Goal: Task Accomplishment & Management: Manage account settings

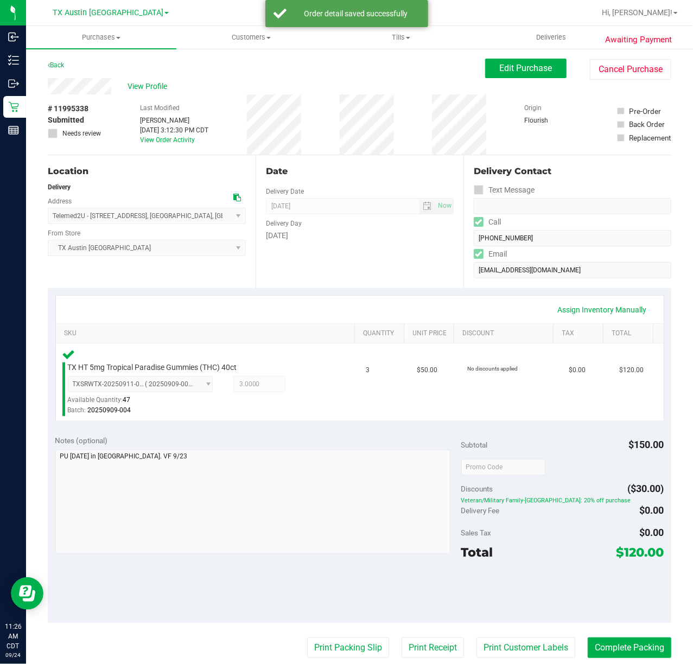
scroll to position [72, 0]
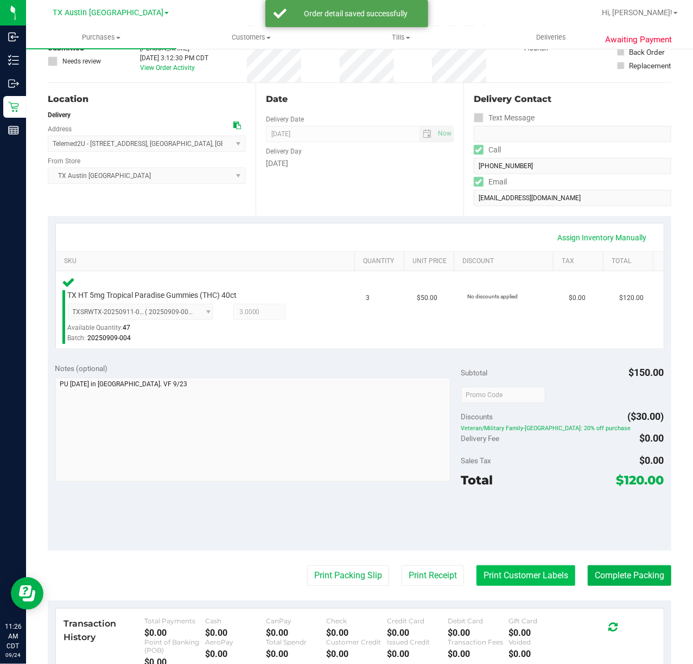
click at [499, 574] on button "Print Customer Labels" at bounding box center [525, 575] width 99 height 21
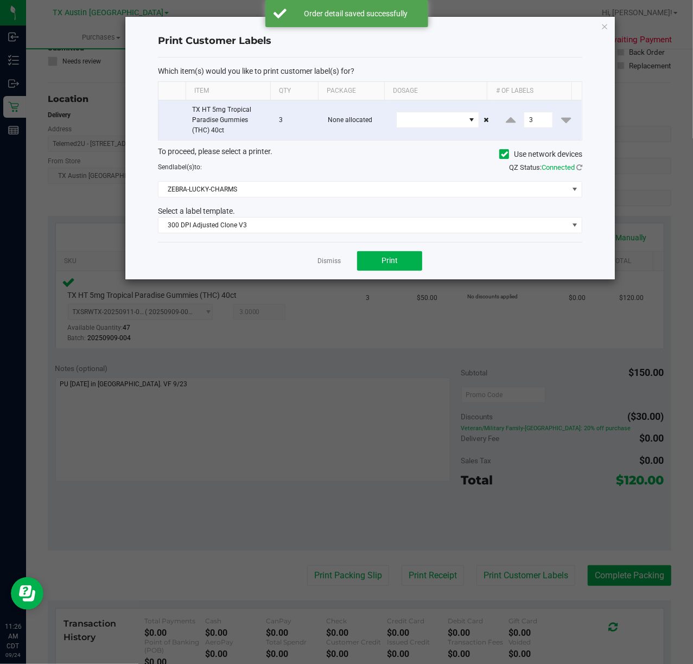
click at [374, 252] on div "Dismiss Print" at bounding box center [370, 260] width 424 height 37
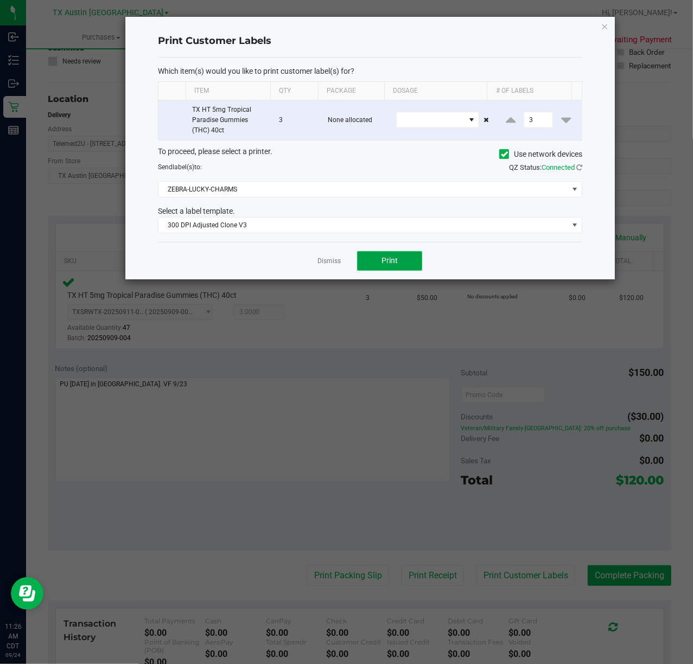
click at [368, 259] on button "Print" at bounding box center [389, 261] width 65 height 20
click at [333, 259] on div at bounding box center [369, 148] width 489 height 263
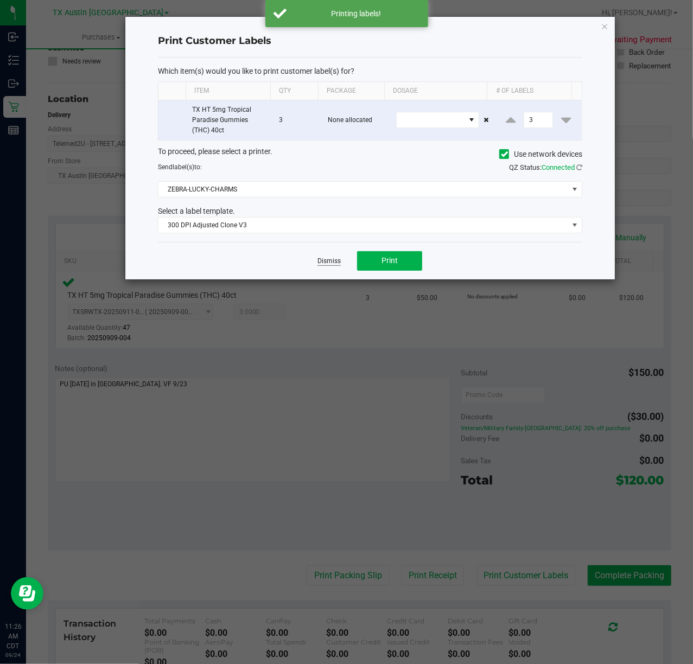
click at [334, 265] on link "Dismiss" at bounding box center [328, 261] width 23 height 9
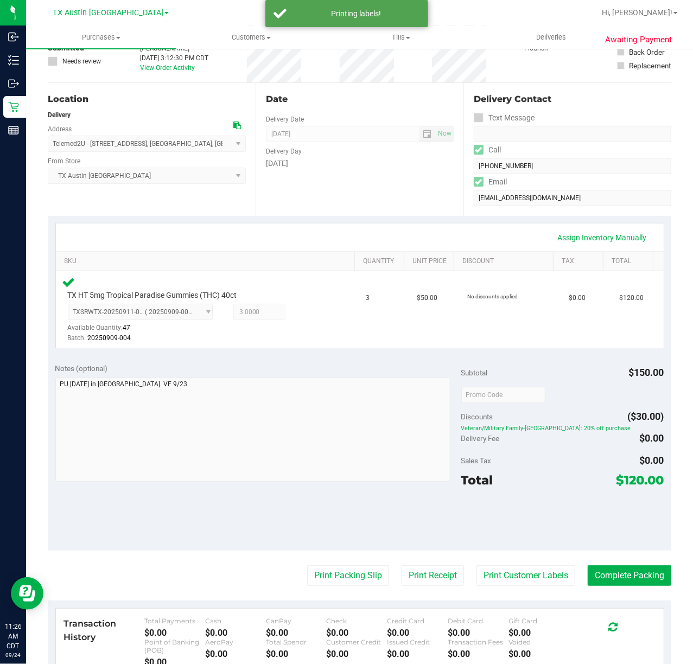
drag, startPoint x: 417, startPoint y: 575, endPoint x: 421, endPoint y: 438, distance: 136.8
click at [421, 538] on purchase-details "Back Edit Purchase Cancel Purchase View Profile # 11995338 Submitted Needs revi…" at bounding box center [360, 398] width 624 height 825
click at [414, 568] on button "Print Receipt" at bounding box center [433, 575] width 62 height 21
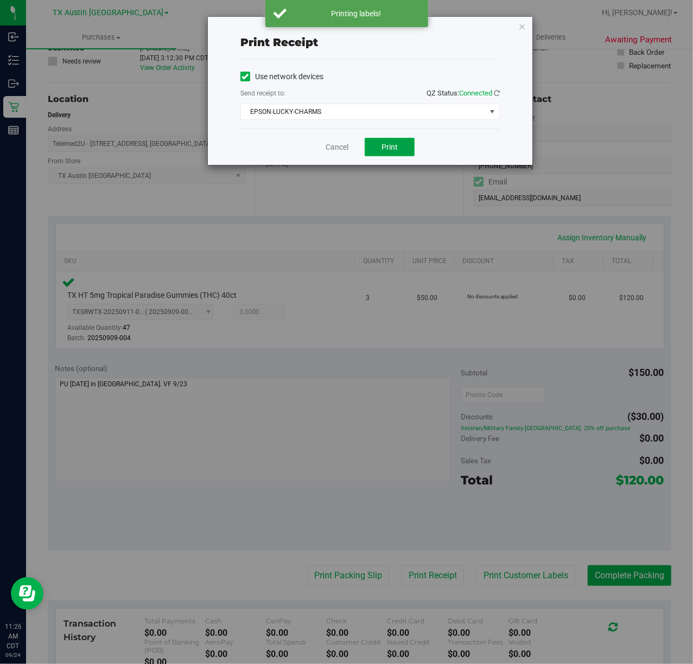
click at [391, 139] on button "Print" at bounding box center [390, 147] width 50 height 18
click at [344, 153] on link "Cancel" at bounding box center [332, 147] width 23 height 11
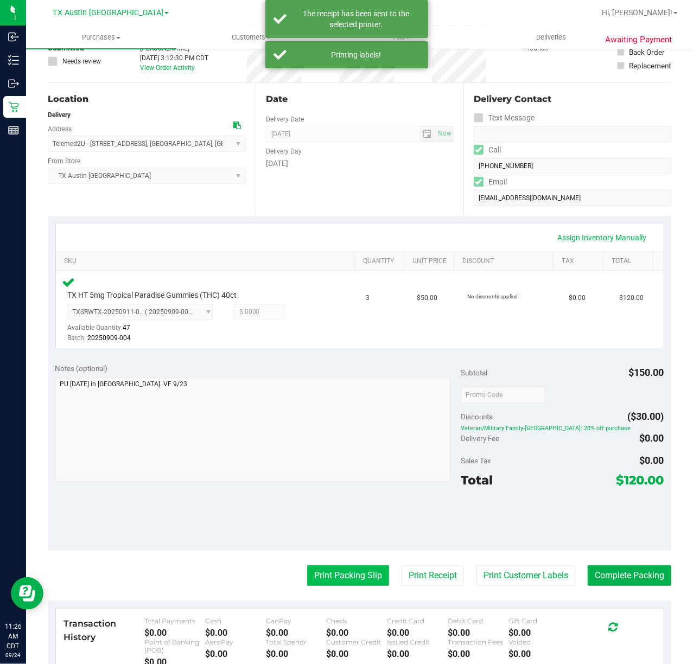
click at [335, 573] on button "Print Packing Slip" at bounding box center [348, 575] width 82 height 21
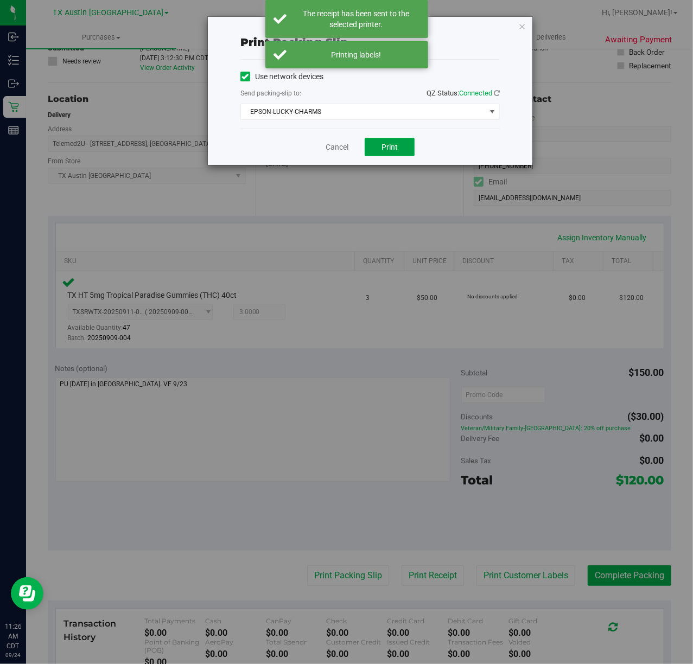
click at [396, 154] on button "Print" at bounding box center [390, 147] width 50 height 18
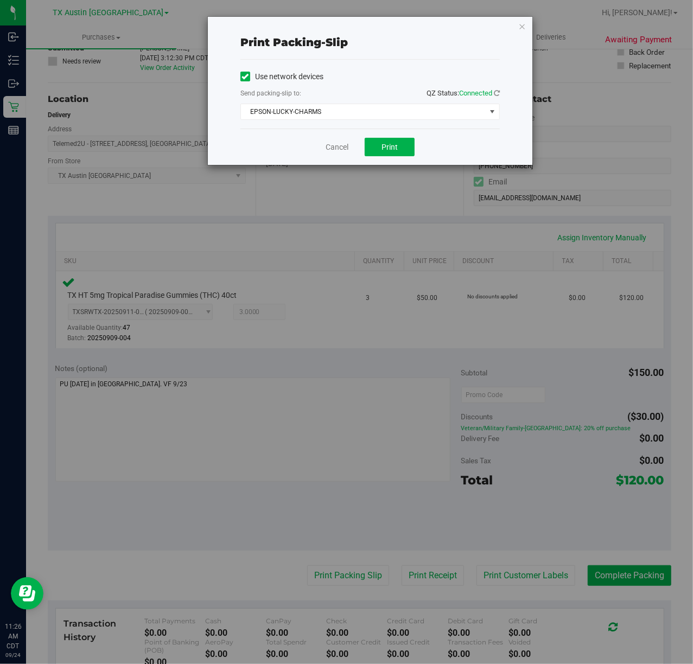
click at [343, 155] on div "Cancel Print" at bounding box center [369, 147] width 259 height 36
click at [342, 151] on link "Cancel" at bounding box center [337, 147] width 23 height 11
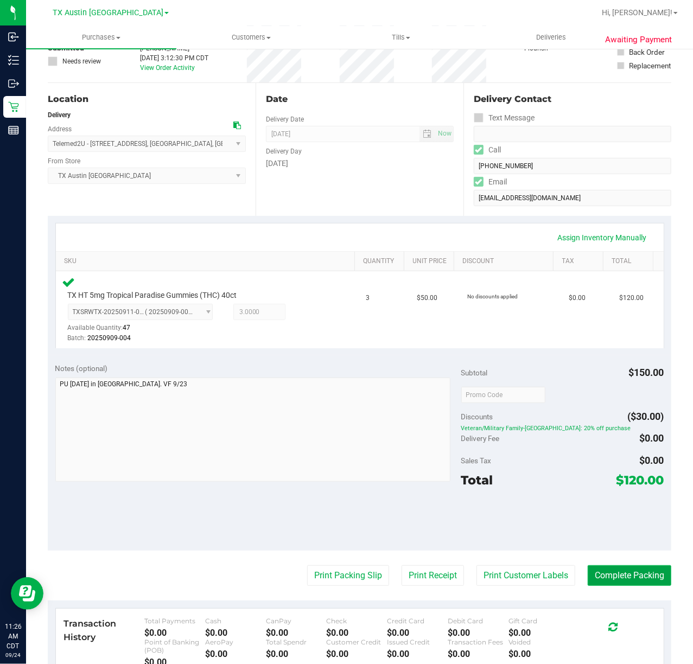
click at [602, 578] on button "Complete Packing" at bounding box center [630, 575] width 84 height 21
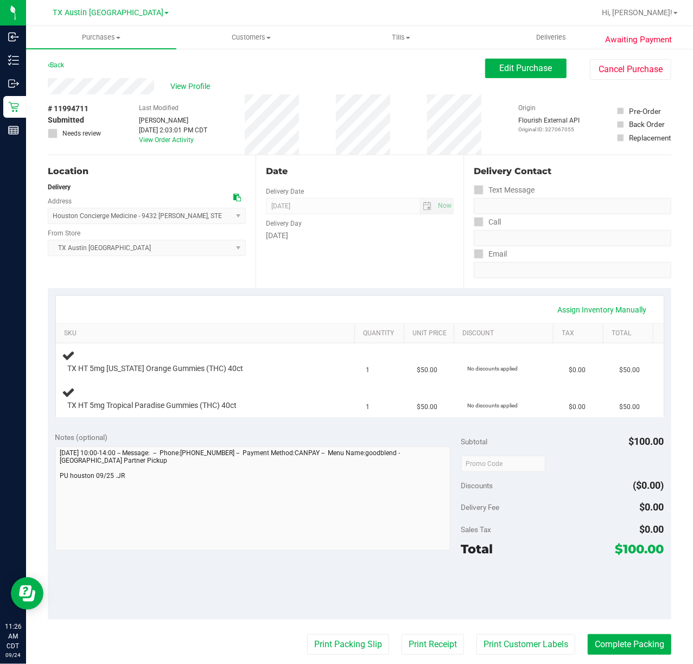
click at [348, 271] on div "Date Delivery Date [DATE] Now [DATE] 07:00 AM Now Delivery Day [DATE]" at bounding box center [360, 221] width 208 height 133
click at [342, 272] on div "Date Delivery Date [DATE] Now [DATE] 07:00 AM Now Delivery Day [DATE]" at bounding box center [360, 221] width 208 height 133
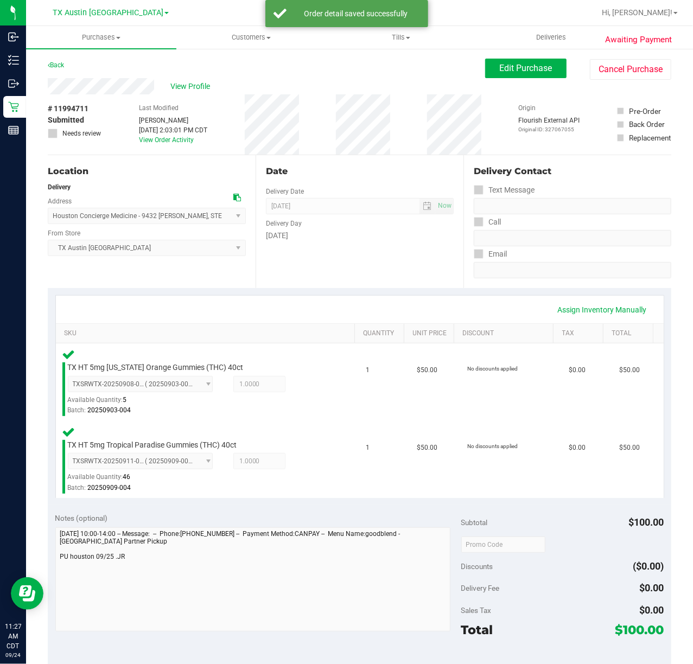
scroll to position [217, 0]
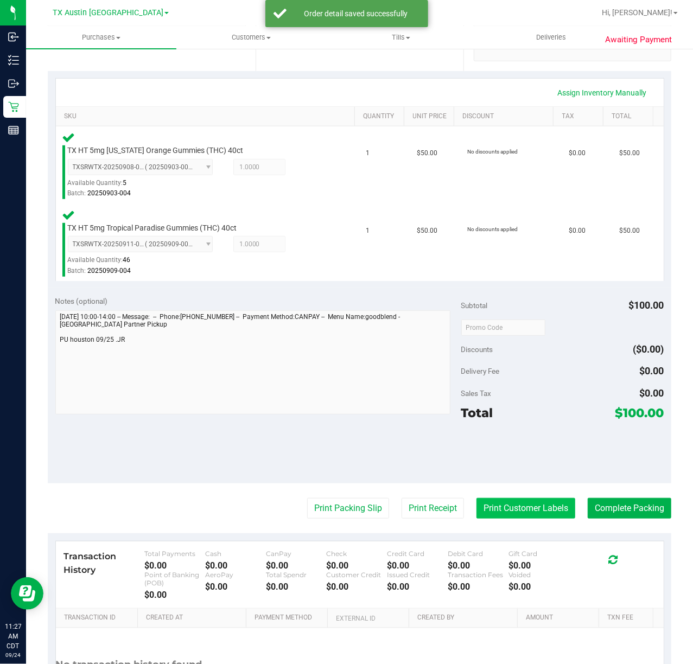
click at [500, 502] on button "Print Customer Labels" at bounding box center [525, 508] width 99 height 21
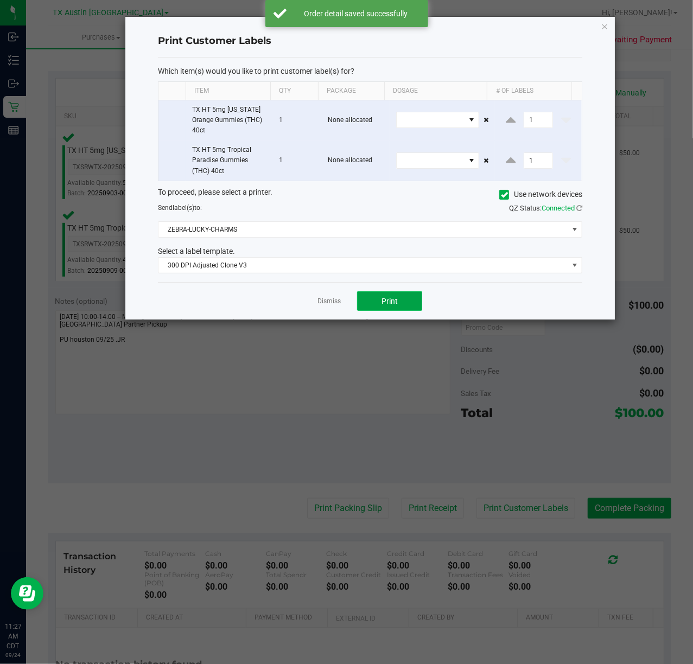
click at [391, 303] on span "Print" at bounding box center [389, 301] width 16 height 9
click at [326, 306] on link "Dismiss" at bounding box center [328, 301] width 23 height 9
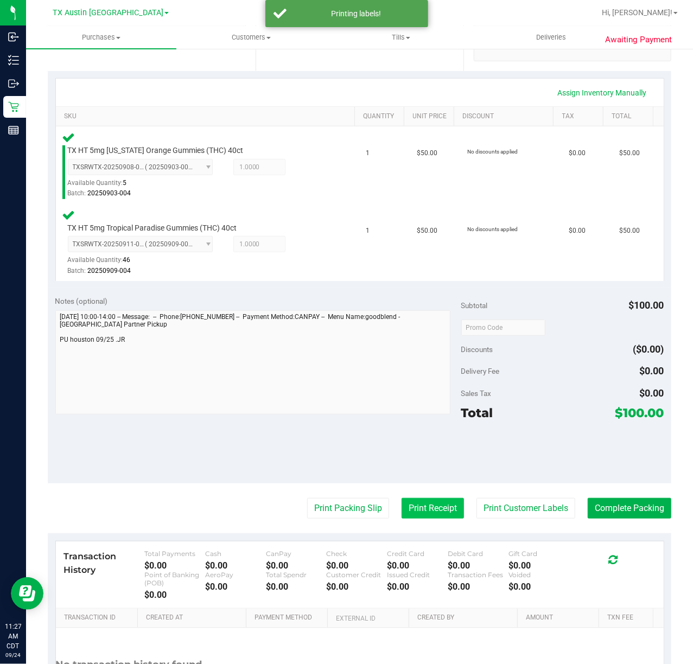
click at [405, 518] on button "Print Receipt" at bounding box center [433, 508] width 62 height 21
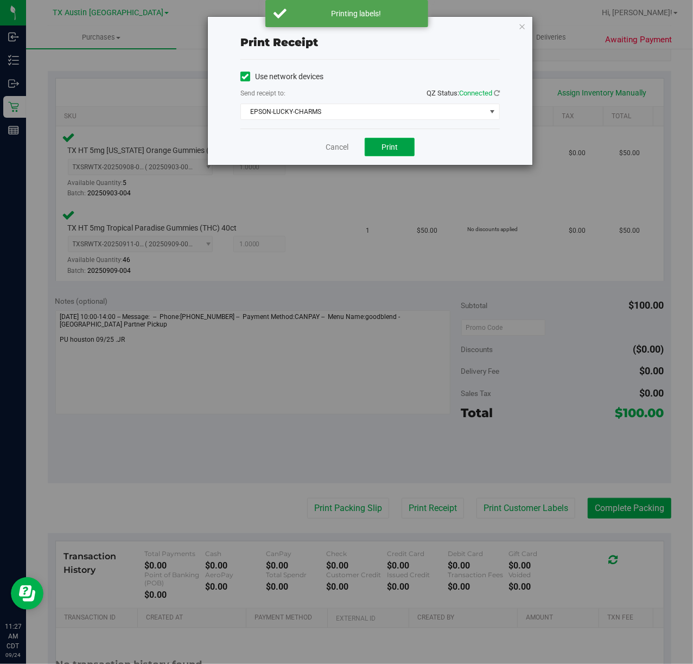
drag, startPoint x: 389, startPoint y: 152, endPoint x: 353, endPoint y: 148, distance: 36.7
click at [389, 151] on button "Print" at bounding box center [390, 147] width 50 height 18
click at [339, 147] on link "Cancel" at bounding box center [332, 147] width 23 height 11
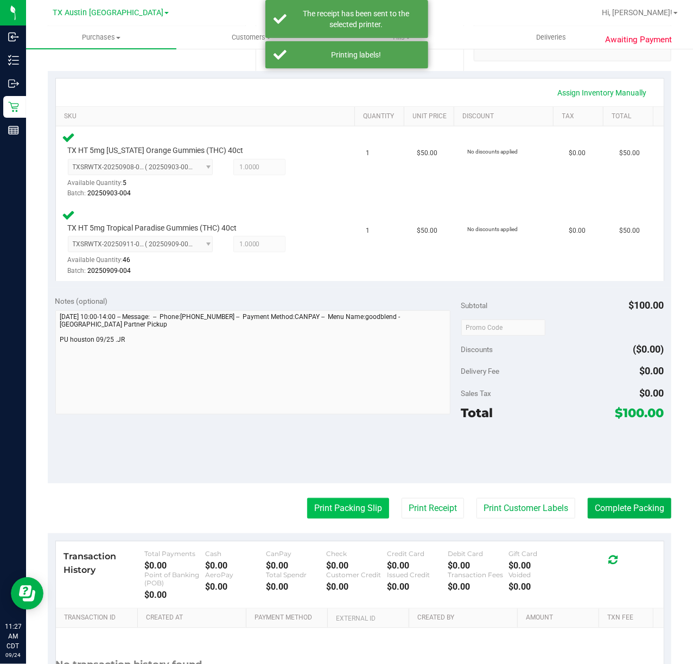
click at [365, 507] on button "Print Packing Slip" at bounding box center [348, 508] width 82 height 21
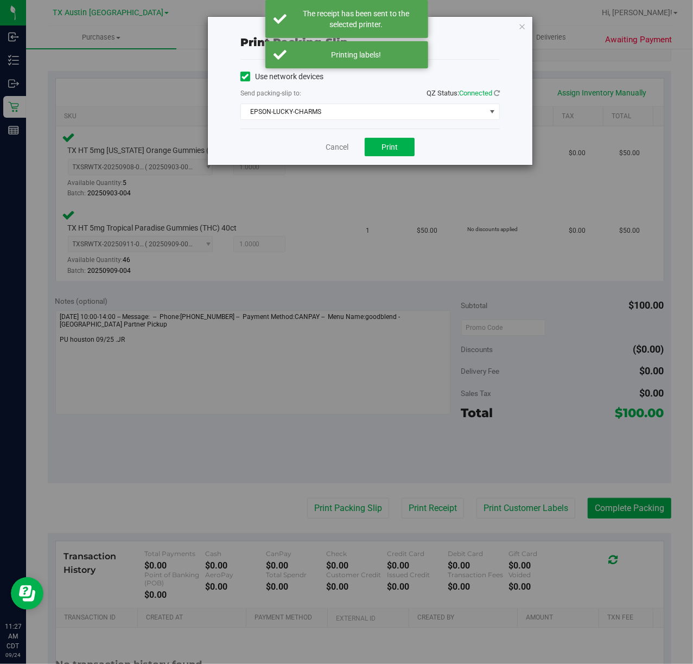
click at [396, 135] on div "Cancel Print" at bounding box center [369, 147] width 259 height 36
click at [377, 149] on button "Print" at bounding box center [390, 147] width 50 height 18
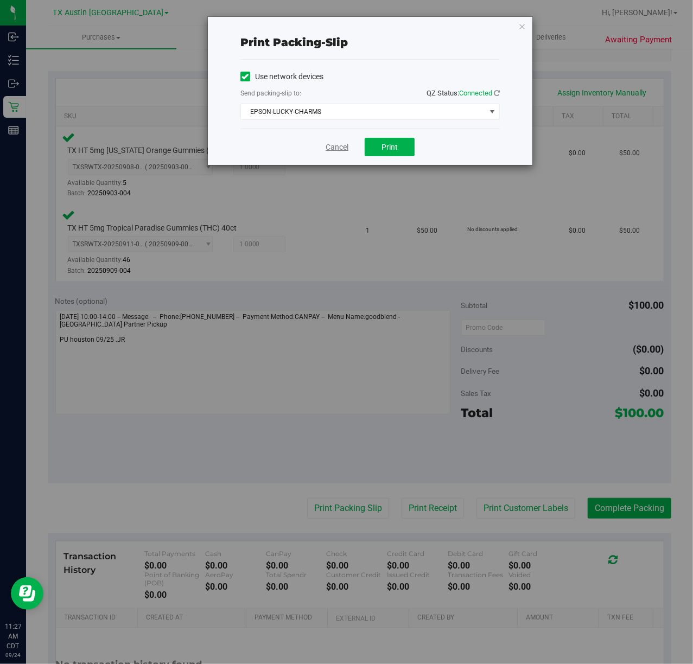
click at [328, 150] on link "Cancel" at bounding box center [337, 147] width 23 height 11
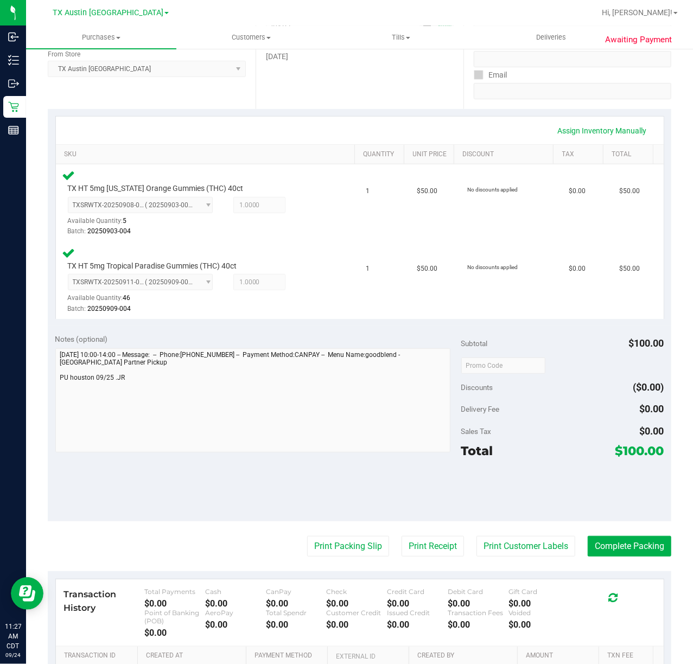
scroll to position [208, 0]
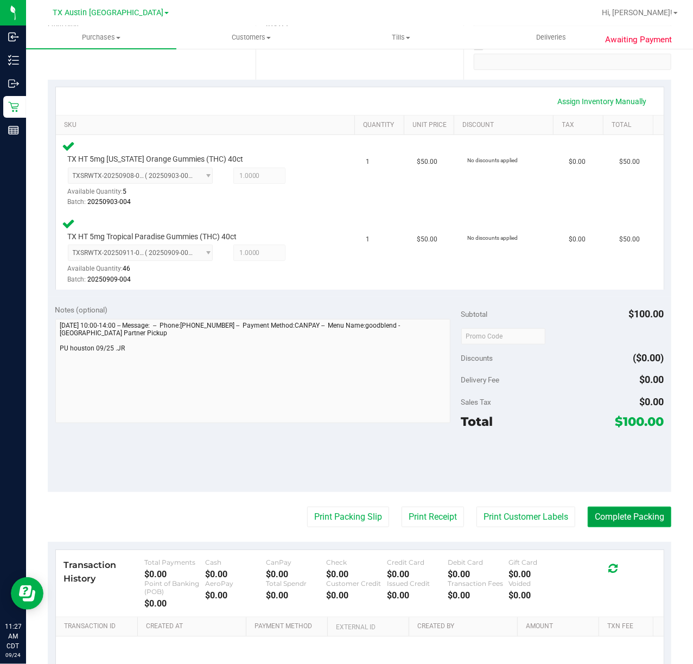
click at [641, 520] on button "Complete Packing" at bounding box center [630, 517] width 84 height 21
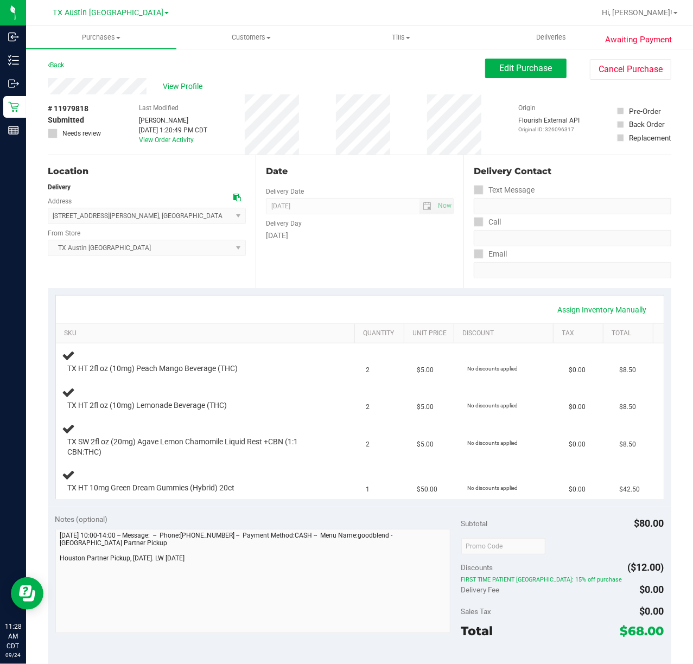
click at [345, 283] on div "Date Delivery Date [DATE] Now [DATE] 07:00 AM Now Delivery Day [DATE]" at bounding box center [360, 221] width 208 height 133
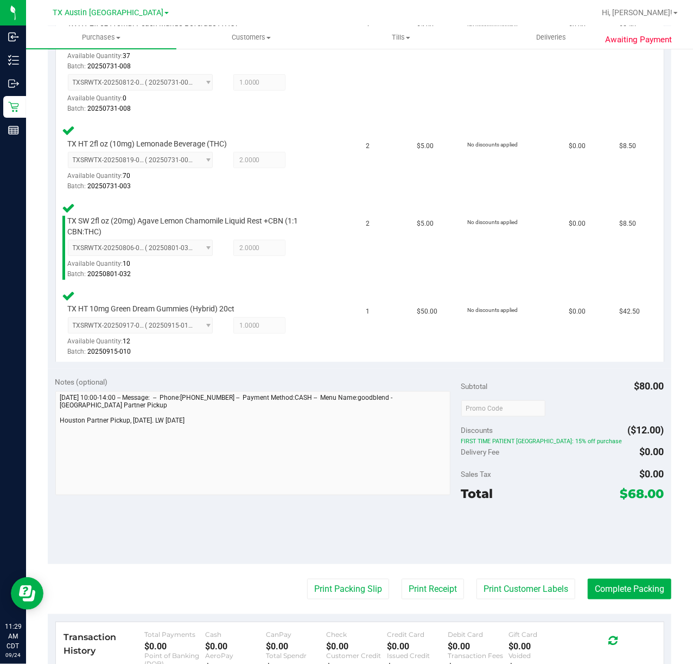
scroll to position [360, 0]
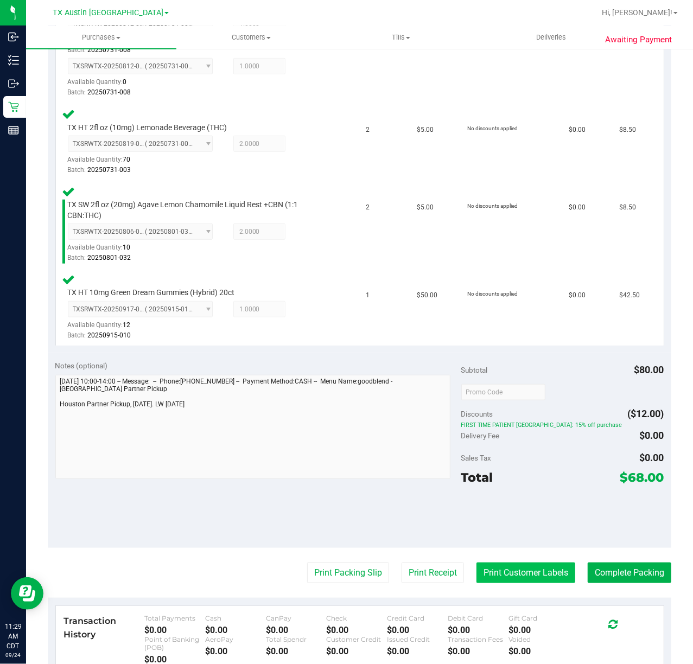
click at [509, 574] on button "Print Customer Labels" at bounding box center [525, 573] width 99 height 21
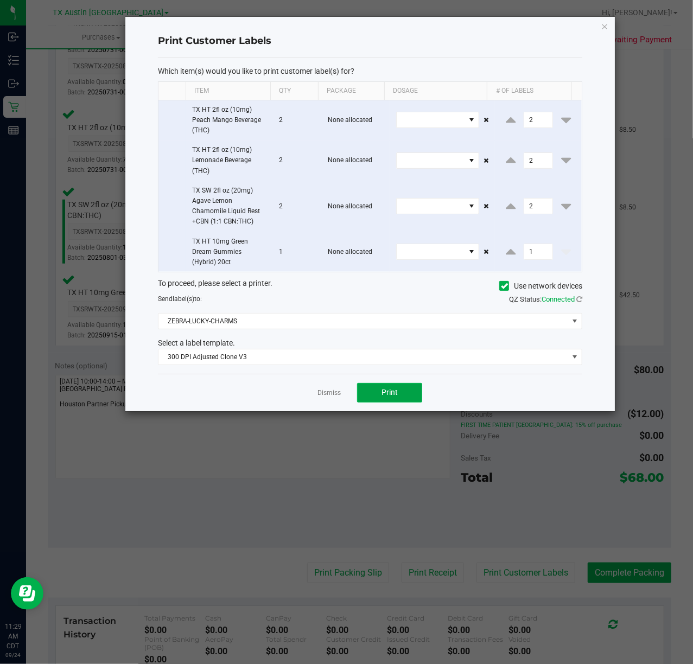
click at [390, 395] on span "Print" at bounding box center [389, 392] width 16 height 9
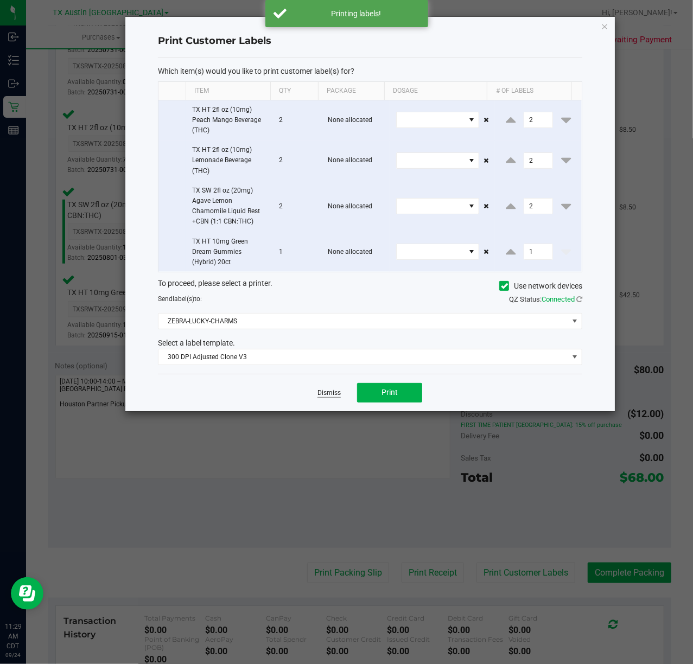
click at [329, 398] on link "Dismiss" at bounding box center [328, 393] width 23 height 9
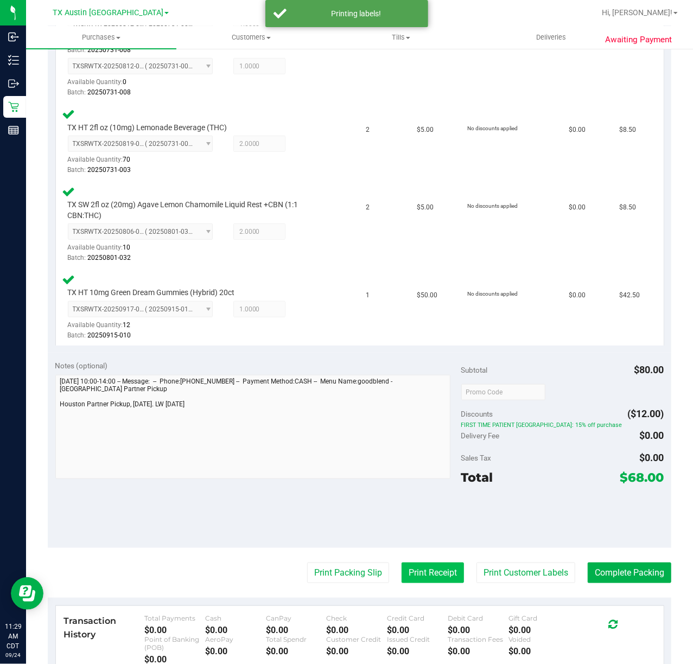
click at [417, 574] on button "Print Receipt" at bounding box center [433, 573] width 62 height 21
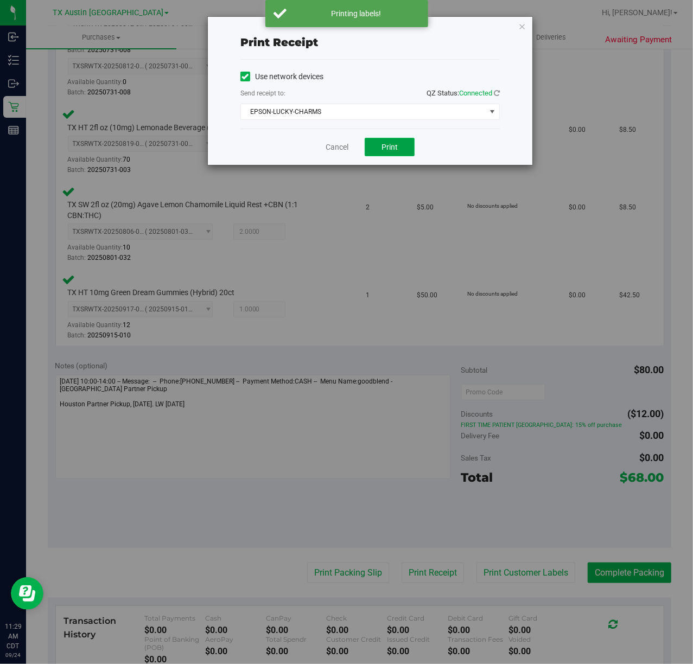
click at [398, 142] on button "Print" at bounding box center [390, 147] width 50 height 18
click at [328, 148] on link "Cancel" at bounding box center [337, 147] width 23 height 11
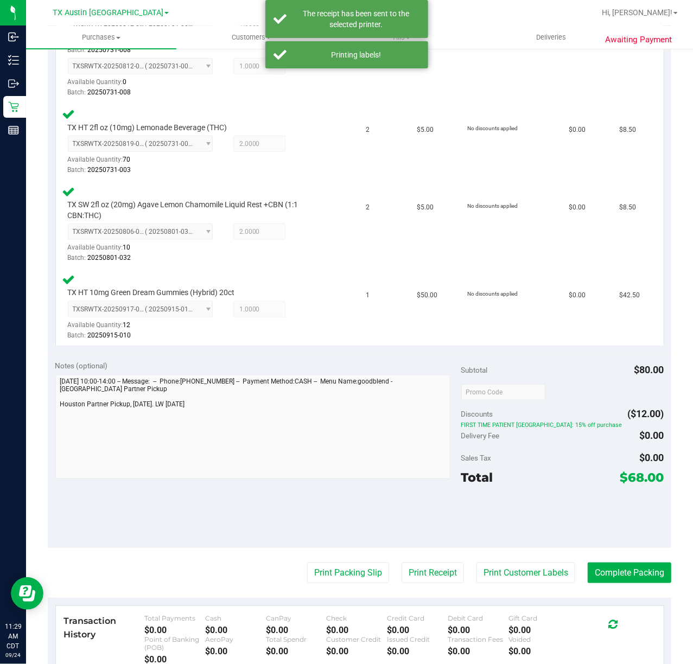
click at [320, 545] on div "Notes (optional) Subtotal $80.00 Discounts ($12.00) FIRST TIME PATIENT TX: 15% …" at bounding box center [360, 450] width 624 height 195
click at [331, 573] on button "Print Packing Slip" at bounding box center [348, 573] width 82 height 21
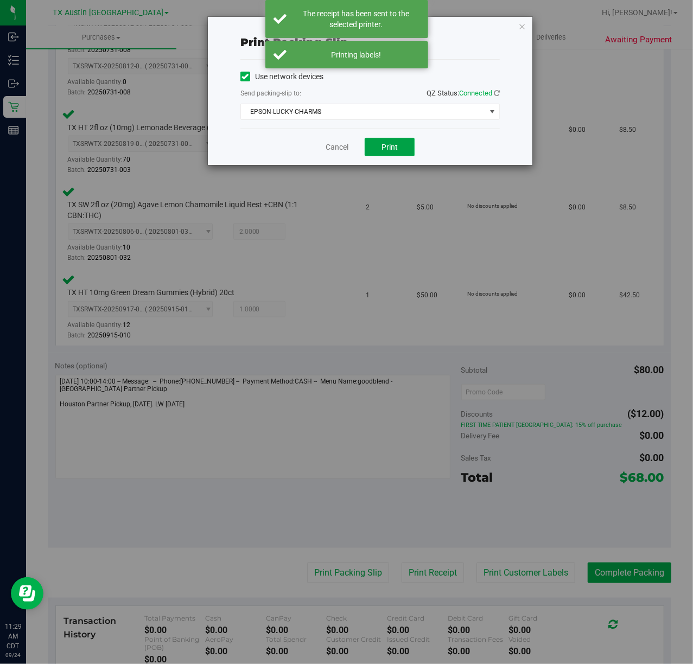
click at [399, 156] on button "Print" at bounding box center [390, 147] width 50 height 18
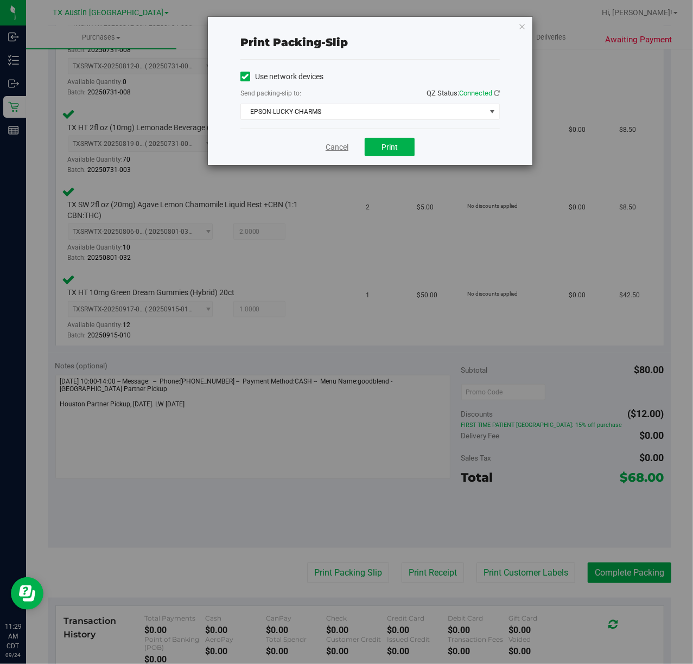
click at [340, 152] on link "Cancel" at bounding box center [337, 147] width 23 height 11
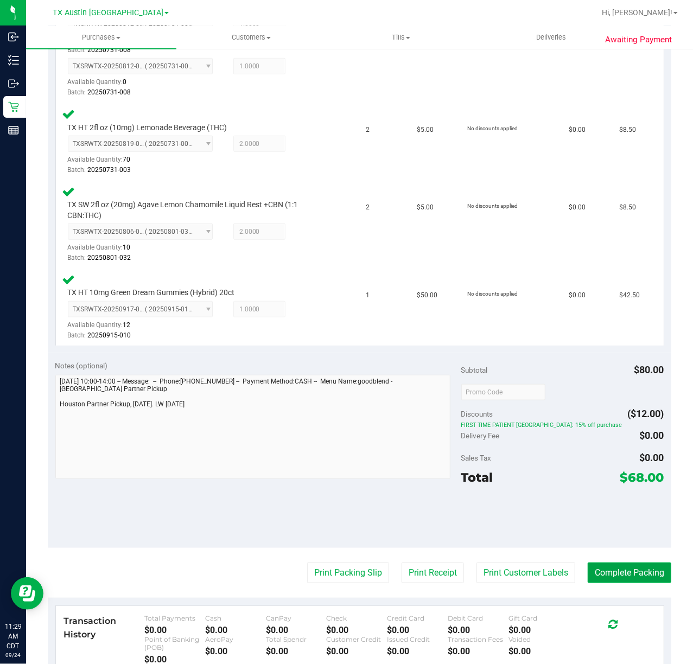
click at [624, 567] on button "Complete Packing" at bounding box center [630, 573] width 84 height 21
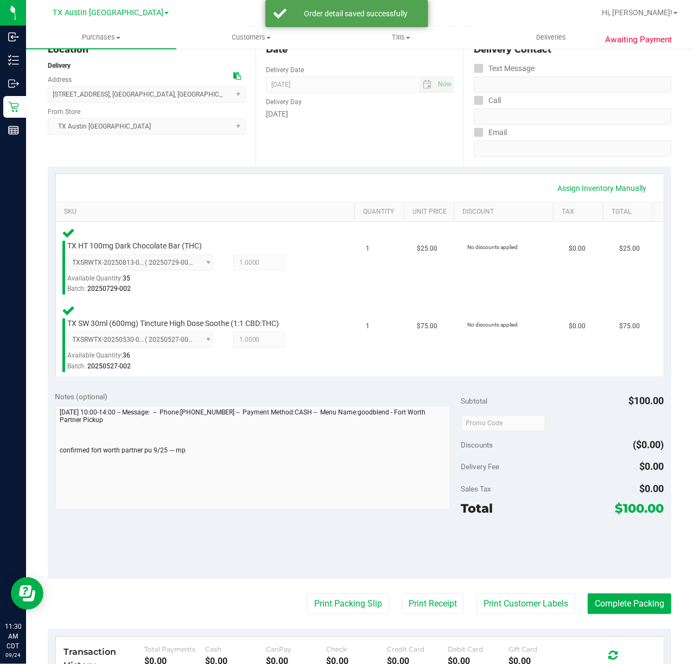
scroll to position [122, 0]
click at [517, 606] on button "Print Customer Labels" at bounding box center [525, 603] width 99 height 21
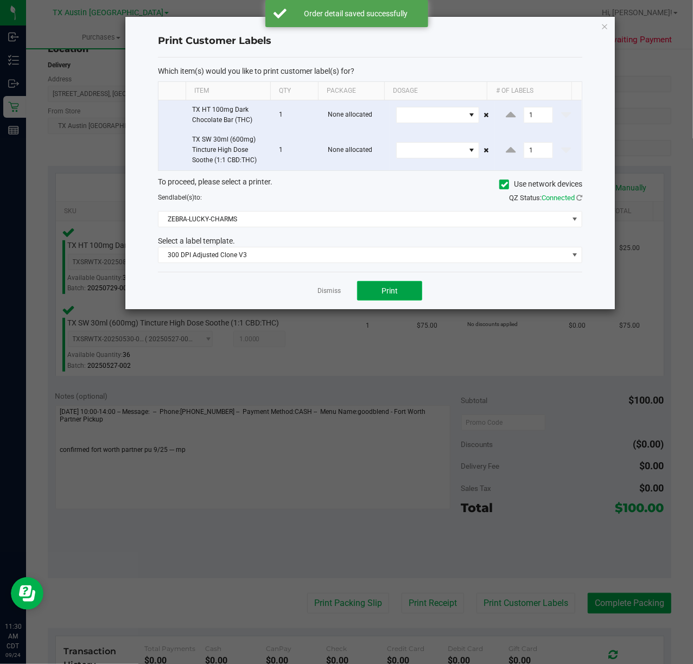
click at [403, 301] on button "Print" at bounding box center [389, 291] width 65 height 20
click at [321, 293] on link "Dismiss" at bounding box center [328, 291] width 23 height 9
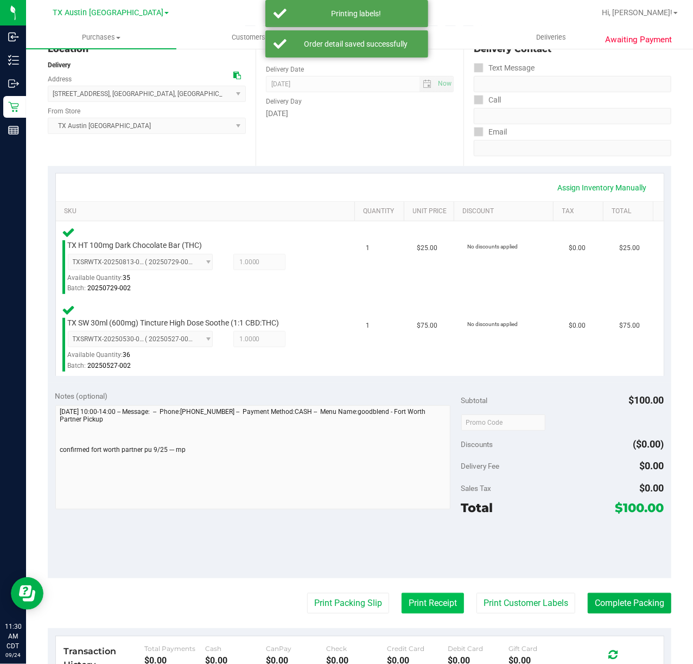
click at [402, 608] on button "Print Receipt" at bounding box center [433, 603] width 62 height 21
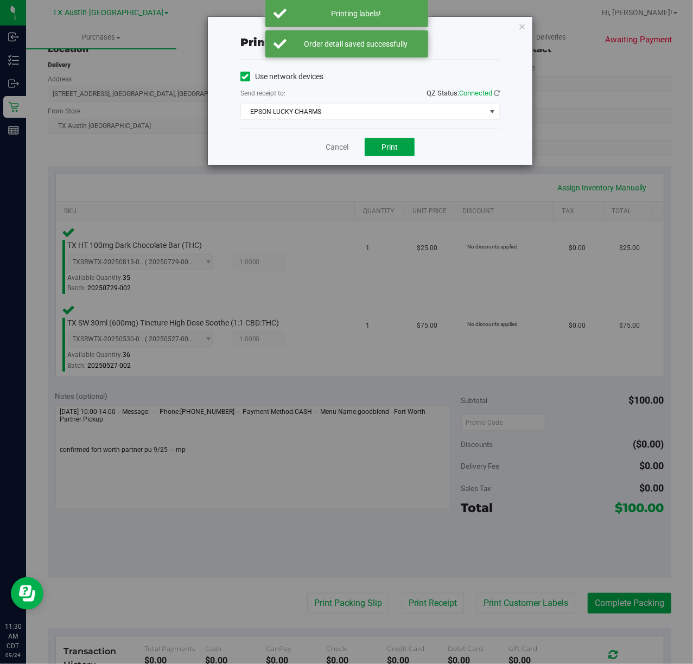
click at [397, 150] on span "Print" at bounding box center [389, 147] width 16 height 9
click at [322, 148] on link "Cancel" at bounding box center [332, 147] width 23 height 11
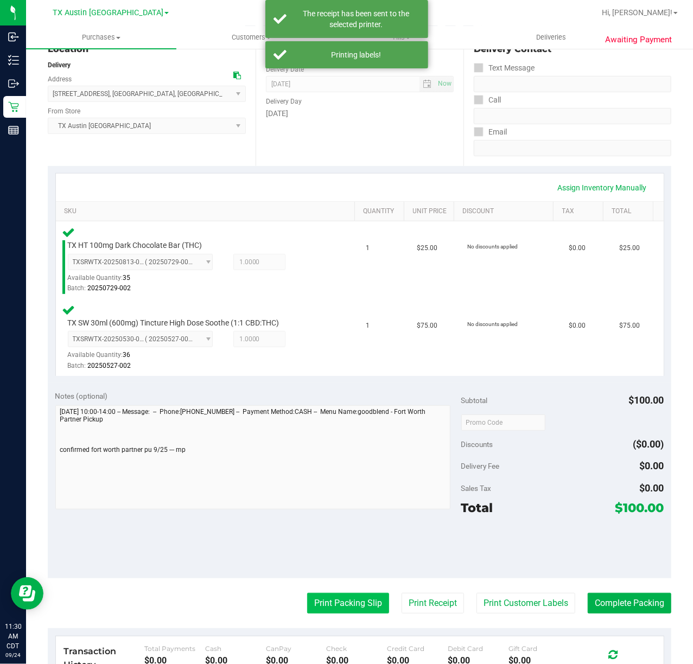
click at [329, 604] on button "Print Packing Slip" at bounding box center [348, 603] width 82 height 21
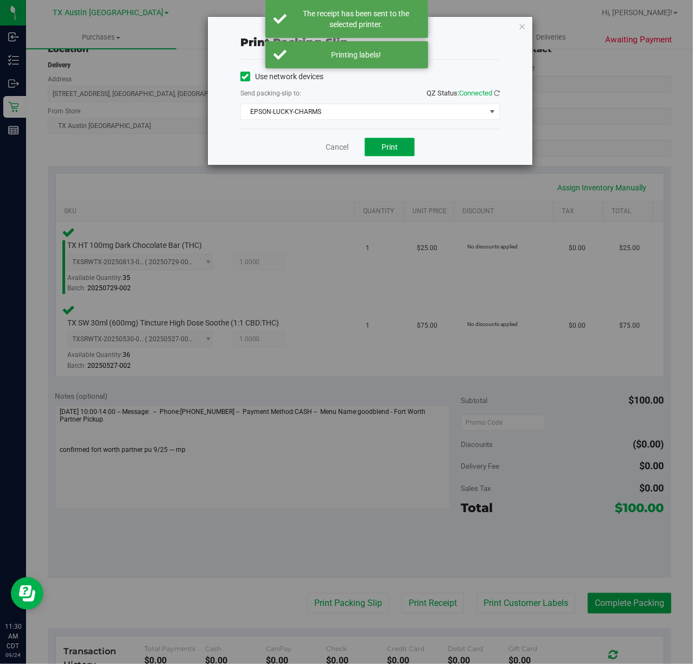
click at [386, 143] on span "Print" at bounding box center [389, 147] width 16 height 9
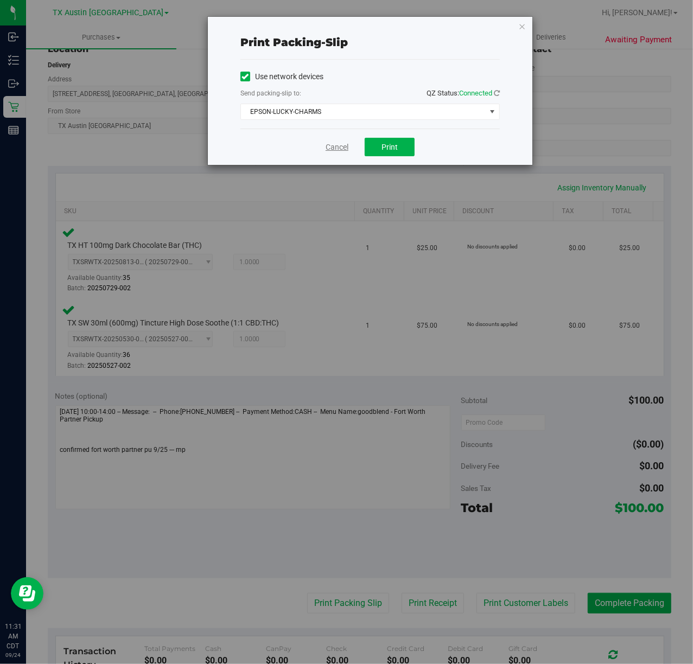
click at [339, 145] on link "Cancel" at bounding box center [337, 147] width 23 height 11
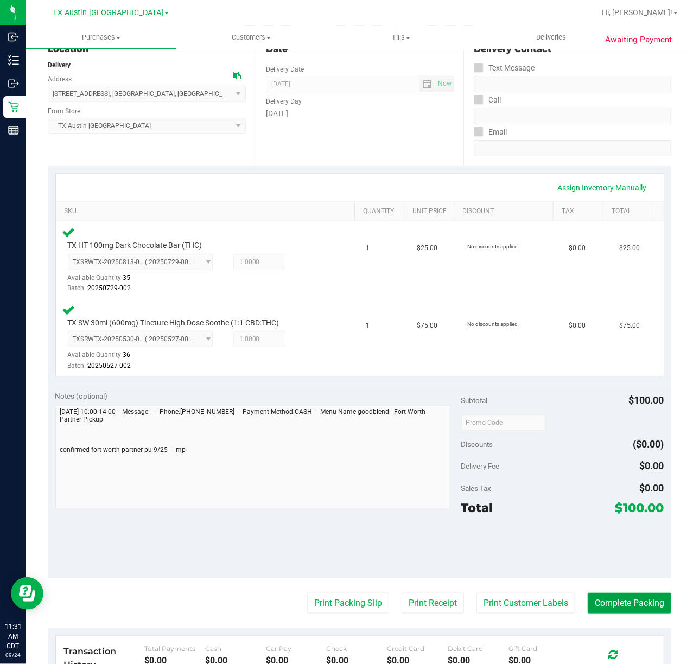
click at [623, 598] on button "Complete Packing" at bounding box center [630, 603] width 84 height 21
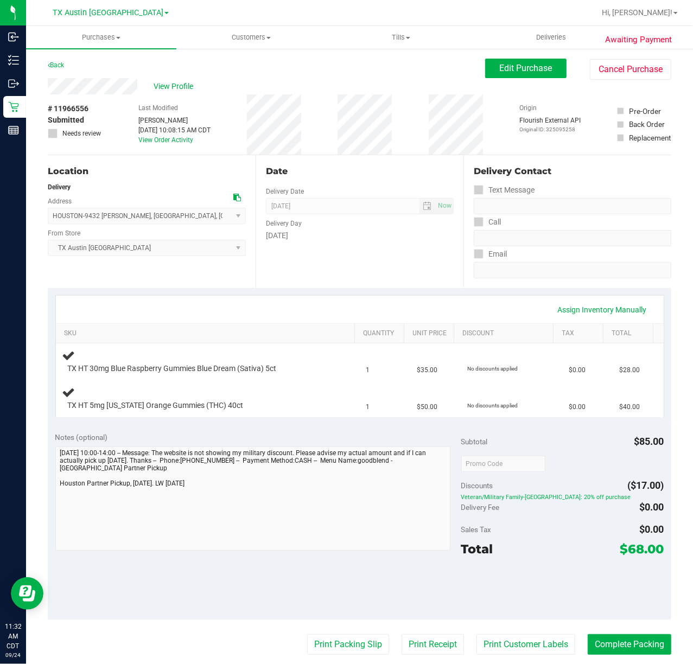
click at [301, 282] on div "Date Delivery Date [DATE] Now [DATE] 07:00 AM Now Delivery Day [DATE]" at bounding box center [360, 221] width 208 height 133
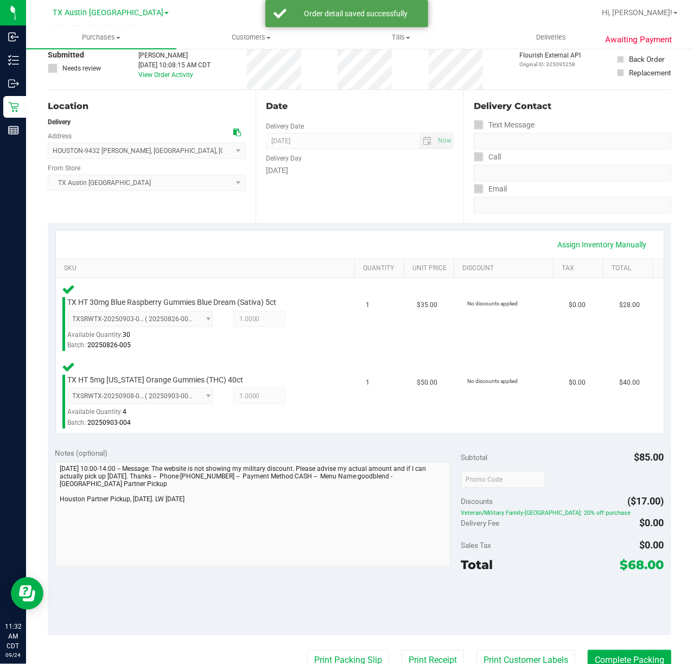
scroll to position [144, 0]
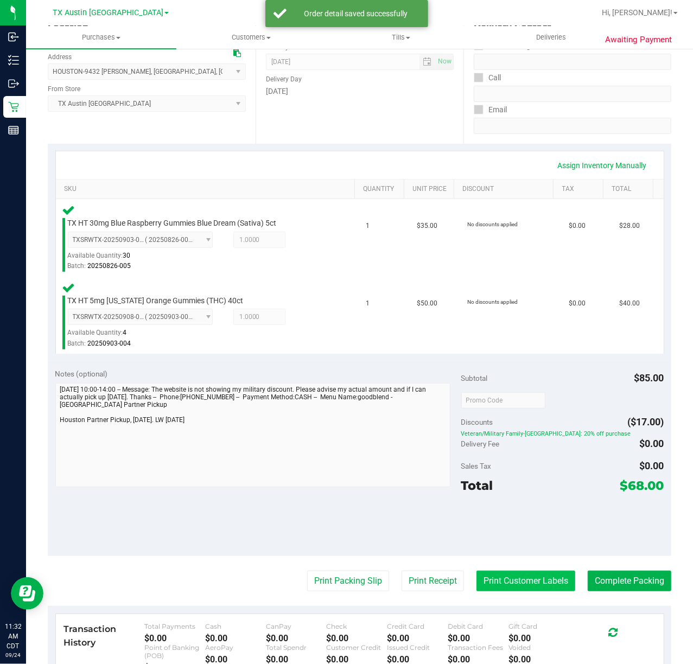
click at [495, 580] on button "Print Customer Labels" at bounding box center [525, 581] width 99 height 21
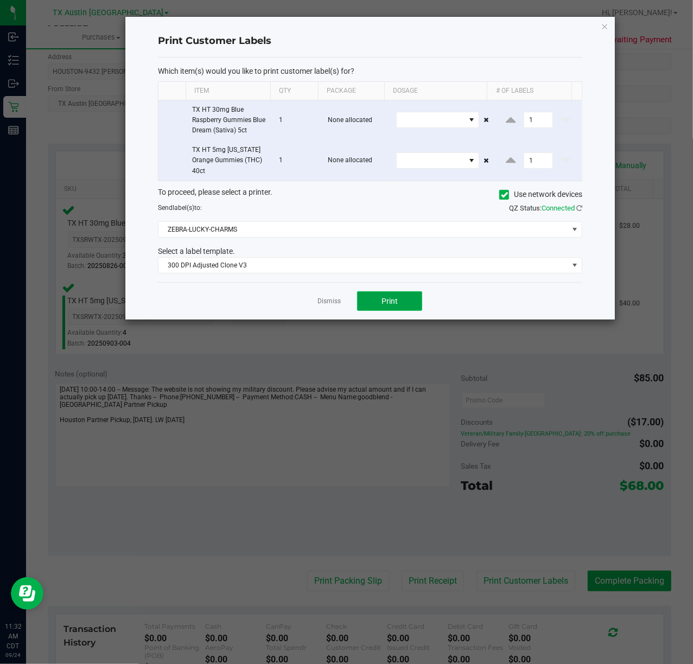
click at [400, 302] on button "Print" at bounding box center [389, 301] width 65 height 20
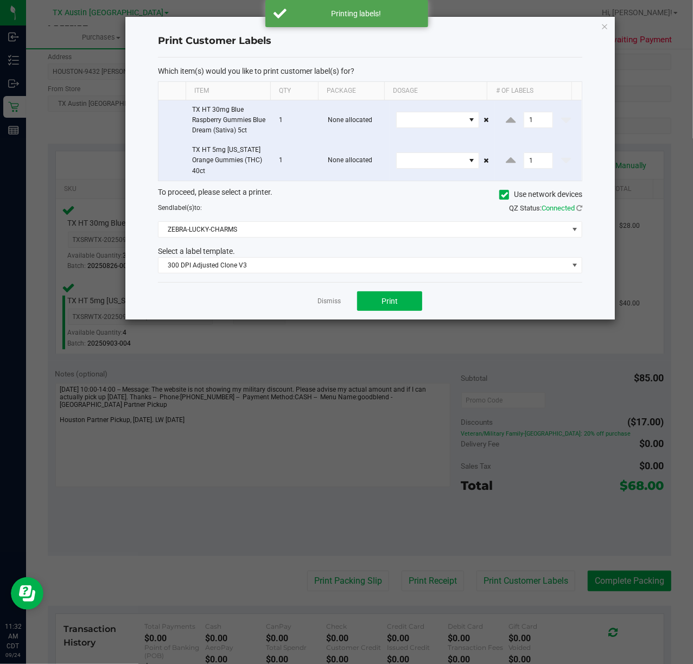
click at [311, 303] on div "Dismiss Print" at bounding box center [370, 300] width 424 height 37
click at [324, 304] on link "Dismiss" at bounding box center [328, 301] width 23 height 9
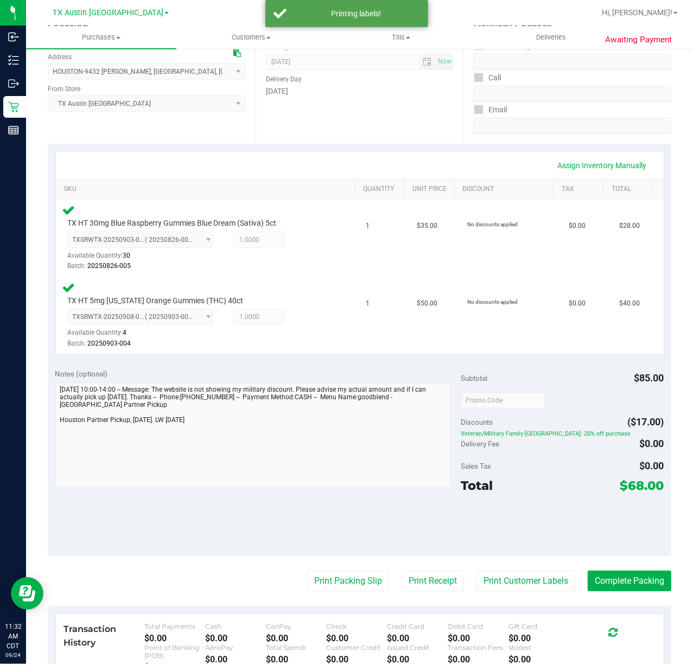
click at [425, 593] on purchase-details "Back Edit Purchase Cancel Purchase View Profile # 11966556 Submitted Needs revi…" at bounding box center [360, 365] width 624 height 903
click at [426, 582] on button "Print Receipt" at bounding box center [433, 581] width 62 height 21
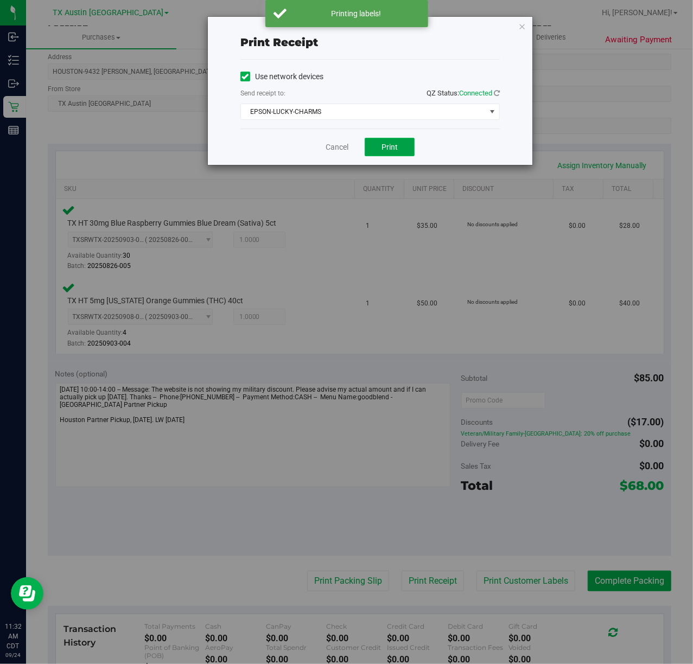
click at [387, 144] on span "Print" at bounding box center [389, 147] width 16 height 9
click at [328, 144] on link "Cancel" at bounding box center [332, 147] width 23 height 11
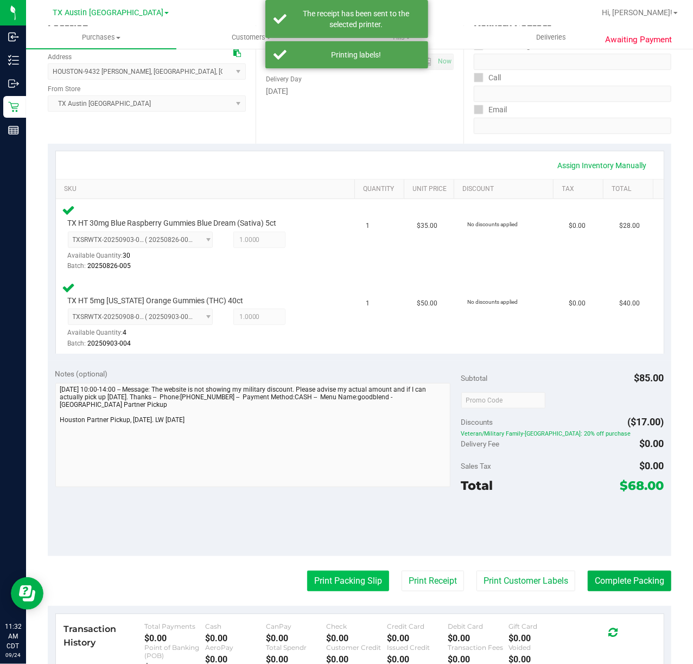
click at [311, 573] on button "Print Packing Slip" at bounding box center [348, 581] width 82 height 21
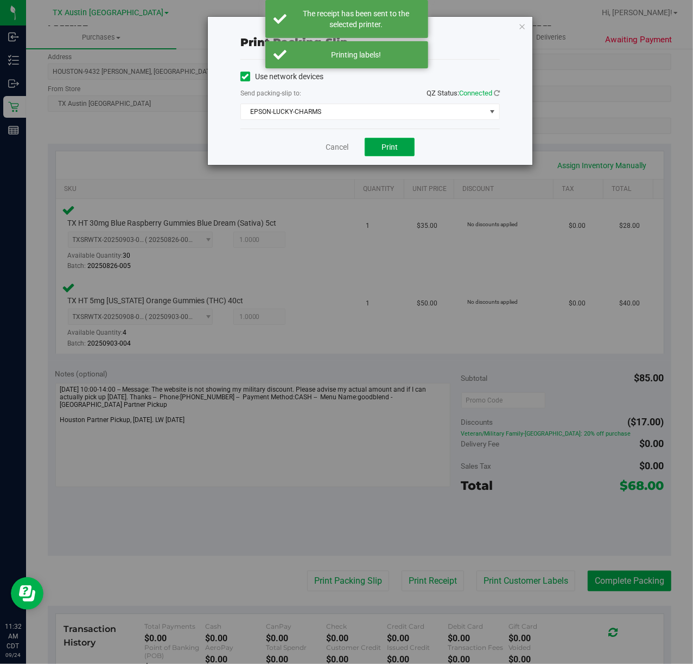
click at [389, 152] on button "Print" at bounding box center [390, 147] width 50 height 18
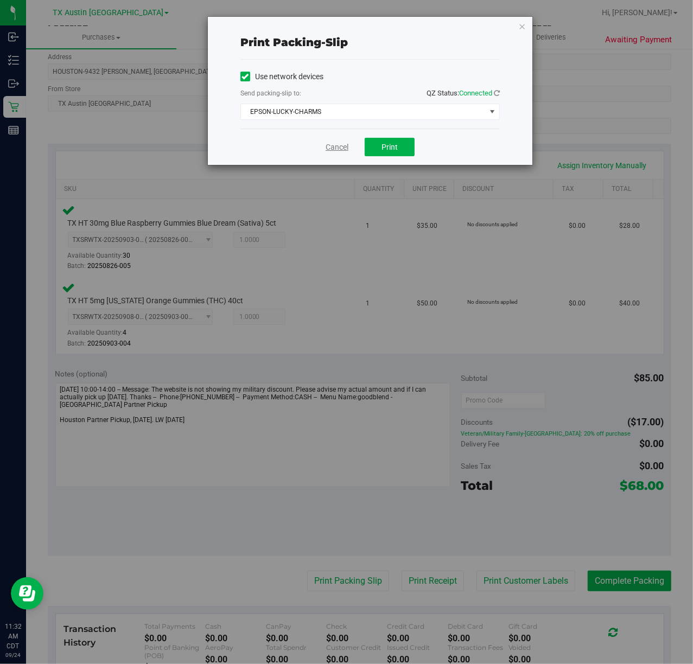
click at [331, 144] on link "Cancel" at bounding box center [337, 147] width 23 height 11
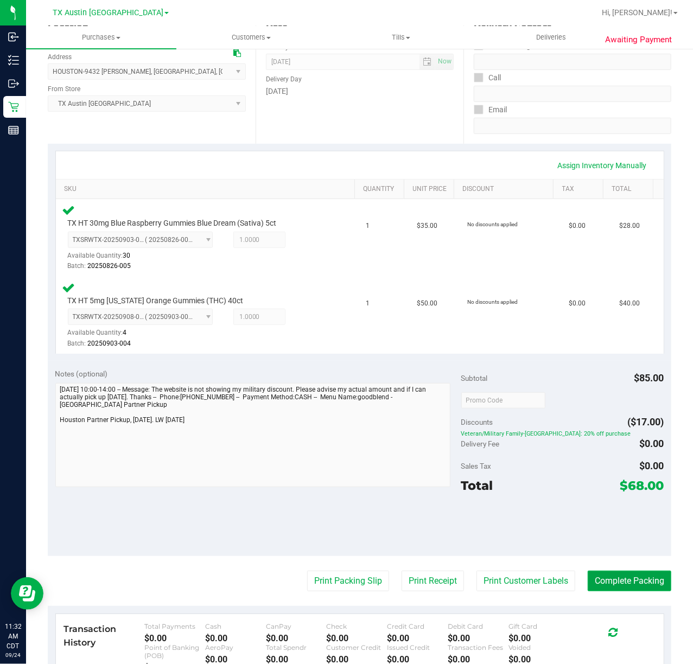
click at [606, 584] on button "Complete Packing" at bounding box center [630, 581] width 84 height 21
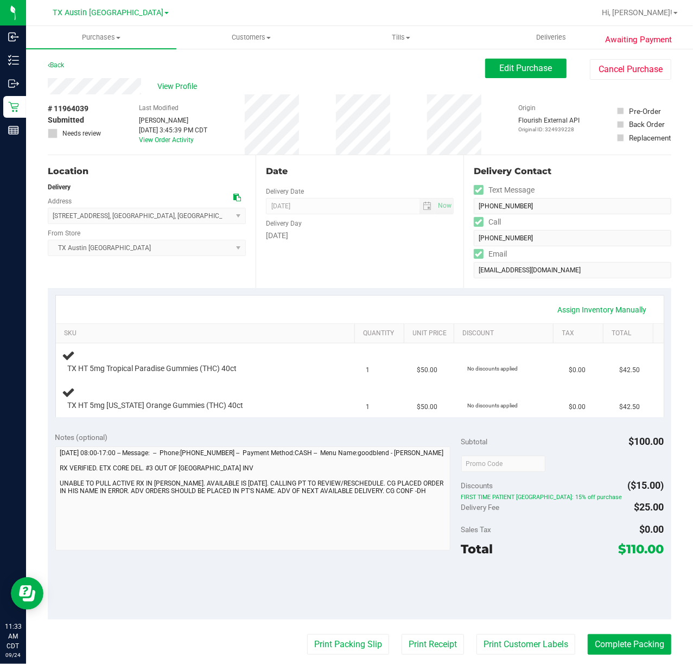
click at [359, 298] on div "Assign Inventory Manually" at bounding box center [360, 310] width 608 height 28
click at [326, 278] on div "Date Delivery Date [DATE] Now [DATE] 07:00 AM Now Delivery Day [DATE]" at bounding box center [360, 221] width 208 height 133
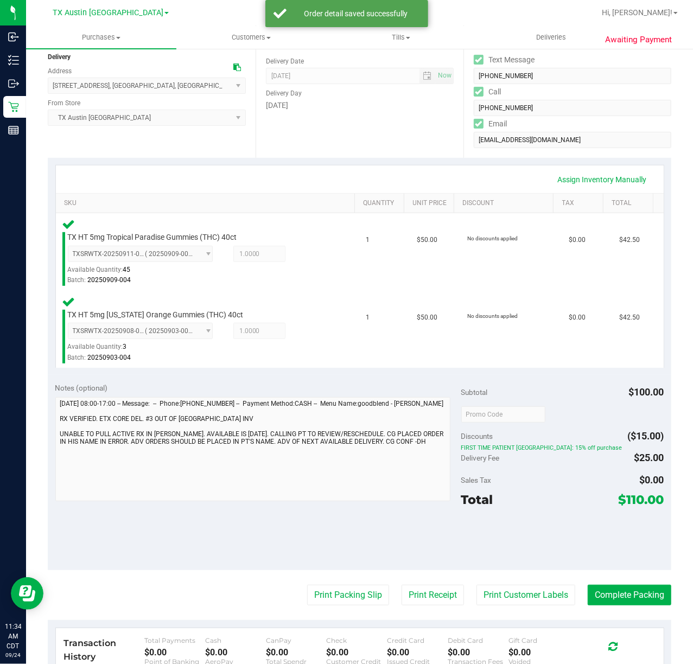
scroll to position [144, 0]
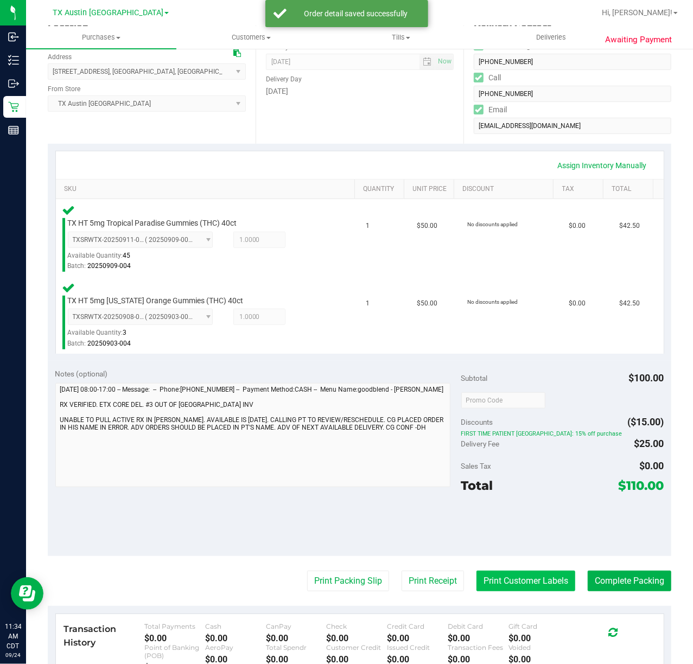
click at [476, 574] on button "Print Customer Labels" at bounding box center [525, 581] width 99 height 21
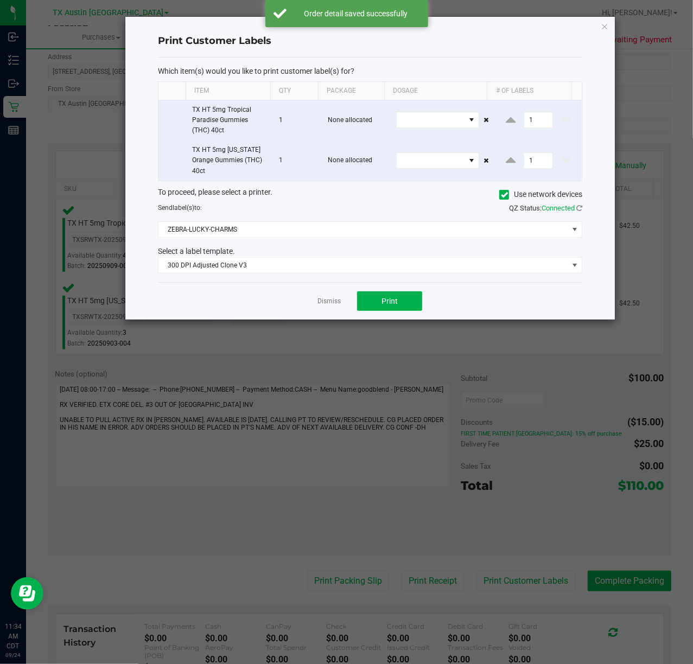
click at [393, 317] on div "Dismiss Print" at bounding box center [370, 300] width 424 height 37
click at [393, 300] on span "Print" at bounding box center [389, 301] width 16 height 9
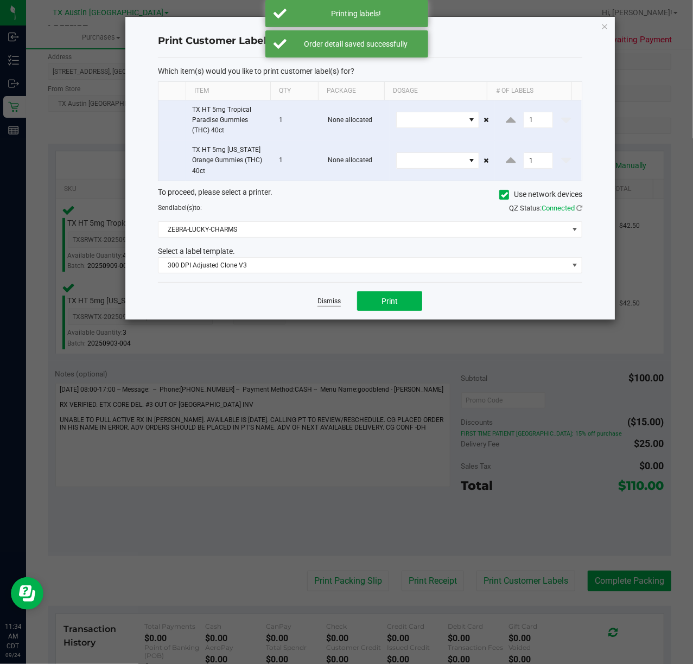
click at [338, 305] on link "Dismiss" at bounding box center [328, 301] width 23 height 9
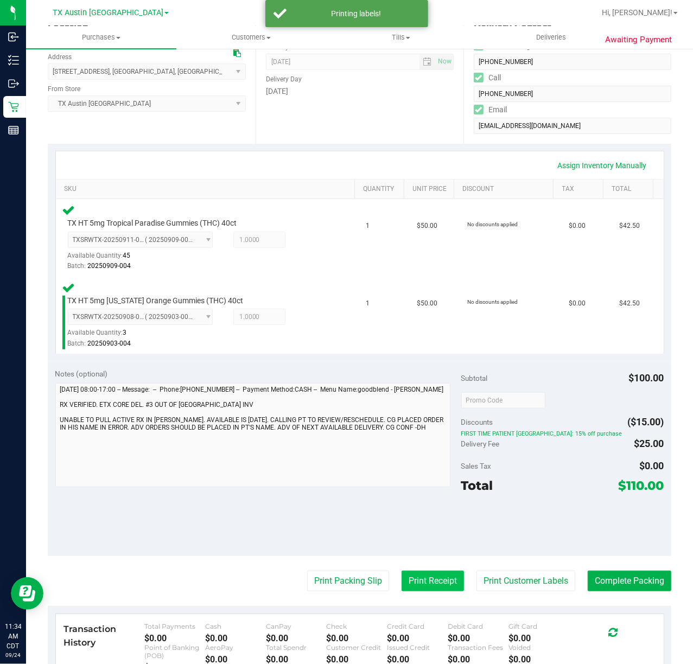
click at [422, 580] on button "Print Receipt" at bounding box center [433, 581] width 62 height 21
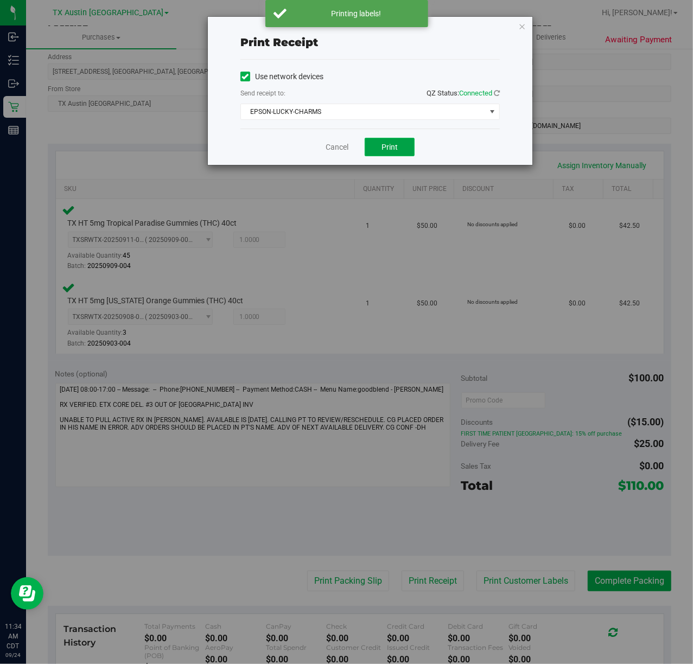
click at [380, 143] on button "Print" at bounding box center [390, 147] width 50 height 18
click at [340, 144] on link "Cancel" at bounding box center [332, 147] width 23 height 11
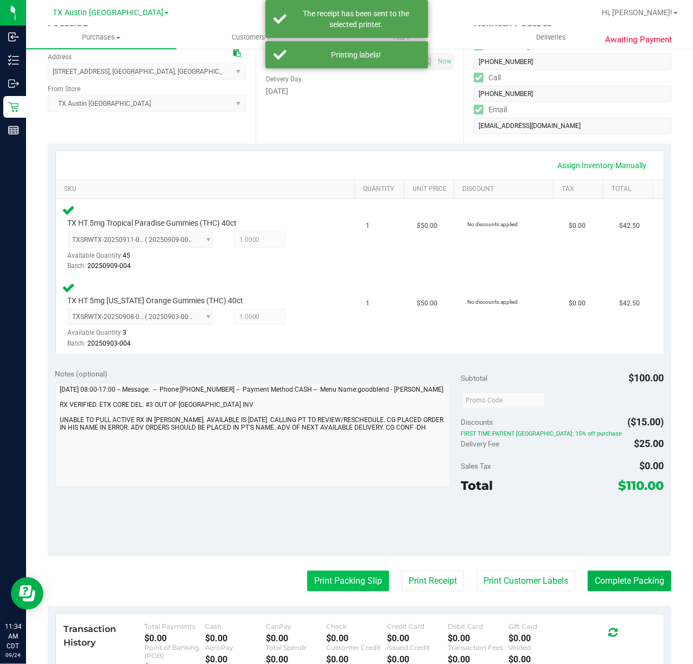
click at [348, 590] on button "Print Packing Slip" at bounding box center [348, 581] width 82 height 21
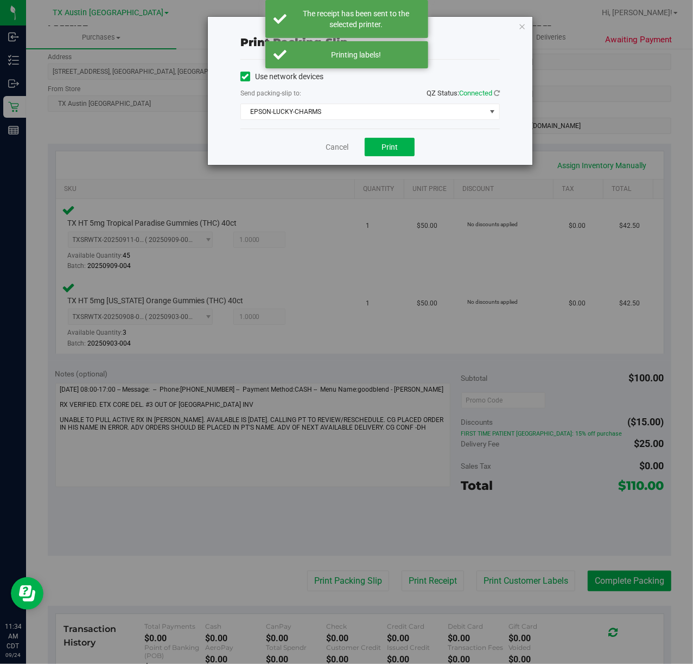
click at [376, 163] on div "Cancel Print" at bounding box center [369, 147] width 259 height 36
click at [383, 150] on span "Print" at bounding box center [389, 147] width 16 height 9
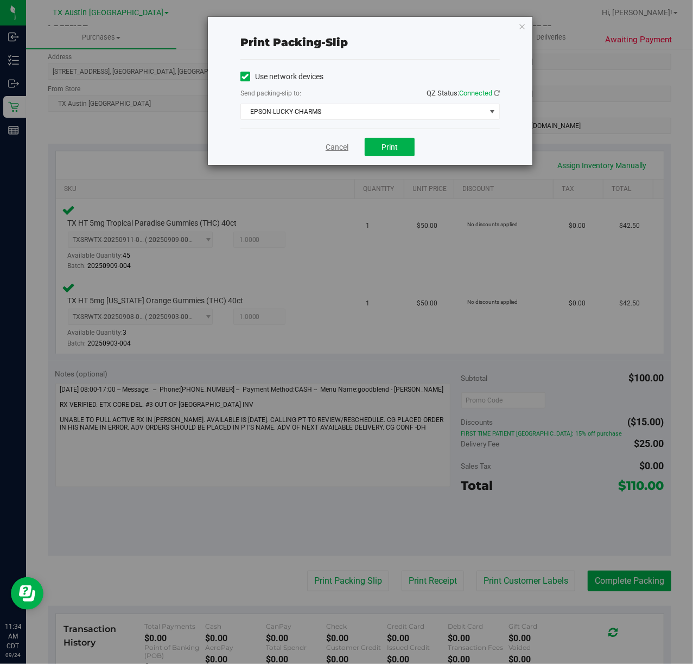
click at [339, 153] on link "Cancel" at bounding box center [337, 147] width 23 height 11
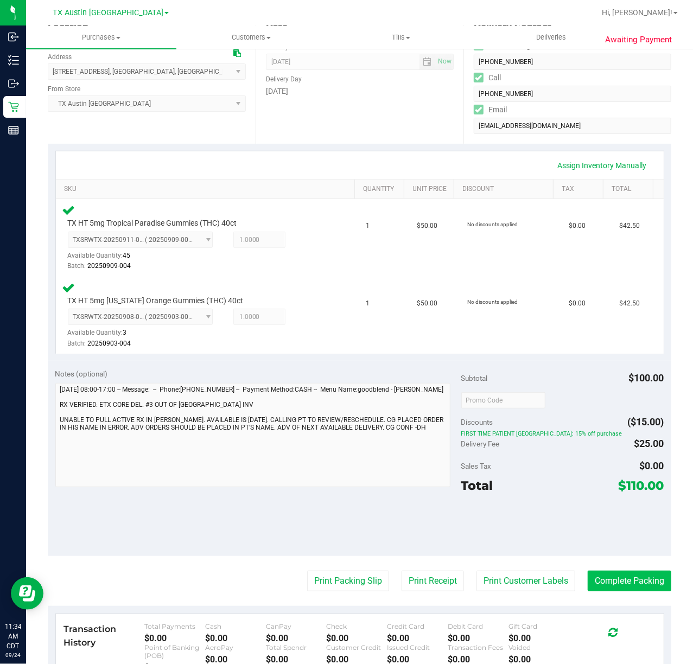
click at [623, 572] on button "Complete Packing" at bounding box center [630, 581] width 84 height 21
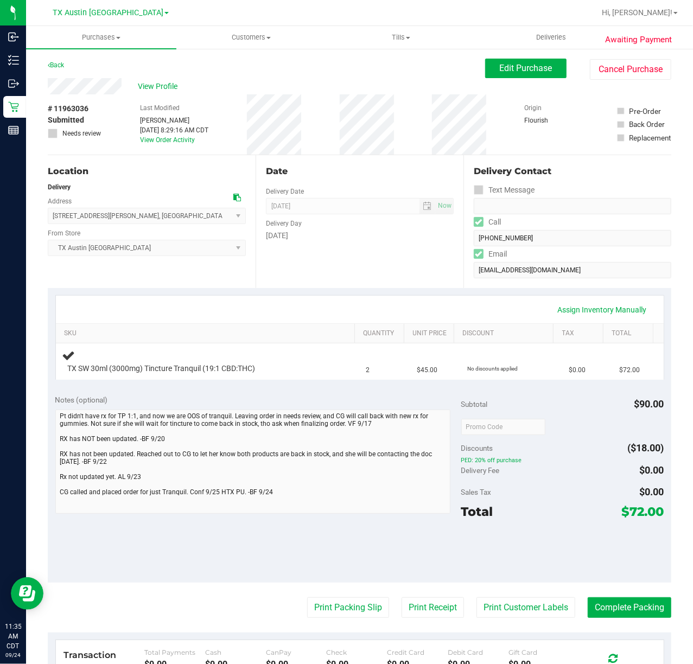
click at [399, 274] on div "Date Delivery Date [DATE] Now [DATE] 07:00 AM Now Delivery Day [DATE]" at bounding box center [360, 221] width 208 height 133
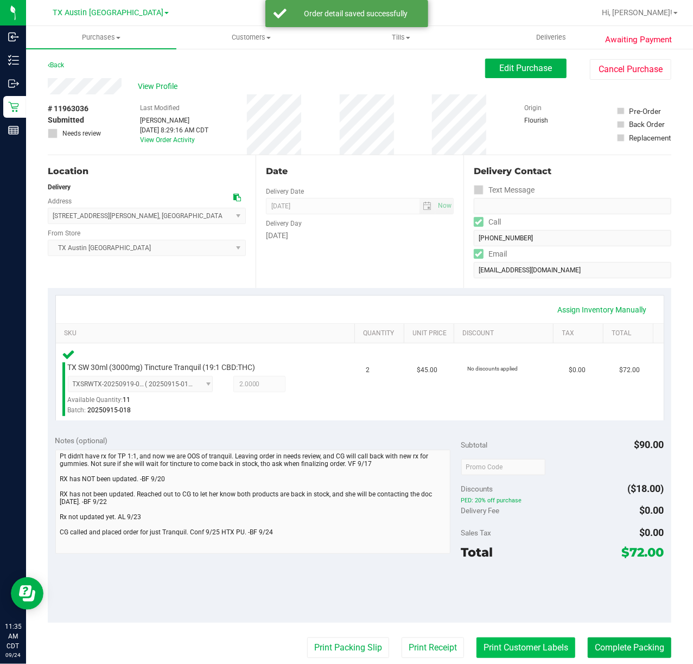
click at [489, 646] on button "Print Customer Labels" at bounding box center [525, 648] width 99 height 21
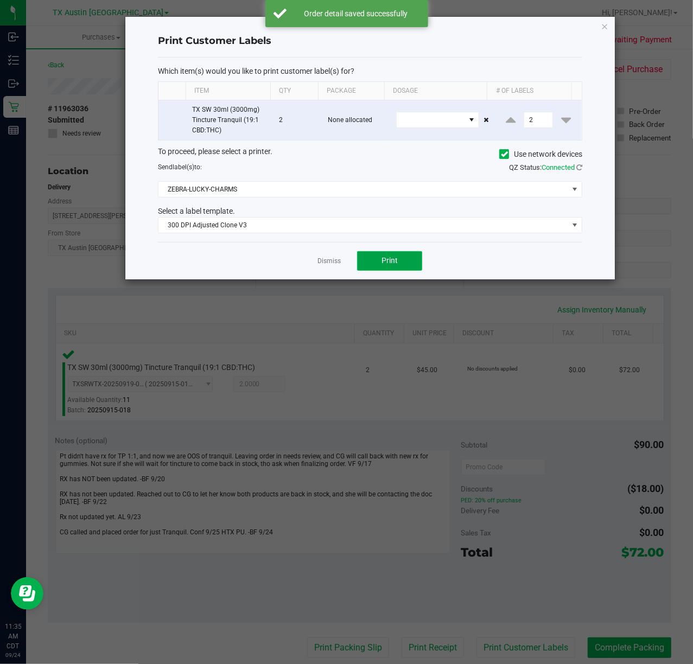
click at [372, 267] on button "Print" at bounding box center [389, 261] width 65 height 20
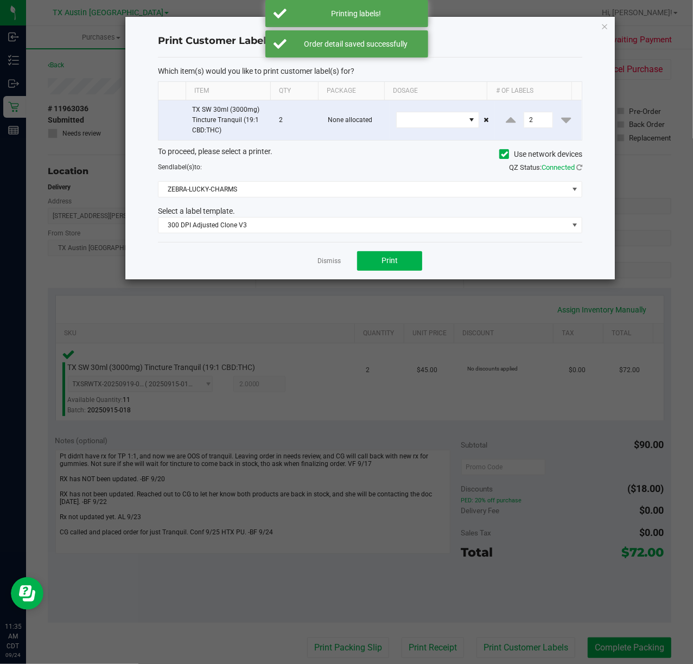
click at [346, 266] on div "Dismiss Print" at bounding box center [370, 260] width 424 height 37
click at [341, 266] on link "Dismiss" at bounding box center [328, 261] width 23 height 9
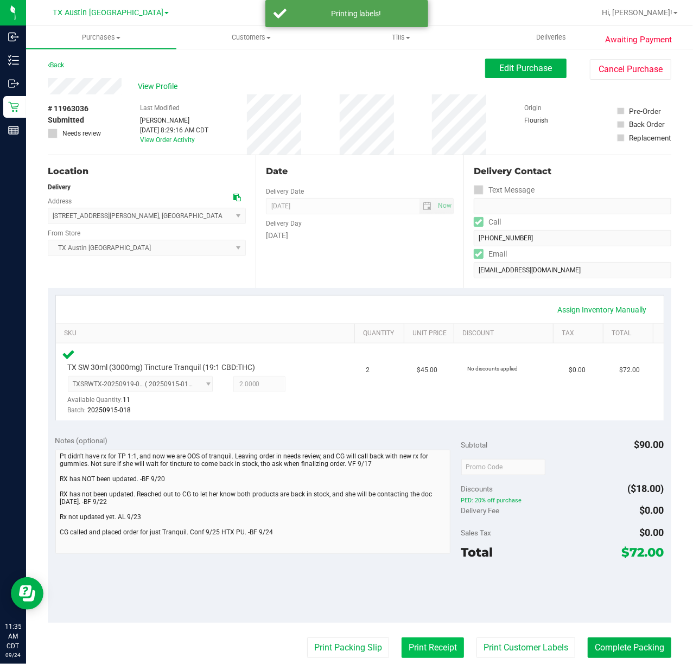
click at [438, 654] on button "Print Receipt" at bounding box center [433, 648] width 62 height 21
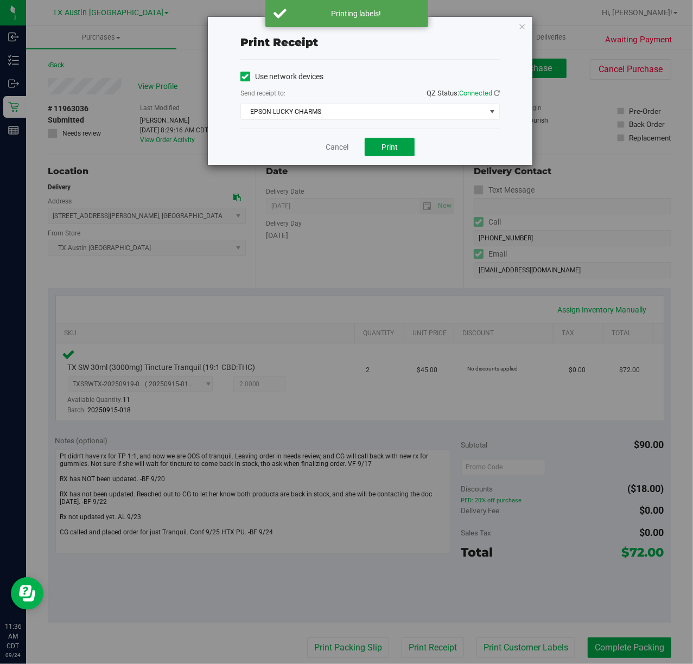
drag, startPoint x: 387, startPoint y: 151, endPoint x: 357, endPoint y: 150, distance: 30.4
click at [383, 150] on span "Print" at bounding box center [389, 147] width 16 height 9
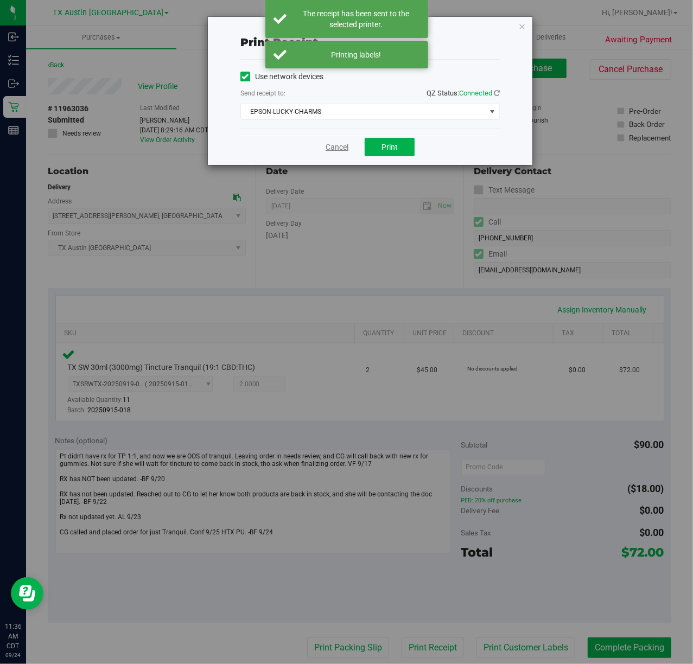
click at [328, 142] on link "Cancel" at bounding box center [337, 147] width 23 height 11
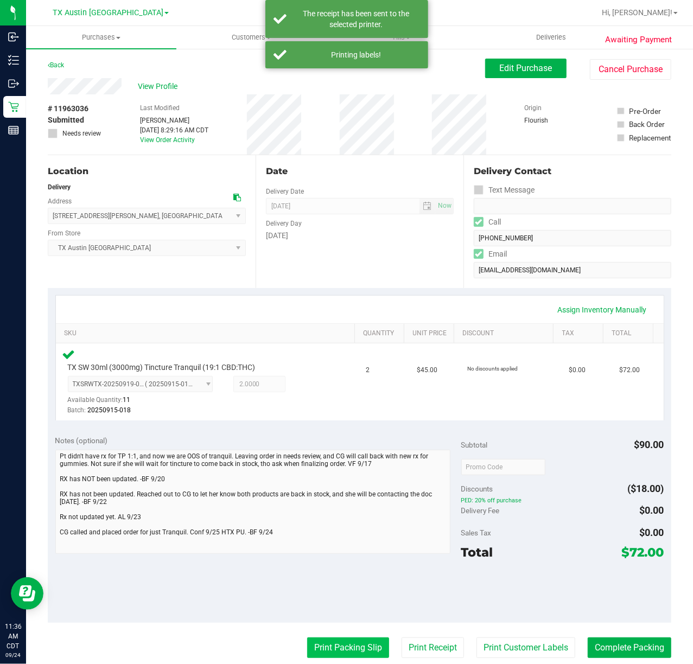
click at [348, 639] on button "Print Packing Slip" at bounding box center [348, 648] width 82 height 21
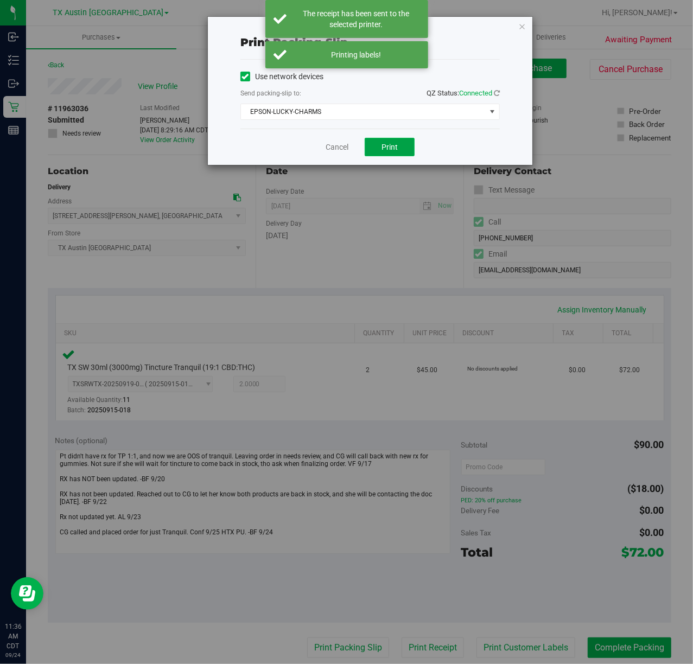
click at [381, 147] on span "Print" at bounding box center [389, 147] width 16 height 9
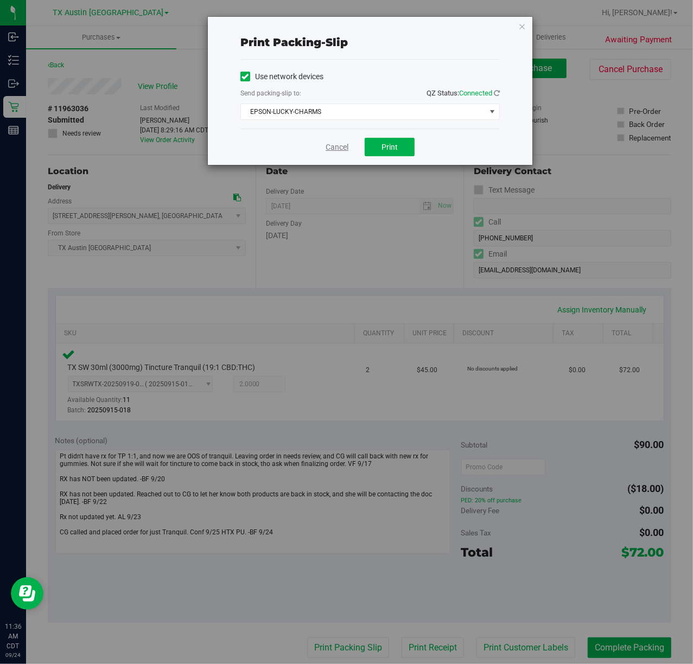
click at [339, 148] on link "Cancel" at bounding box center [337, 147] width 23 height 11
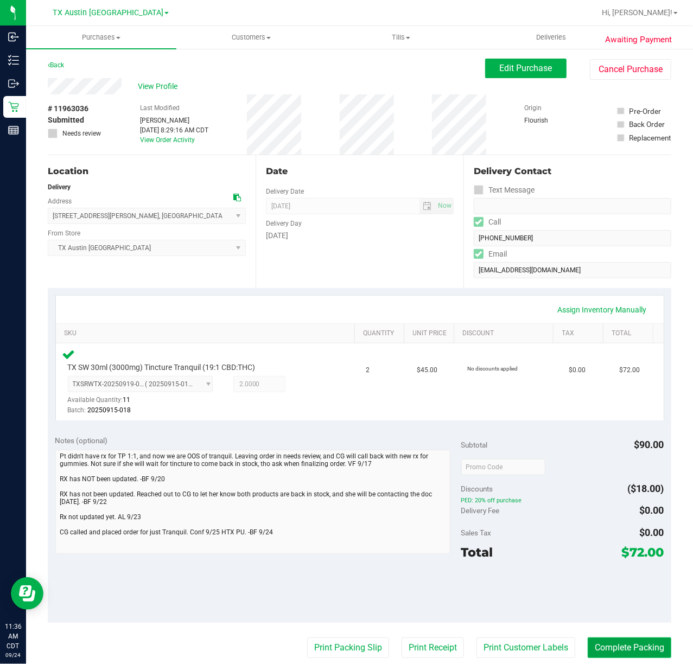
click at [636, 647] on button "Complete Packing" at bounding box center [630, 648] width 84 height 21
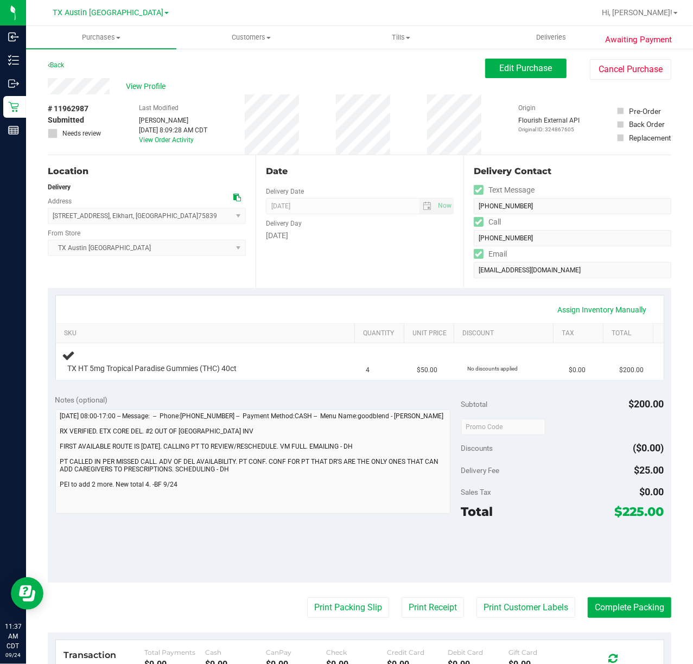
click at [372, 280] on div "Date Delivery Date [DATE] Now [DATE] 07:00 AM Now Delivery Day [DATE]" at bounding box center [360, 221] width 208 height 133
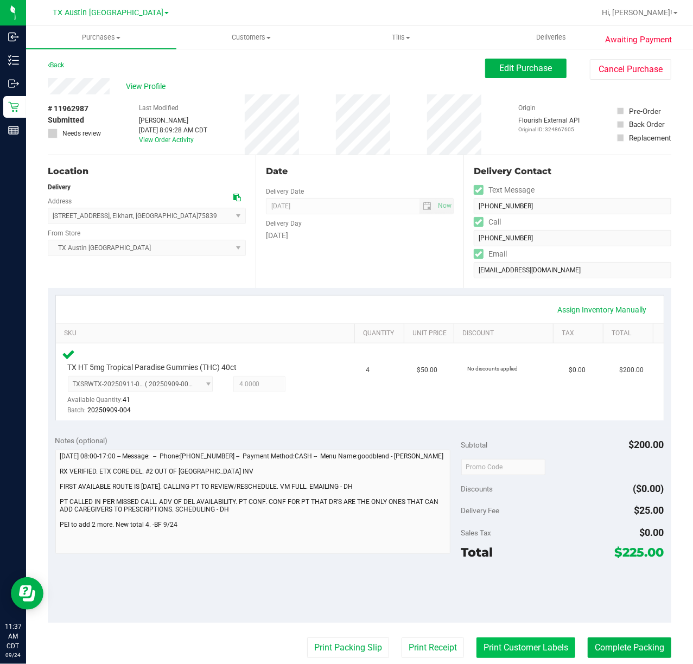
click at [504, 639] on button "Print Customer Labels" at bounding box center [525, 648] width 99 height 21
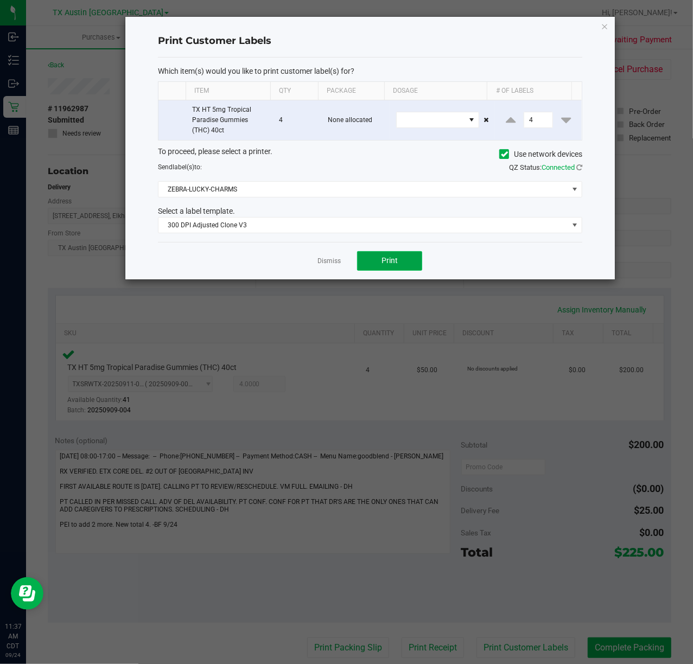
click at [383, 256] on button "Print" at bounding box center [389, 261] width 65 height 20
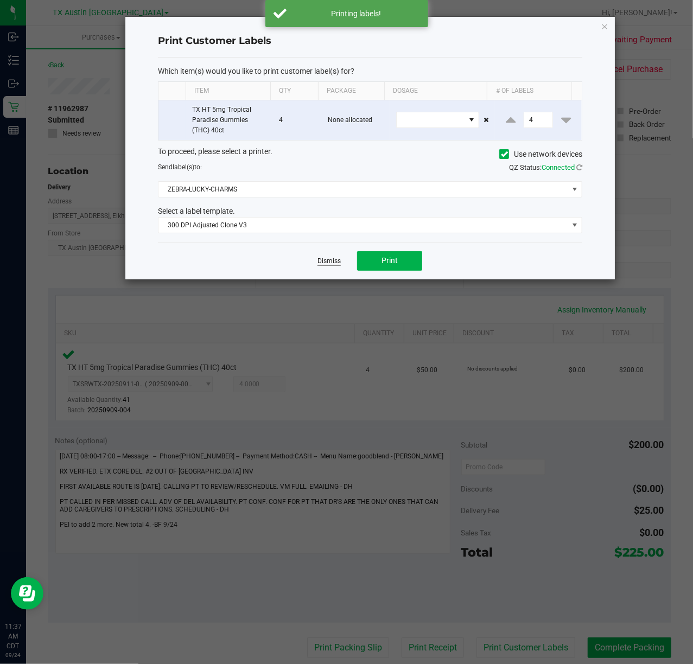
click at [330, 265] on link "Dismiss" at bounding box center [328, 261] width 23 height 9
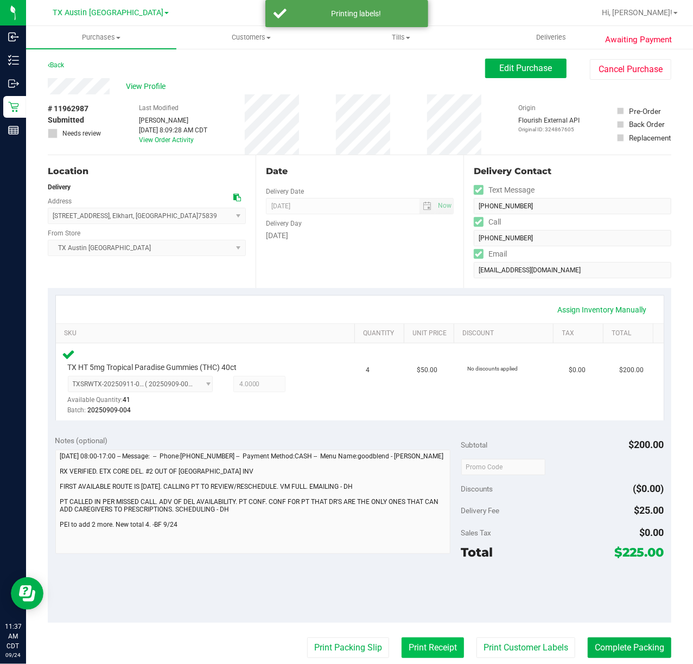
click button "Print Receipt"
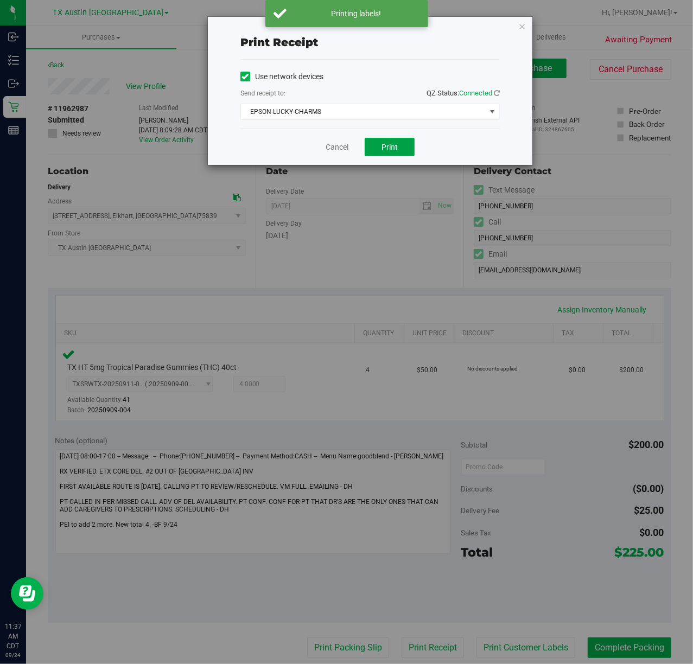
click button "Print"
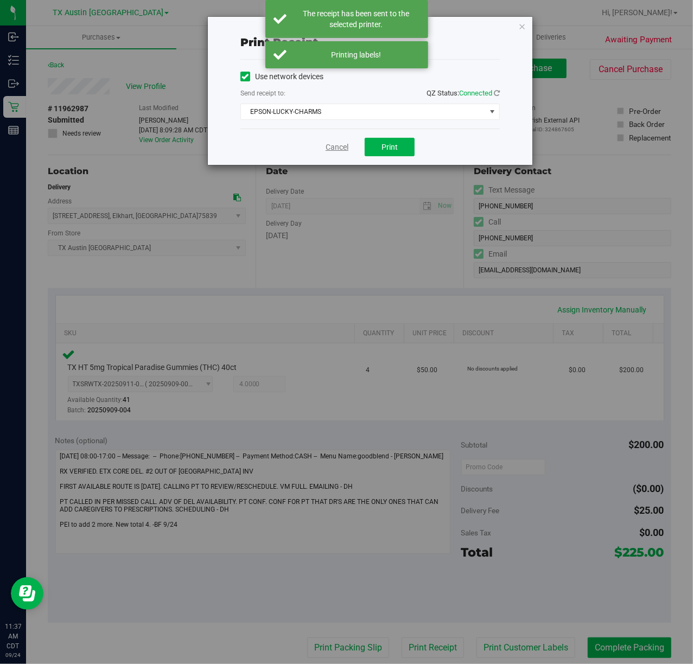
click link "Cancel"
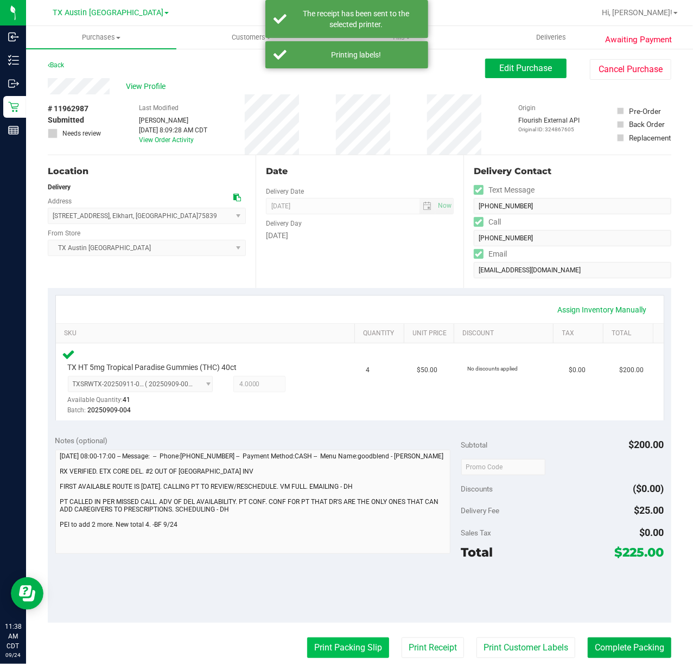
click button "Print Packing Slip"
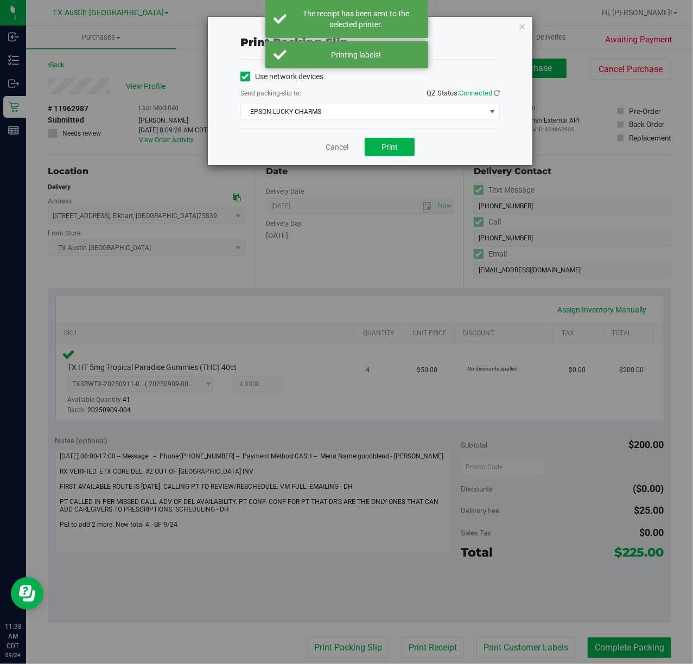
click div "Cancel Print"
click button "Print"
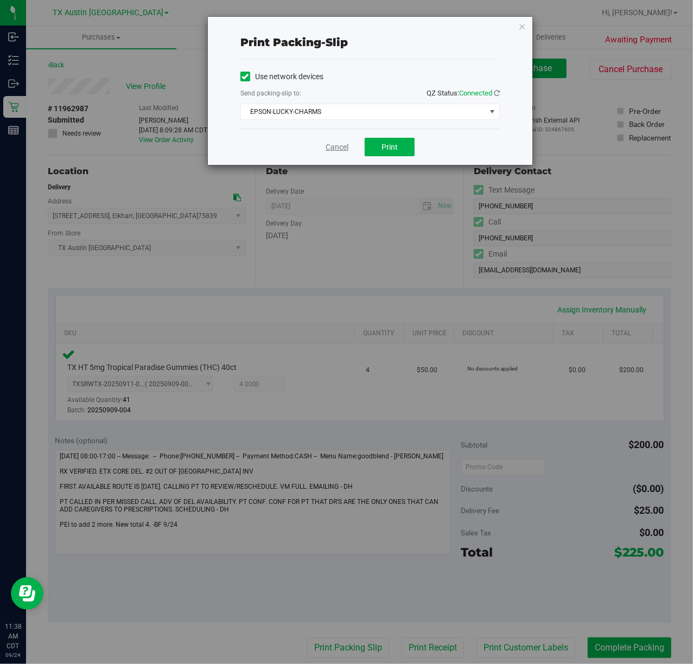
click link "Cancel"
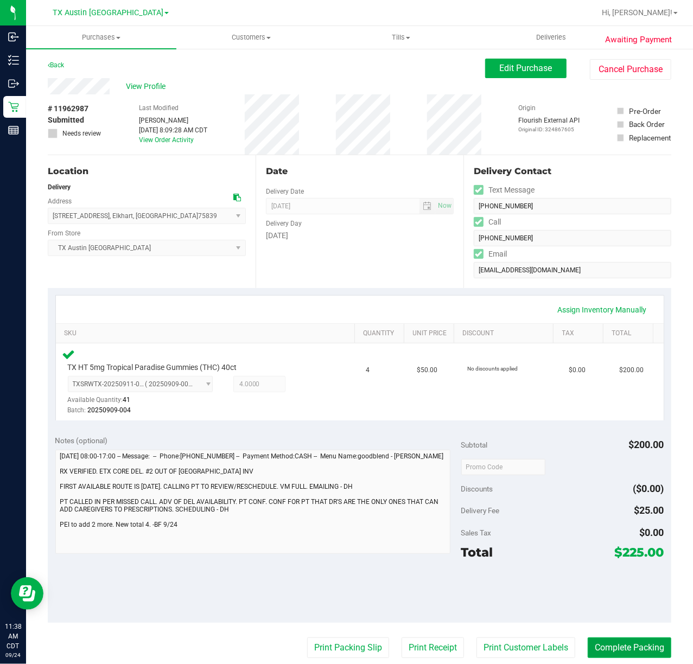
click button "Complete Packing"
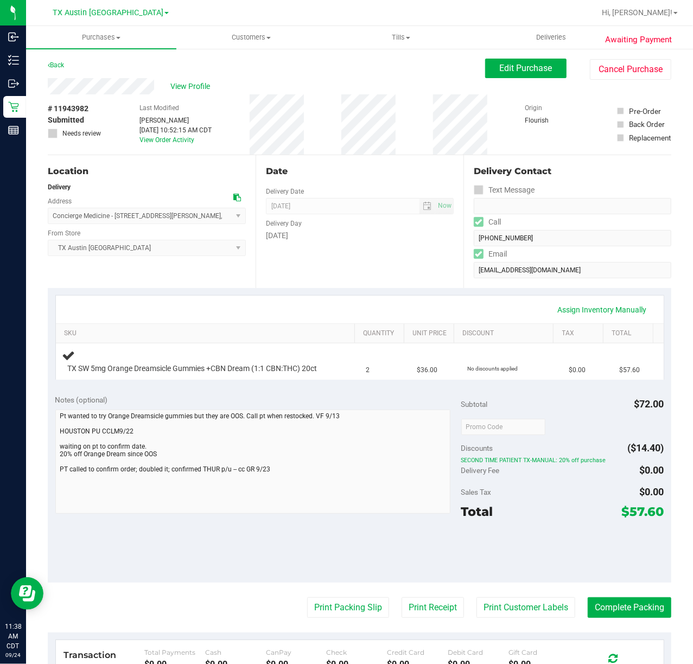
click at [328, 274] on div "Date Delivery Date [DATE] Now [DATE] 07:00 AM Now Delivery Day [DATE]" at bounding box center [360, 221] width 208 height 133
click at [521, 68] on span "Edit Purchase" at bounding box center [526, 68] width 53 height 10
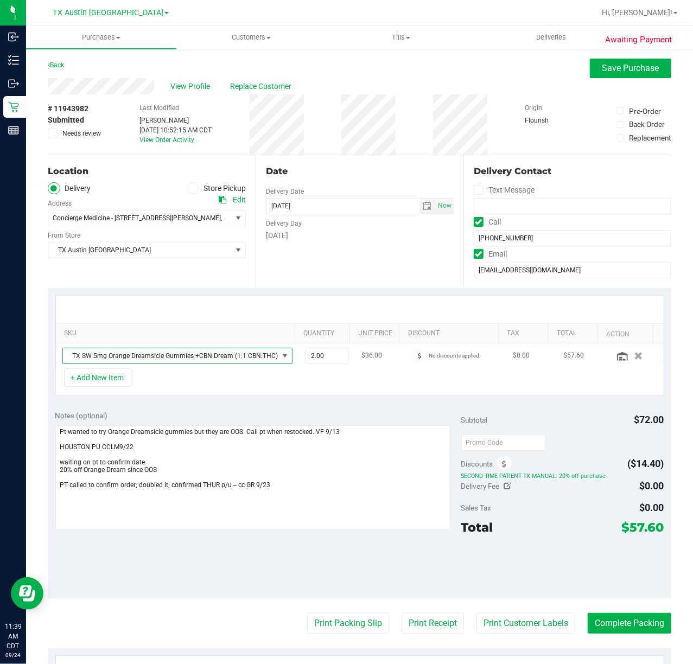
click at [212, 356] on span "TX SW 5mg Orange Dreamsicle Gummies +CBN Dream (1:1 CBN:THC) 20ct" at bounding box center [170, 355] width 215 height 15
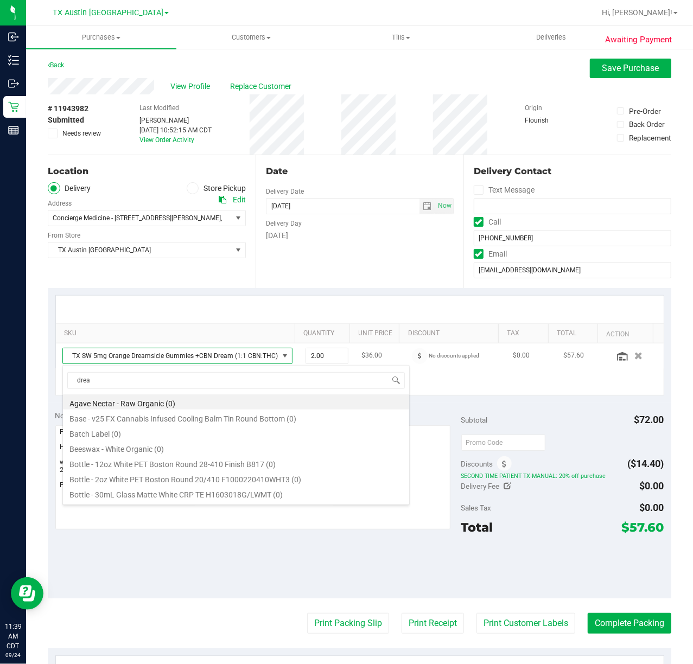
scroll to position [256, 0]
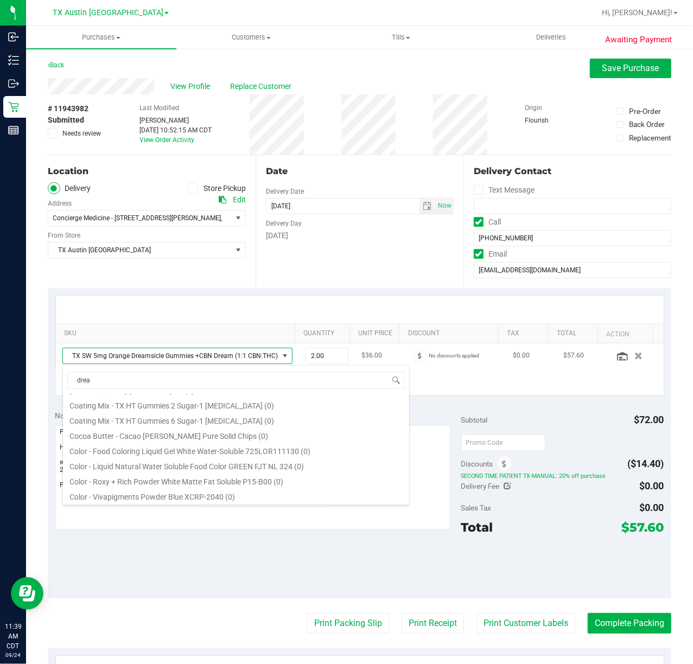
type input "dream"
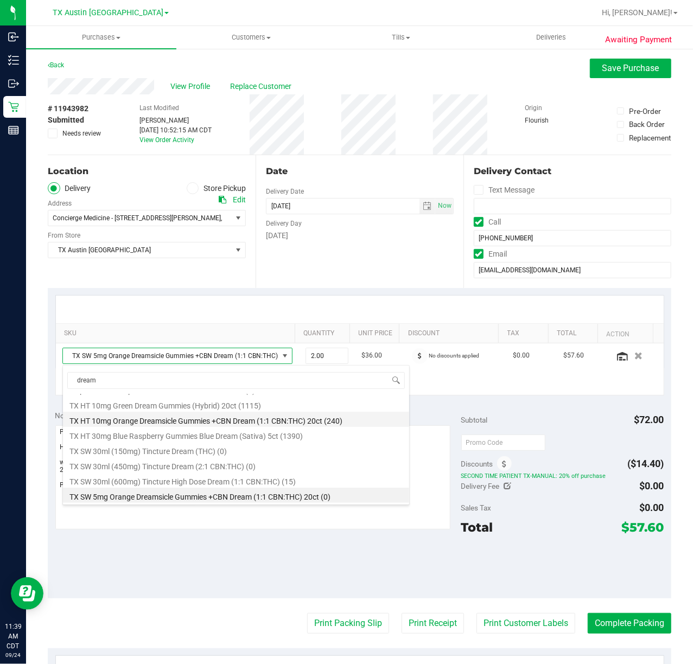
click at [228, 415] on li "TX HT 10mg Orange Dreamsicle Gummies +CBN Dream (1:1 CBN:THC) 20ct (240)" at bounding box center [236, 419] width 346 height 15
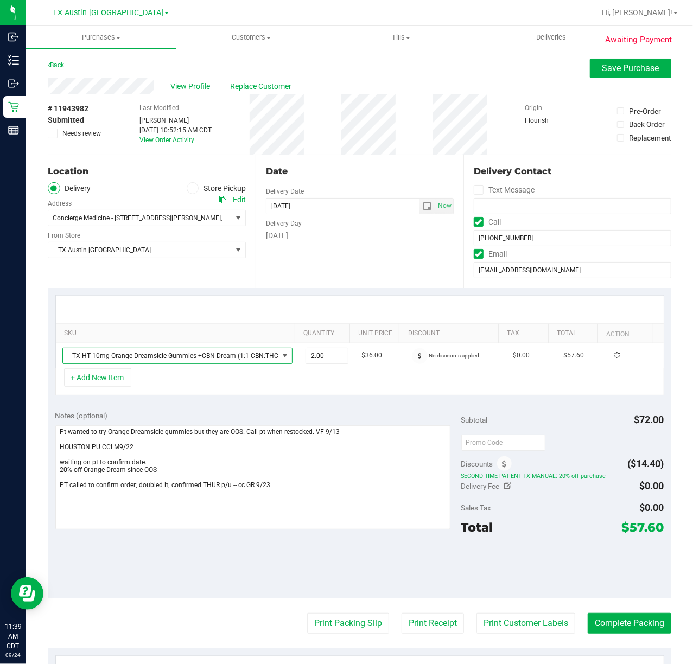
type input "1.00"
click at [313, 364] on span "1.00 1" at bounding box center [327, 356] width 43 height 16
type input "2"
type input "2.00"
click at [422, 400] on div "SKU Quantity Unit Price Discount Tax Total Action TX HT 10mg Orange Dreamsicle …" at bounding box center [360, 345] width 624 height 115
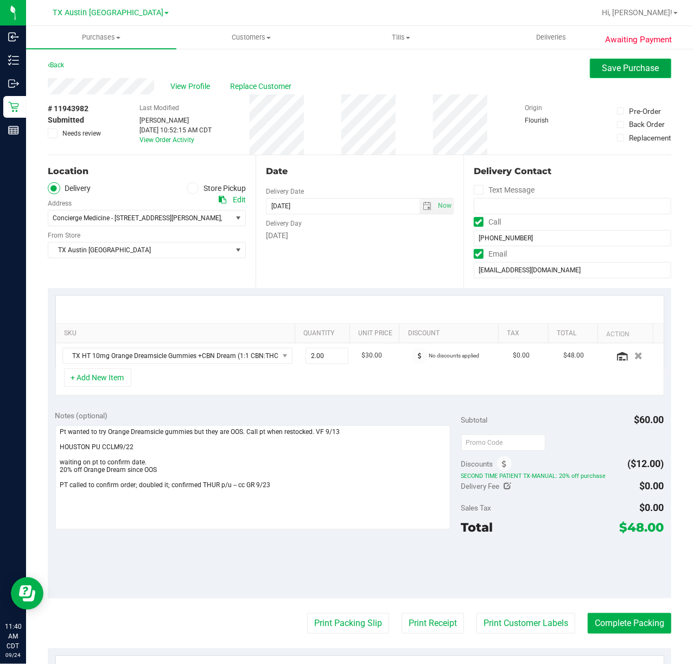
click at [623, 74] on button "Save Purchase" at bounding box center [630, 69] width 81 height 20
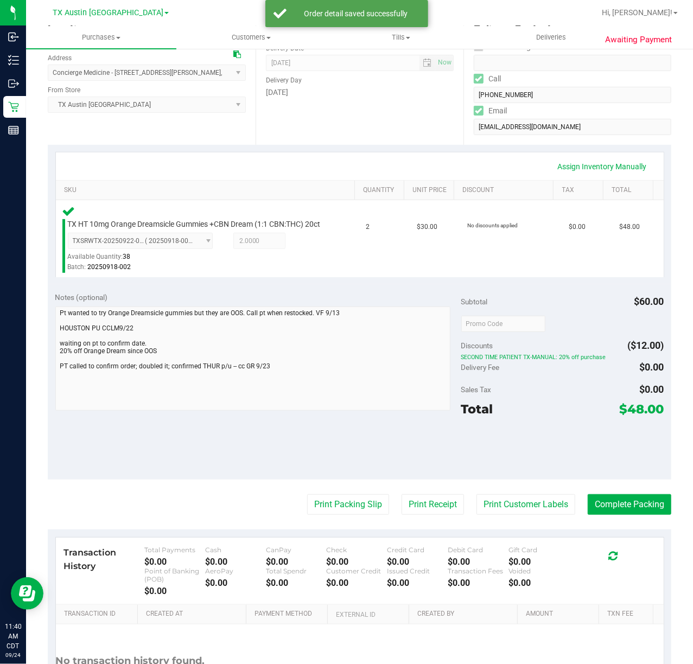
scroll to position [144, 0]
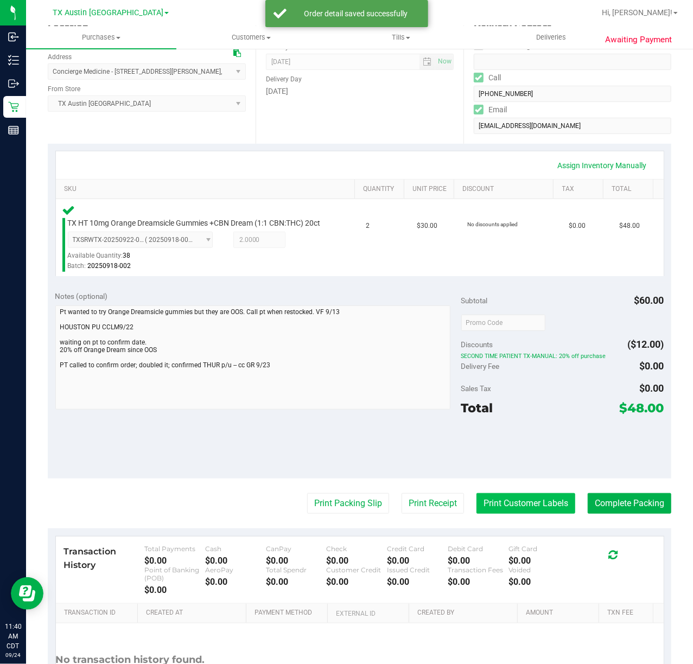
click at [522, 514] on button "Print Customer Labels" at bounding box center [525, 503] width 99 height 21
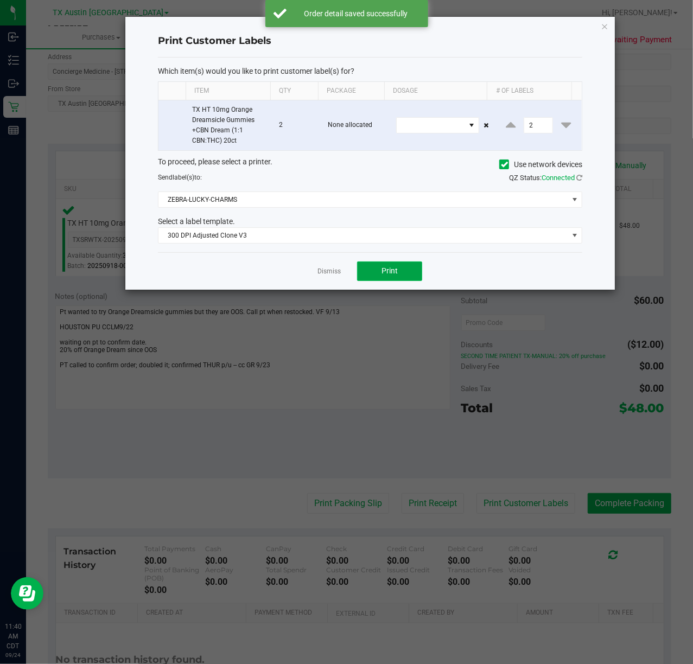
click at [374, 281] on button "Print" at bounding box center [389, 272] width 65 height 20
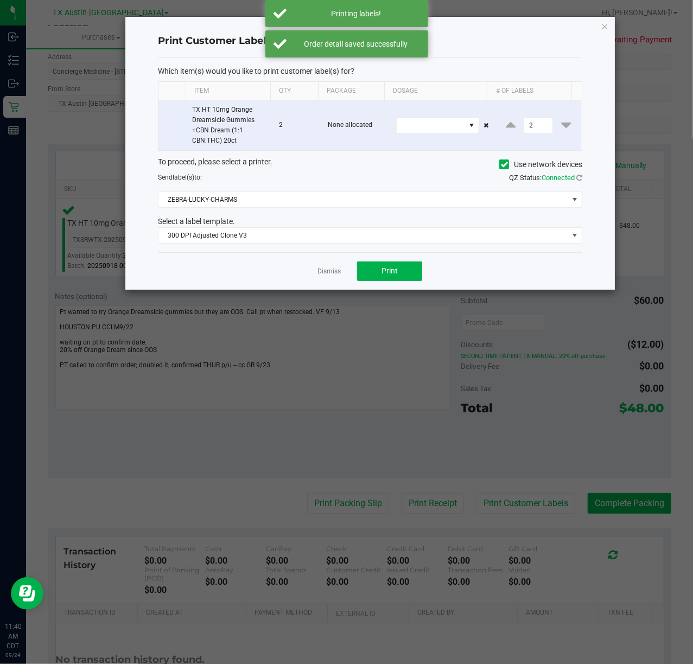
click at [336, 281] on div "Dismiss Print" at bounding box center [370, 270] width 424 height 37
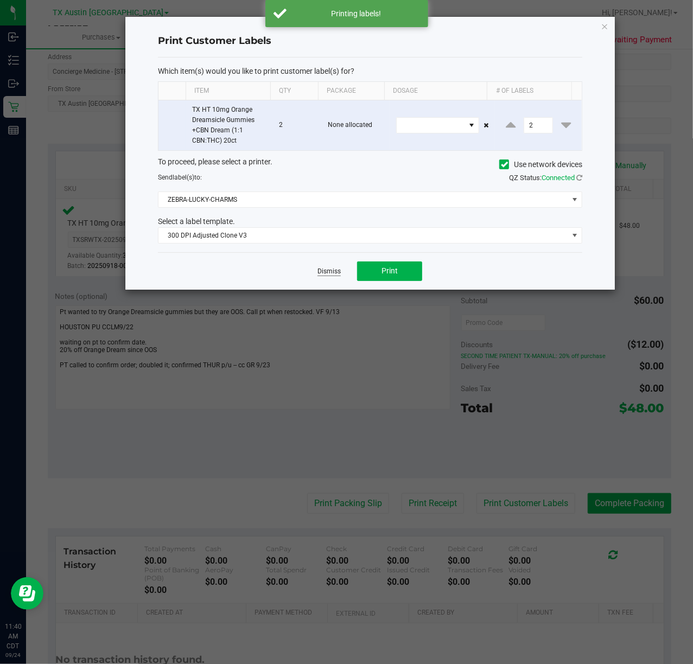
click at [329, 276] on link "Dismiss" at bounding box center [328, 271] width 23 height 9
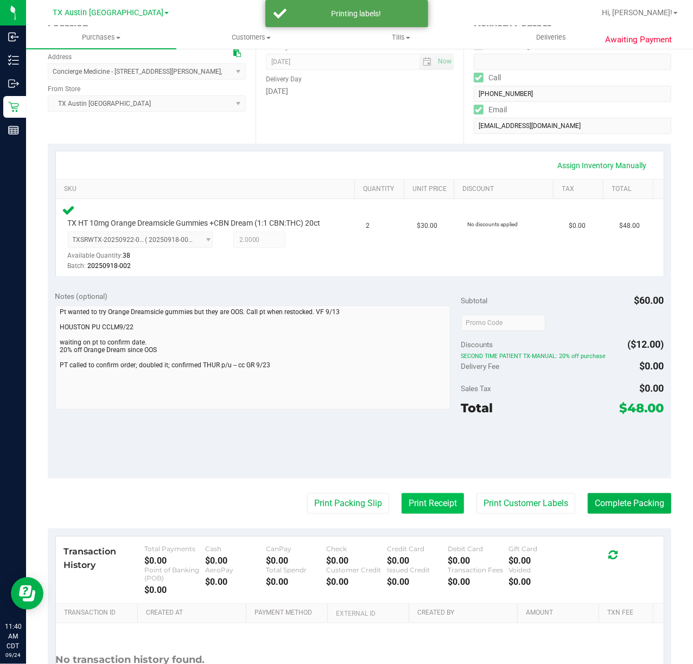
click at [406, 511] on button "Print Receipt" at bounding box center [433, 503] width 62 height 21
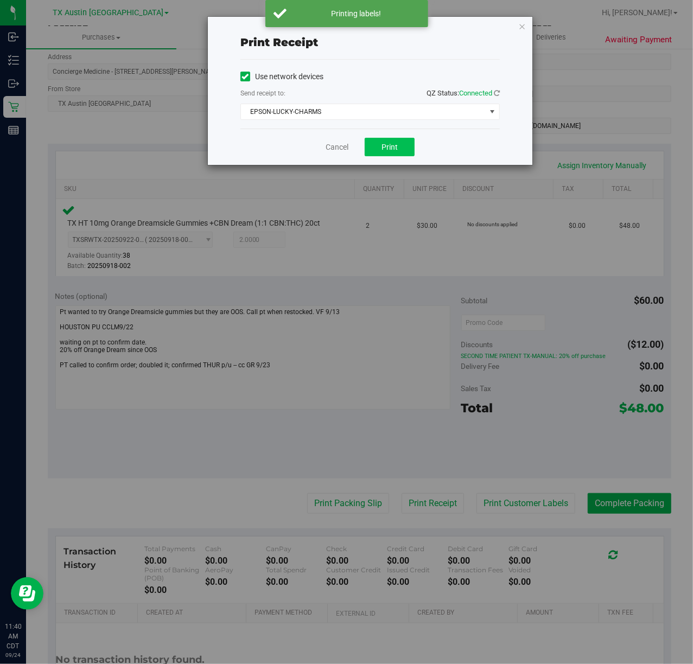
drag, startPoint x: 395, startPoint y: 160, endPoint x: 368, endPoint y: 144, distance: 31.1
click at [393, 160] on div "Cancel Print" at bounding box center [369, 147] width 259 height 36
click at [367, 144] on button "Print" at bounding box center [390, 147] width 50 height 18
click at [344, 144] on link "Cancel" at bounding box center [332, 147] width 23 height 11
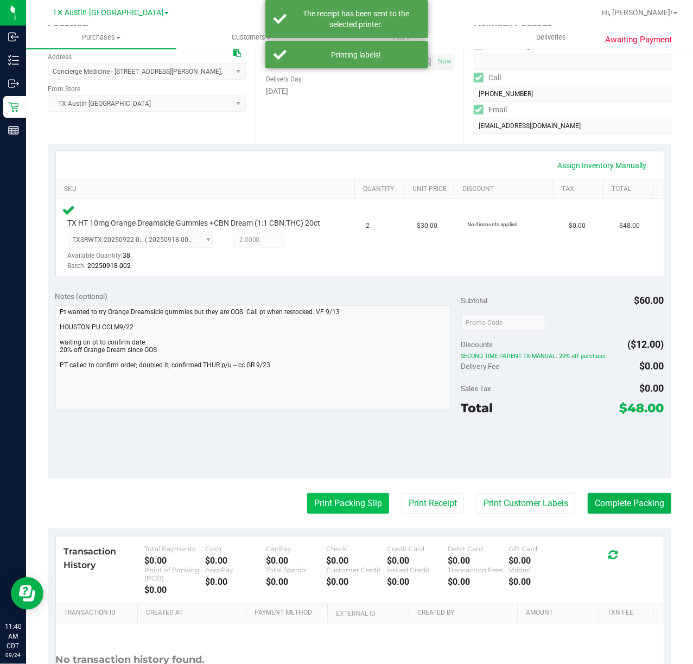
drag, startPoint x: 350, startPoint y: 500, endPoint x: 349, endPoint y: 507, distance: 6.5
click at [349, 501] on purchase-details "Back Edit Purchase Cancel Purchase View Profile # 11943982 Submitted Needs revi…" at bounding box center [360, 326] width 624 height 825
click at [349, 526] on purchase-details "Back Edit Purchase Cancel Purchase View Profile # 11943982 Submitted Needs revi…" at bounding box center [360, 326] width 624 height 825
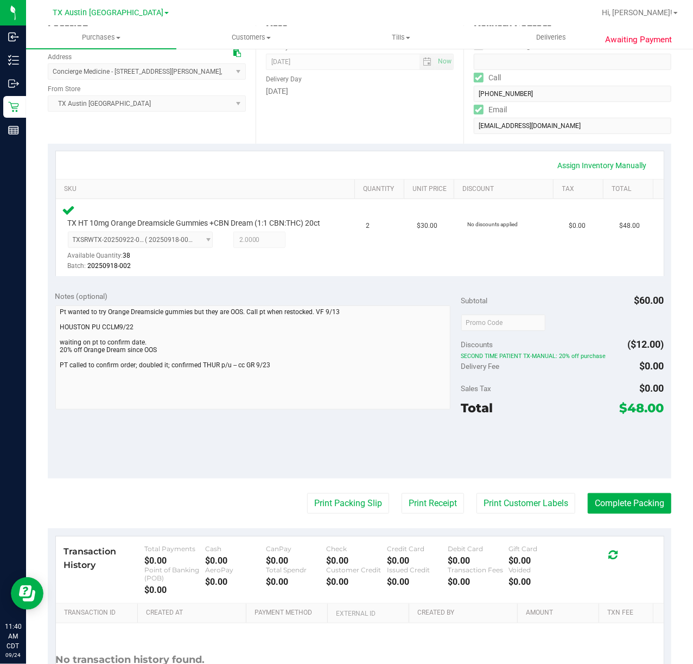
click at [534, 307] on div "Subtotal $60.00" at bounding box center [562, 301] width 203 height 20
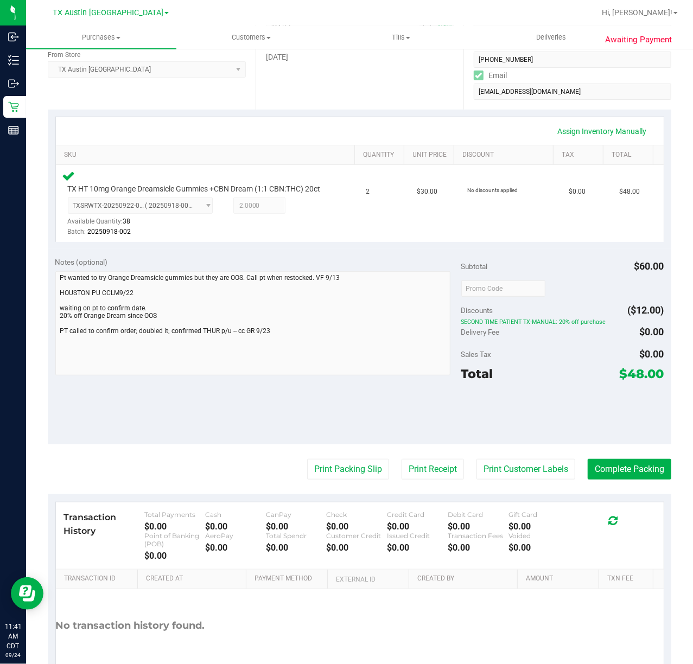
scroll to position [169, 0]
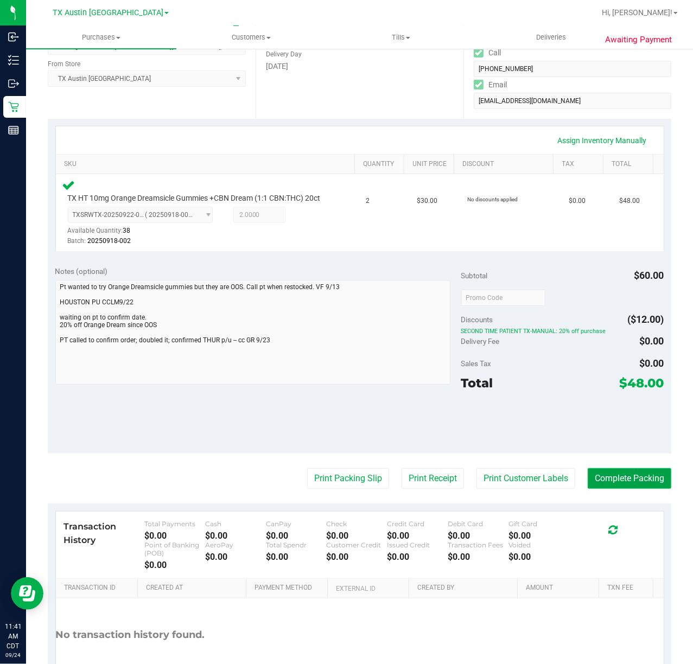
click at [626, 489] on button "Complete Packing" at bounding box center [630, 478] width 84 height 21
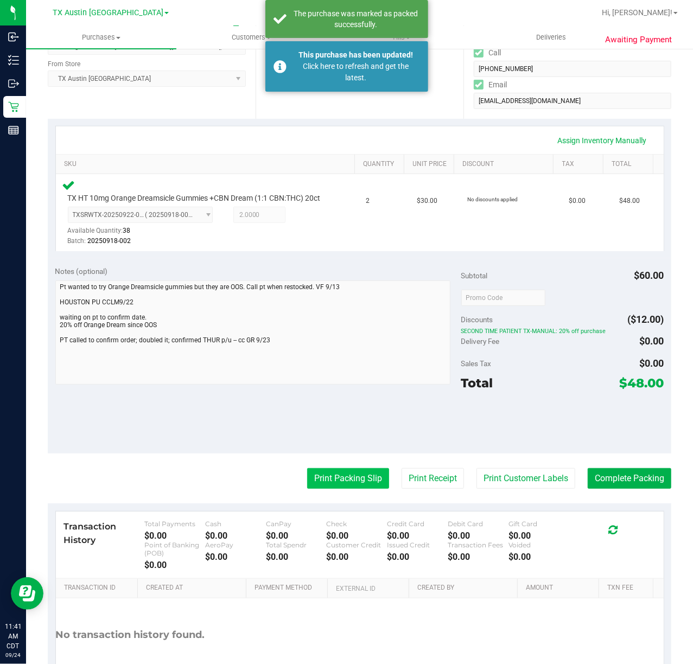
click at [351, 489] on button "Print Packing Slip" at bounding box center [348, 478] width 82 height 21
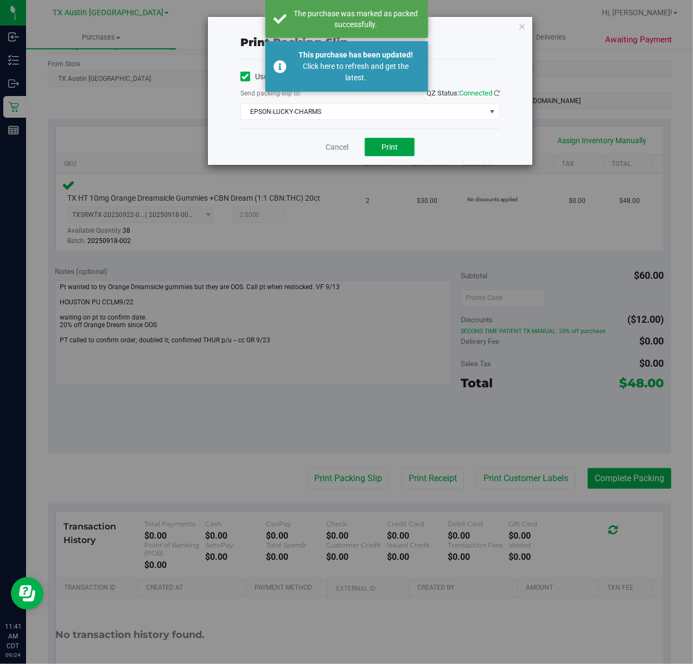
click at [404, 148] on button "Print" at bounding box center [390, 147] width 50 height 18
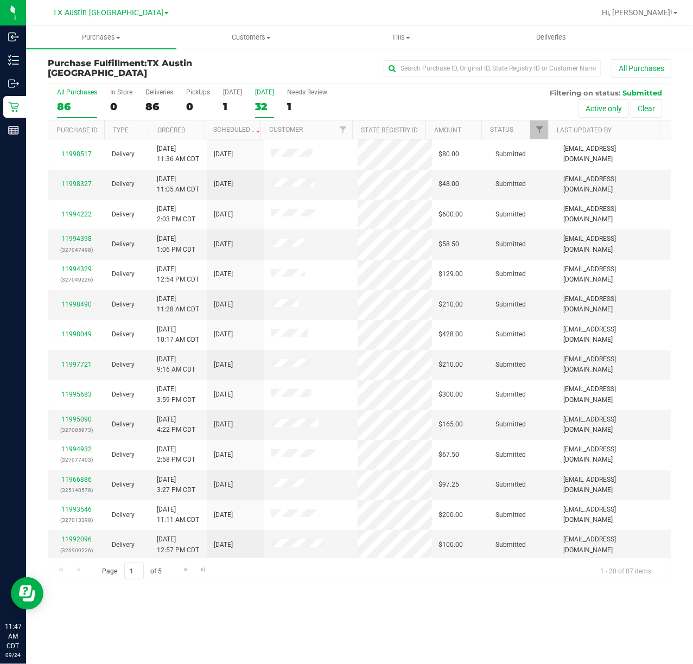
click at [257, 103] on div "32" at bounding box center [264, 106] width 19 height 12
click at [0, 0] on input "[DATE] 32" at bounding box center [0, 0] width 0 height 0
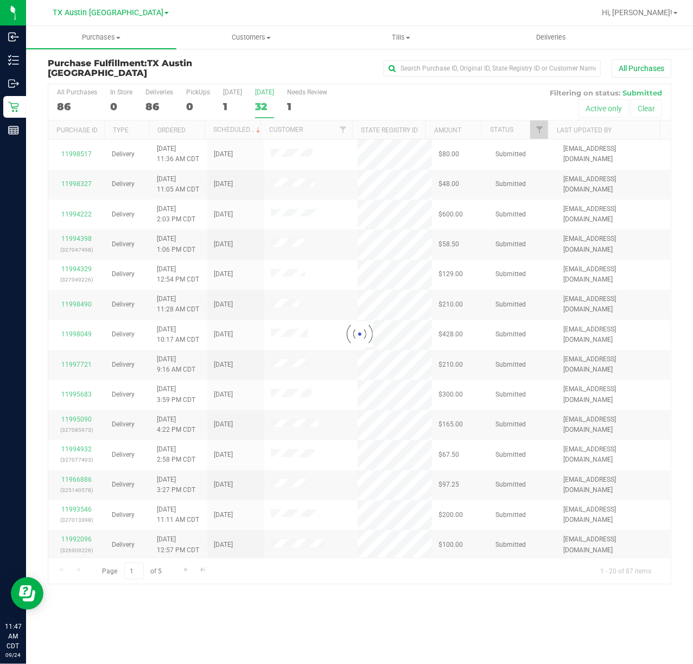
click at [225, 98] on label "[DATE] 1" at bounding box center [232, 103] width 19 height 30
click at [0, 0] on input "[DATE] 1" at bounding box center [0, 0] width 0 height 0
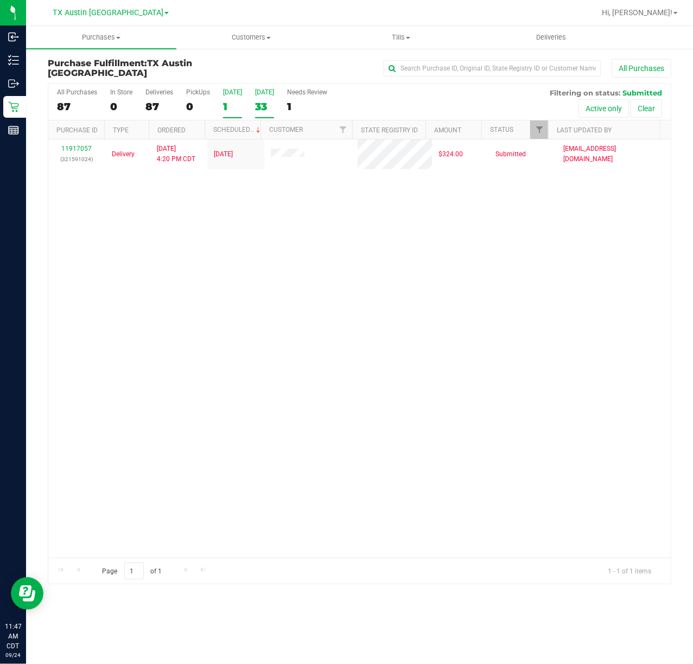
click at [255, 98] on label "[DATE] 33" at bounding box center [264, 103] width 19 height 30
click at [0, 0] on input "[DATE] 33" at bounding box center [0, 0] width 0 height 0
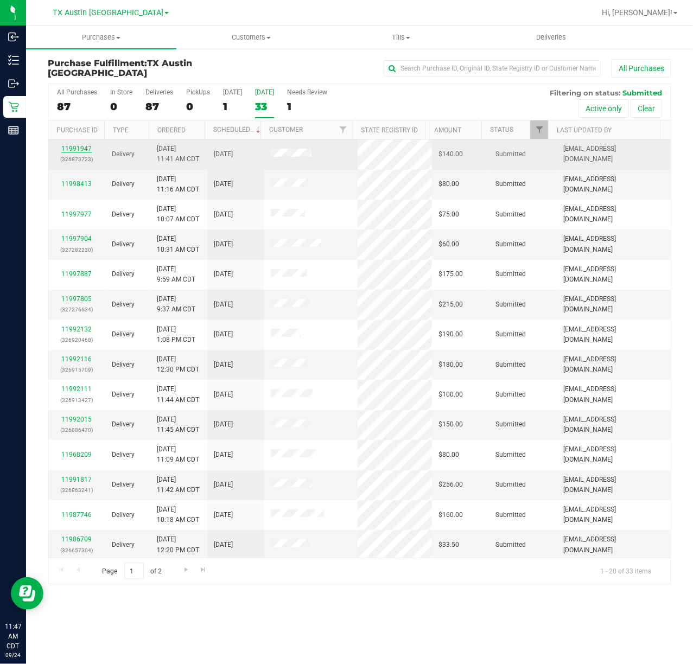
click at [75, 148] on link "11991947" at bounding box center [76, 149] width 30 height 8
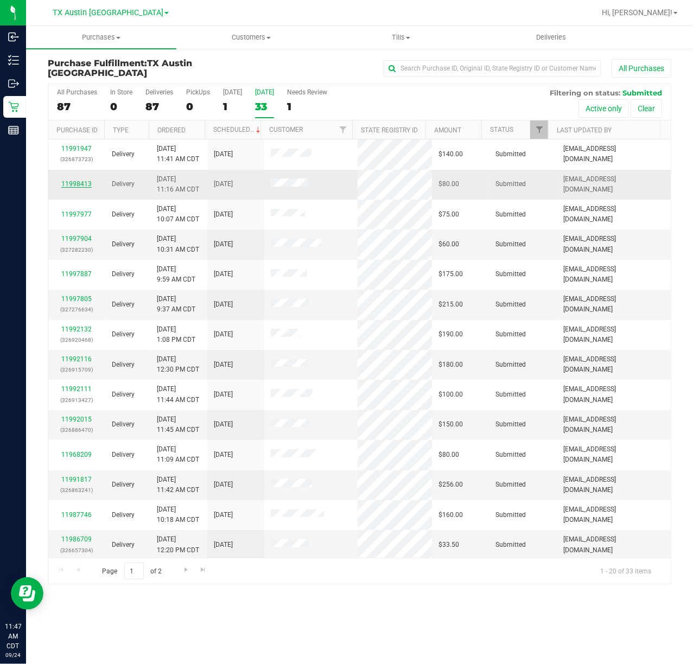
click at [74, 185] on link "11998413" at bounding box center [76, 184] width 30 height 8
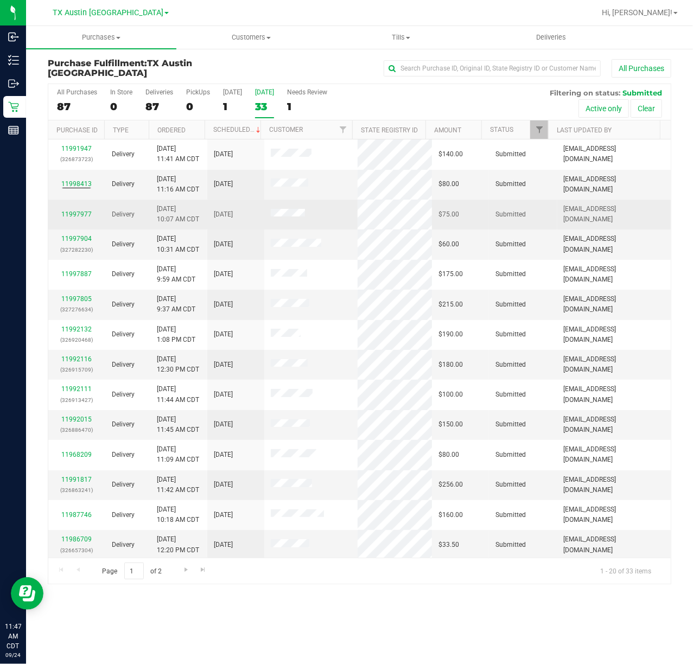
click at [74, 209] on div "11997977" at bounding box center [77, 214] width 44 height 10
click at [74, 212] on link "11997977" at bounding box center [76, 215] width 30 height 8
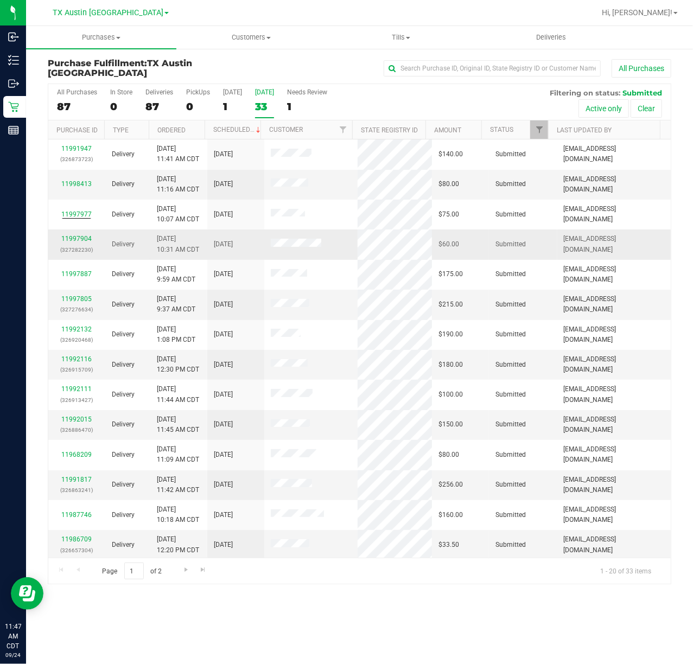
click at [78, 245] on p "(327282230)" at bounding box center [77, 250] width 44 height 10
click at [81, 238] on link "11997904" at bounding box center [76, 239] width 30 height 8
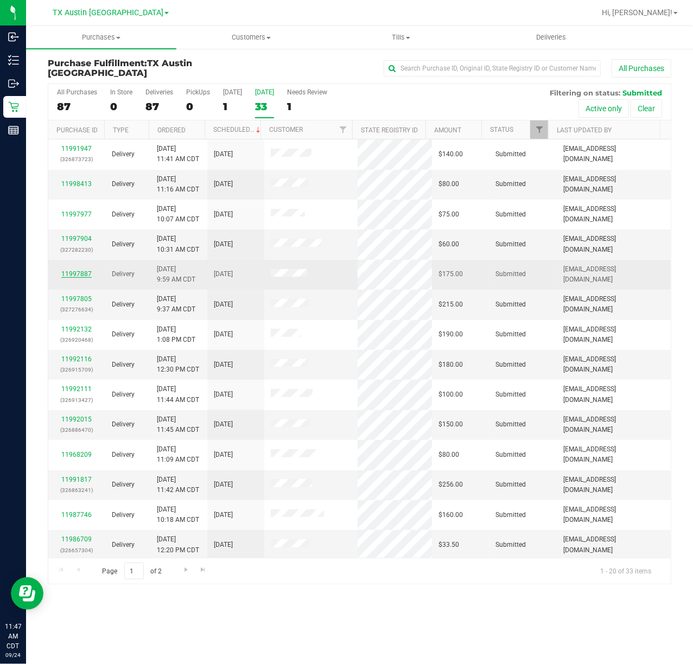
click at [81, 274] on link "11997887" at bounding box center [76, 274] width 30 height 8
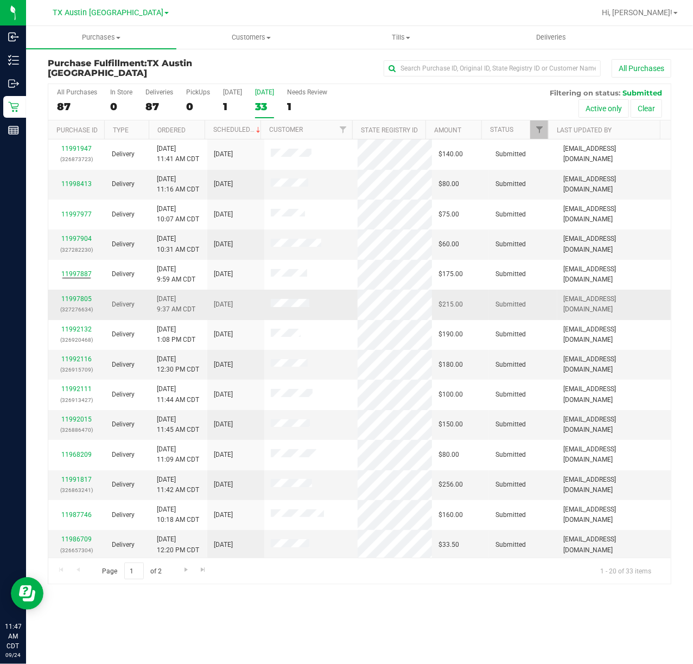
click at [79, 304] on div "11997805 (327276634)" at bounding box center [77, 304] width 44 height 21
click at [86, 300] on link "11997805" at bounding box center [76, 299] width 30 height 8
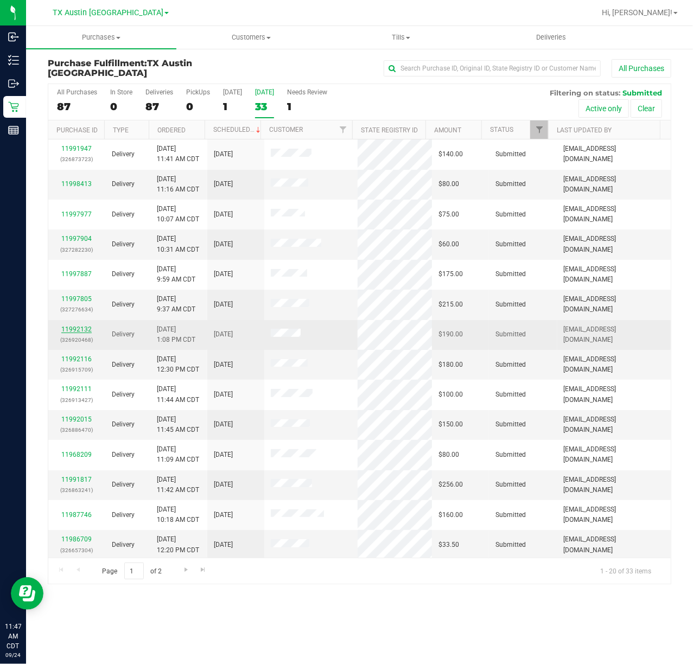
click at [80, 330] on link "11992132" at bounding box center [76, 330] width 30 height 8
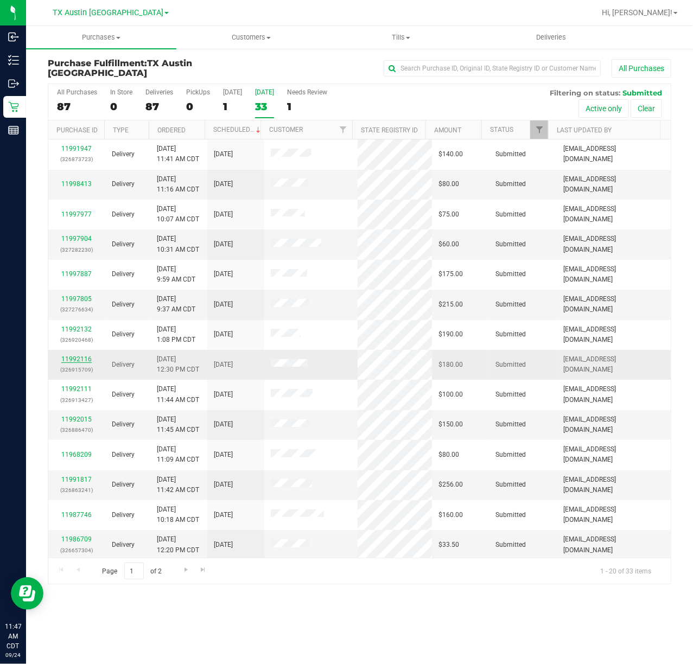
click at [79, 363] on link "11992116" at bounding box center [76, 359] width 30 height 8
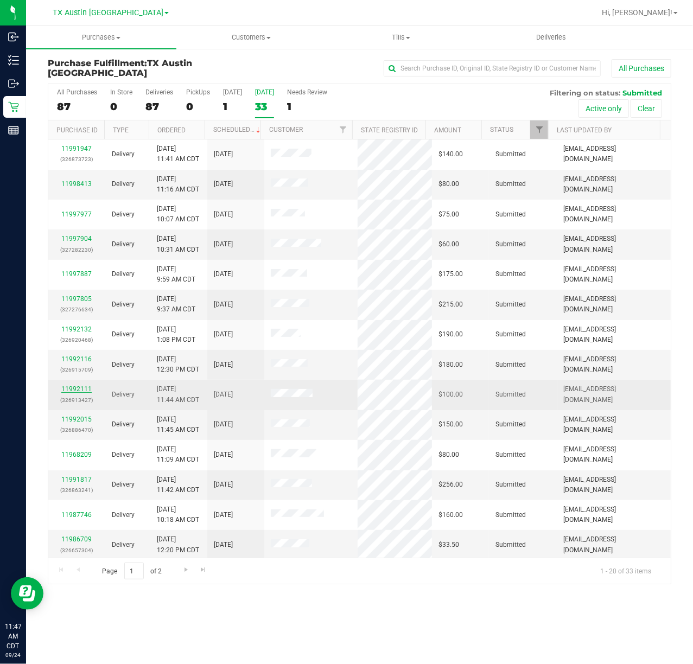
click at [83, 393] on link "11992111" at bounding box center [76, 389] width 30 height 8
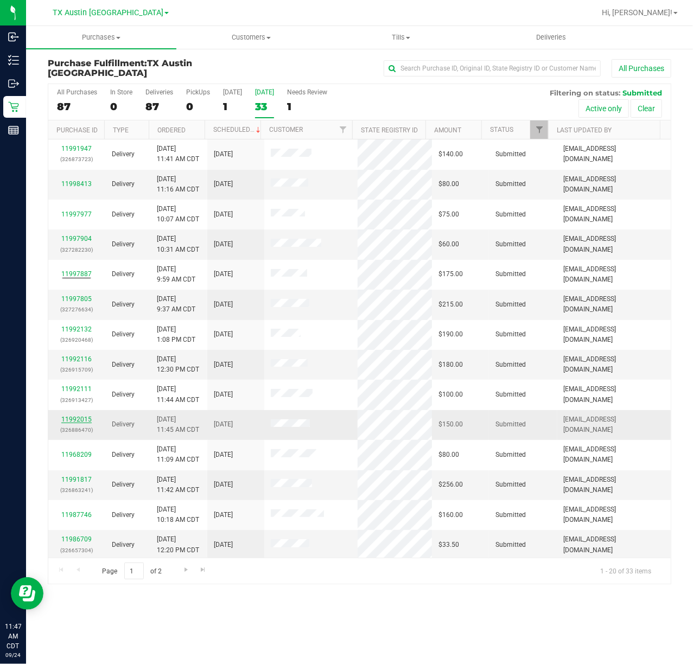
click at [74, 421] on link "11992015" at bounding box center [76, 420] width 30 height 8
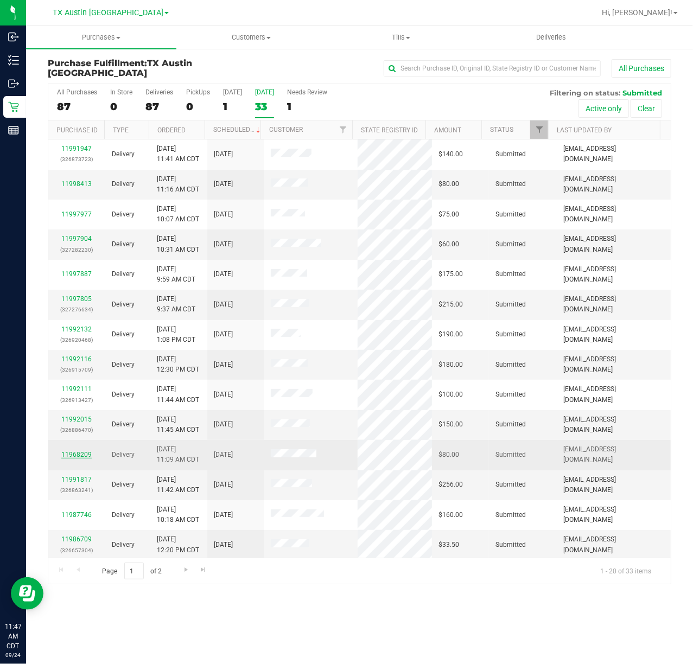
click at [80, 456] on link "11968209" at bounding box center [76, 455] width 30 height 8
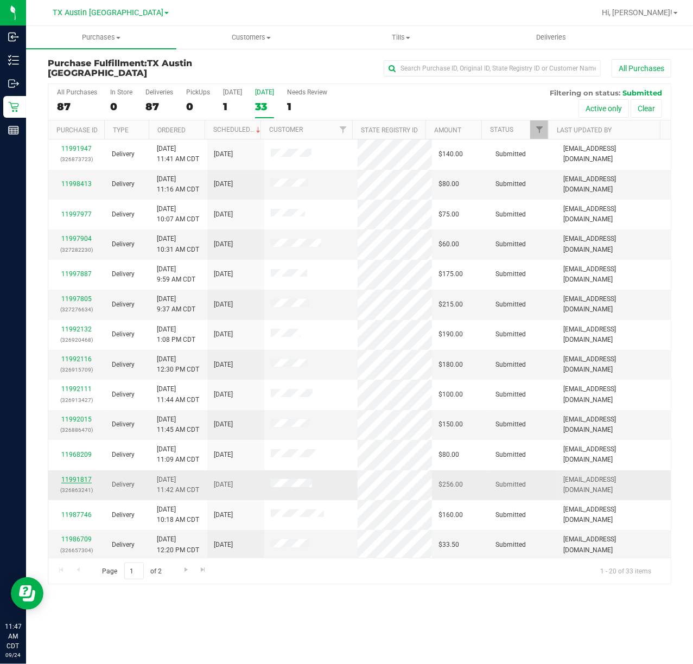
click at [81, 481] on link "11991817" at bounding box center [76, 480] width 30 height 8
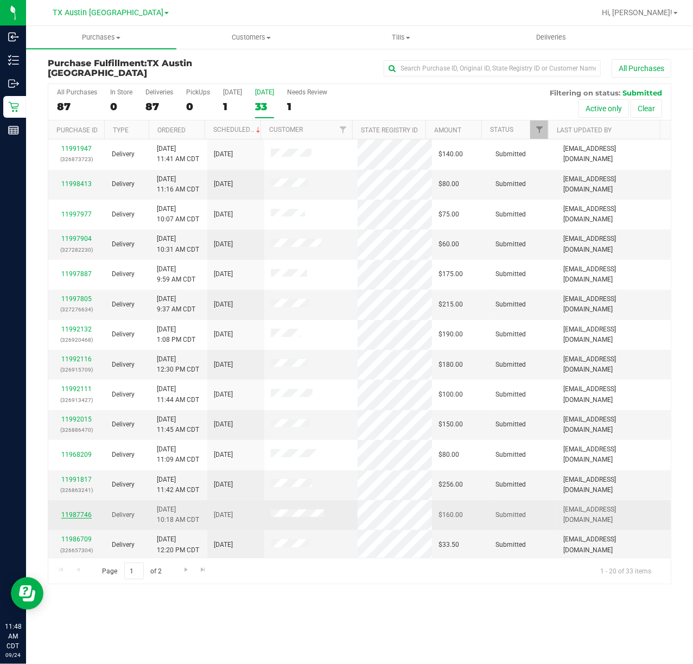
click at [71, 513] on link "11987746" at bounding box center [76, 515] width 30 height 8
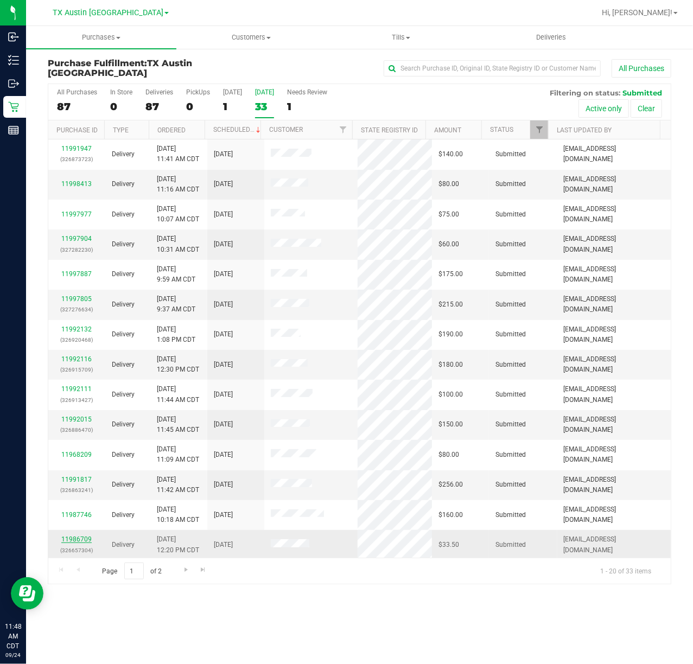
click at [75, 542] on link "11986709" at bounding box center [76, 540] width 30 height 8
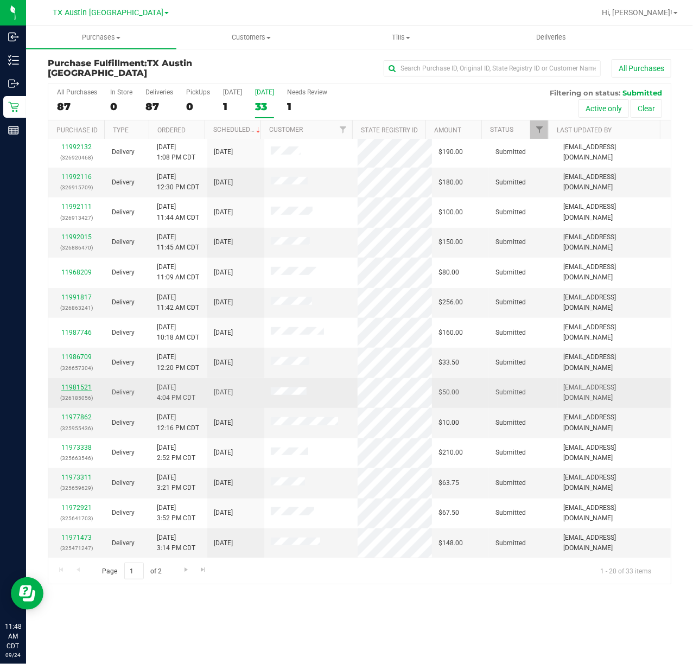
click at [66, 385] on link "11981521" at bounding box center [76, 388] width 30 height 8
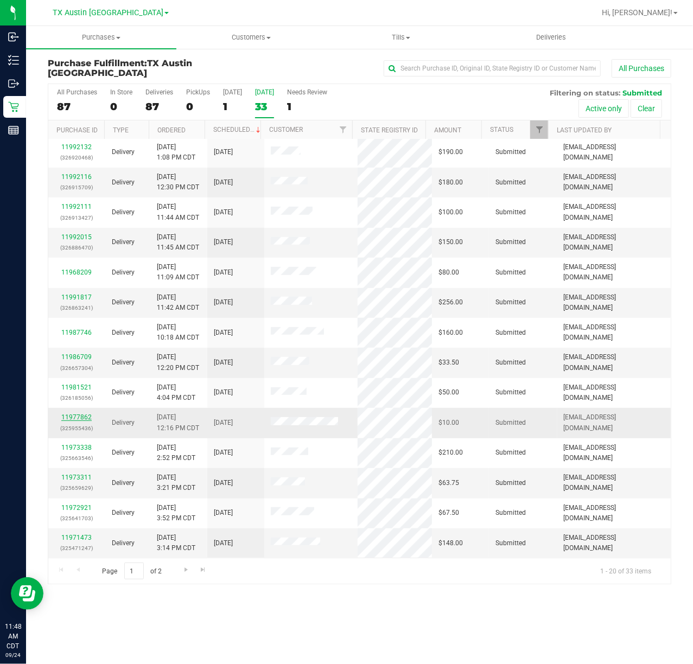
click at [63, 414] on link "11977862" at bounding box center [76, 418] width 30 height 8
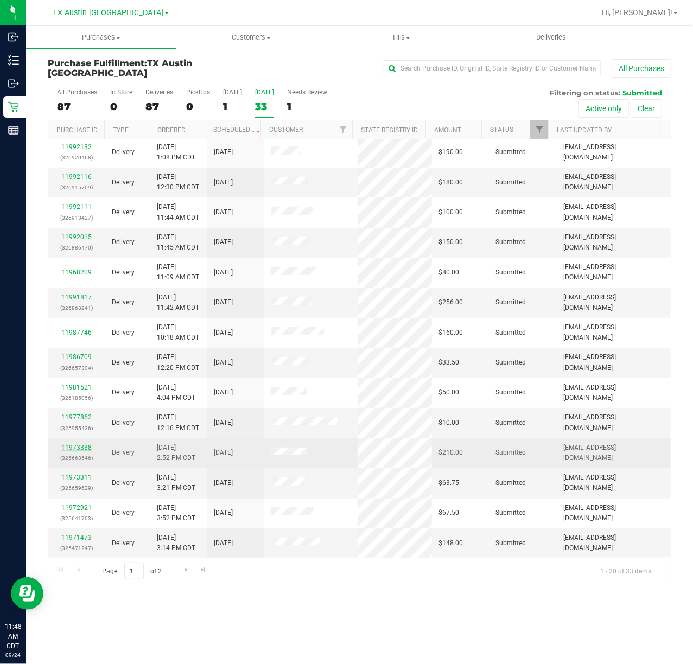
click at [78, 450] on link "11973338" at bounding box center [76, 448] width 30 height 8
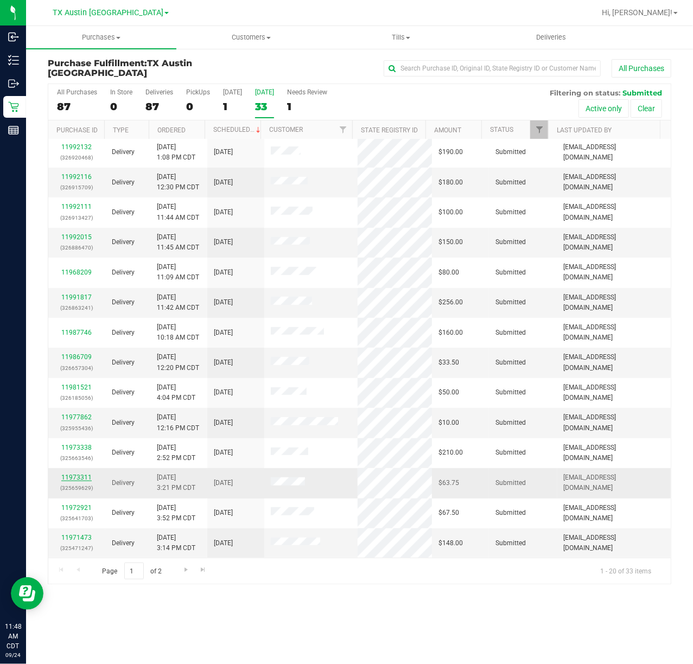
click at [77, 480] on link "11973311" at bounding box center [76, 478] width 30 height 8
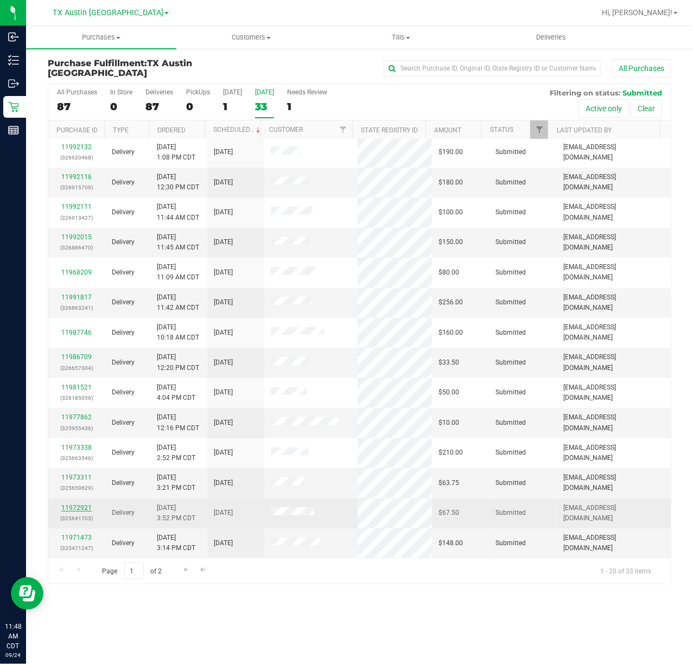
click at [72, 511] on link "11972921" at bounding box center [76, 508] width 30 height 8
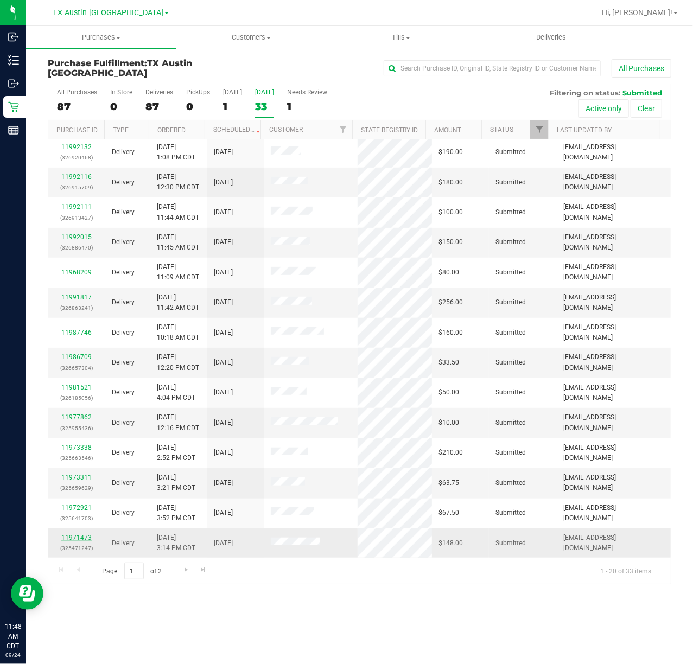
click at [74, 540] on div "All Purchases 87 In Store 0 Deliveries 87 PickUps 0 [DATE] 1 [DATE] 33 Needs Re…" at bounding box center [360, 334] width 624 height 501
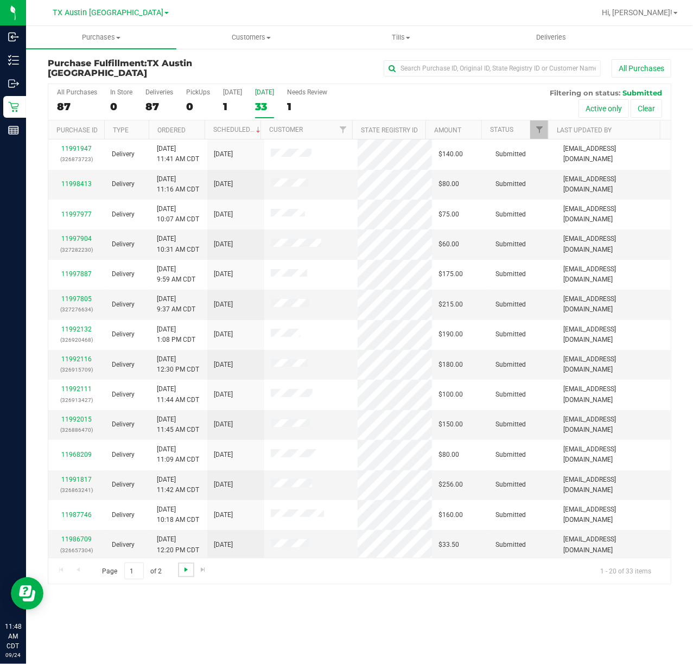
click at [185, 573] on span "Go to the next page" at bounding box center [186, 569] width 9 height 9
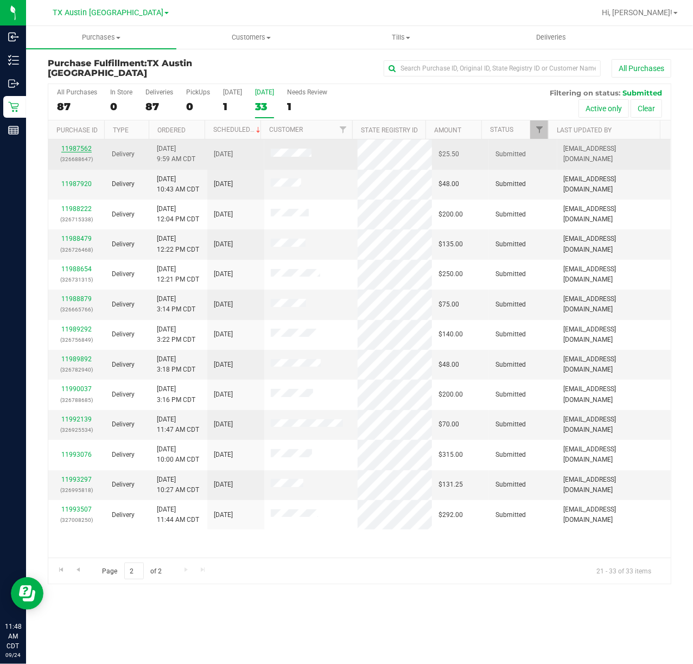
click at [64, 145] on link "11987562" at bounding box center [76, 149] width 30 height 8
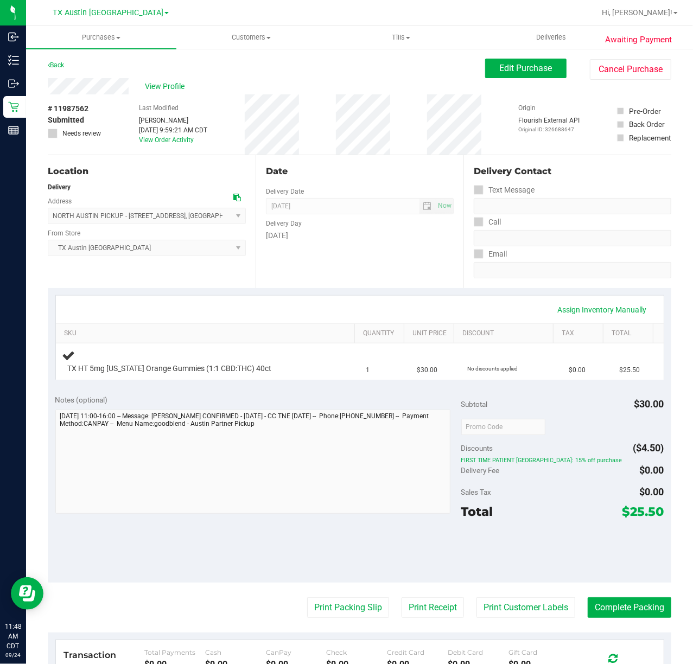
click at [350, 259] on div "Date Delivery Date 09/25/2025 Now 09/25/2025 07:00 AM Now Delivery Day Thursday" at bounding box center [360, 221] width 208 height 133
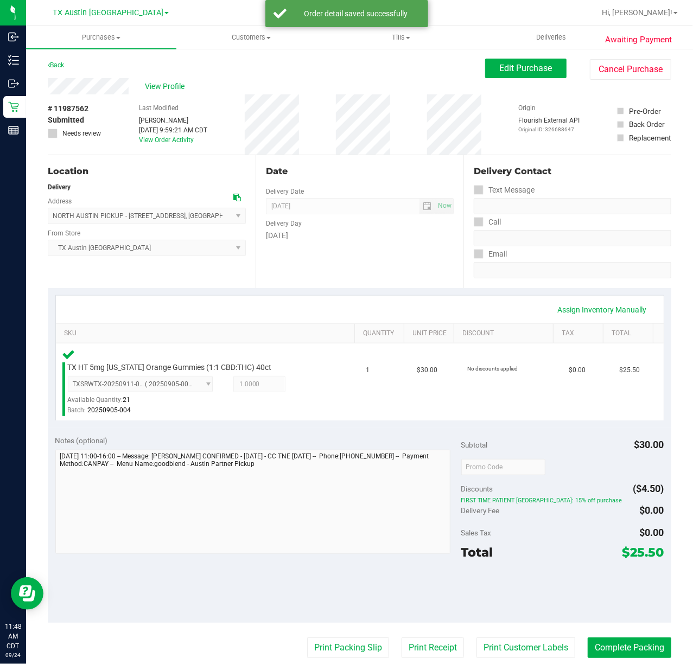
click at [319, 305] on div "Assign Inventory Manually" at bounding box center [360, 310] width 588 height 18
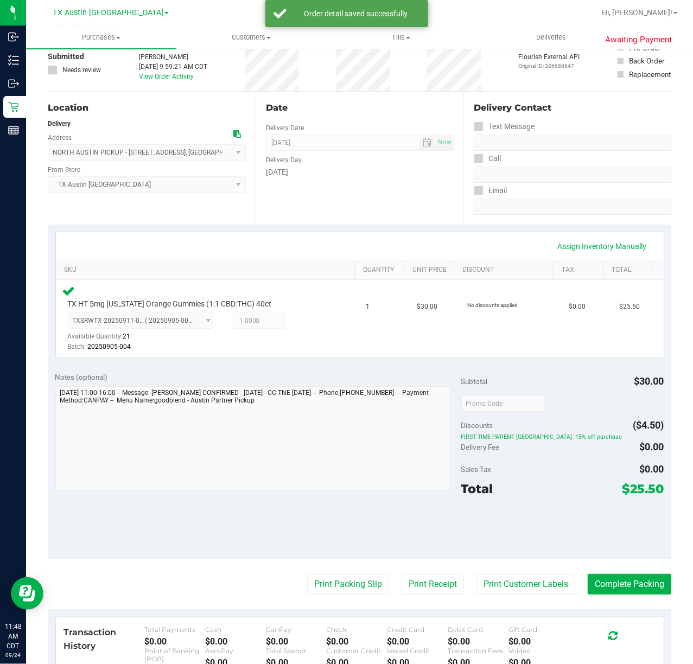
scroll to position [144, 0]
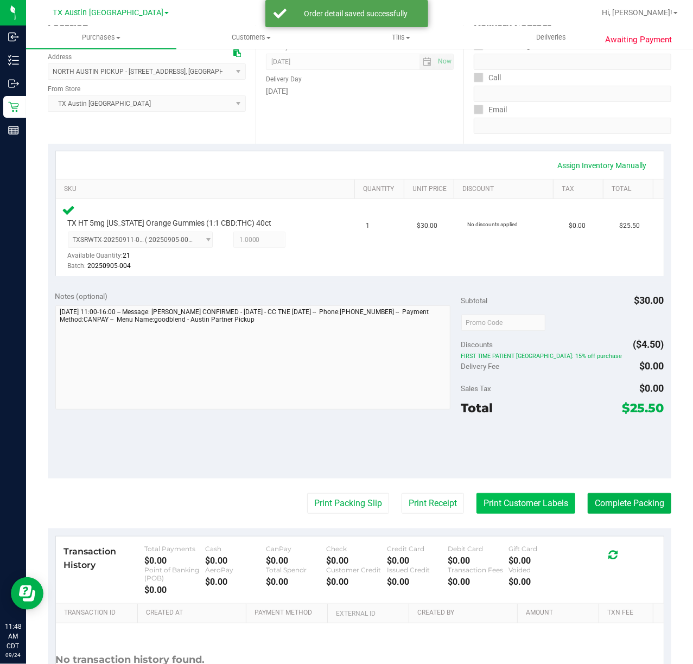
click at [541, 510] on button "Print Customer Labels" at bounding box center [525, 503] width 99 height 21
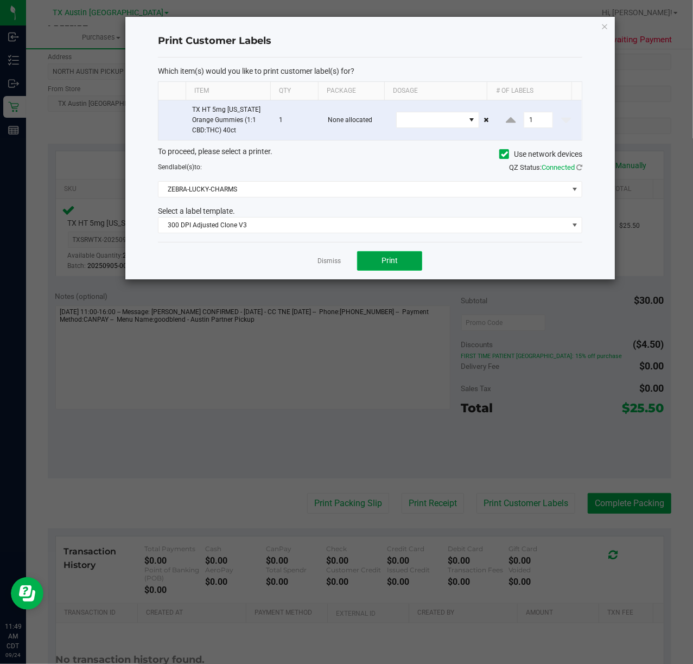
click at [382, 268] on button "Print" at bounding box center [389, 261] width 65 height 20
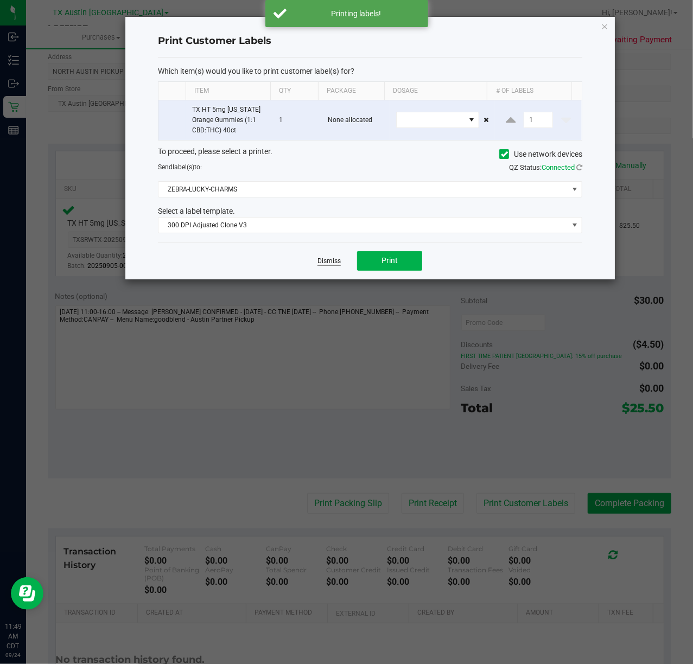
click at [331, 261] on link "Dismiss" at bounding box center [328, 261] width 23 height 9
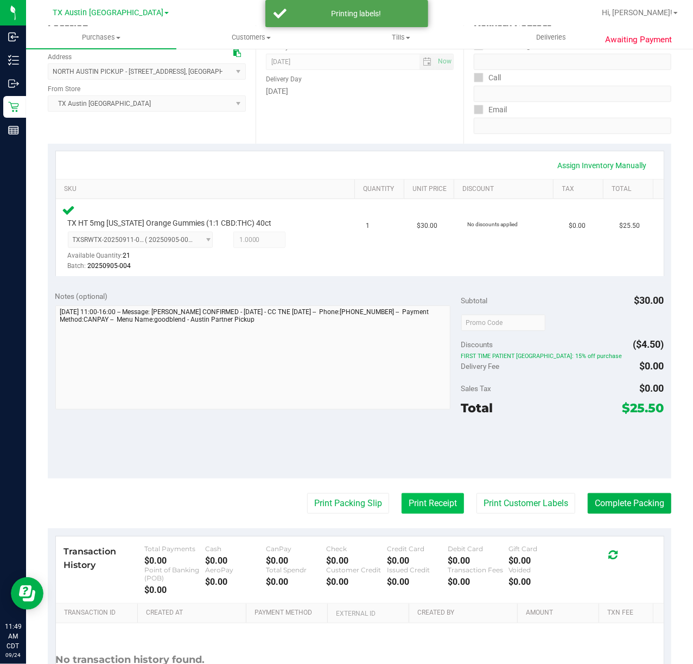
click at [403, 508] on button "Print Receipt" at bounding box center [433, 503] width 62 height 21
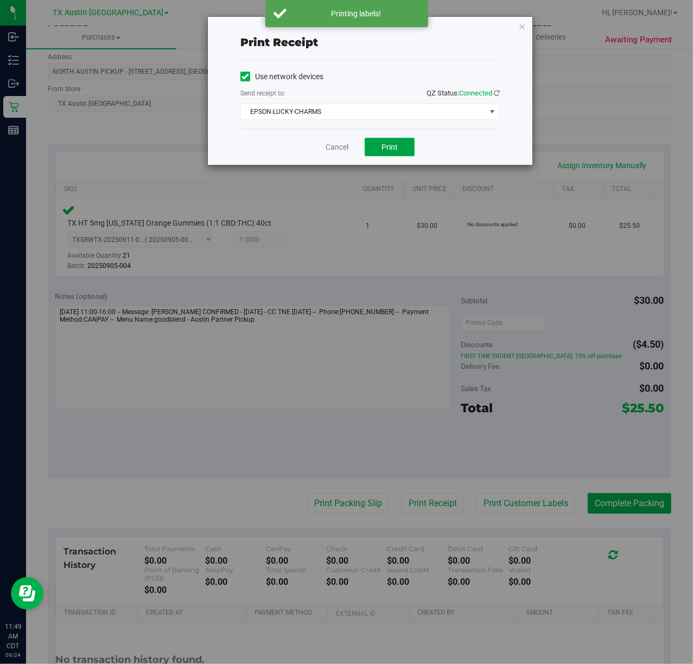
click at [378, 155] on button "Print" at bounding box center [390, 147] width 50 height 18
click at [344, 150] on link "Cancel" at bounding box center [332, 147] width 23 height 11
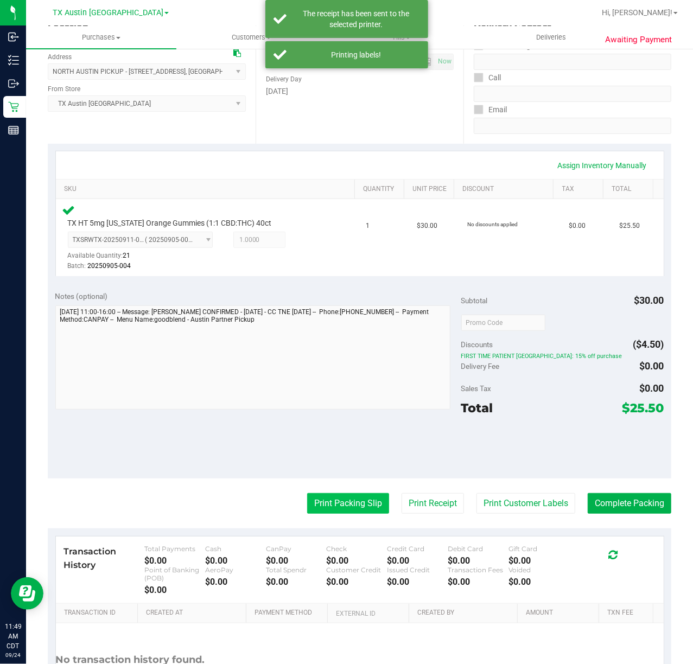
click at [311, 508] on button "Print Packing Slip" at bounding box center [348, 503] width 82 height 21
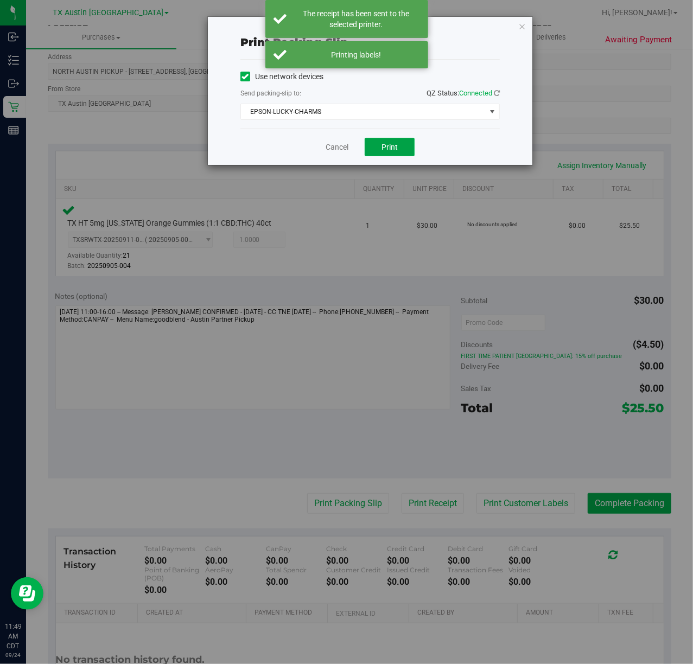
click at [384, 152] on button "Print" at bounding box center [390, 147] width 50 height 18
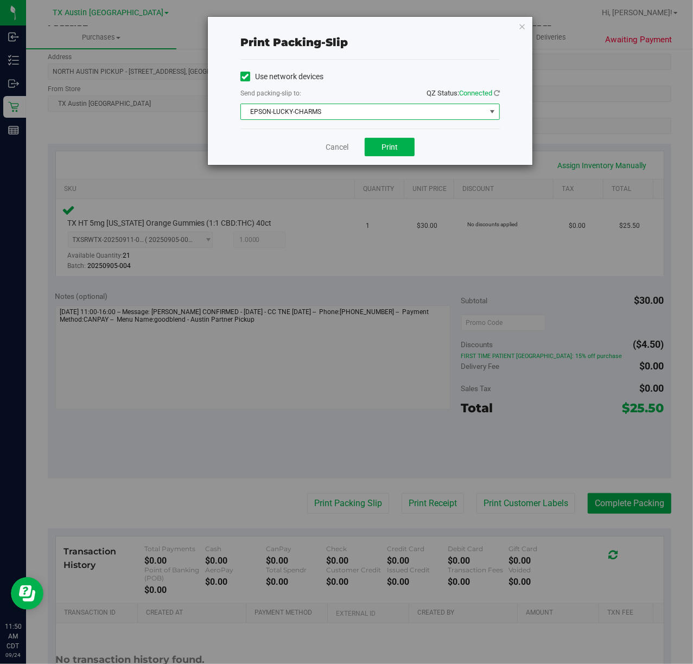
click at [427, 111] on span "EPSON-LUCKY-CHARMS" at bounding box center [363, 111] width 245 height 15
click at [441, 63] on div "Use network devices Send packing-slip to: QZ Status: Connected EPSON-LUCKY-CHAR…" at bounding box center [369, 94] width 259 height 69
click at [341, 150] on link "Cancel" at bounding box center [337, 147] width 23 height 11
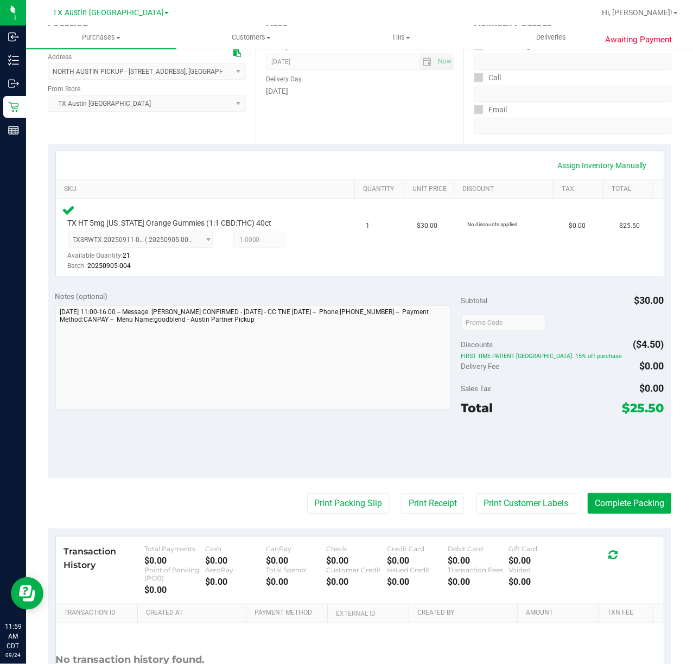
scroll to position [0, 0]
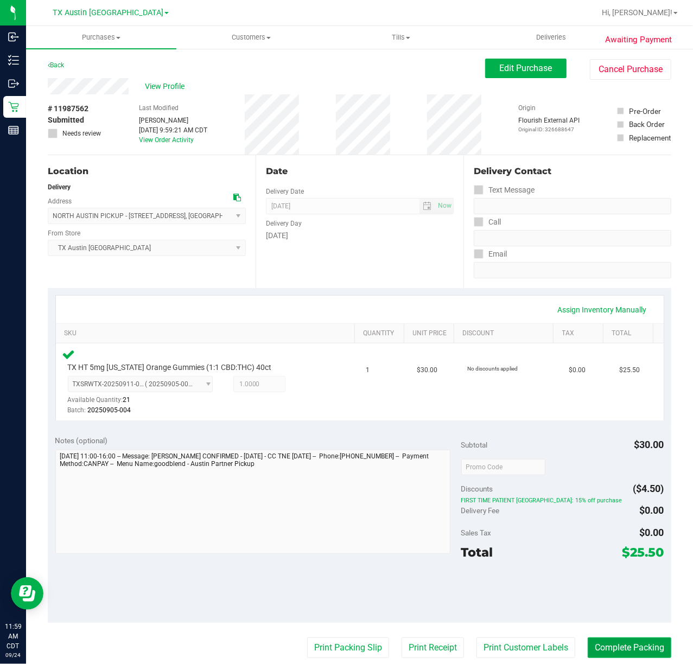
click at [588, 654] on button "Complete Packing" at bounding box center [630, 648] width 84 height 21
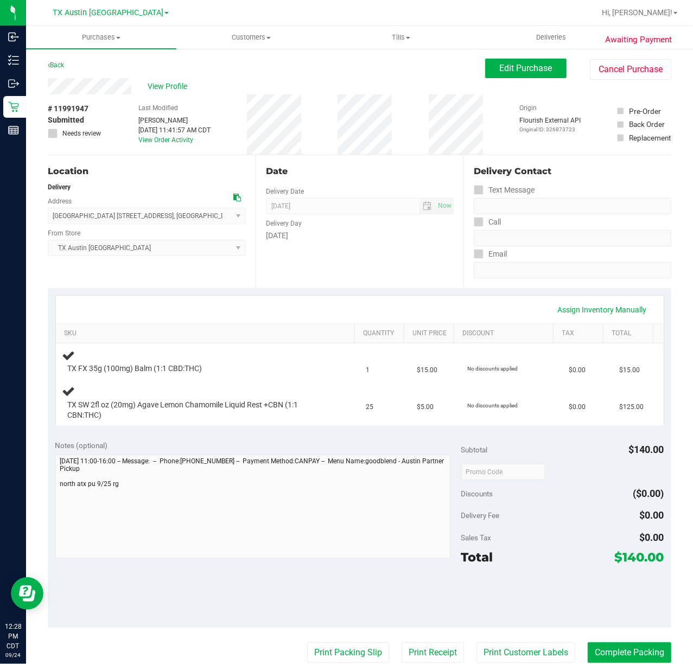
click at [300, 272] on div "Date Delivery Date 09/25/2025 Now 09/25/2025 07:00 AM Now Delivery Day Thursday" at bounding box center [360, 221] width 208 height 133
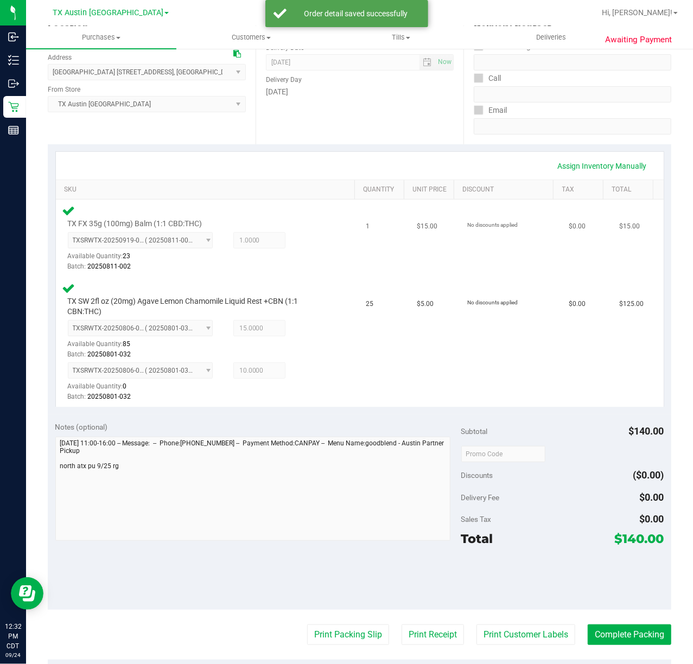
scroll to position [144, 0]
click at [497, 633] on button "Print Customer Labels" at bounding box center [525, 634] width 99 height 21
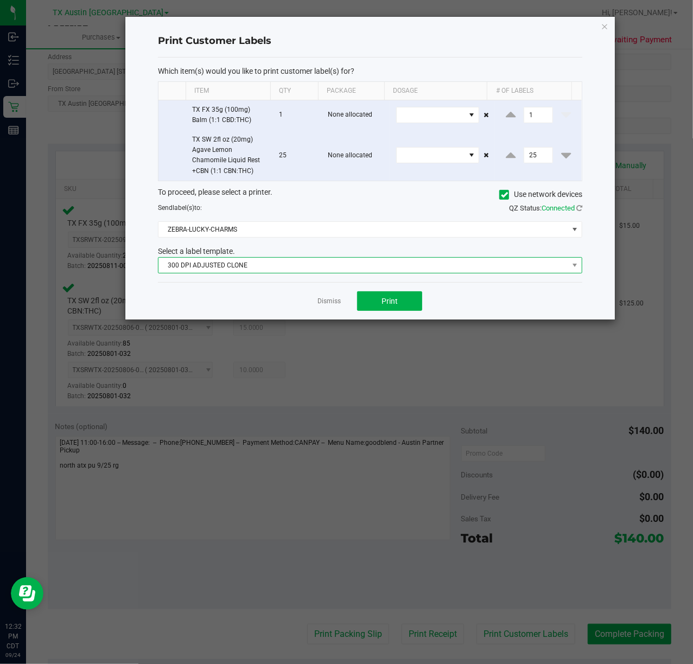
click at [301, 270] on span "300 DPI ADJUSTED CLONE" at bounding box center [363, 265] width 410 height 15
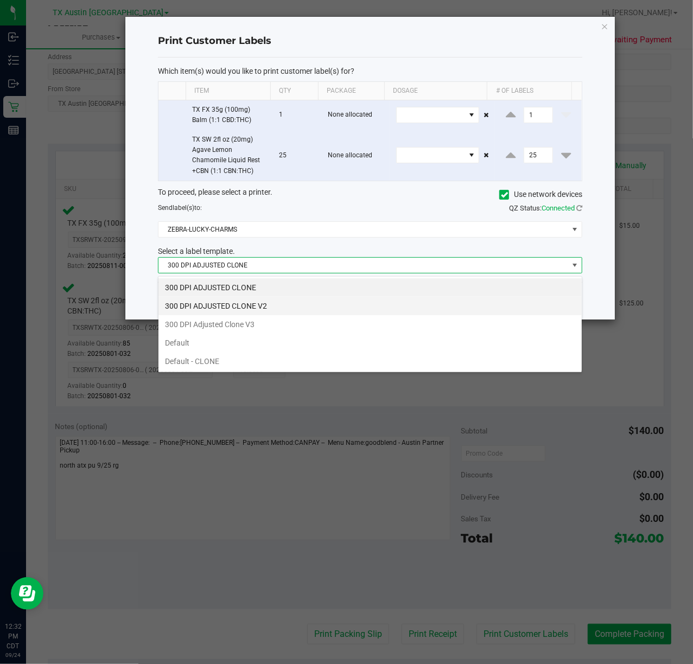
scroll to position [16, 424]
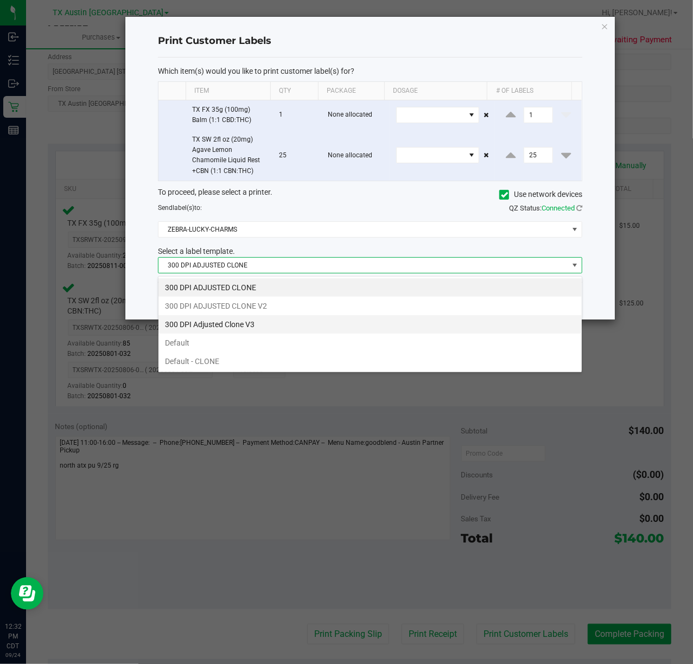
click at [270, 322] on li "300 DPI Adjusted Clone V3" at bounding box center [369, 324] width 423 height 18
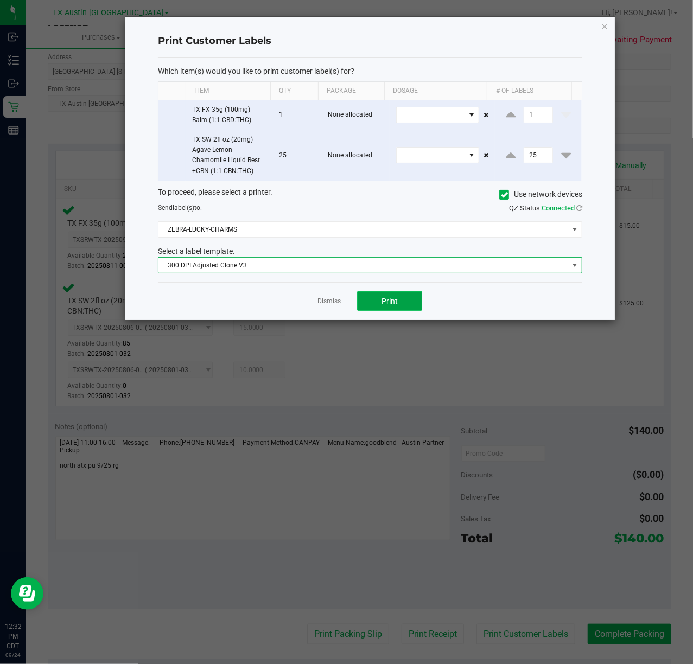
click at [386, 306] on span "Print" at bounding box center [389, 301] width 16 height 9
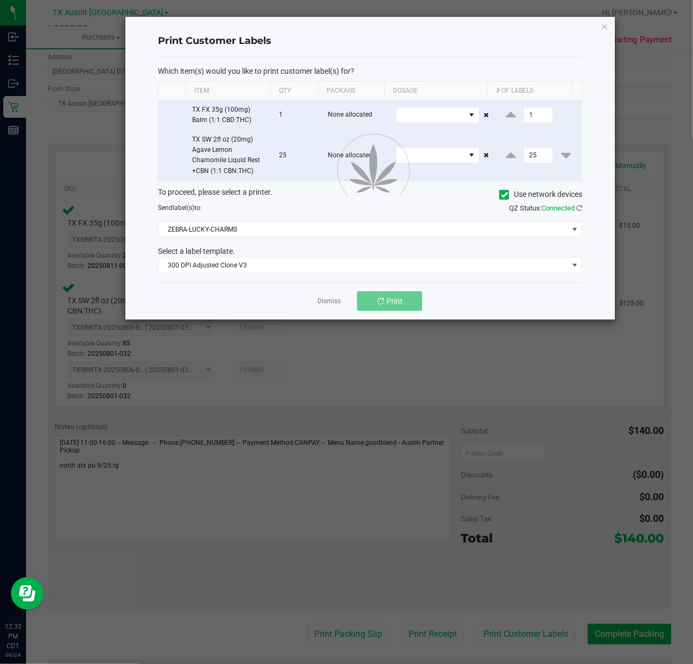
drag, startPoint x: 326, startPoint y: 306, endPoint x: 367, endPoint y: 430, distance: 130.4
click at [325, 306] on div at bounding box center [369, 168] width 489 height 303
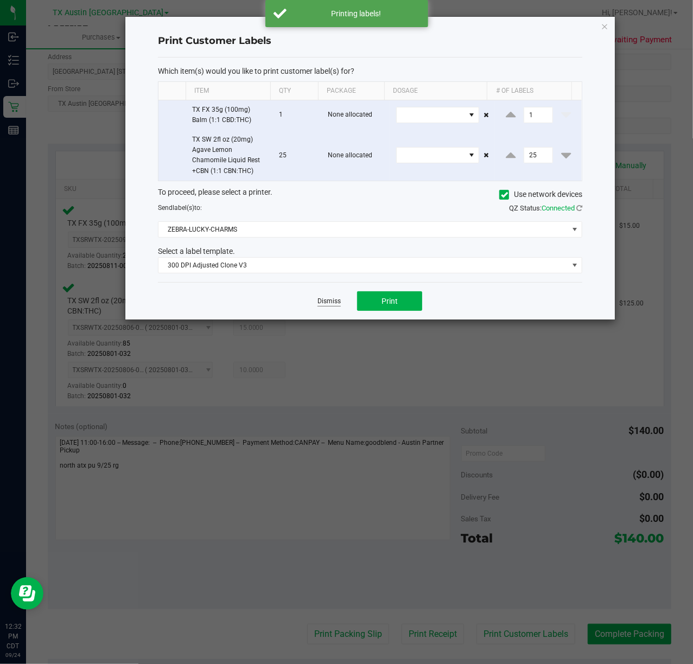
click at [339, 306] on link "Dismiss" at bounding box center [328, 301] width 23 height 9
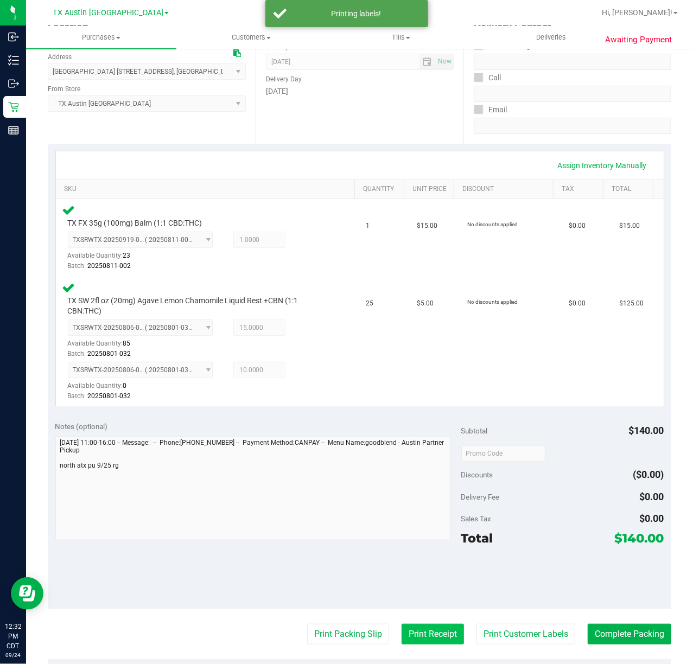
drag, startPoint x: 424, startPoint y: 643, endPoint x: 428, endPoint y: 635, distance: 9.0
click at [428, 635] on button "Print Receipt" at bounding box center [433, 634] width 62 height 21
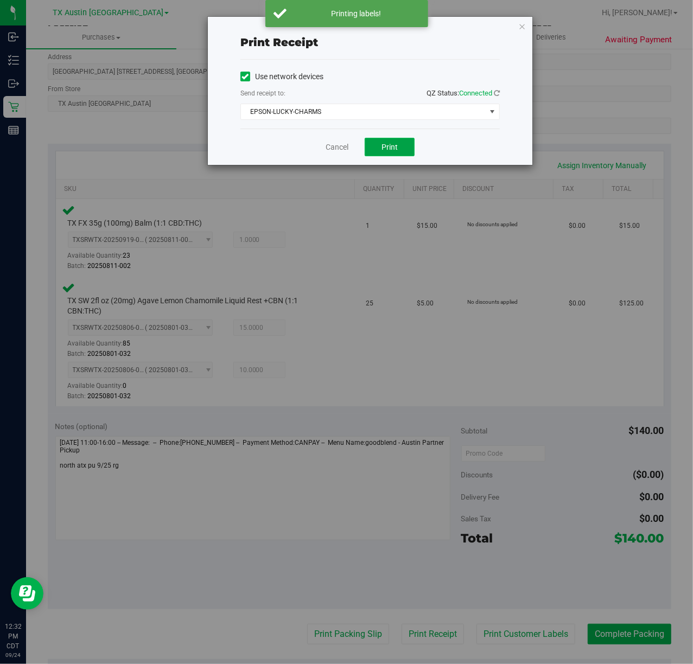
click at [387, 147] on span "Print" at bounding box center [389, 147] width 16 height 9
click at [326, 139] on div "Cancel Print" at bounding box center [369, 147] width 259 height 36
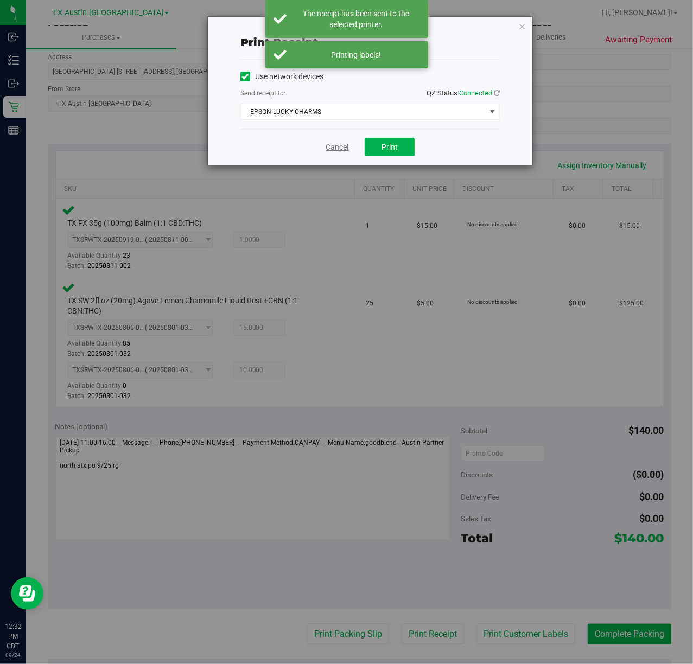
click at [336, 142] on link "Cancel" at bounding box center [337, 147] width 23 height 11
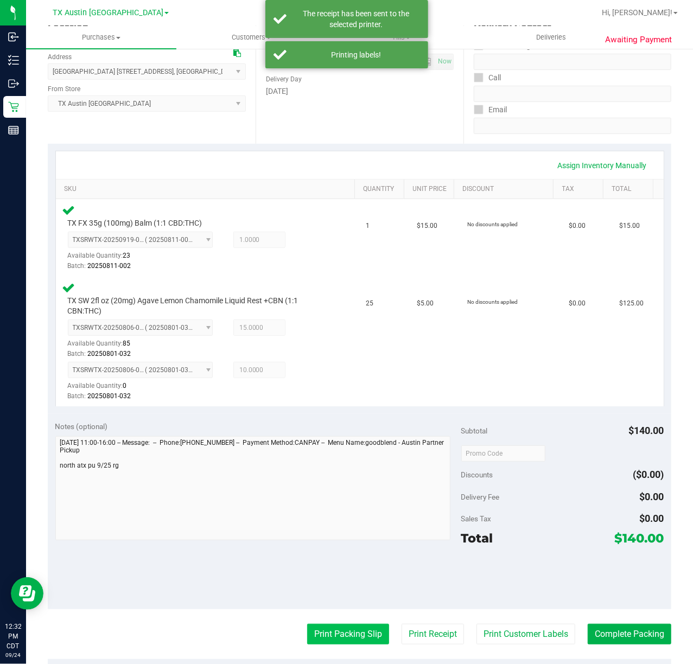
click at [308, 645] on button "Print Packing Slip" at bounding box center [348, 634] width 82 height 21
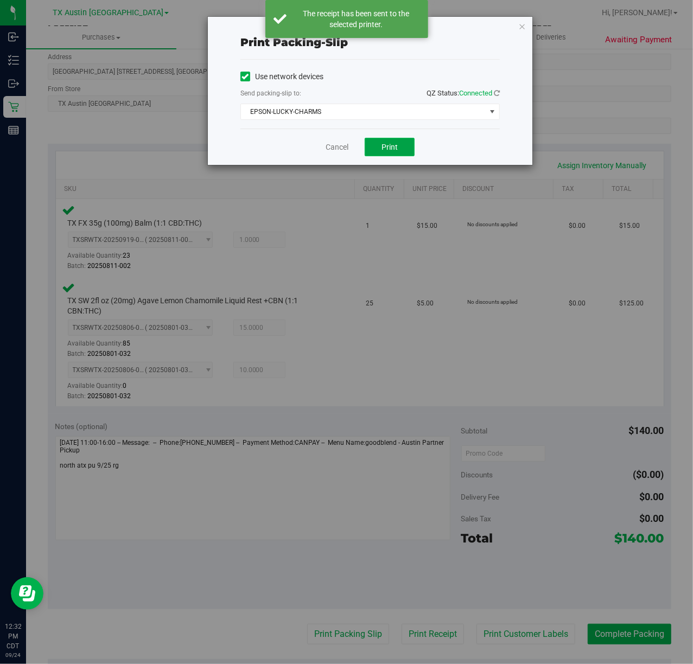
click at [393, 143] on span "Print" at bounding box center [389, 147] width 16 height 9
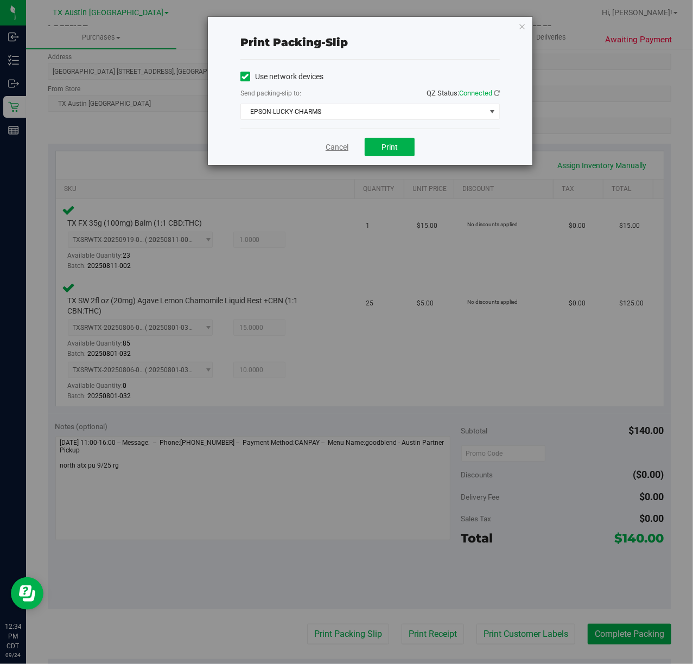
click at [333, 148] on link "Cancel" at bounding box center [337, 147] width 23 height 11
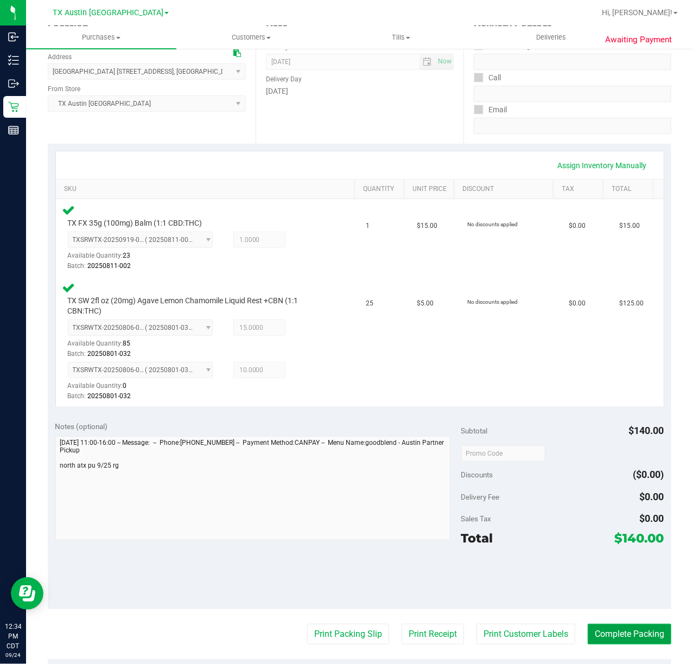
click at [614, 627] on button "Complete Packing" at bounding box center [630, 634] width 84 height 21
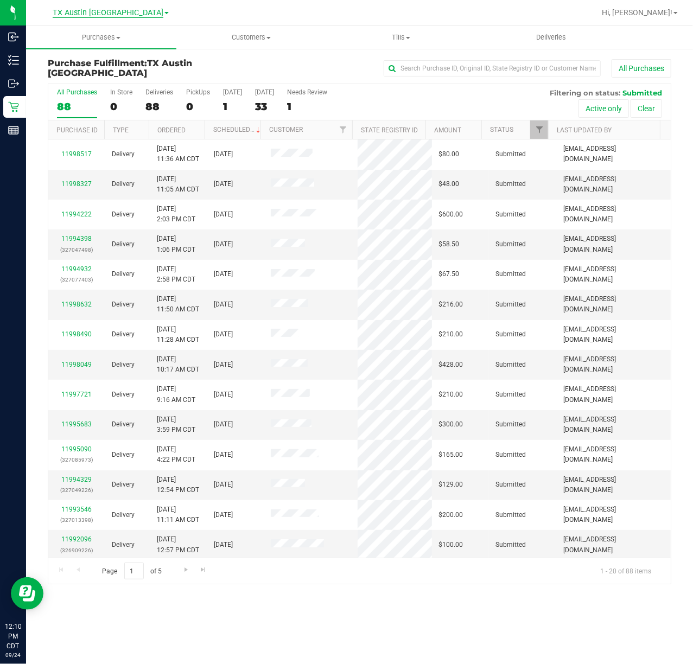
click at [100, 14] on span "TX Austin [GEOGRAPHIC_DATA]" at bounding box center [108, 13] width 111 height 10
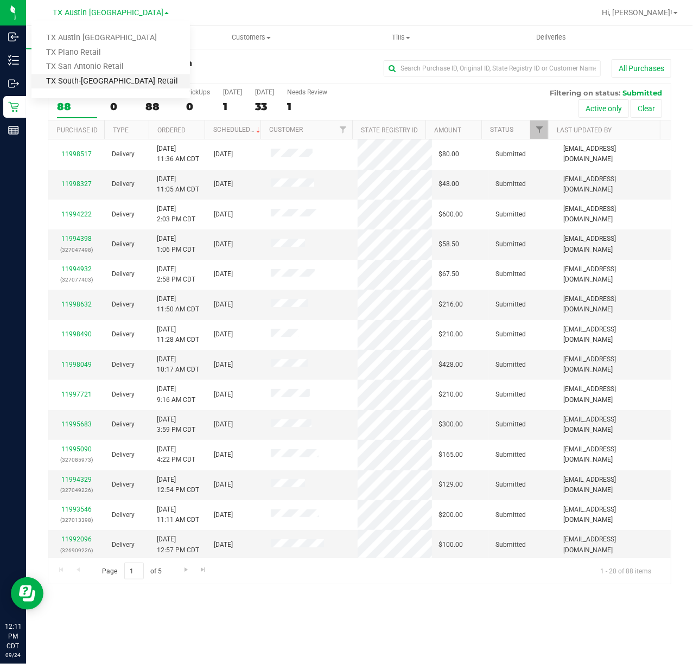
click at [92, 77] on link "TX South-[GEOGRAPHIC_DATA] Retail" at bounding box center [110, 81] width 158 height 15
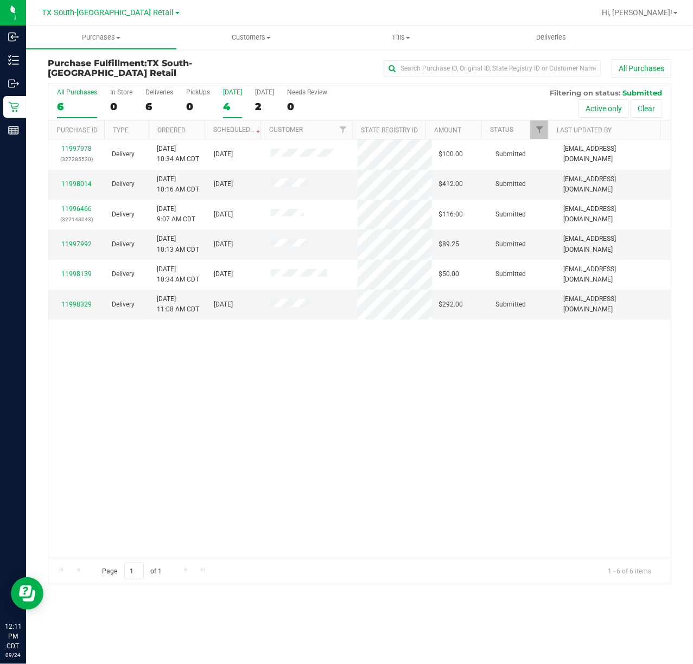
click at [237, 97] on label "[DATE] 4" at bounding box center [232, 103] width 19 height 30
click at [0, 0] on input "[DATE] 4" at bounding box center [0, 0] width 0 height 0
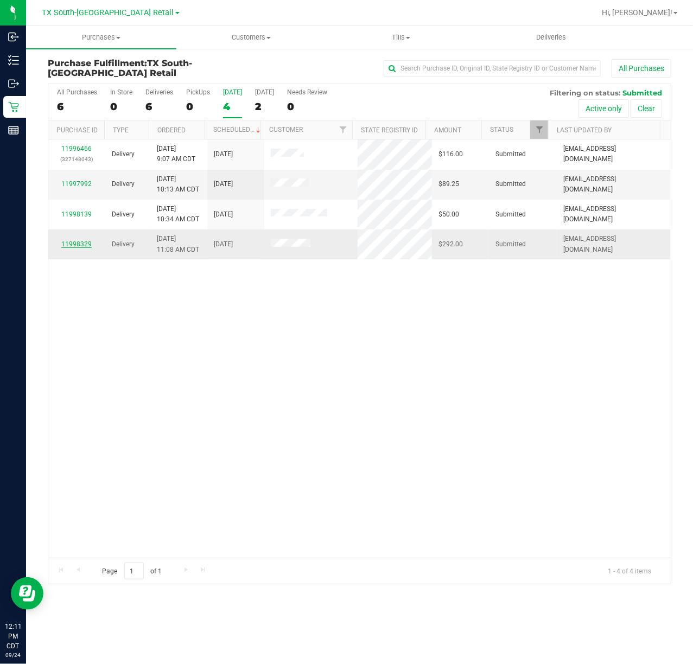
click at [84, 246] on link "11998329" at bounding box center [76, 244] width 30 height 8
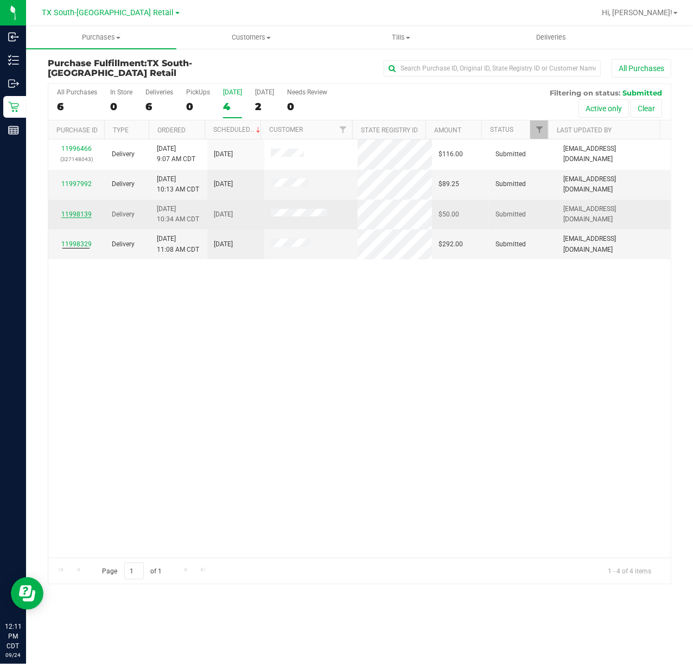
click at [87, 214] on link "11998139" at bounding box center [76, 215] width 30 height 8
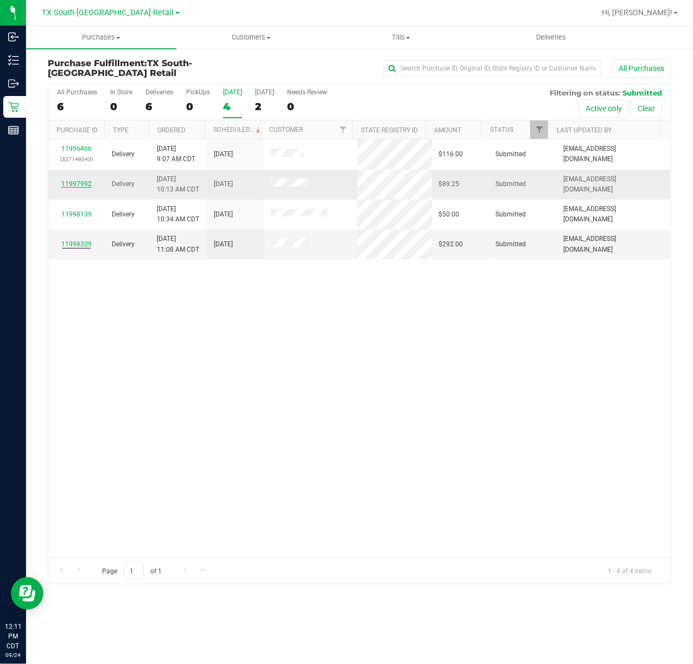
click at [81, 182] on link "11997992" at bounding box center [76, 184] width 30 height 8
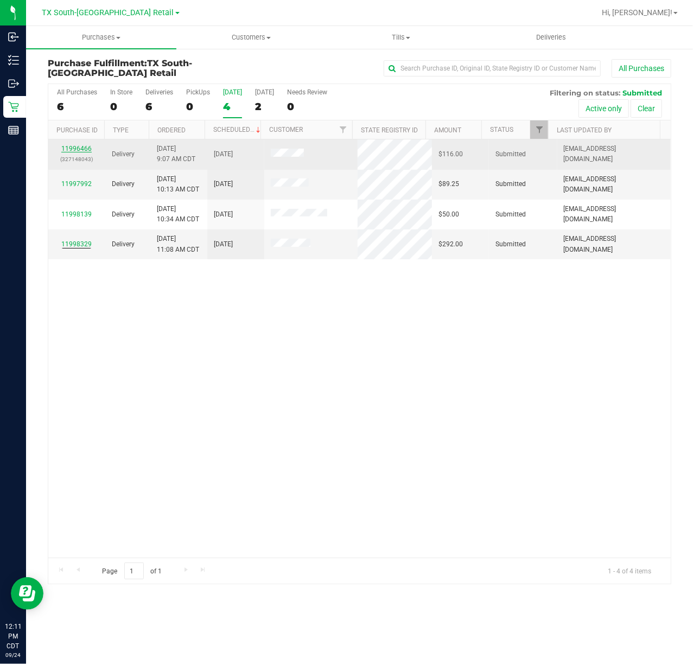
click at [79, 145] on link "11996466" at bounding box center [76, 149] width 30 height 8
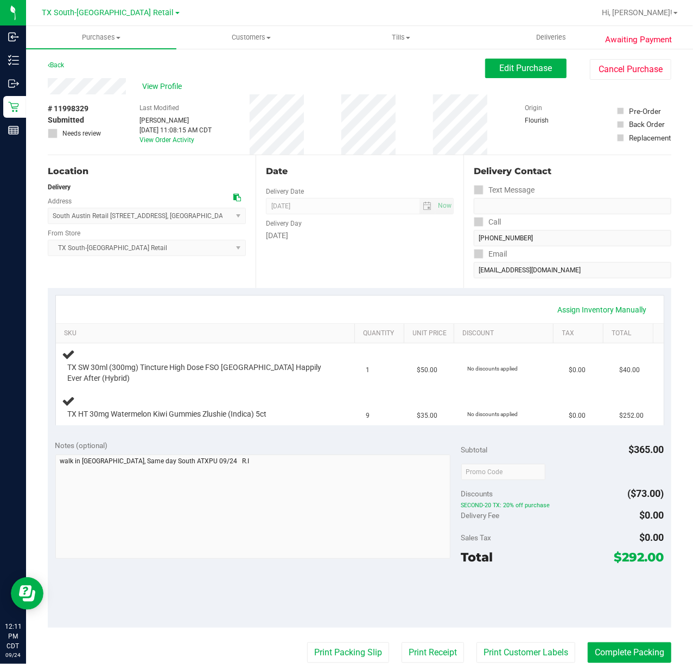
click at [556, 595] on div at bounding box center [562, 596] width 203 height 49
click at [333, 294] on div "Assign Inventory Manually SKU Quantity Unit Price Discount Tax Total TX SW 30ml…" at bounding box center [360, 360] width 624 height 145
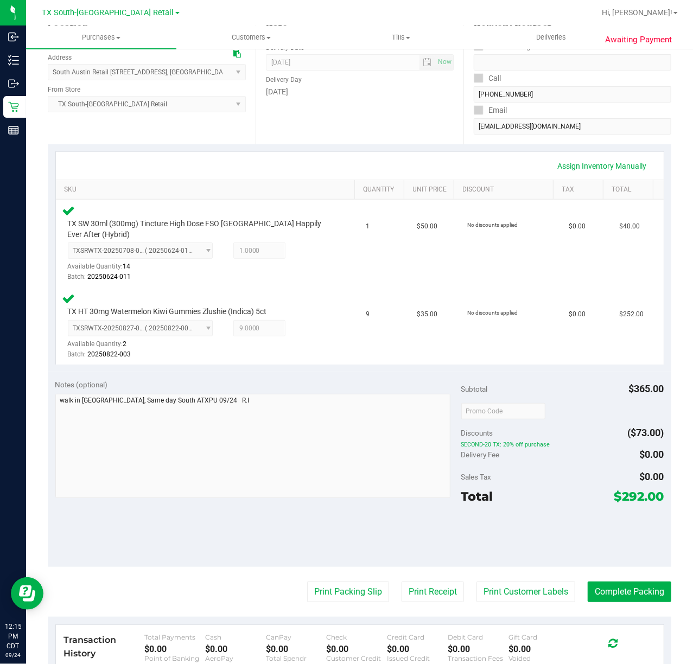
scroll to position [144, 0]
click at [538, 587] on button "Print Customer Labels" at bounding box center [525, 591] width 99 height 21
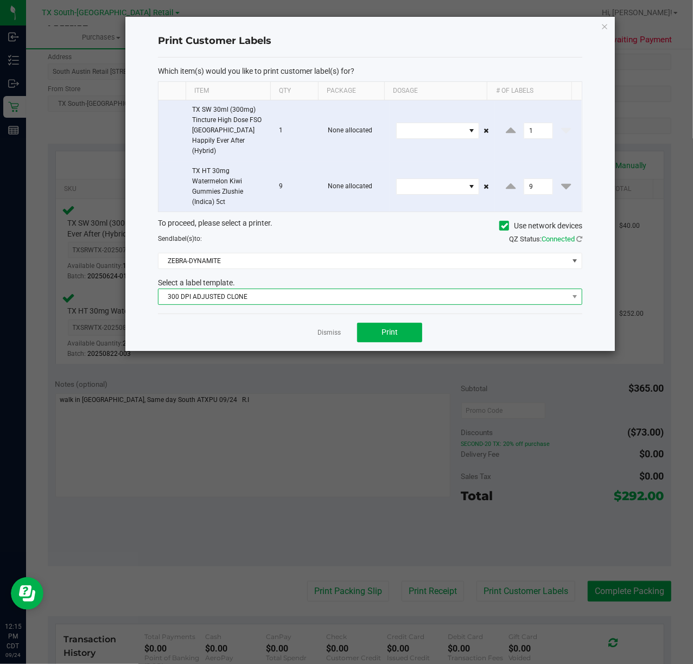
click at [392, 291] on span "300 DPI ADJUSTED CLONE" at bounding box center [363, 296] width 410 height 15
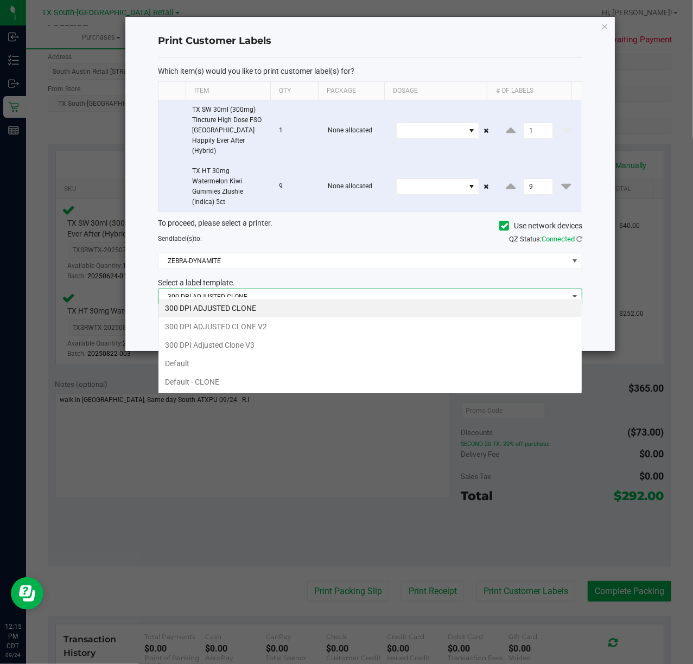
scroll to position [16, 424]
click at [349, 346] on li "300 DPI Adjusted Clone V3" at bounding box center [369, 345] width 423 height 18
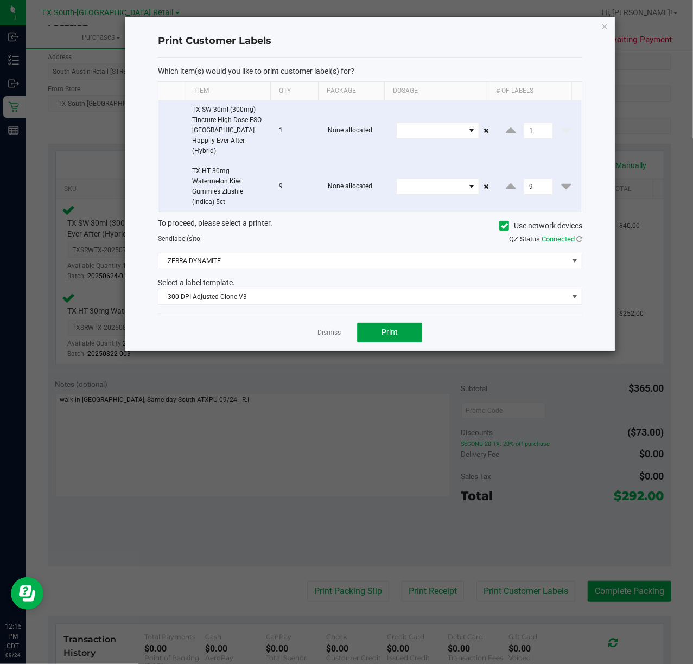
click at [378, 330] on button "Print" at bounding box center [389, 333] width 65 height 20
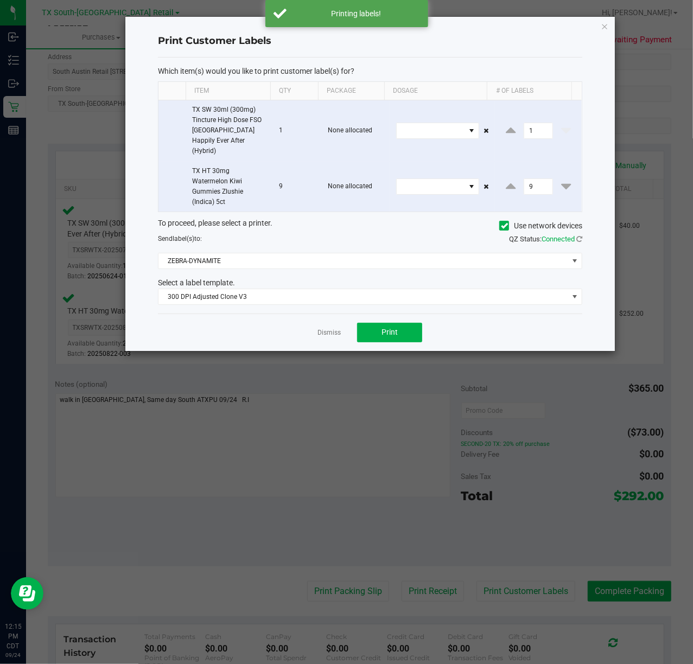
click at [337, 329] on link "Dismiss" at bounding box center [328, 332] width 23 height 9
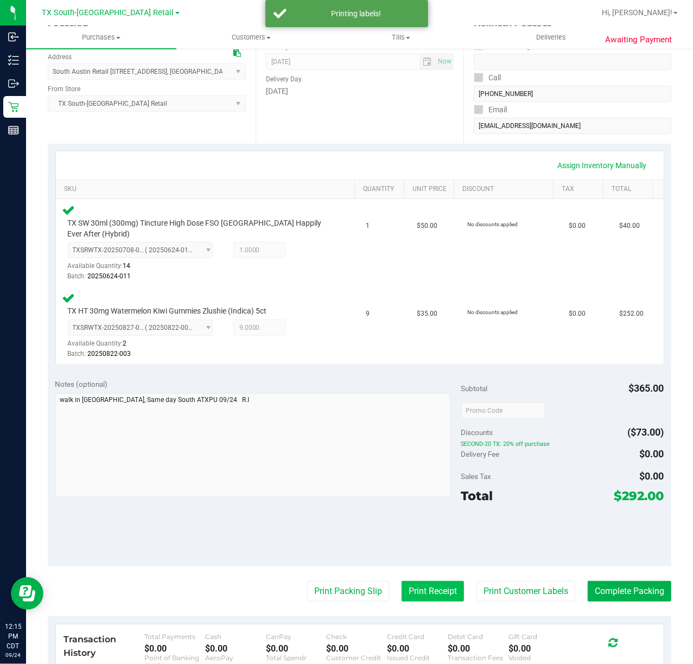
click at [433, 598] on button "Print Receipt" at bounding box center [433, 591] width 62 height 21
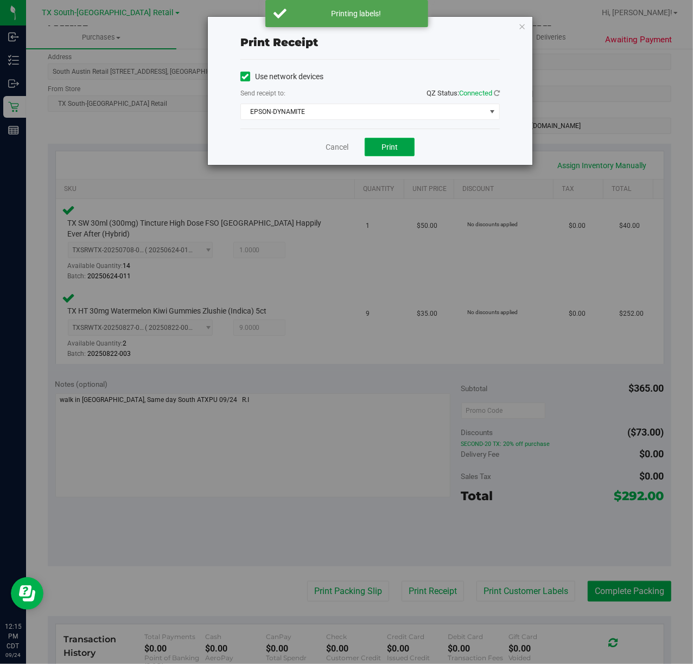
click at [372, 148] on button "Print" at bounding box center [390, 147] width 50 height 18
click at [341, 149] on link "Cancel" at bounding box center [337, 147] width 23 height 11
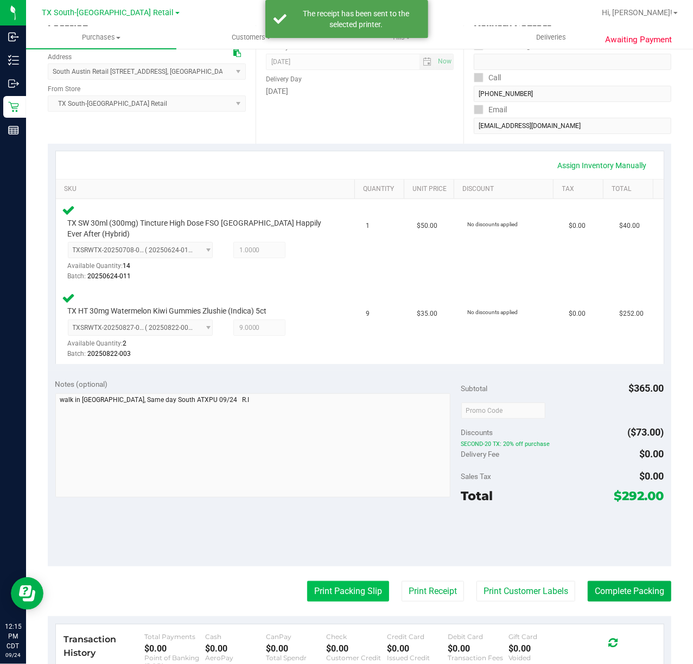
click at [313, 593] on button "Print Packing Slip" at bounding box center [348, 591] width 82 height 21
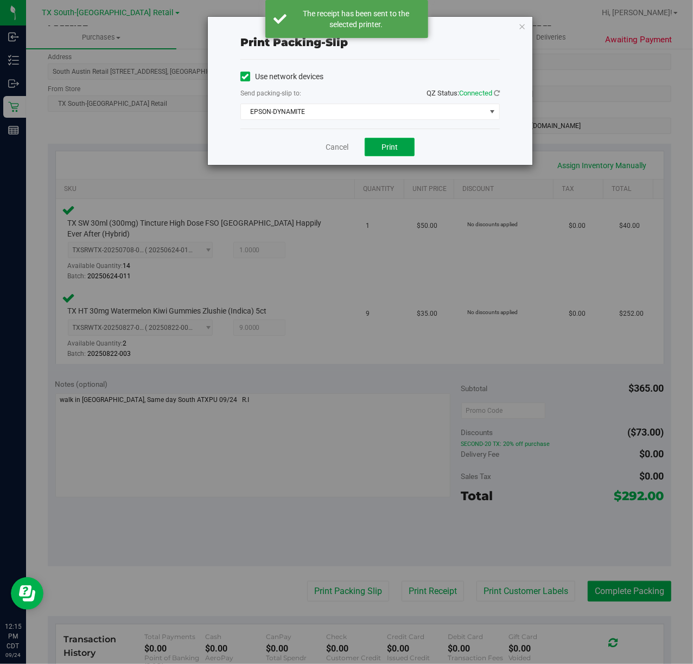
click at [376, 144] on button "Print" at bounding box center [390, 147] width 50 height 18
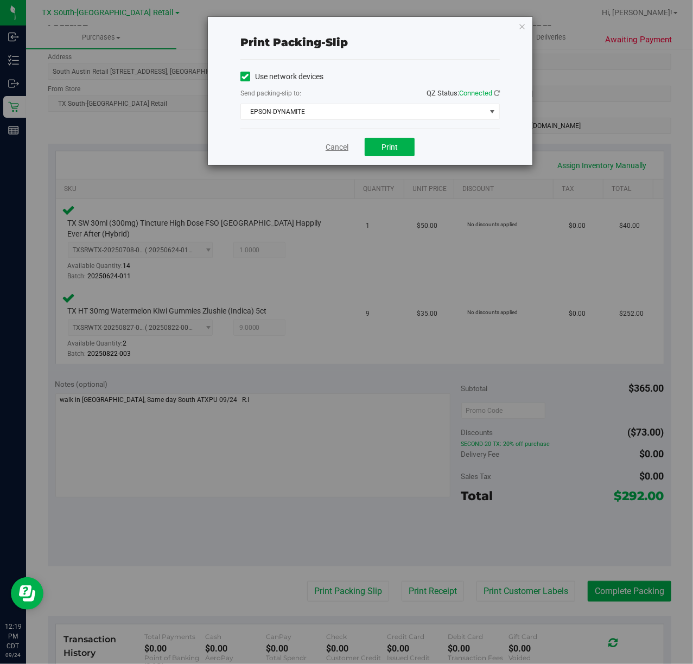
click at [326, 144] on link "Cancel" at bounding box center [337, 147] width 23 height 11
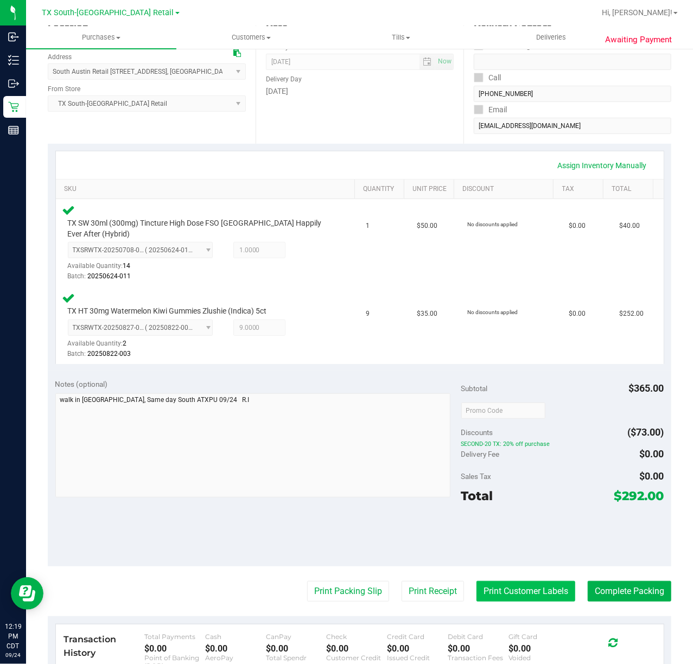
click at [482, 587] on button "Print Customer Labels" at bounding box center [525, 591] width 99 height 21
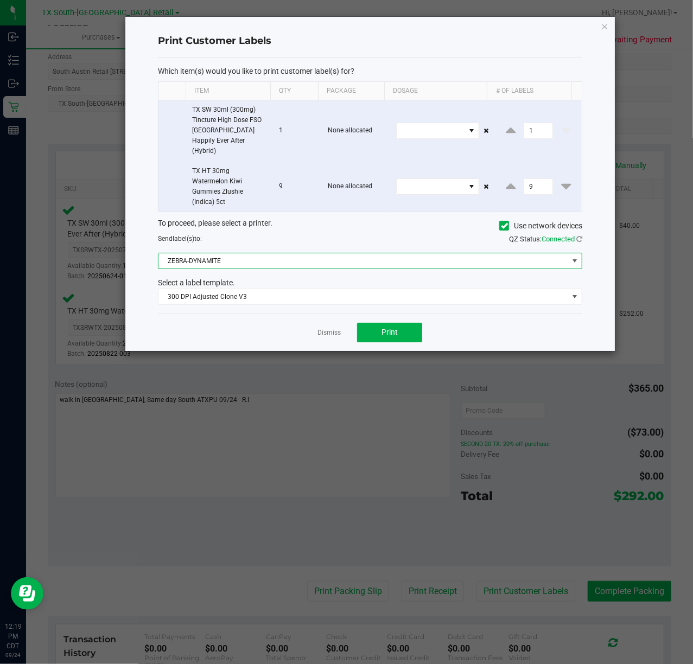
click at [374, 253] on span "ZEBRA-DYNAMITE" at bounding box center [363, 260] width 410 height 15
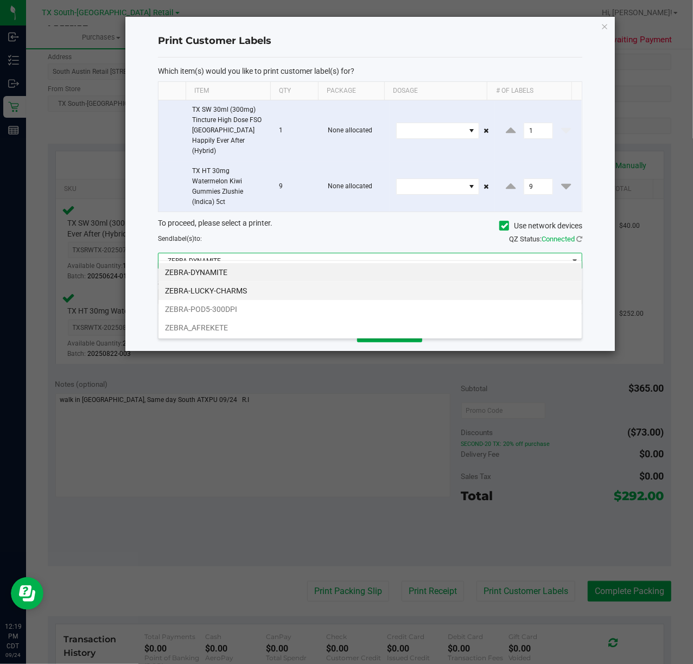
click at [339, 289] on li "ZEBRA-LUCKY-CHARMS" at bounding box center [369, 291] width 423 height 18
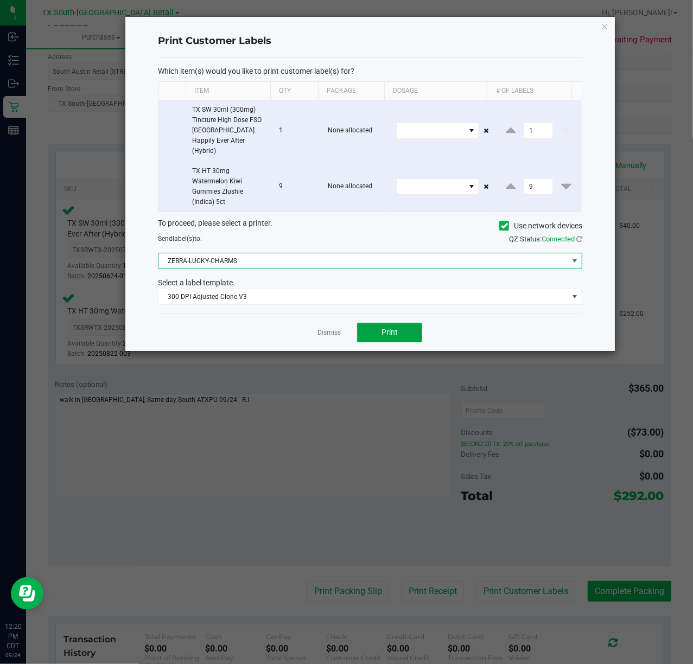
click at [393, 328] on span "Print" at bounding box center [389, 332] width 16 height 9
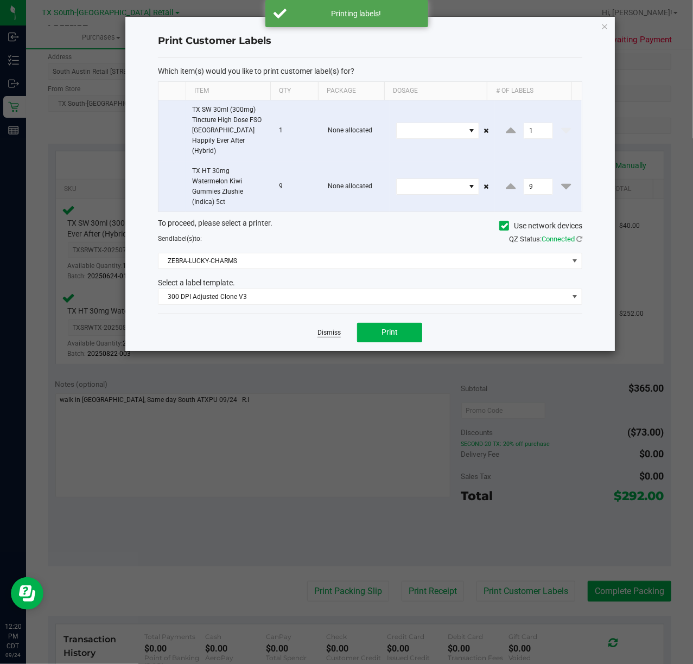
click at [339, 328] on link "Dismiss" at bounding box center [328, 332] width 23 height 9
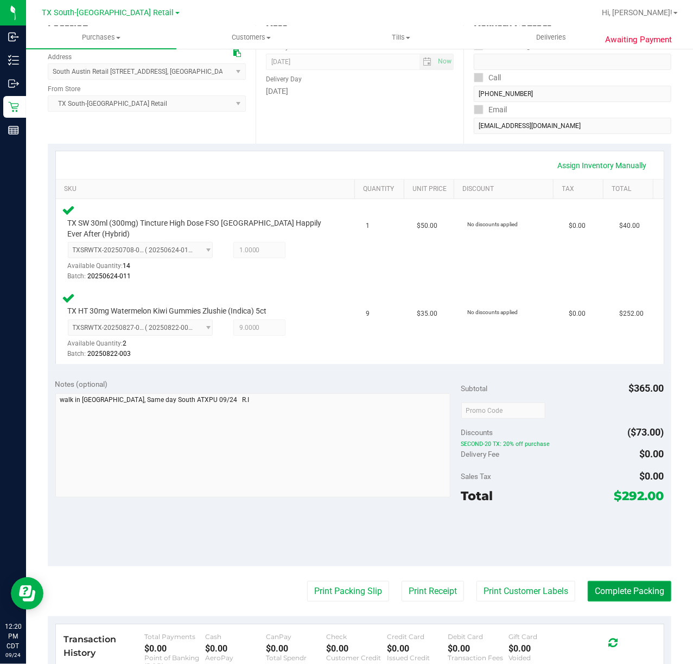
click at [606, 586] on button "Complete Packing" at bounding box center [630, 591] width 84 height 21
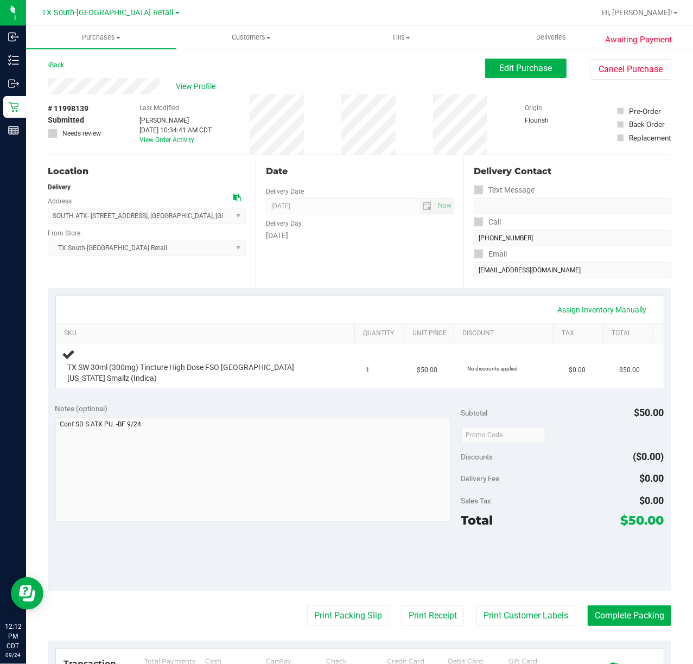
click at [294, 258] on div "Date Delivery Date [DATE] Now [DATE] 07:00 AM Now Delivery Day [DATE]" at bounding box center [360, 221] width 208 height 133
click at [348, 259] on div "Date Delivery Date [DATE] Now [DATE] 07:00 AM Now Delivery Day [DATE]" at bounding box center [360, 221] width 208 height 133
click at [487, 67] on button "Edit Purchase" at bounding box center [525, 69] width 81 height 20
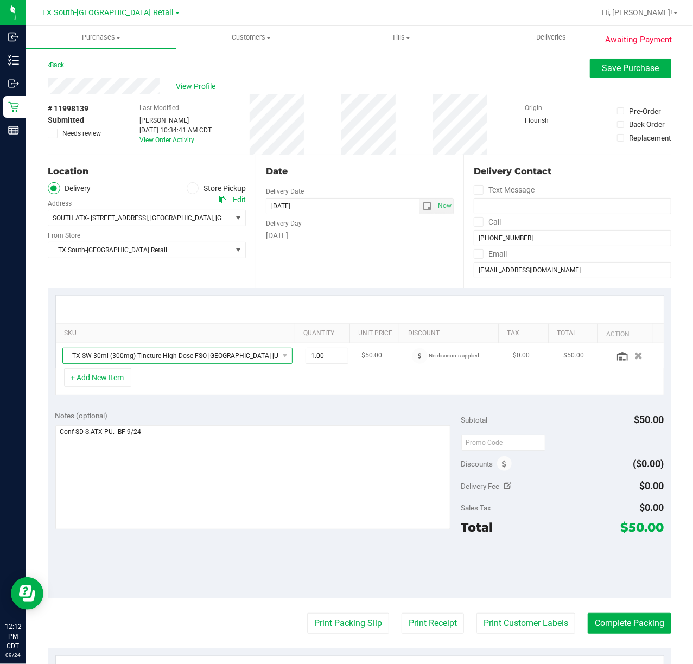
click at [252, 351] on span "TX SW 30ml (300mg) Tincture High Dose FSO [GEOGRAPHIC_DATA] [US_STATE] Smallz (…" at bounding box center [170, 355] width 215 height 15
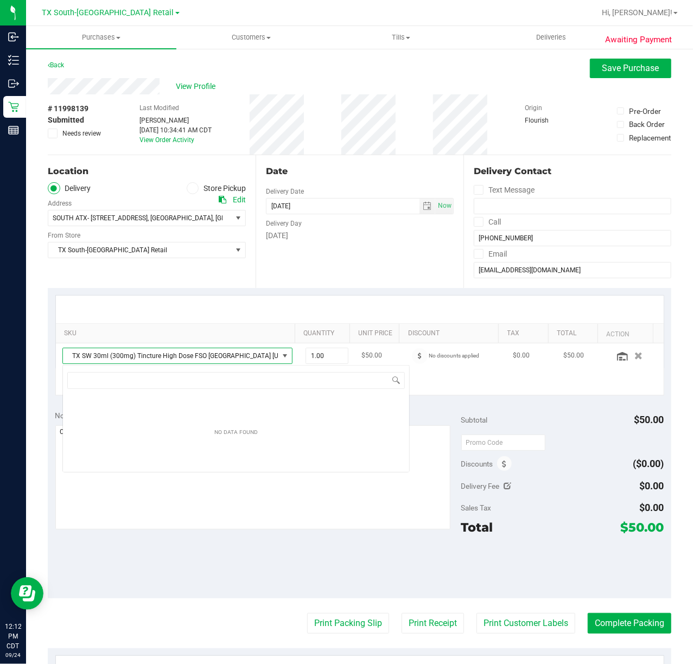
scroll to position [16, 220]
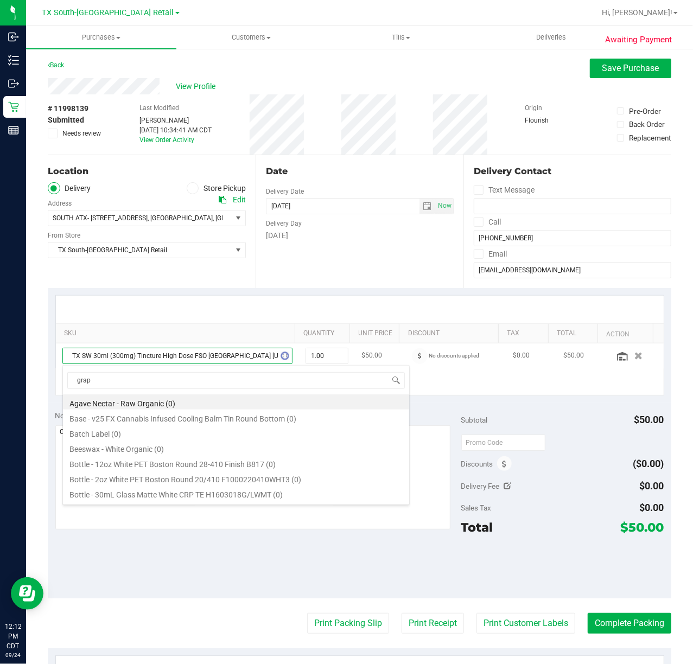
type input "grape"
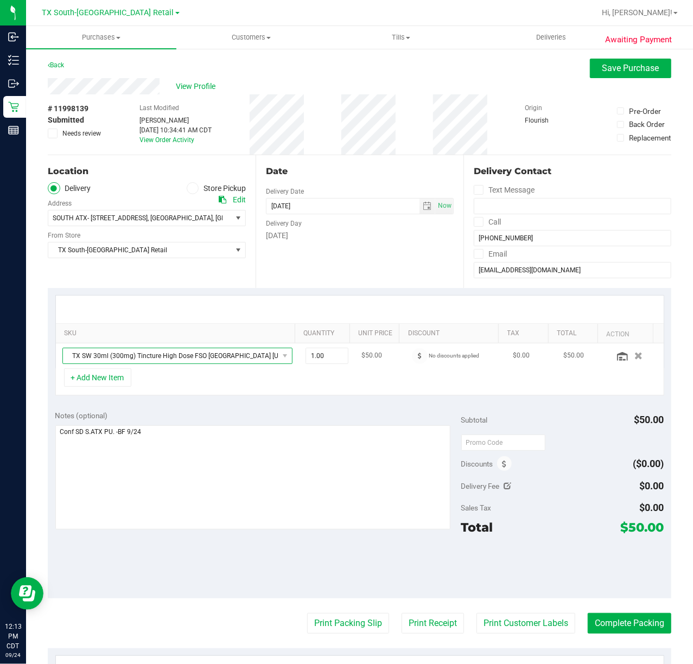
click at [202, 357] on span "TX SW 30ml (300mg) Tincture High Dose FSO [GEOGRAPHIC_DATA] [US_STATE] Smallz (…" at bounding box center [170, 355] width 215 height 15
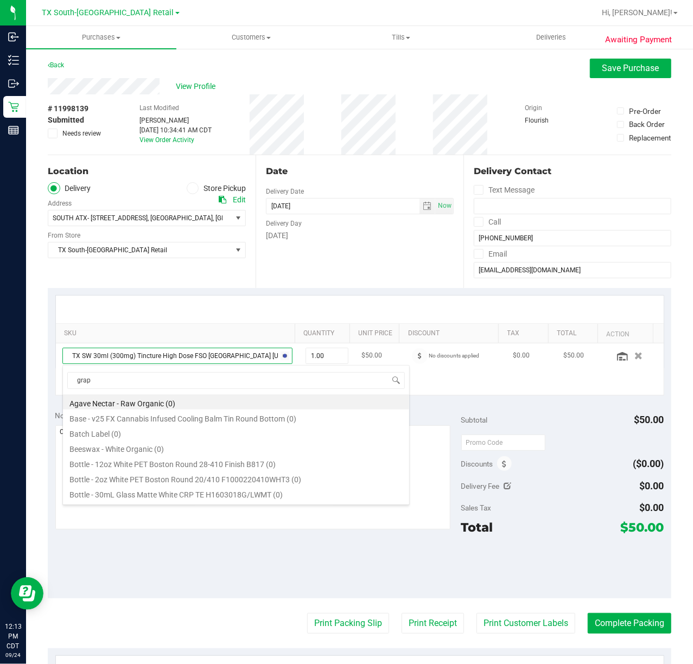
type input "grape"
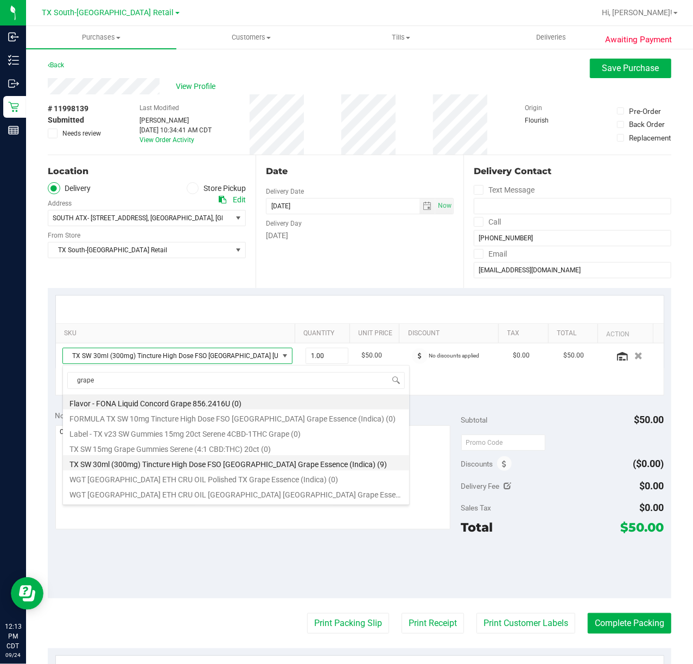
click at [283, 465] on li "TX SW 30ml (300mg) Tincture High Dose FSO [GEOGRAPHIC_DATA] Grape Essence (Indi…" at bounding box center [236, 462] width 346 height 15
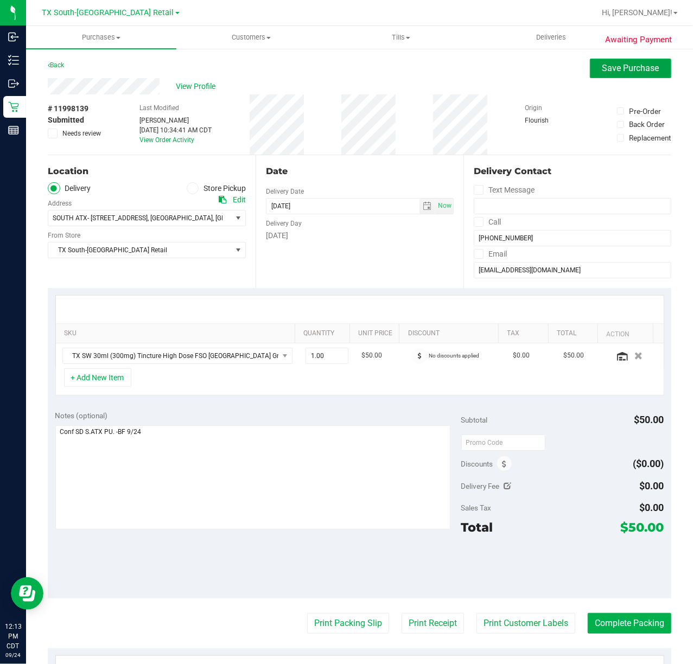
click at [602, 68] on span "Save Purchase" at bounding box center [630, 68] width 57 height 10
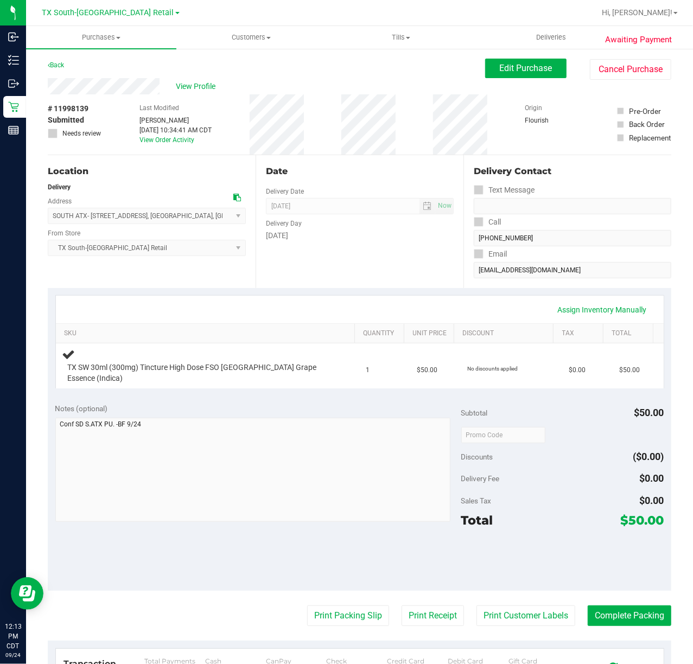
click at [459, 304] on div "Assign Inventory Manually" at bounding box center [360, 310] width 588 height 18
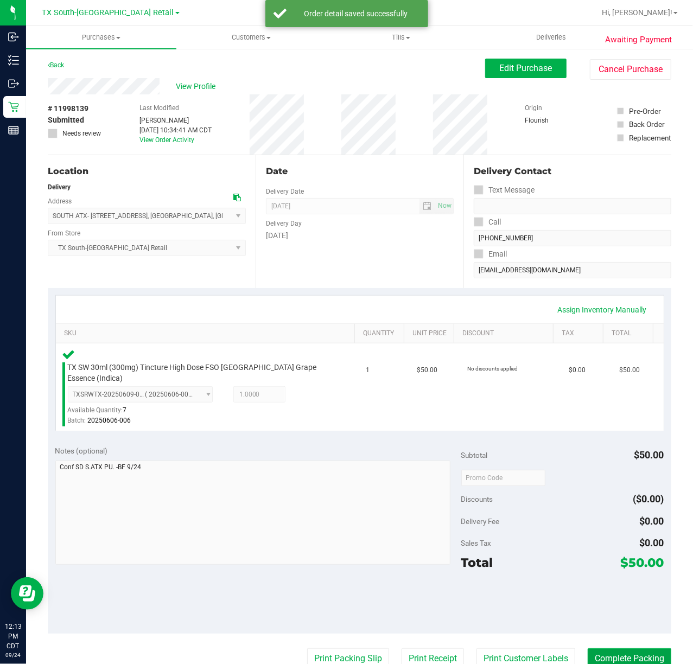
click at [648, 653] on button "Complete Packing" at bounding box center [630, 658] width 84 height 21
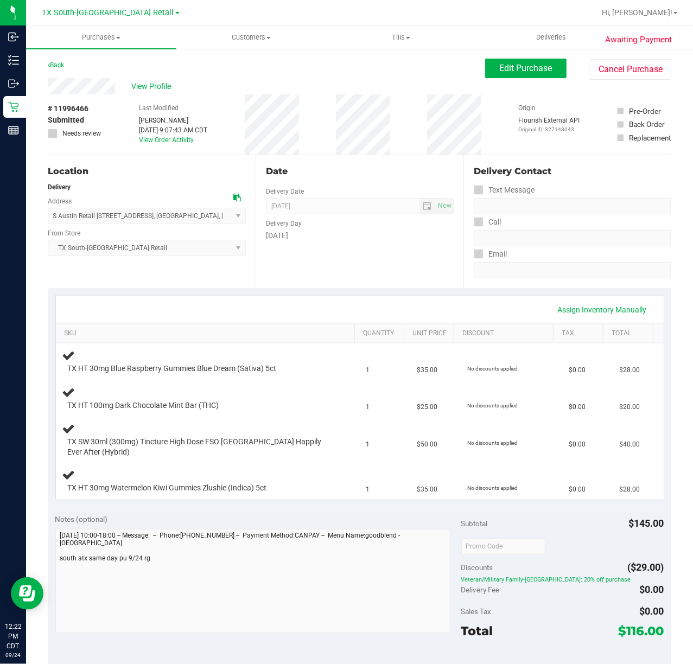
click at [262, 272] on div "Date Delivery Date [DATE] Now [DATE] 07:00 AM Now Delivery Day [DATE]" at bounding box center [360, 221] width 208 height 133
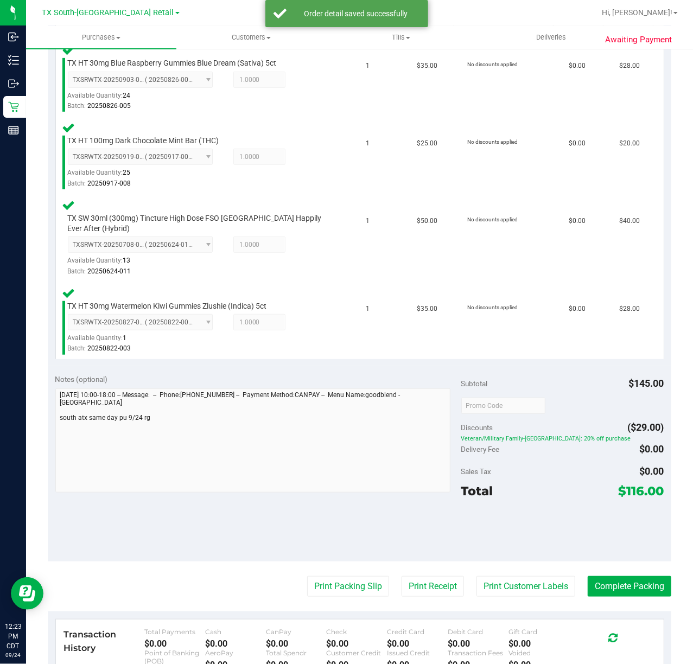
scroll to position [310, 0]
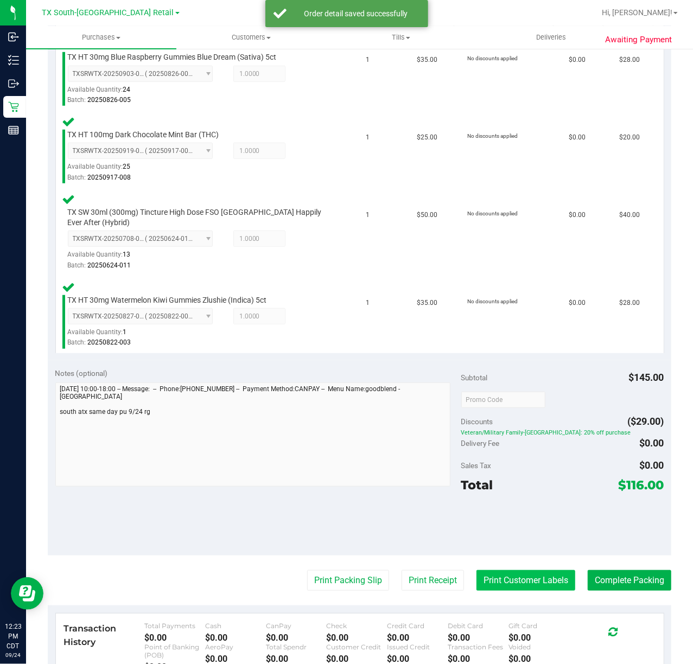
click at [517, 582] on button "Print Customer Labels" at bounding box center [525, 580] width 99 height 21
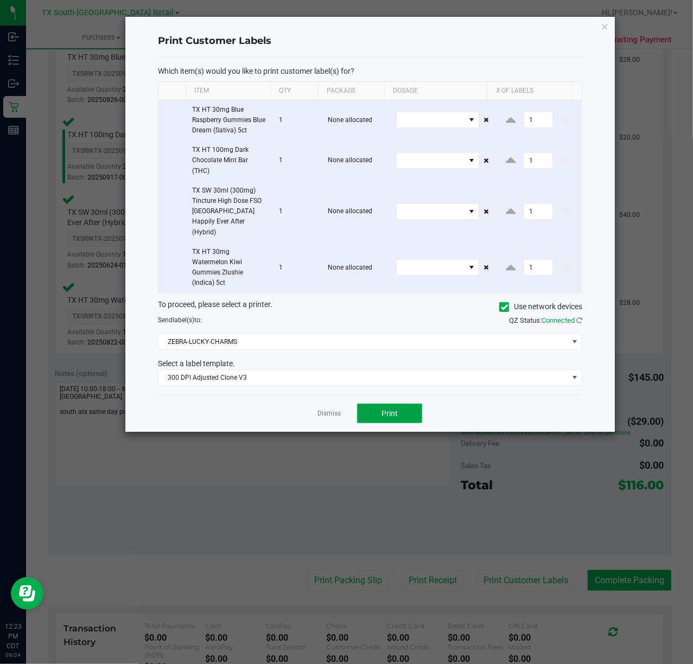
click at [389, 409] on span "Print" at bounding box center [389, 413] width 16 height 9
click at [328, 409] on link "Dismiss" at bounding box center [328, 413] width 23 height 9
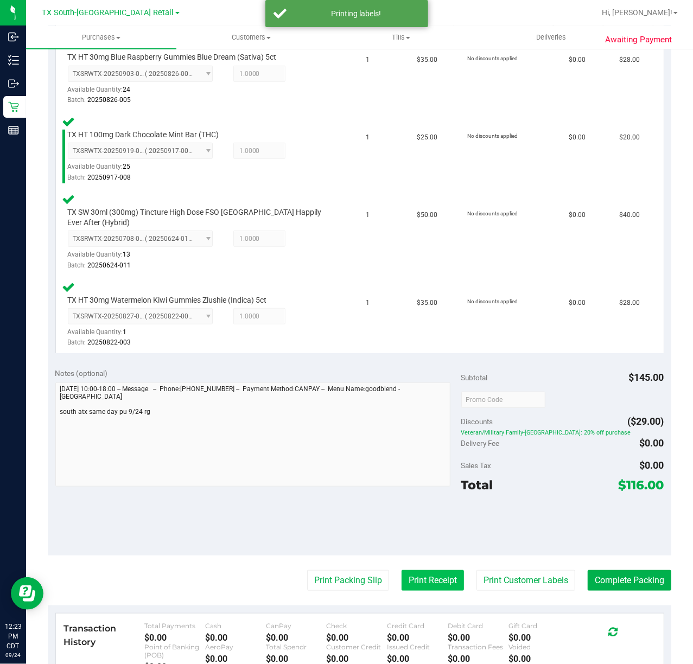
click at [417, 580] on button "Print Receipt" at bounding box center [433, 580] width 62 height 21
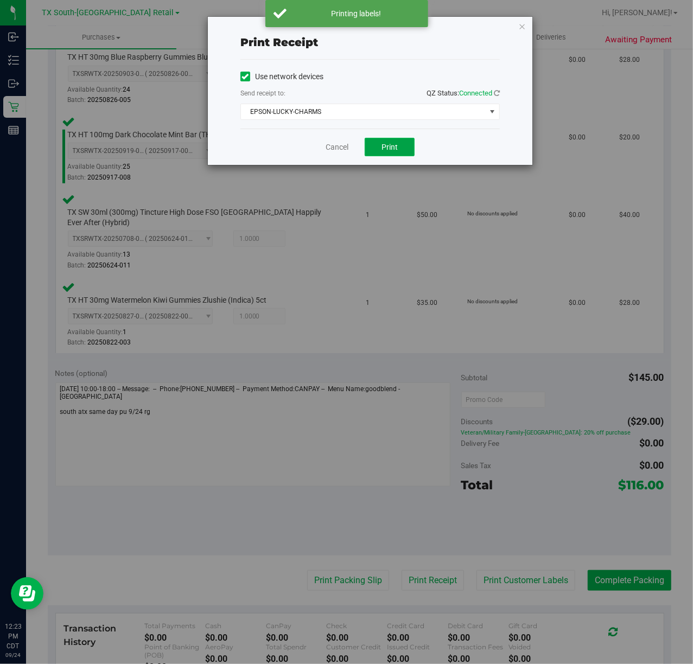
click at [382, 154] on button "Print" at bounding box center [390, 147] width 50 height 18
click at [322, 148] on link "Cancel" at bounding box center [332, 147] width 23 height 11
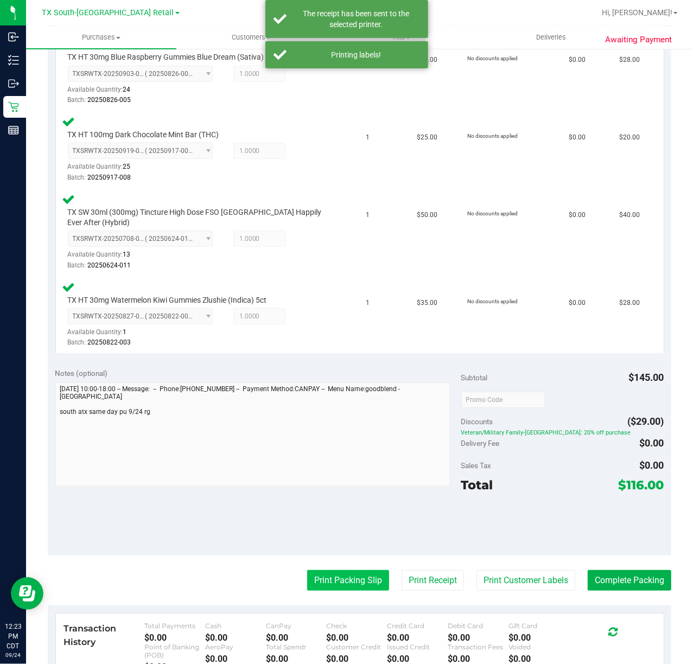
click at [346, 581] on button "Print Packing Slip" at bounding box center [348, 580] width 82 height 21
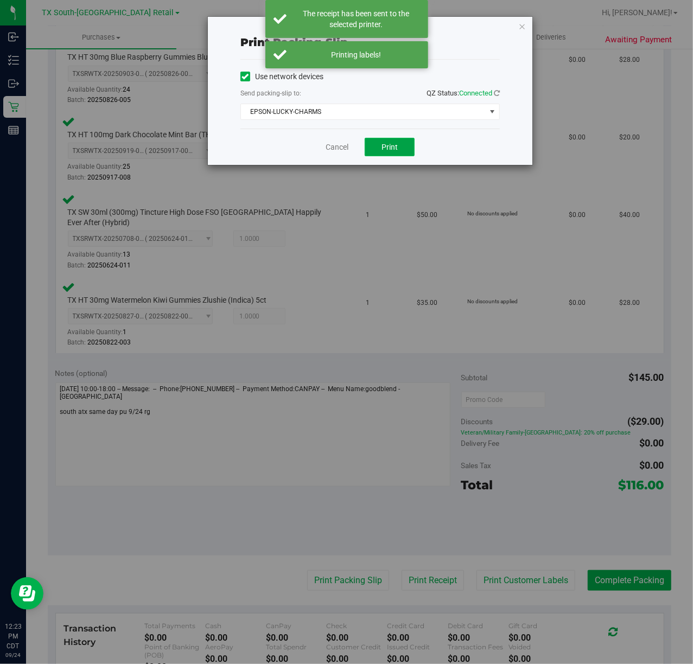
click at [385, 151] on span "Print" at bounding box center [389, 147] width 16 height 9
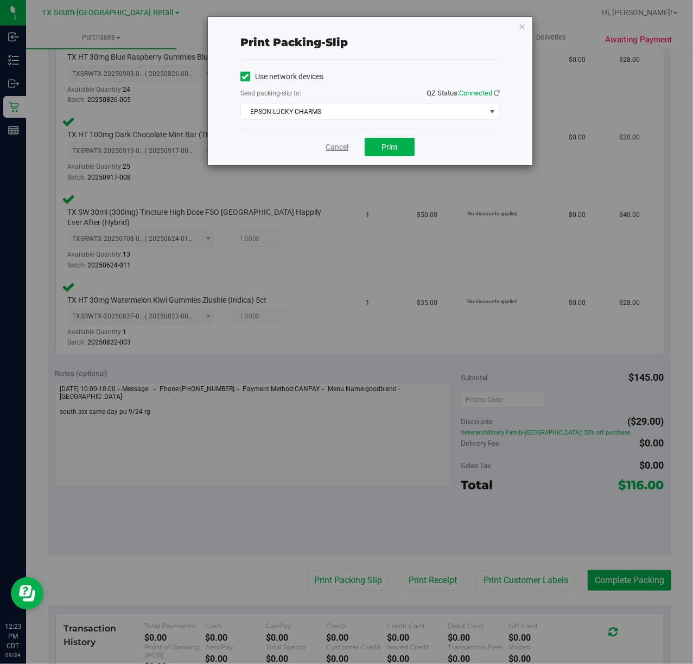
click at [330, 148] on link "Cancel" at bounding box center [337, 147] width 23 height 11
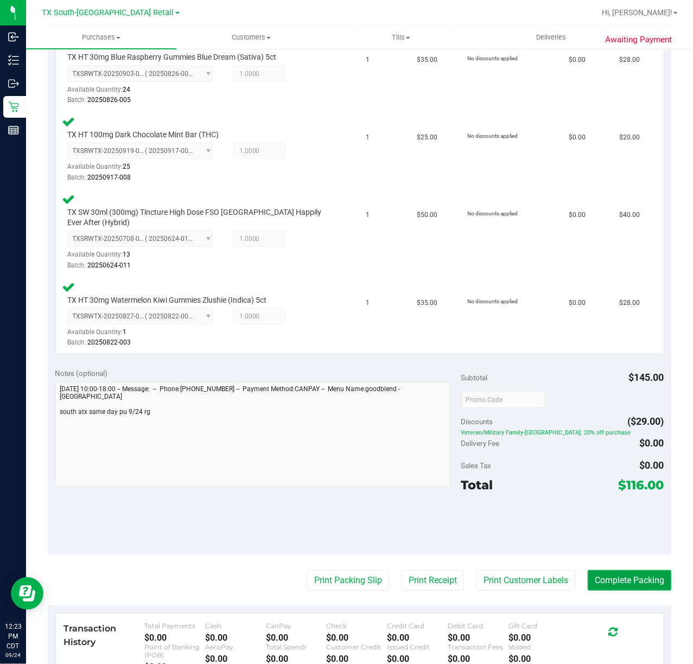
click at [612, 576] on button "Complete Packing" at bounding box center [630, 580] width 84 height 21
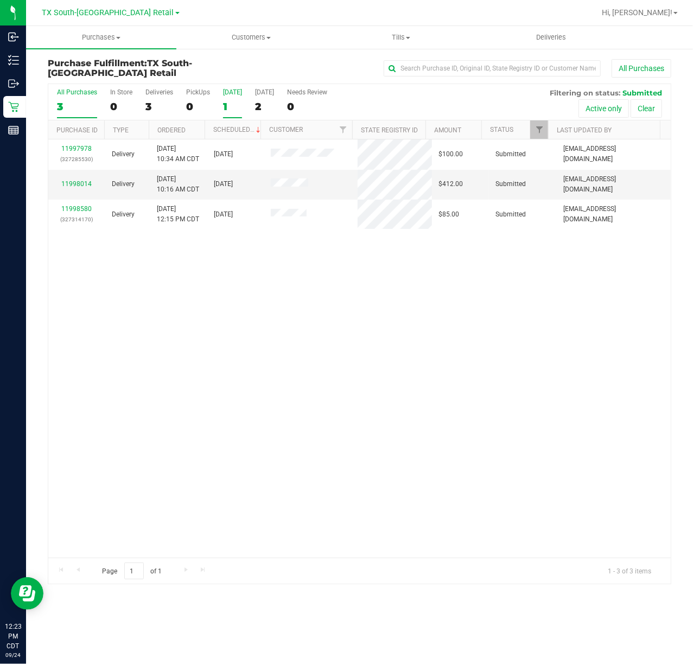
click at [233, 92] on div "Today" at bounding box center [232, 92] width 19 height 8
click at [0, 0] on input "Today 1" at bounding box center [0, 0] width 0 height 0
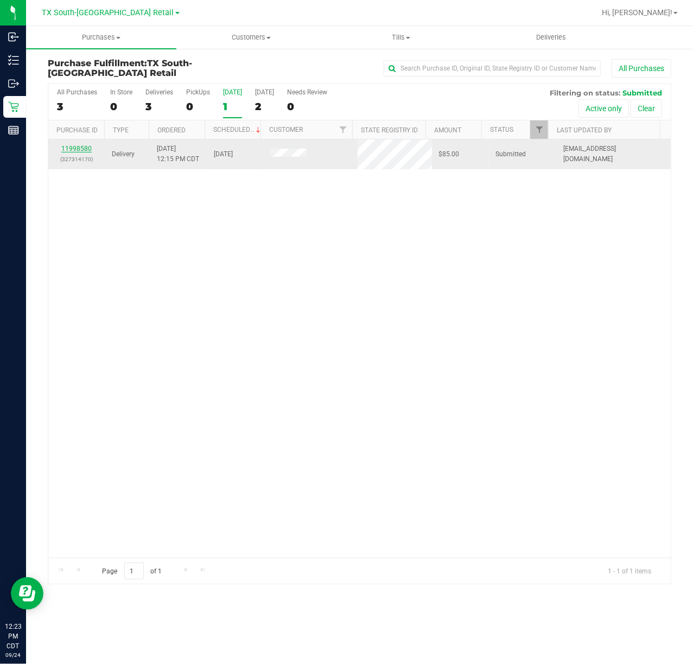
click at [76, 149] on link "11998580" at bounding box center [76, 149] width 30 height 8
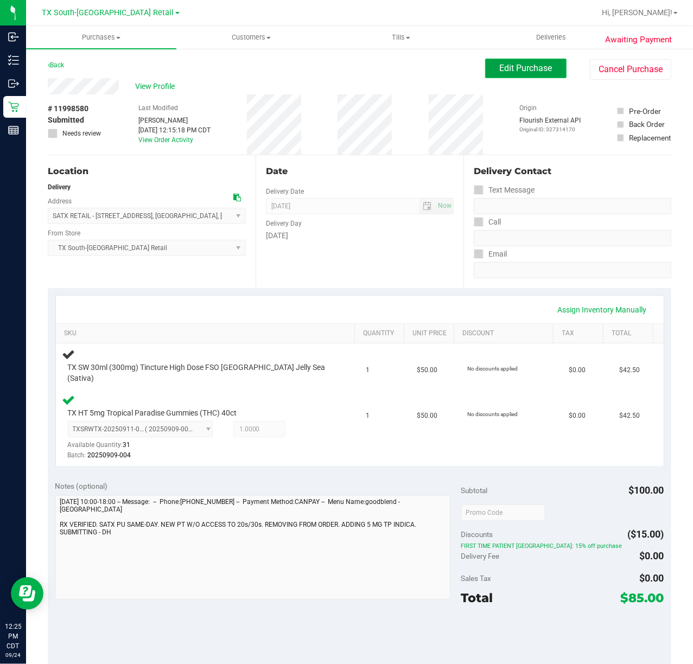
click at [519, 68] on span "Edit Purchase" at bounding box center [526, 68] width 53 height 10
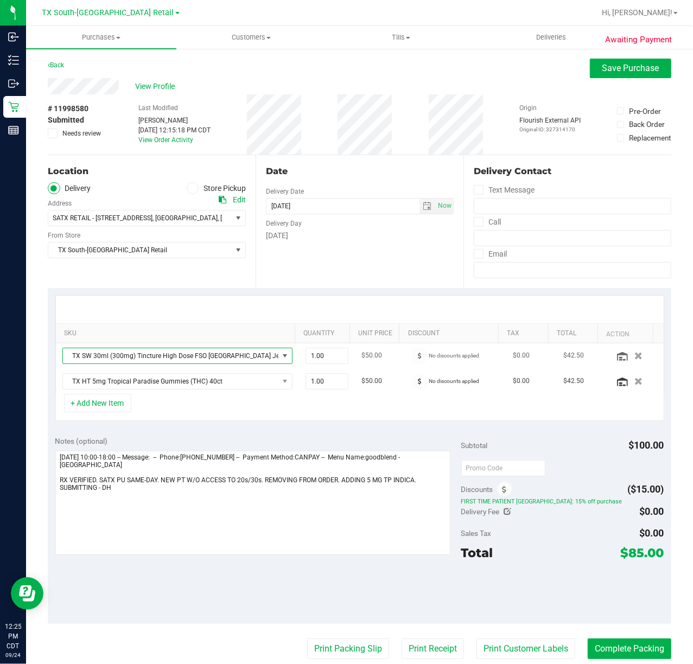
click at [209, 354] on span "TX SW 30ml (300mg) Tincture High Dose FSO TX Jelly Sea (Sativa)" at bounding box center [170, 355] width 215 height 15
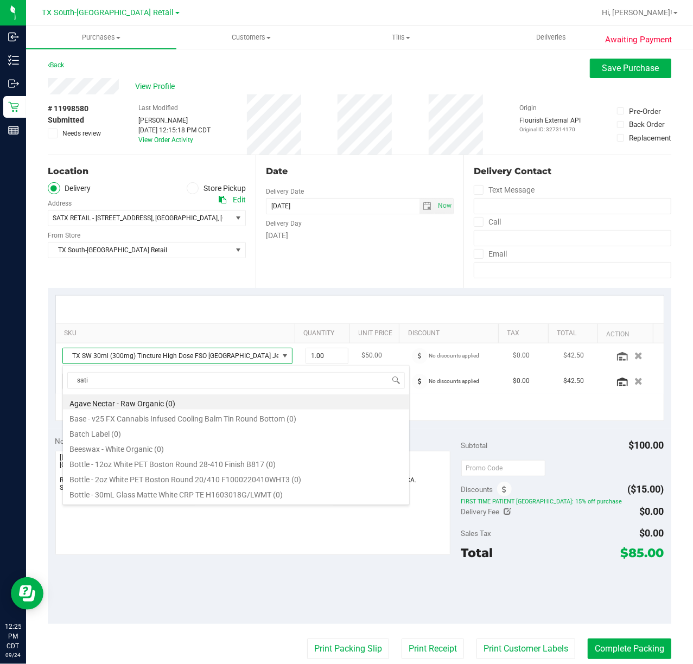
scroll to position [74, 0]
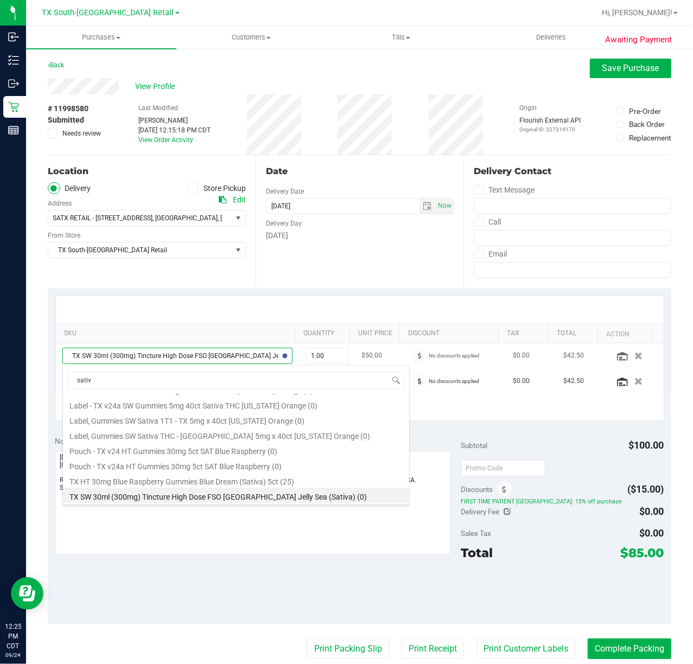
type input "sativa"
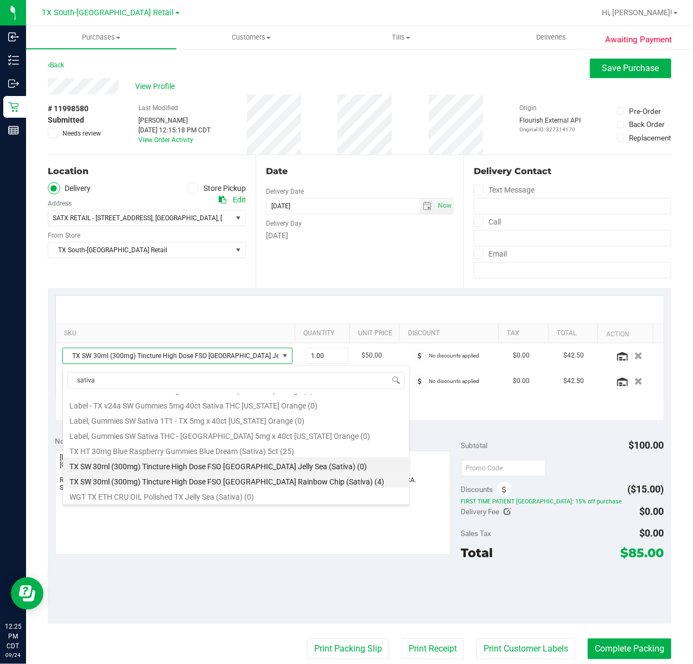
click at [284, 484] on li "TX SW 30ml (300mg) Tincture High Dose FSO TX Rainbow Chip (Sativa) (4)" at bounding box center [236, 480] width 346 height 15
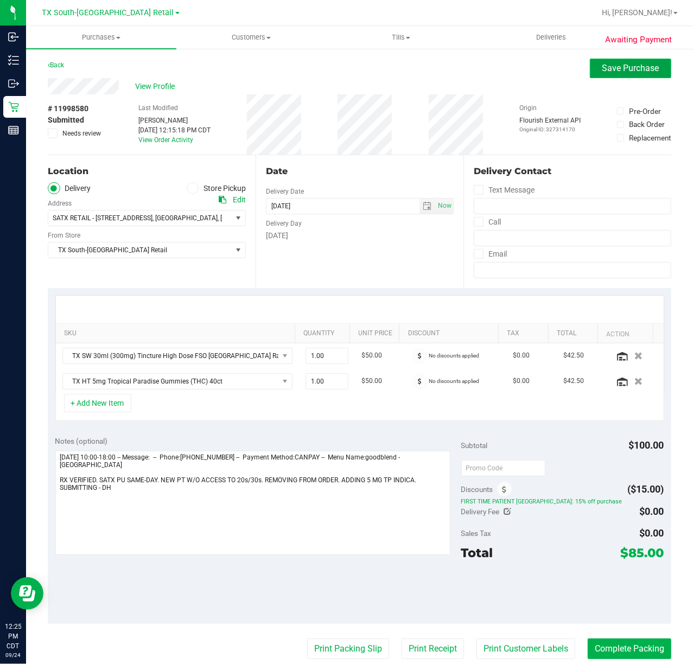
click at [624, 74] on button "Save Purchase" at bounding box center [630, 69] width 81 height 20
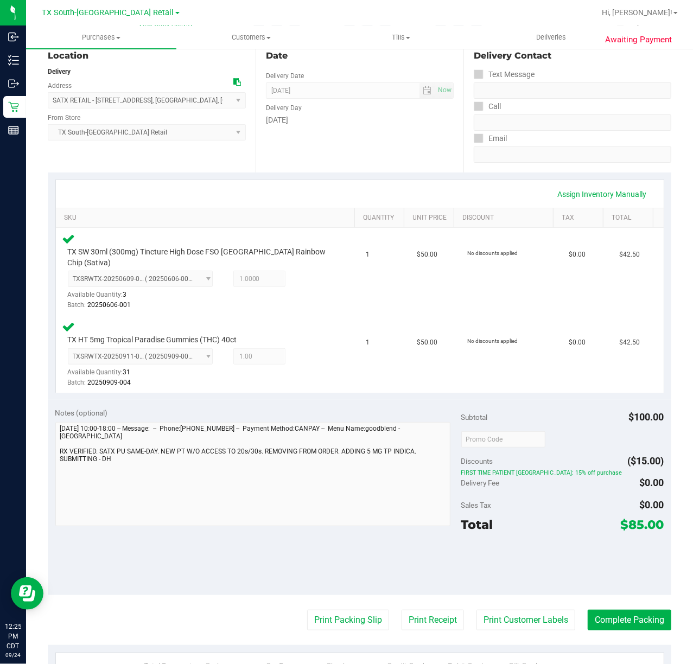
scroll to position [158, 0]
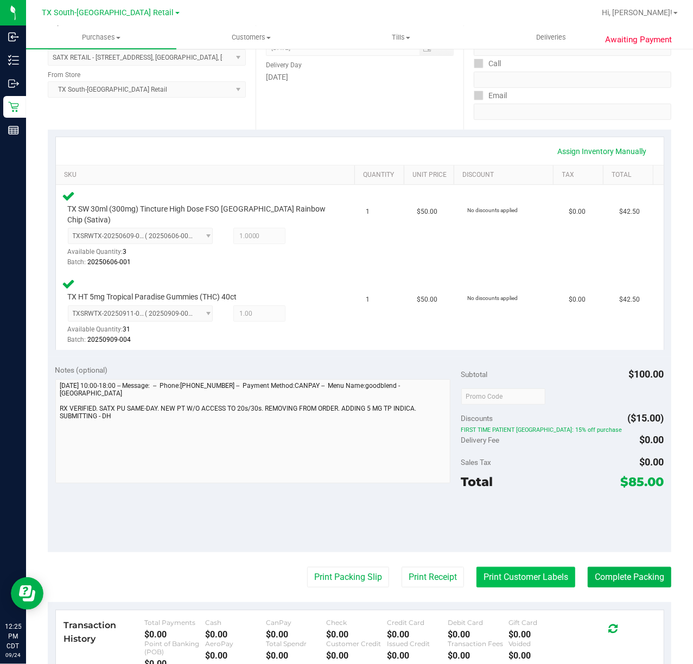
click at [508, 567] on button "Print Customer Labels" at bounding box center [525, 577] width 99 height 21
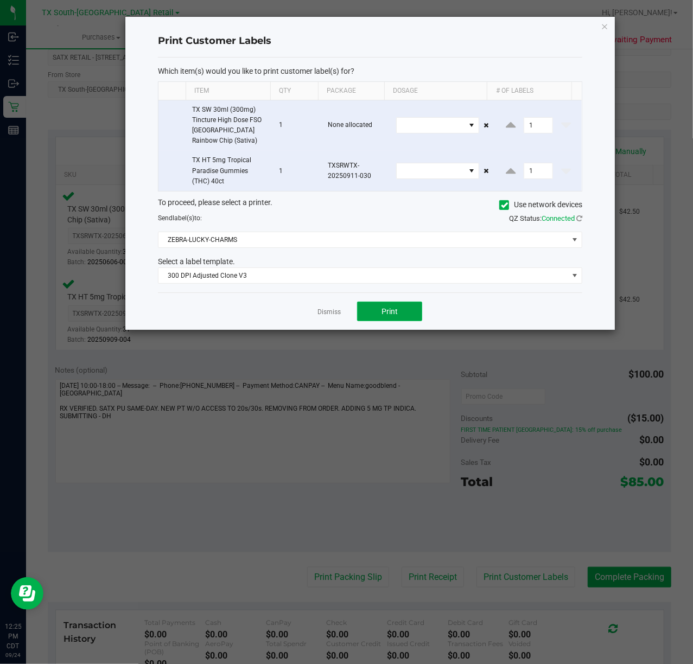
click at [390, 314] on span "Print" at bounding box center [389, 311] width 16 height 9
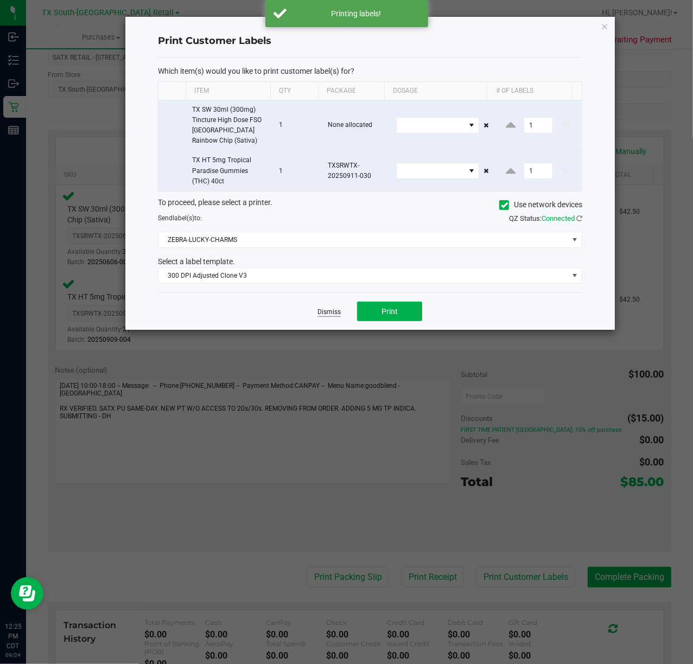
click at [329, 317] on link "Dismiss" at bounding box center [328, 312] width 23 height 9
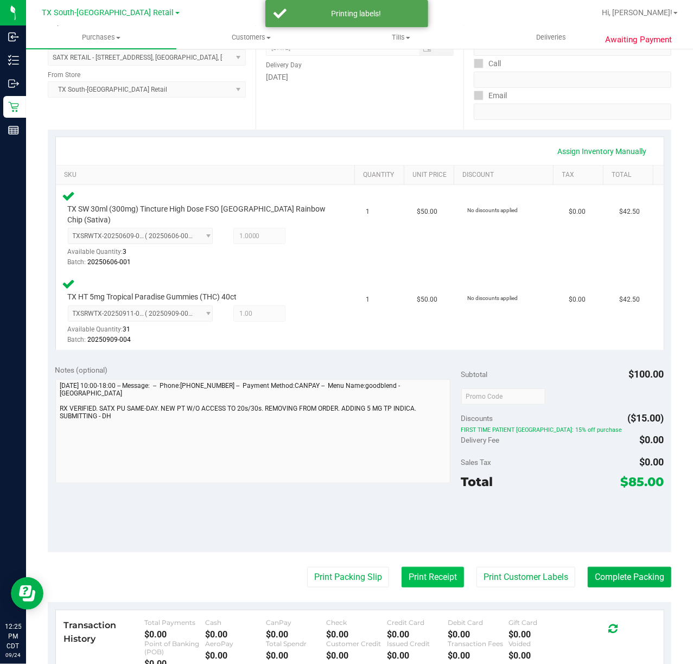
click at [402, 570] on button "Print Receipt" at bounding box center [433, 577] width 62 height 21
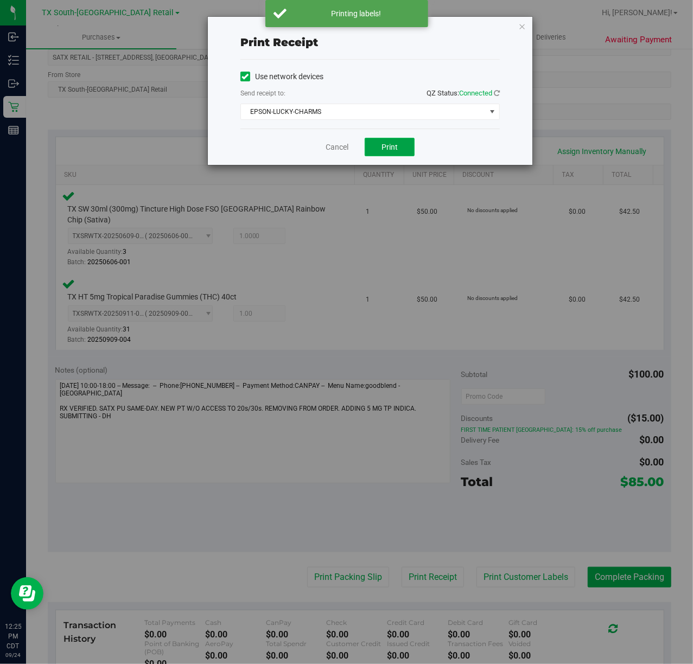
click at [389, 148] on span "Print" at bounding box center [389, 147] width 16 height 9
click at [331, 150] on link "Cancel" at bounding box center [332, 147] width 23 height 11
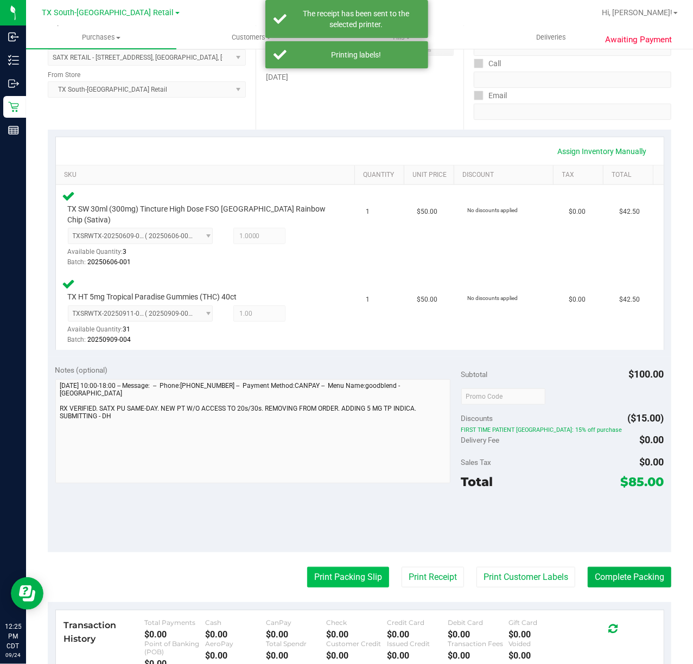
click at [324, 567] on button "Print Packing Slip" at bounding box center [348, 577] width 82 height 21
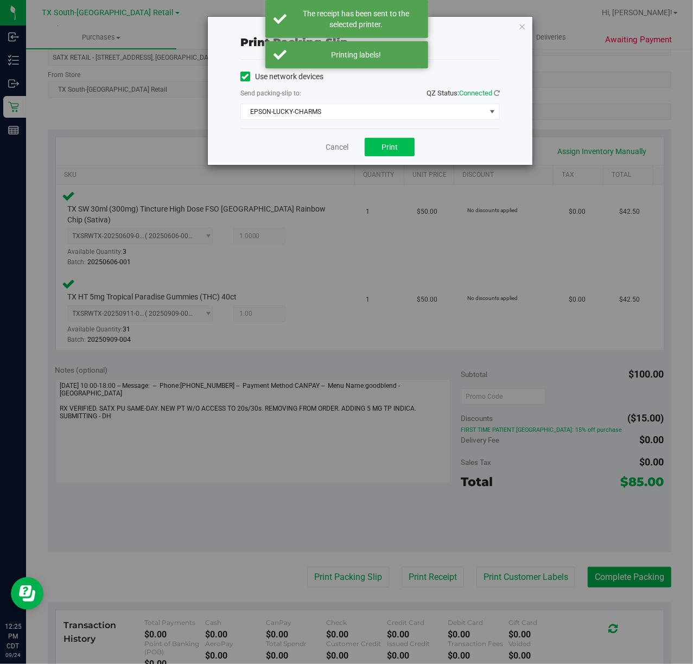
click at [387, 153] on button "Print" at bounding box center [390, 147] width 50 height 18
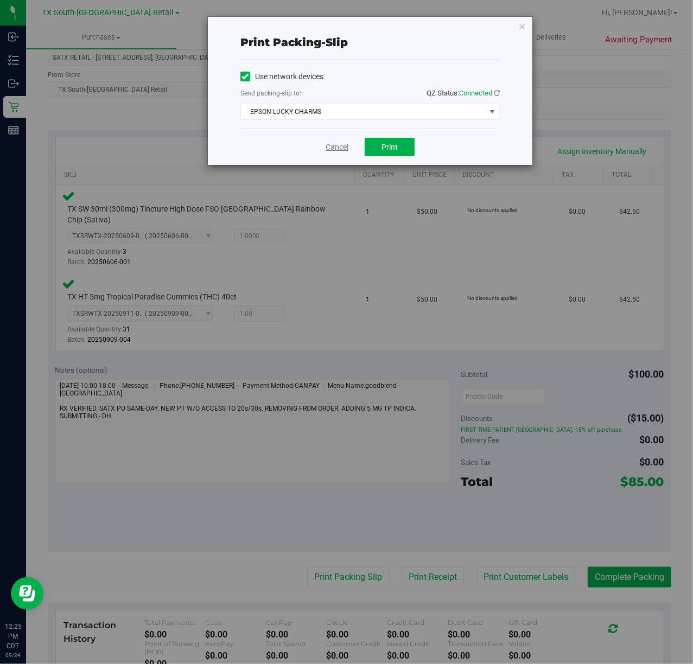
click at [330, 152] on link "Cancel" at bounding box center [337, 147] width 23 height 11
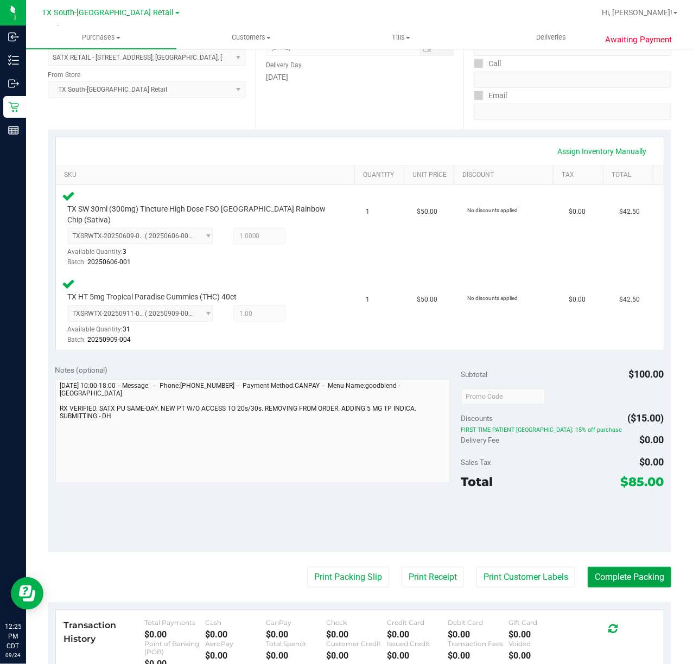
click at [620, 567] on button "Complete Packing" at bounding box center [630, 577] width 84 height 21
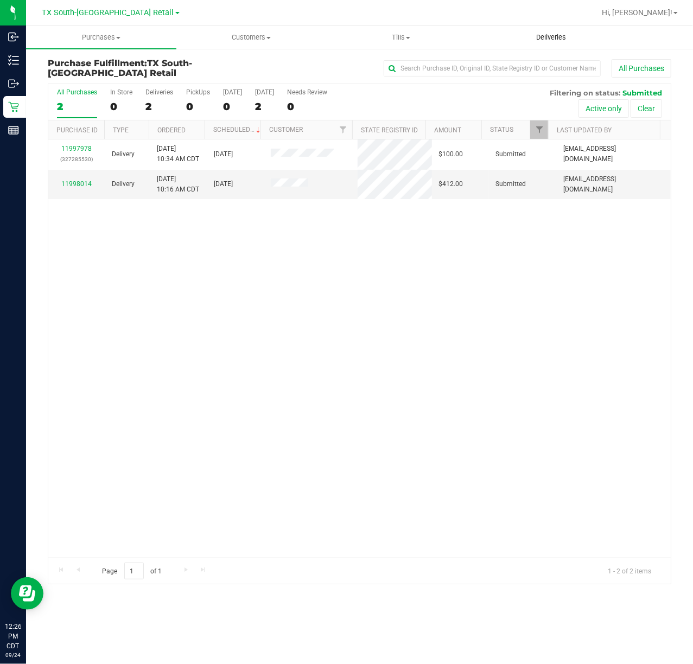
click at [552, 46] on uib-tab-heading "Deliveries" at bounding box center [551, 38] width 149 height 22
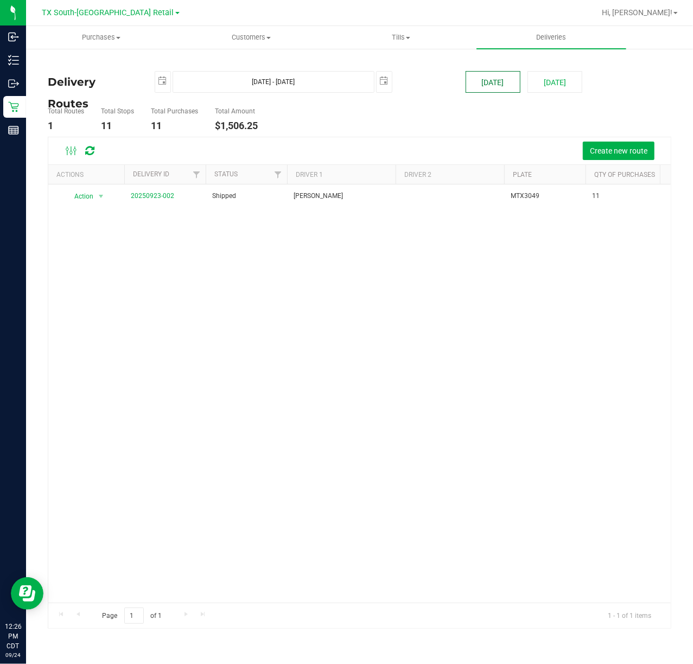
click at [493, 79] on button "Today" at bounding box center [493, 82] width 55 height 22
click at [607, 156] on button "Create new route" at bounding box center [619, 151] width 72 height 18
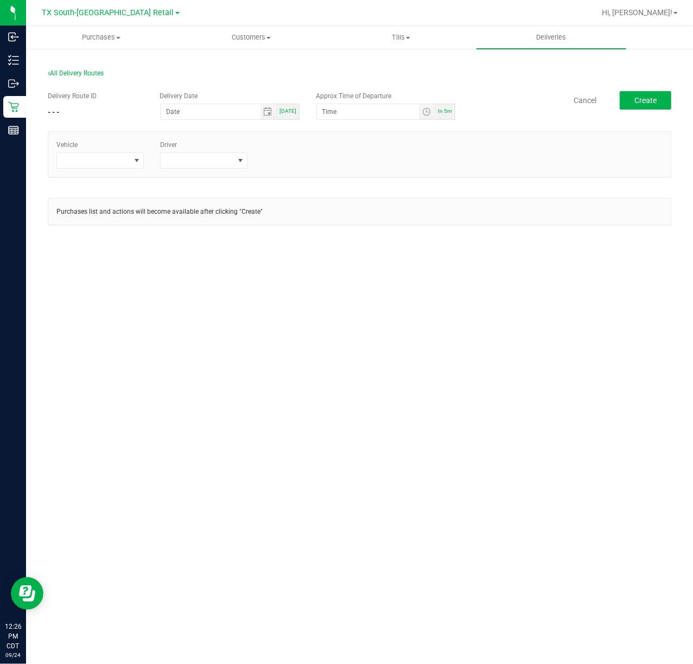
click at [293, 115] on div "Today" at bounding box center [288, 112] width 23 height 16
type input "[DATE]"
click at [442, 113] on span "In 5m" at bounding box center [445, 111] width 14 height 6
type input "12:31 PM"
click at [116, 162] on span at bounding box center [93, 160] width 73 height 15
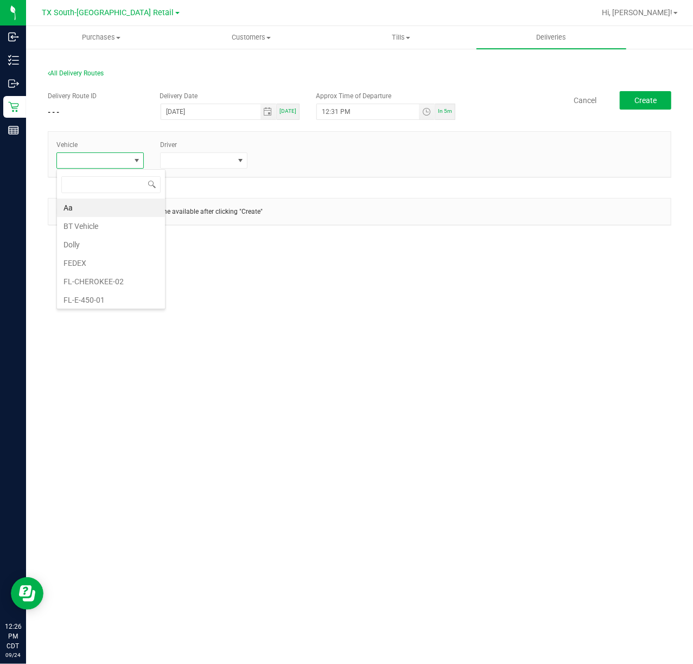
scroll to position [16, 87]
type input "tx"
click at [122, 278] on li "TX-ESCAPE-54" at bounding box center [107, 281] width 101 height 18
click at [208, 165] on span at bounding box center [197, 160] width 73 height 15
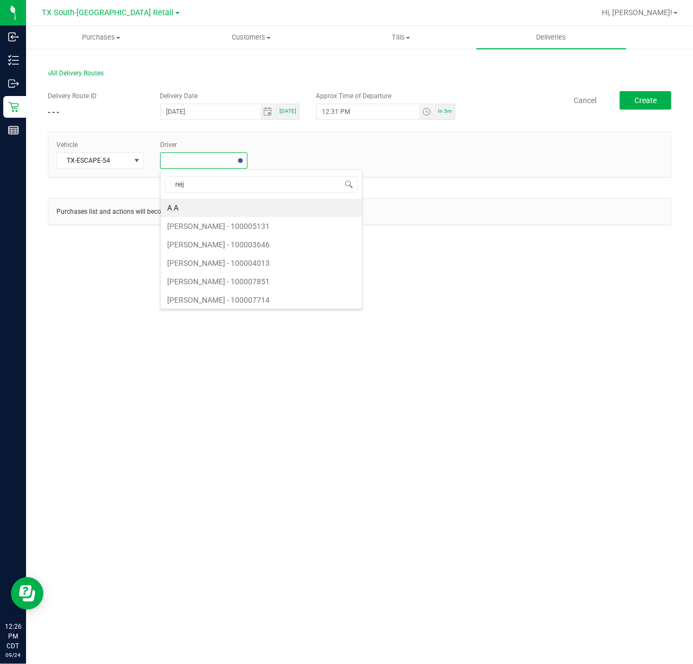
type input "reiji"
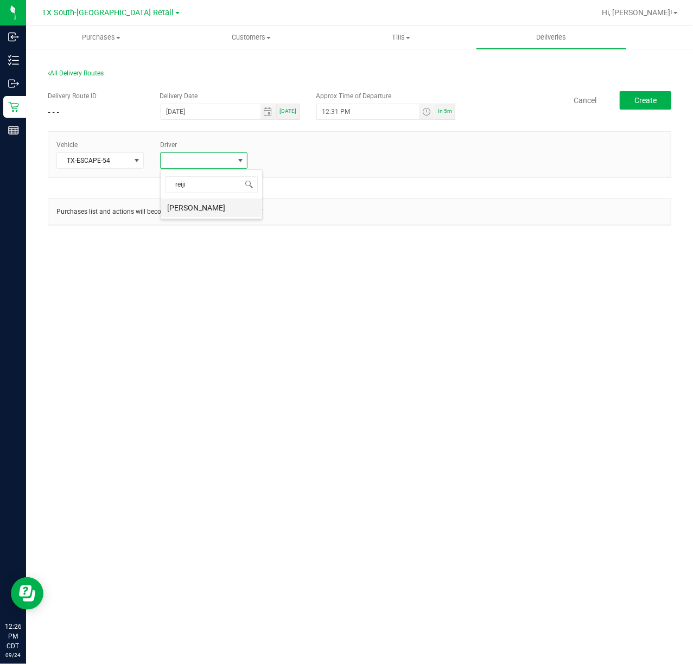
click at [217, 211] on li "[PERSON_NAME]" at bounding box center [211, 208] width 101 height 18
click at [284, 152] on div "+ Add Driver" at bounding box center [307, 157] width 87 height 10
click at [281, 163] on div "Vehicle TX-ESCAPE-54 Driver 1 Reiji Iwaku + Add Driver" at bounding box center [359, 154] width 622 height 29
click at [291, 157] on link "+ Add Driver" at bounding box center [282, 158] width 36 height 8
click at [291, 157] on span at bounding box center [300, 160] width 73 height 15
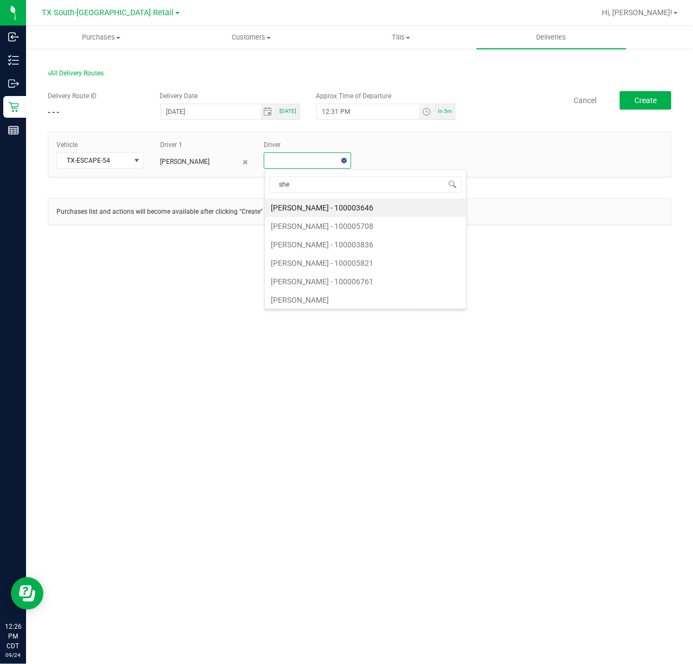
type input "sher"
click at [326, 202] on li "Lindsey Sherman" at bounding box center [323, 208] width 116 height 18
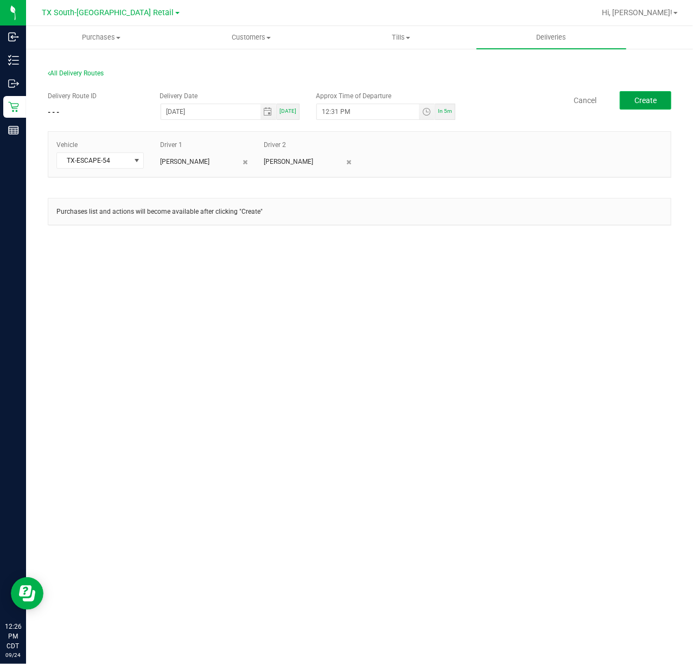
click at [649, 99] on span "Create" at bounding box center [645, 100] width 22 height 9
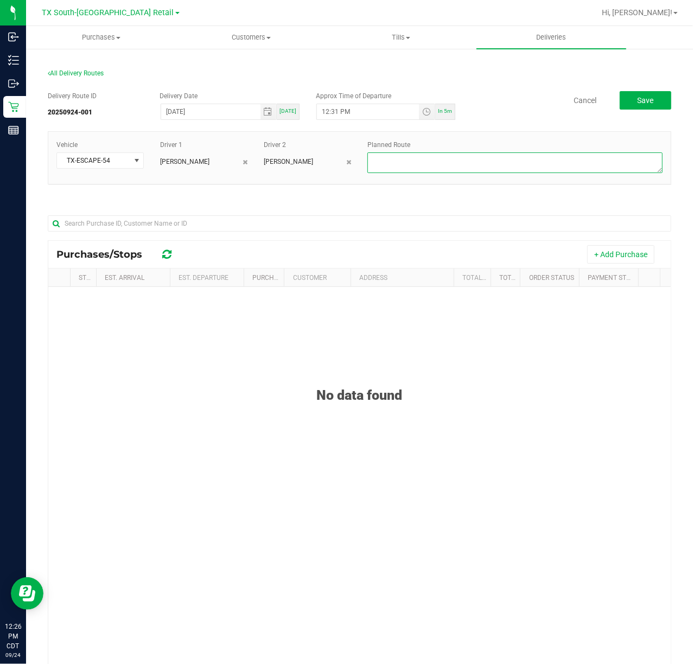
click at [626, 165] on textarea at bounding box center [514, 162] width 295 height 21
type textarea "same-day orders"
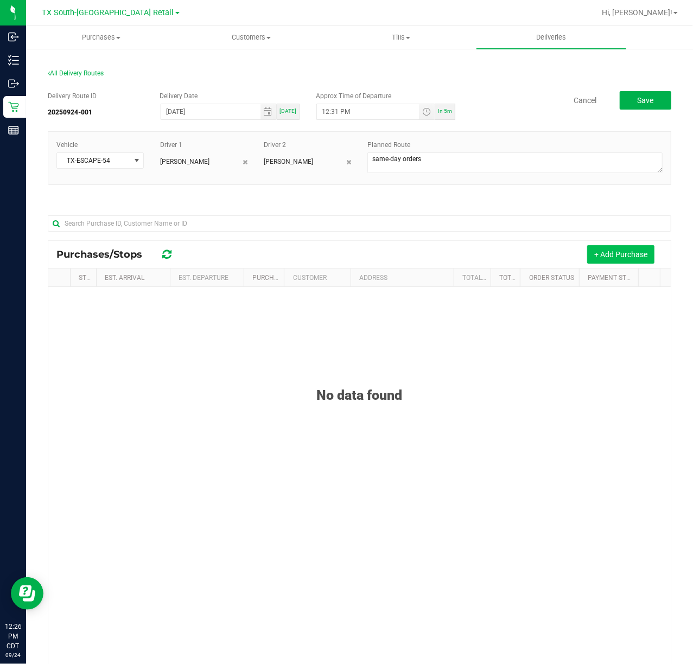
click at [626, 257] on button "+ Add Purchase" at bounding box center [620, 254] width 67 height 18
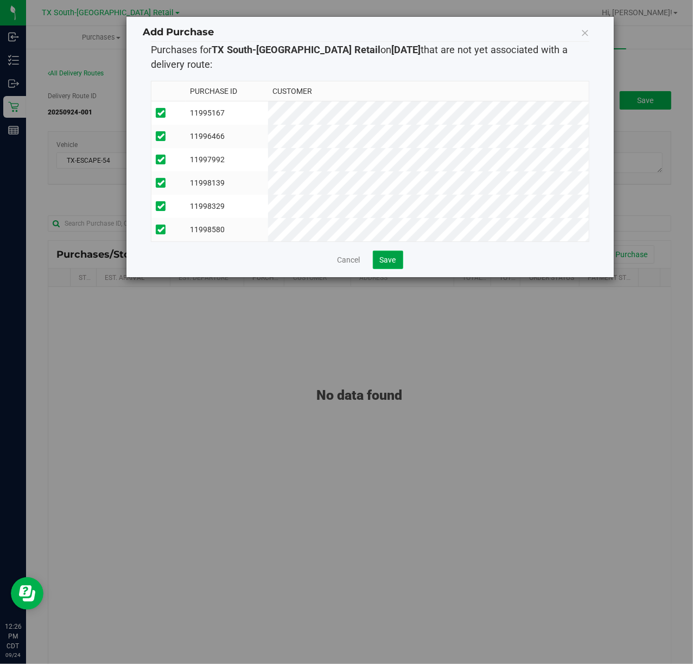
click at [380, 264] on span "Save" at bounding box center [388, 260] width 16 height 9
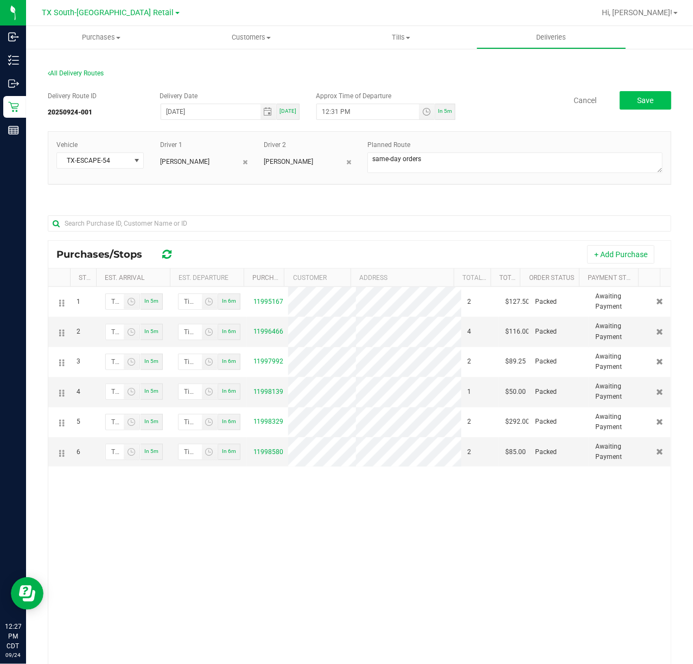
click at [639, 102] on span "Save" at bounding box center [646, 100] width 16 height 9
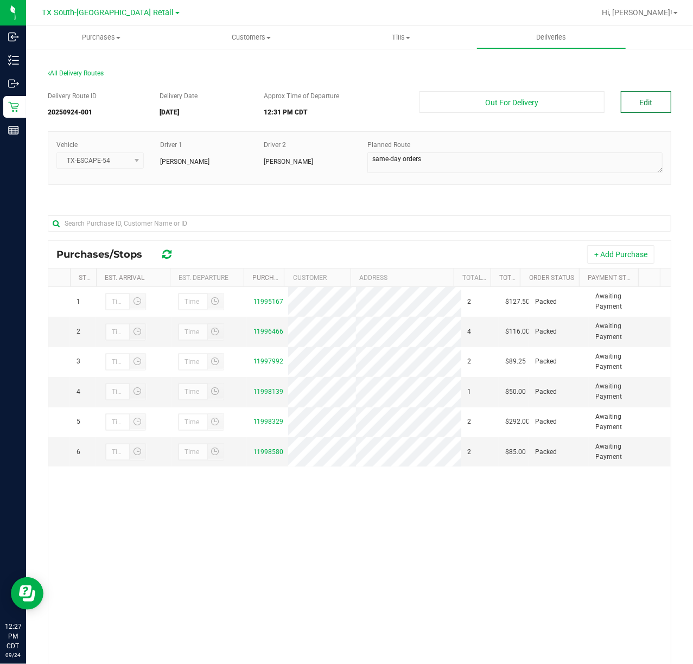
click at [625, 98] on button "Edit" at bounding box center [646, 102] width 50 height 22
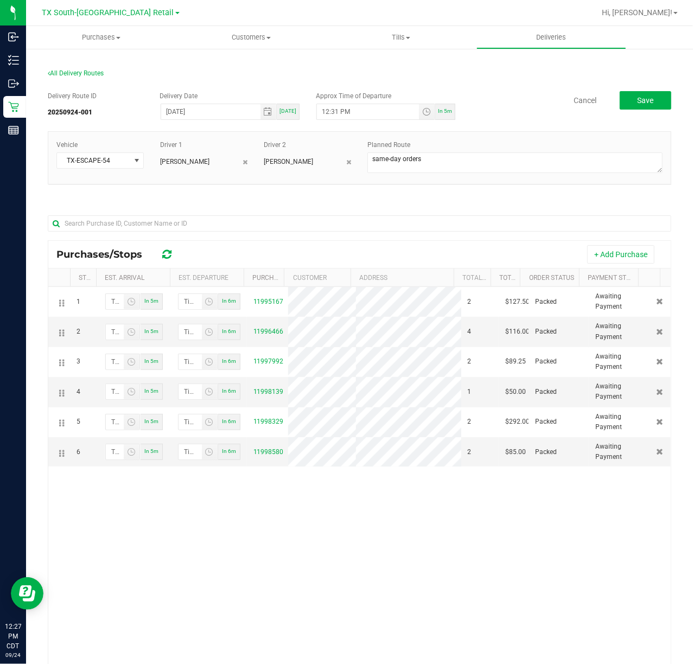
click at [338, 161] on div "Lindsey Sherman" at bounding box center [307, 159] width 87 height 14
click at [346, 161] on icon at bounding box center [348, 162] width 5 height 7
click at [278, 155] on link "+ Add Driver" at bounding box center [282, 158] width 36 height 8
click at [278, 155] on span at bounding box center [300, 160] width 73 height 15
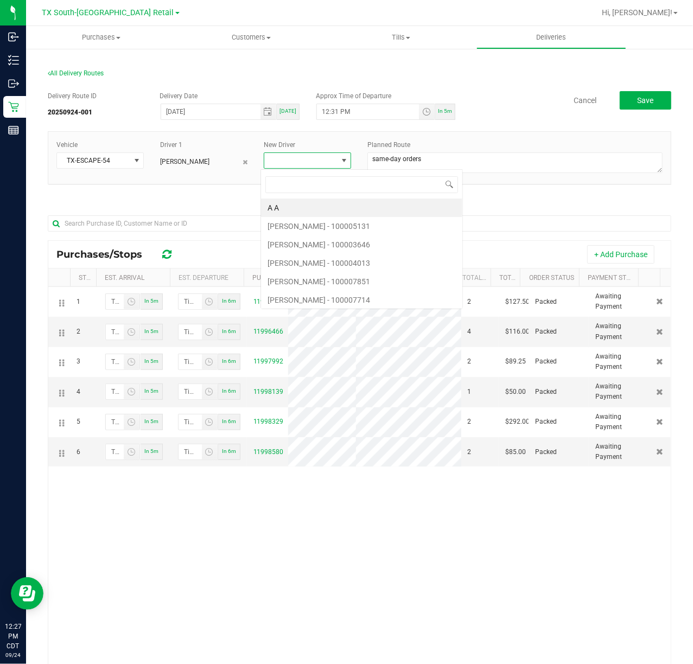
scroll to position [16, 86]
type input "alva"
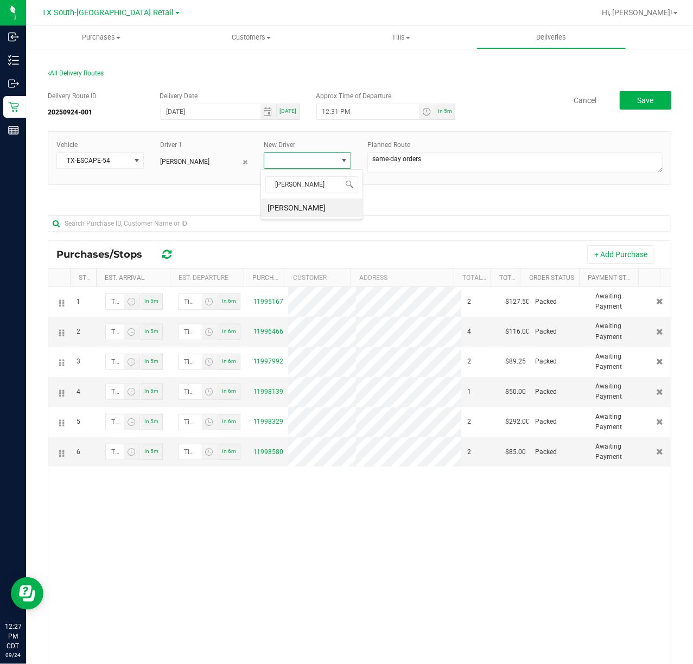
click at [508, 115] on div "Delivery Route ID 20250924-001 Delivery Date 09/24/2025 Today Approx Time of De…" at bounding box center [360, 106] width 624 height 30
click at [340, 161] on span at bounding box center [344, 160] width 9 height 9
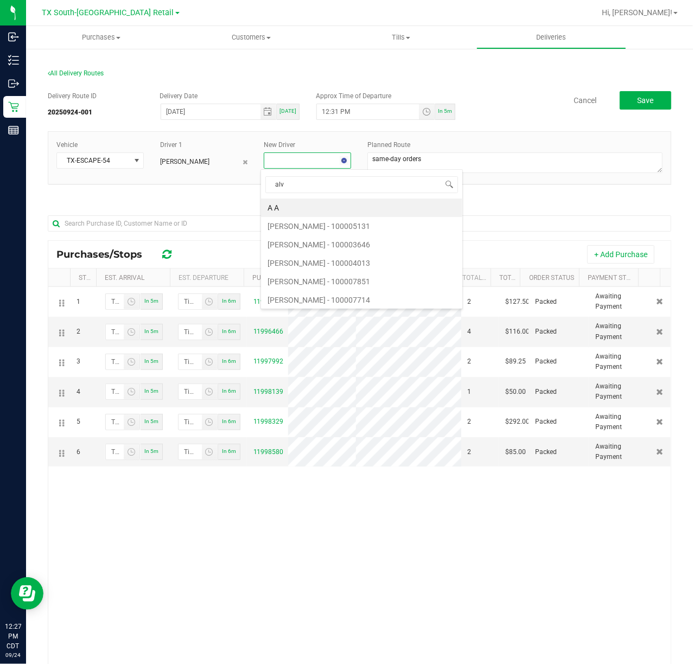
type input "alva"
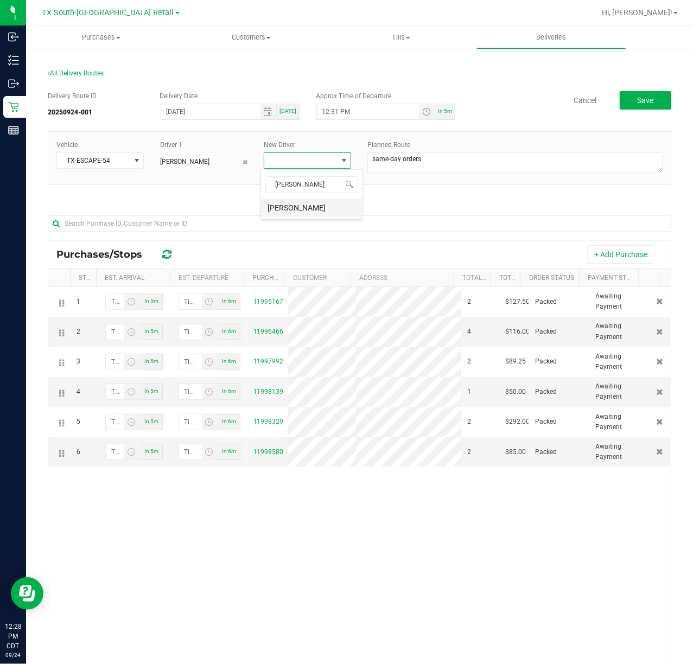
click at [341, 209] on li "Alexis Alvarado" at bounding box center [311, 208] width 101 height 18
click at [628, 105] on button "Save" at bounding box center [646, 100] width 52 height 18
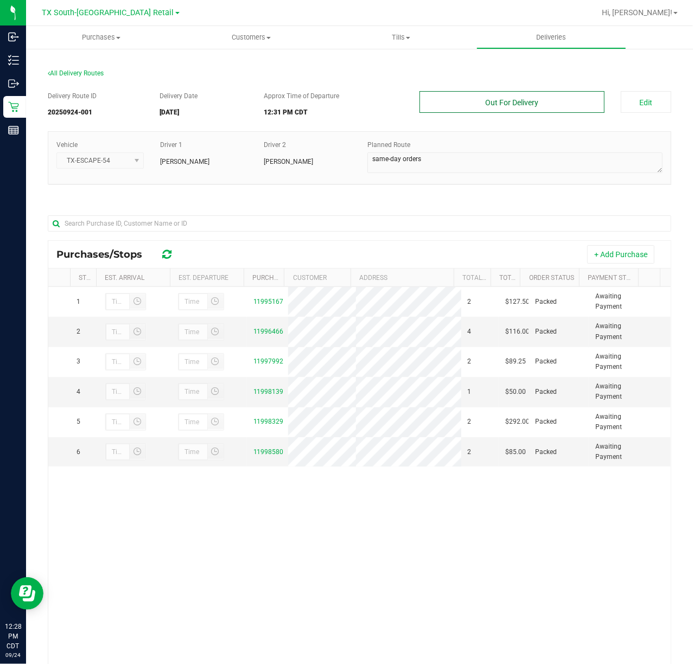
click at [546, 105] on button "Out For Delivery" at bounding box center [511, 102] width 185 height 22
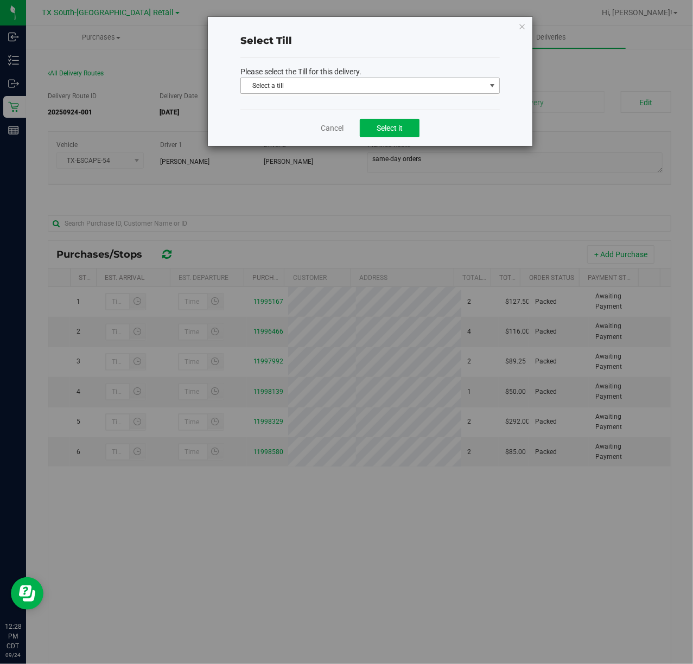
click at [461, 83] on span "Select a till" at bounding box center [363, 85] width 245 height 15
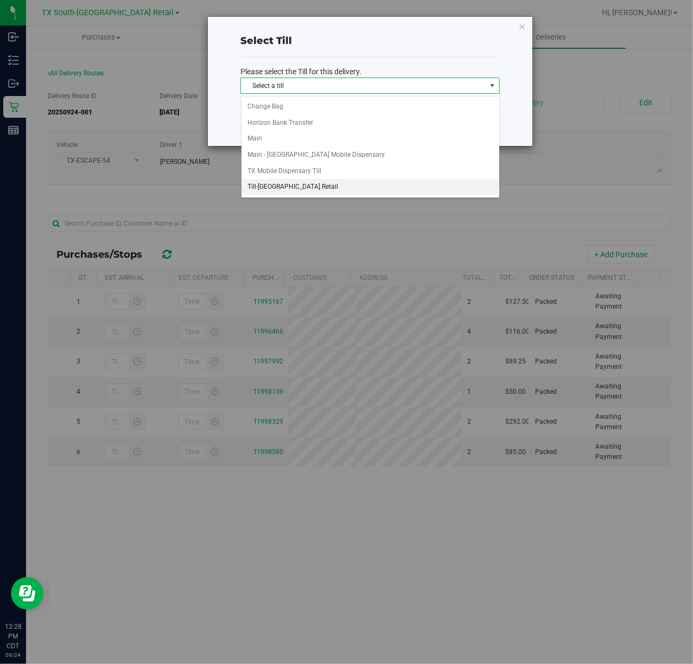
click at [366, 187] on li "Till-South Austin Retail" at bounding box center [370, 187] width 258 height 16
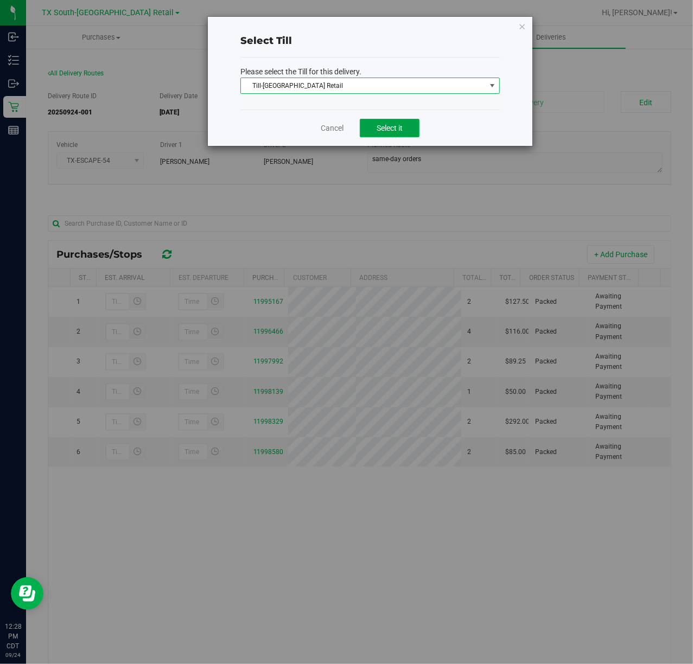
click at [379, 132] on span "Select it" at bounding box center [390, 128] width 26 height 9
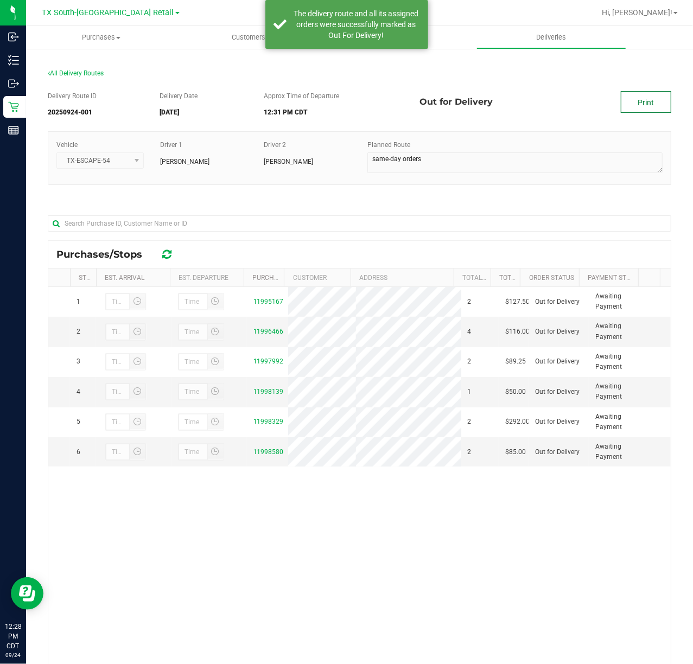
click at [626, 106] on link "Print" at bounding box center [646, 102] width 50 height 22
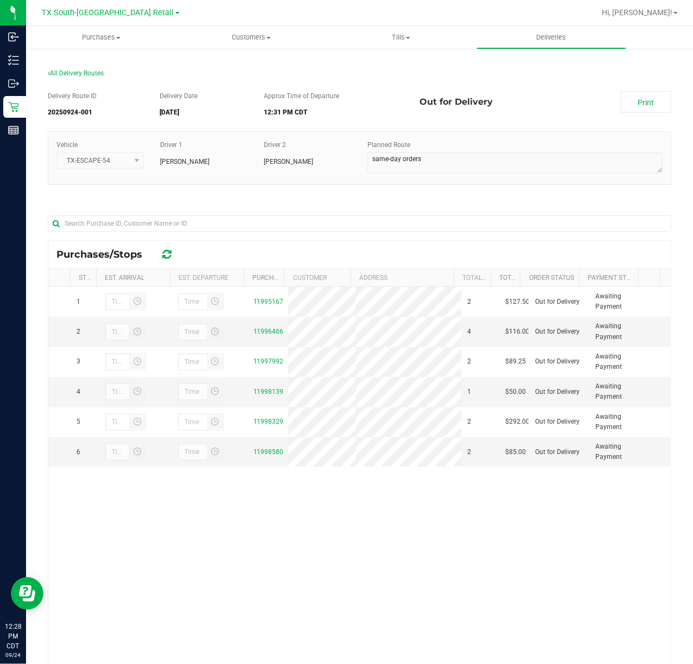
click at [333, 248] on div "Purchases/Stops" at bounding box center [359, 254] width 622 height 27
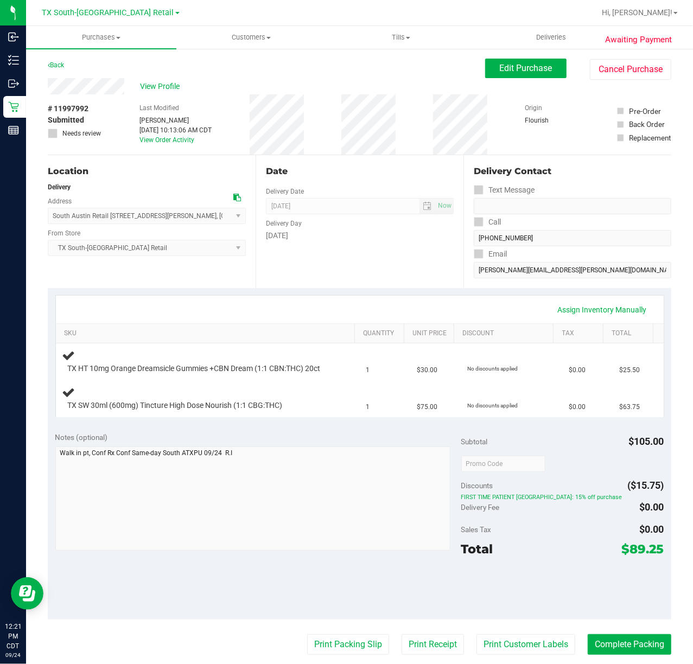
click at [276, 306] on div "Assign Inventory Manually" at bounding box center [360, 310] width 588 height 18
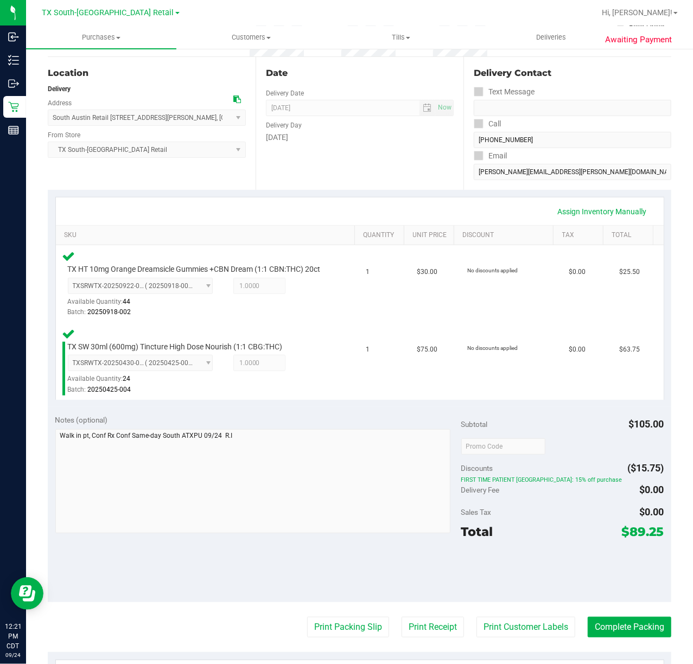
scroll to position [93, 0]
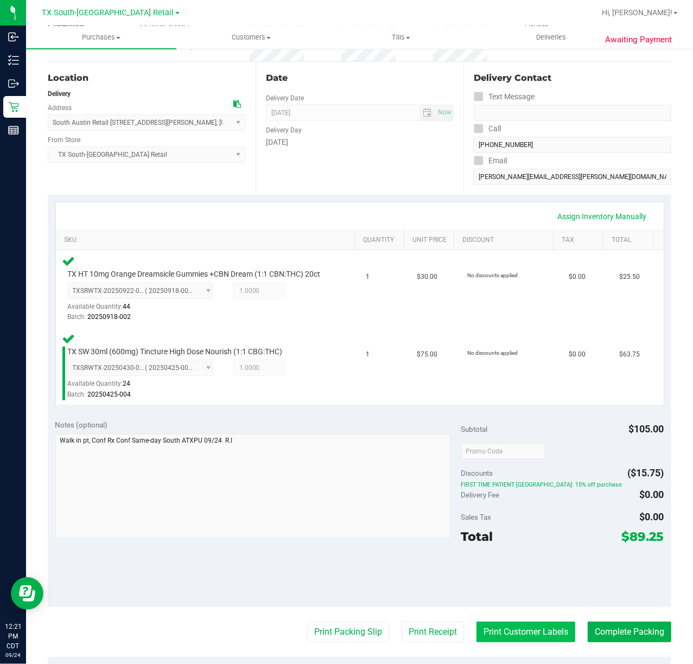
click at [506, 639] on button "Print Customer Labels" at bounding box center [525, 632] width 99 height 21
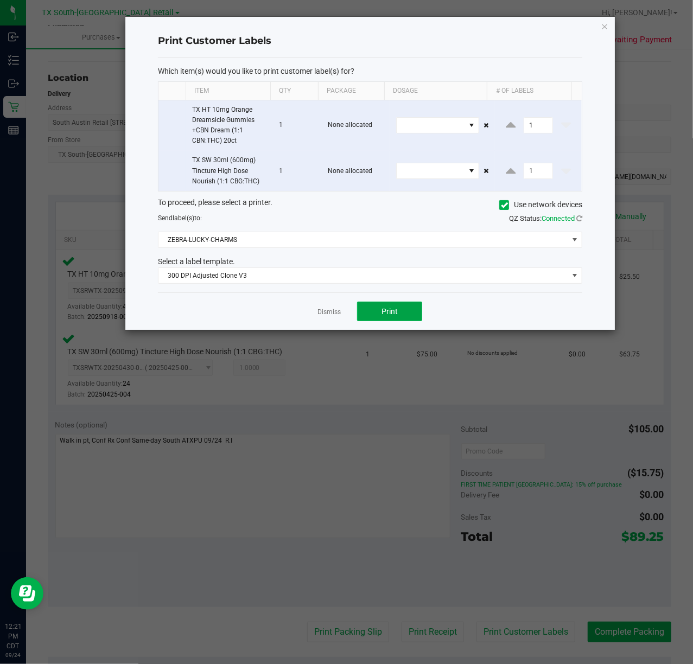
click at [380, 320] on button "Print" at bounding box center [389, 312] width 65 height 20
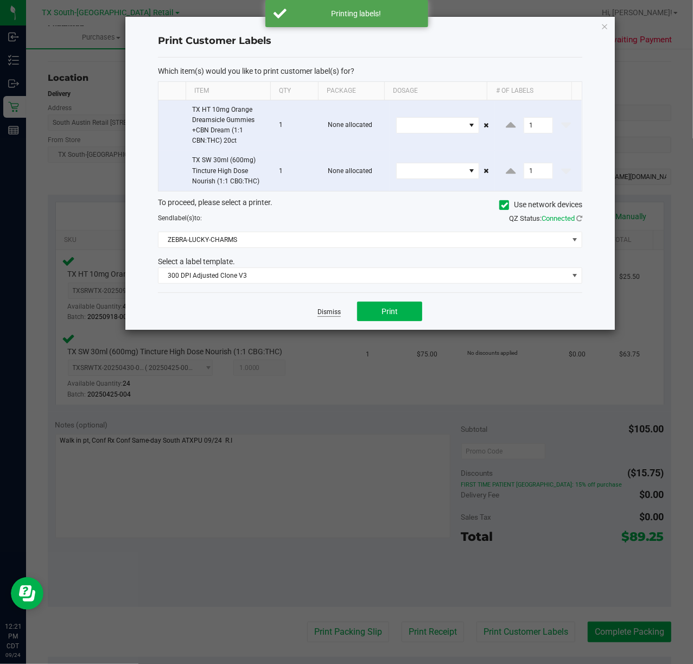
click at [325, 317] on link "Dismiss" at bounding box center [328, 312] width 23 height 9
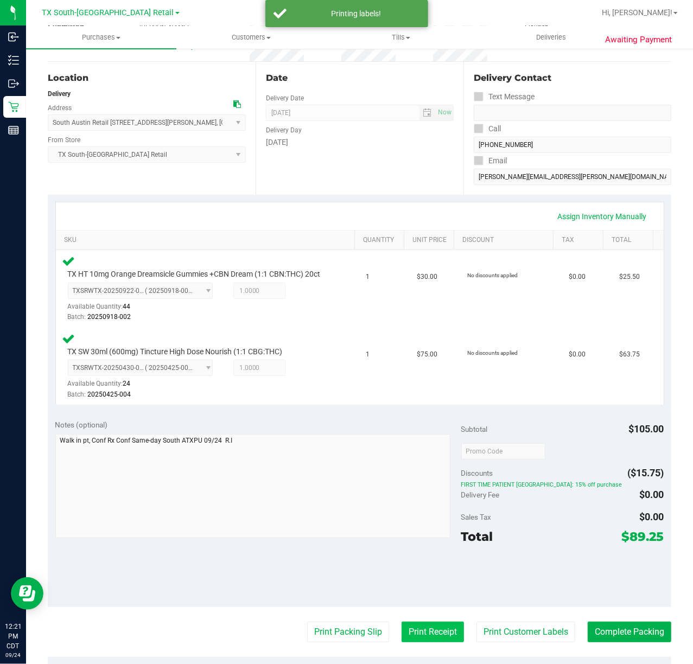
click at [421, 641] on button "Print Receipt" at bounding box center [433, 632] width 62 height 21
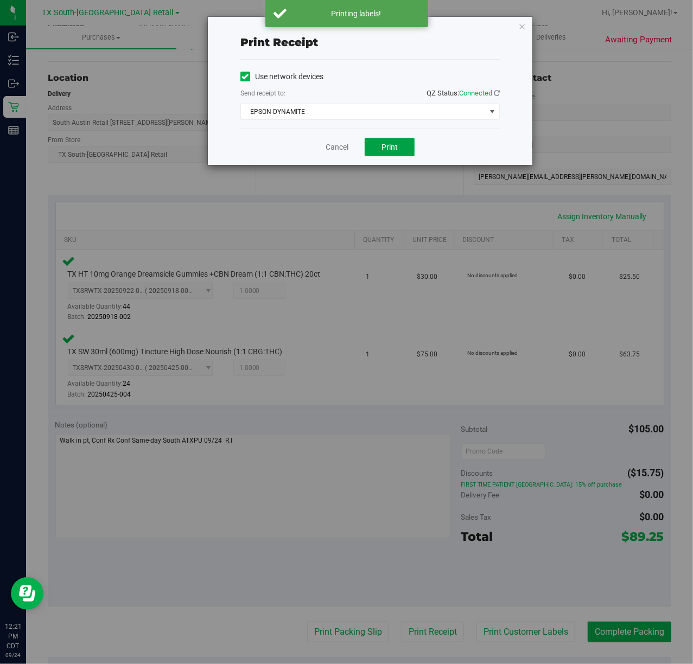
click at [396, 156] on button "Print" at bounding box center [390, 147] width 50 height 18
click at [327, 150] on link "Cancel" at bounding box center [332, 147] width 23 height 11
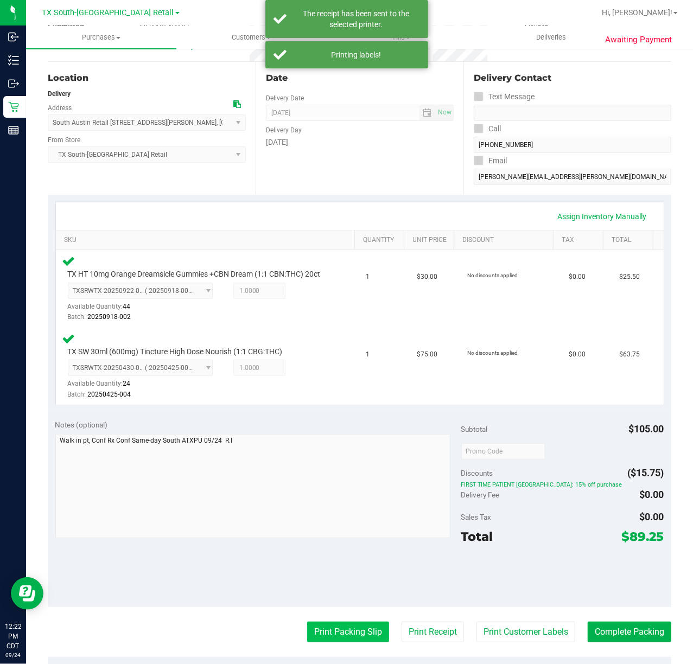
click at [345, 643] on button "Print Packing Slip" at bounding box center [348, 632] width 82 height 21
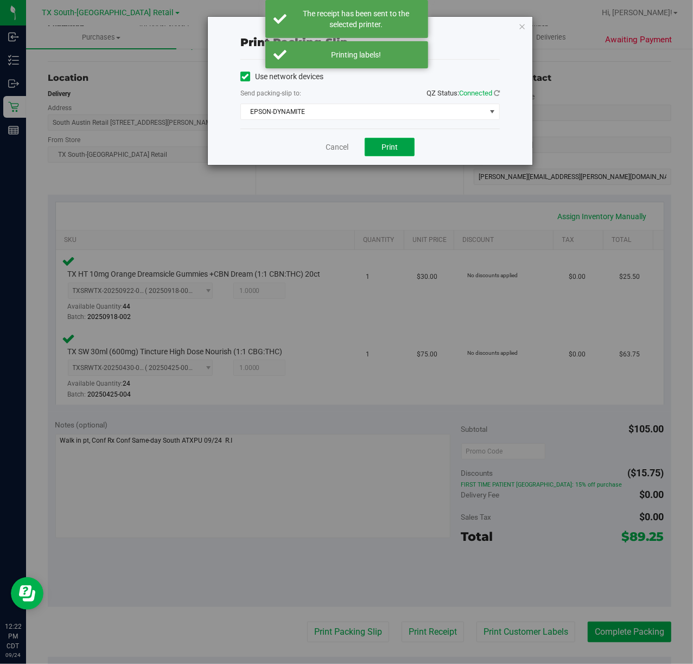
click at [394, 145] on span "Print" at bounding box center [389, 147] width 16 height 9
click at [341, 149] on link "Cancel" at bounding box center [337, 147] width 23 height 11
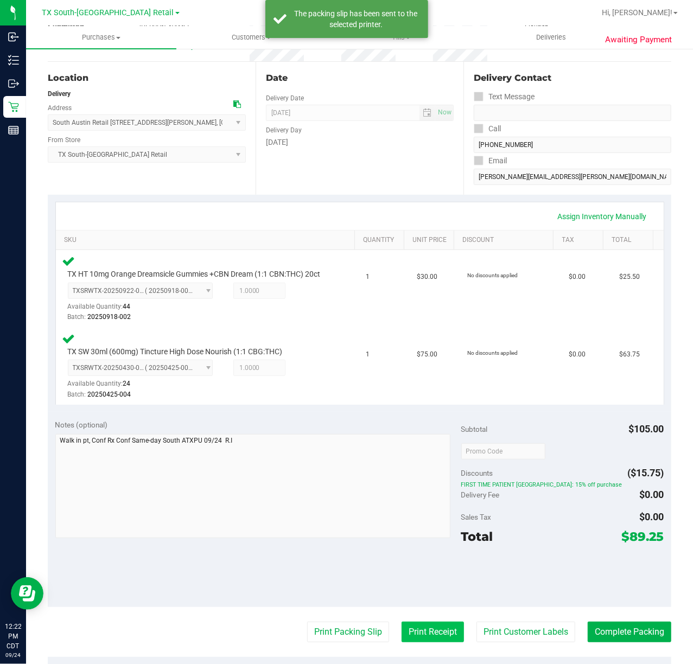
click at [425, 643] on button "Print Receipt" at bounding box center [433, 632] width 62 height 21
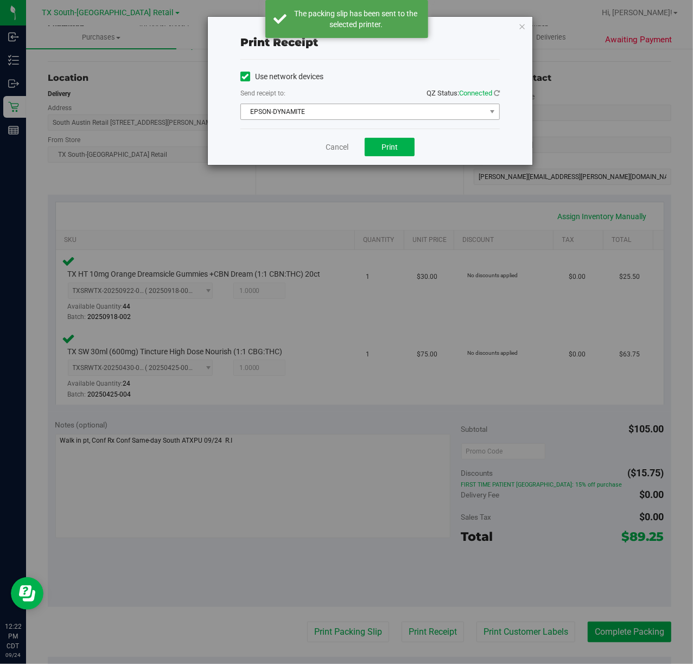
click at [451, 107] on span "EPSON-DYNAMITE" at bounding box center [363, 111] width 245 height 15
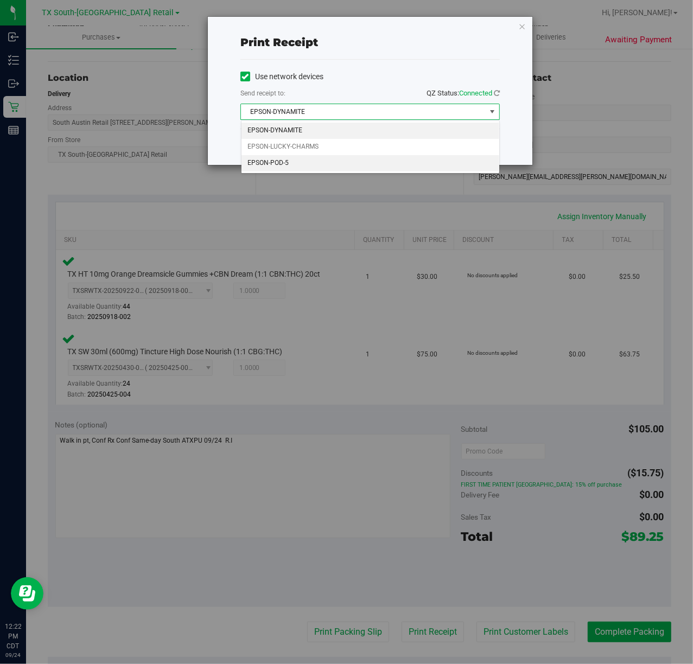
click at [346, 156] on li "EPSON-POD-5" at bounding box center [370, 163] width 258 height 16
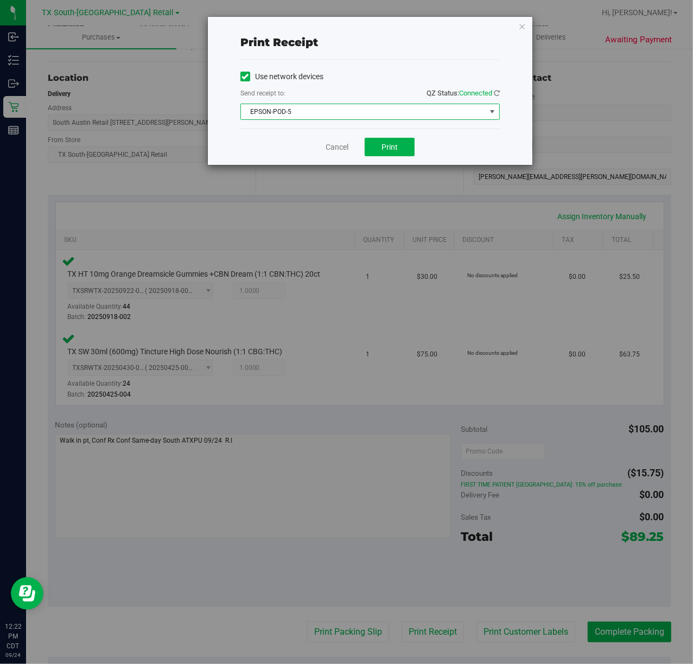
click at [359, 105] on span "EPSON-POD-5" at bounding box center [363, 111] width 245 height 15
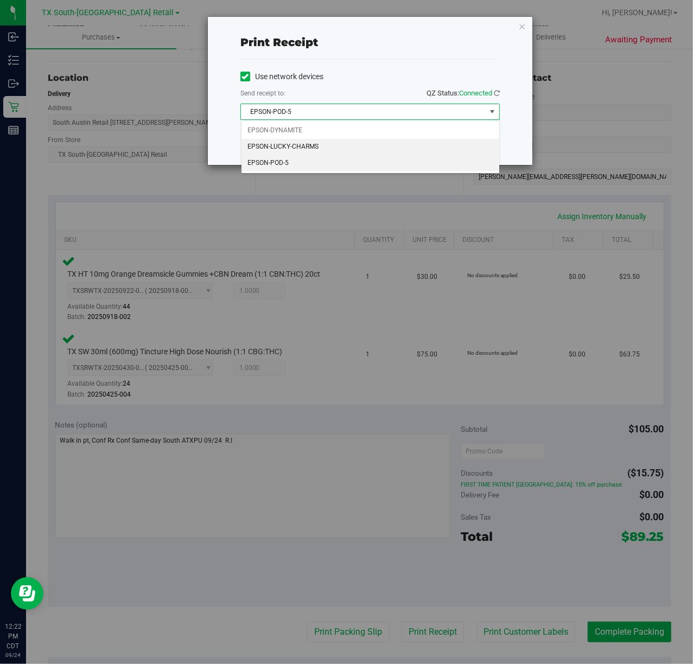
click at [330, 139] on li "EPSON-LUCKY-CHARMS" at bounding box center [370, 147] width 258 height 16
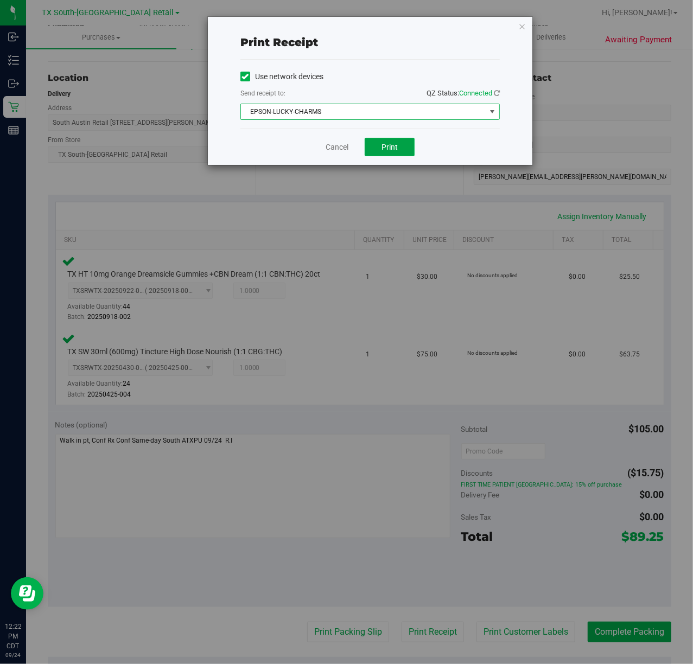
click at [404, 144] on button "Print" at bounding box center [390, 147] width 50 height 18
click at [339, 147] on link "Cancel" at bounding box center [332, 147] width 23 height 11
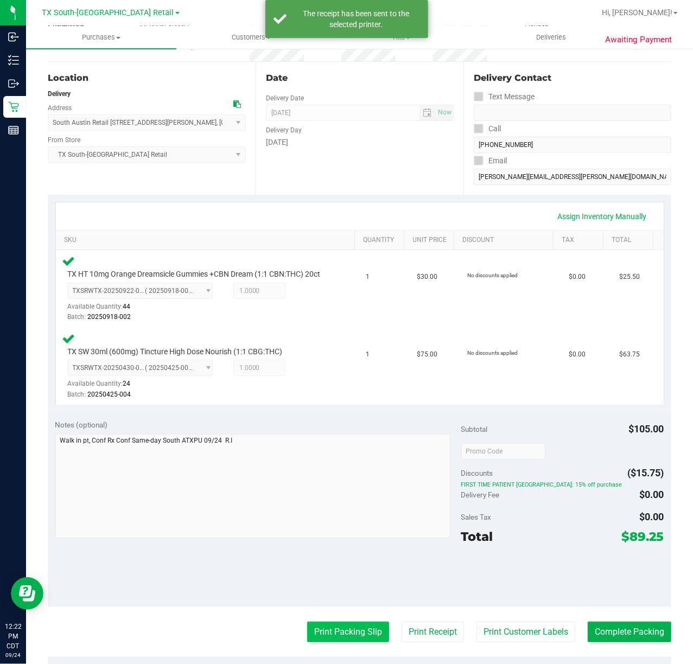
click at [349, 639] on button "Print Packing Slip" at bounding box center [348, 632] width 82 height 21
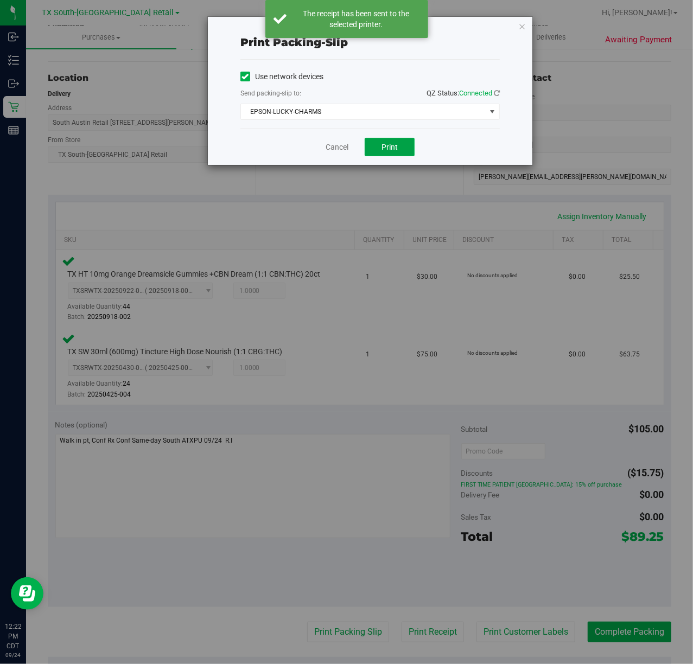
click at [399, 155] on button "Print" at bounding box center [390, 147] width 50 height 18
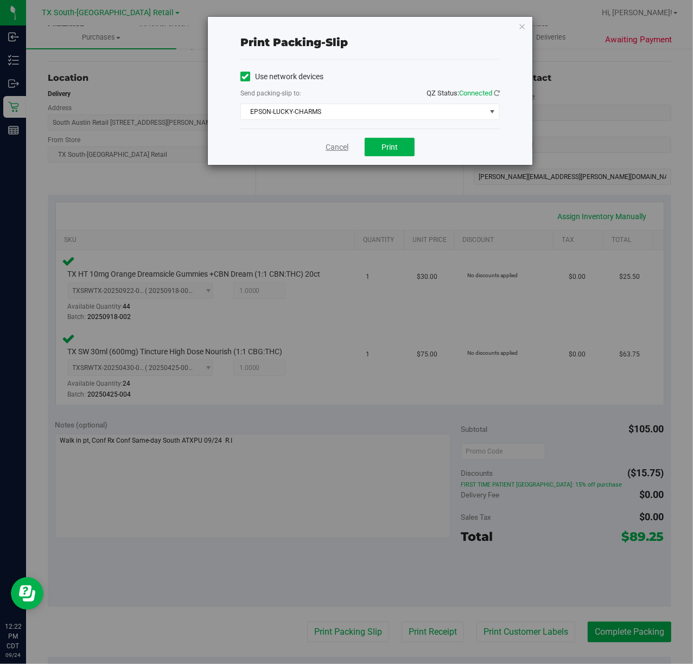
click at [335, 146] on link "Cancel" at bounding box center [337, 147] width 23 height 11
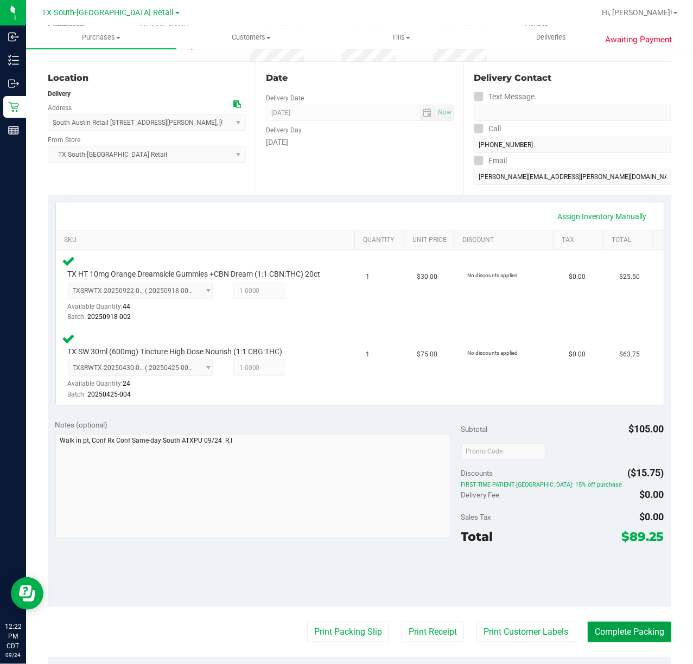
click at [605, 637] on button "Complete Packing" at bounding box center [630, 632] width 84 height 21
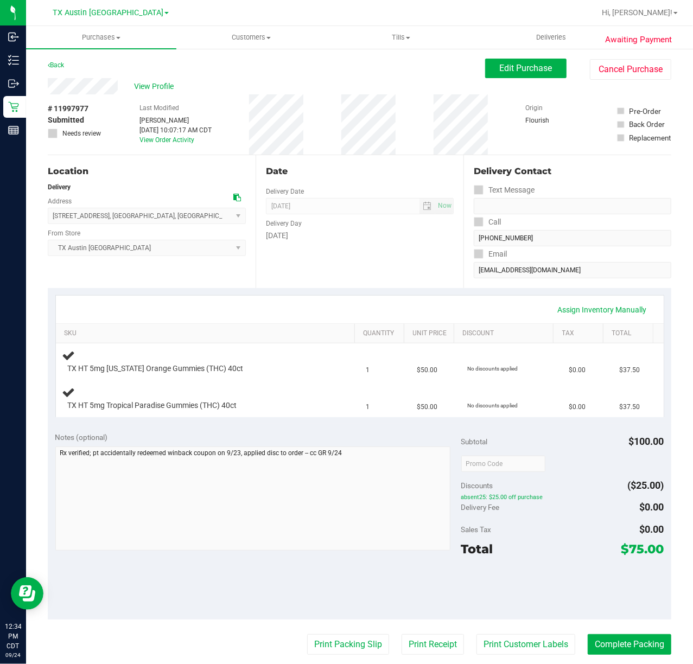
click at [335, 287] on div "Date Delivery Date [DATE] Now [DATE] 07:00 AM Now Delivery Day [DATE]" at bounding box center [360, 221] width 208 height 133
click at [463, 265] on div "Delivery Contact Text Message Call (512) 294-8148 Email rmclfc@yahoo.com" at bounding box center [567, 221] width 208 height 133
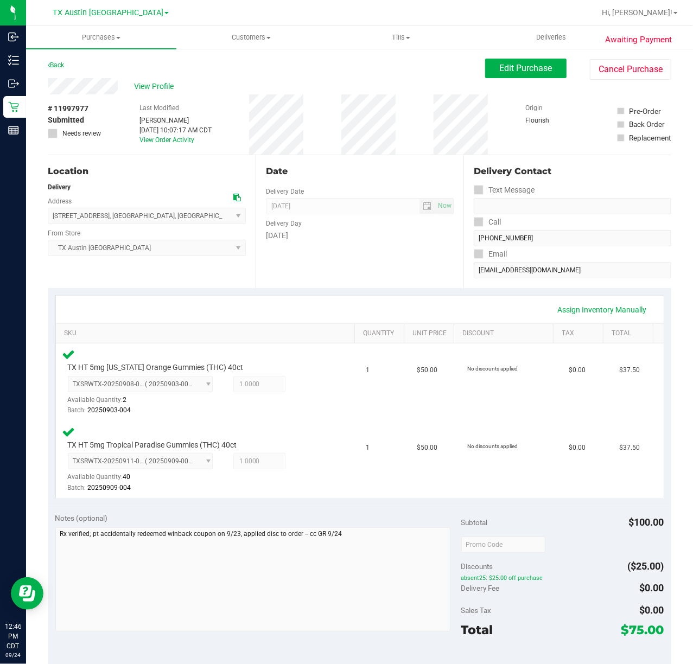
click at [327, 257] on div "Date Delivery Date [DATE] Now [DATE] 07:00 AM Now Delivery Day [DATE]" at bounding box center [360, 221] width 208 height 133
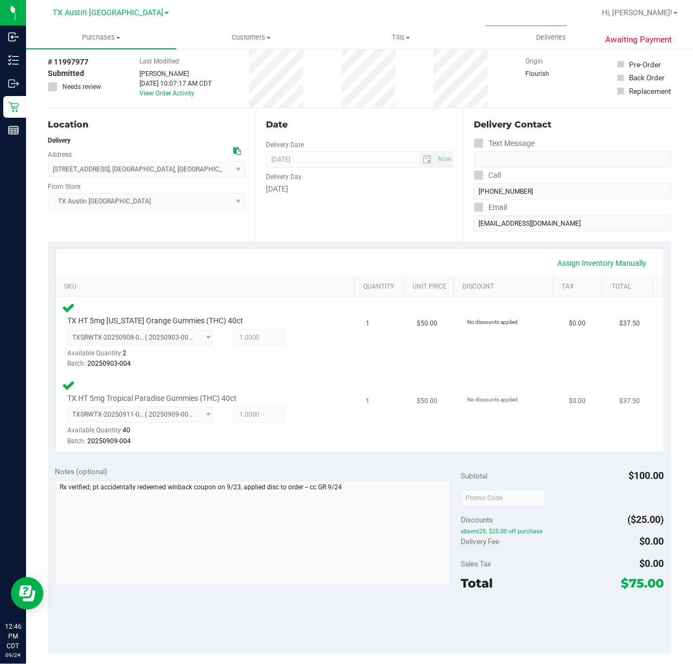
scroll to position [72, 0]
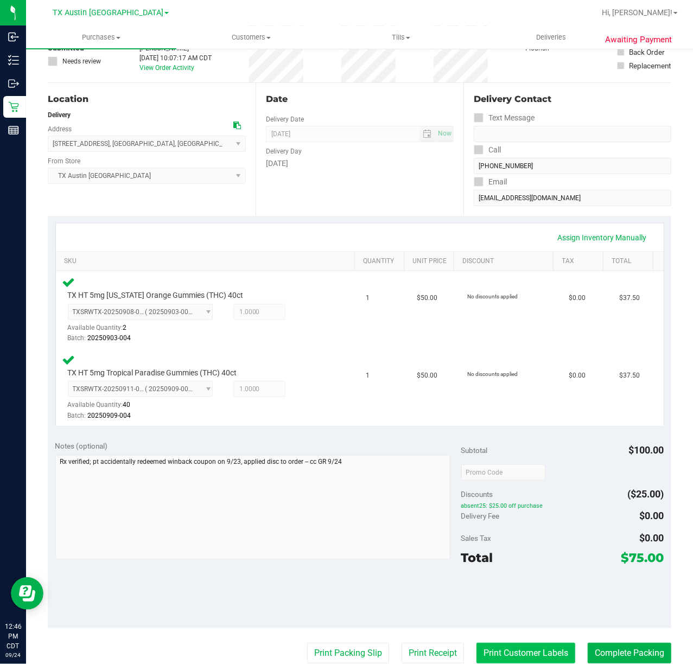
click at [487, 656] on button "Print Customer Labels" at bounding box center [525, 653] width 99 height 21
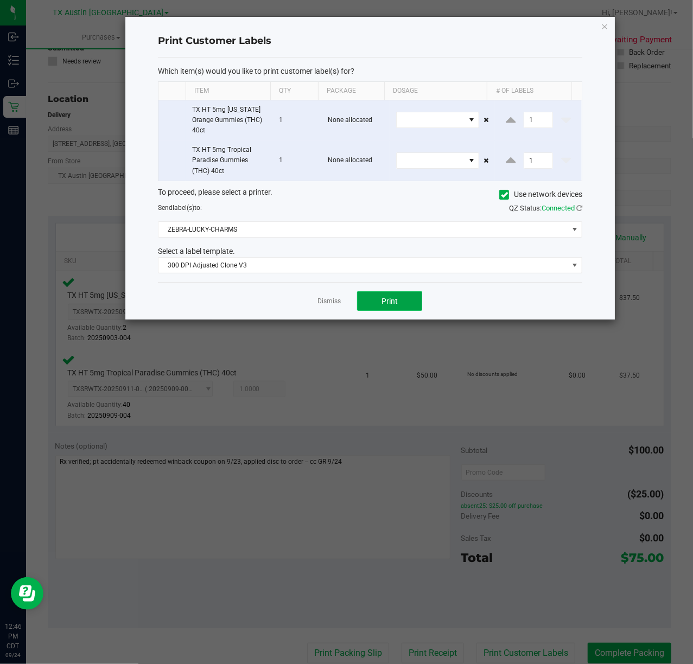
click at [383, 302] on span "Print" at bounding box center [389, 301] width 16 height 9
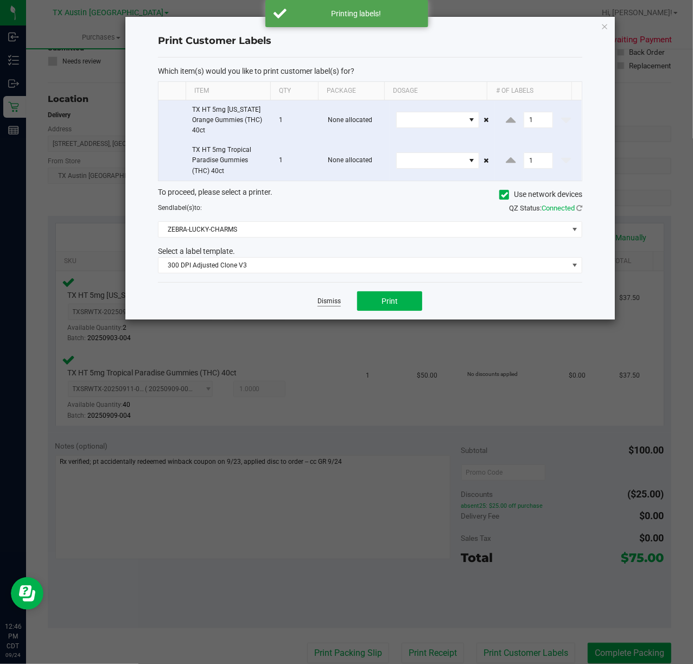
click at [329, 305] on link "Dismiss" at bounding box center [328, 301] width 23 height 9
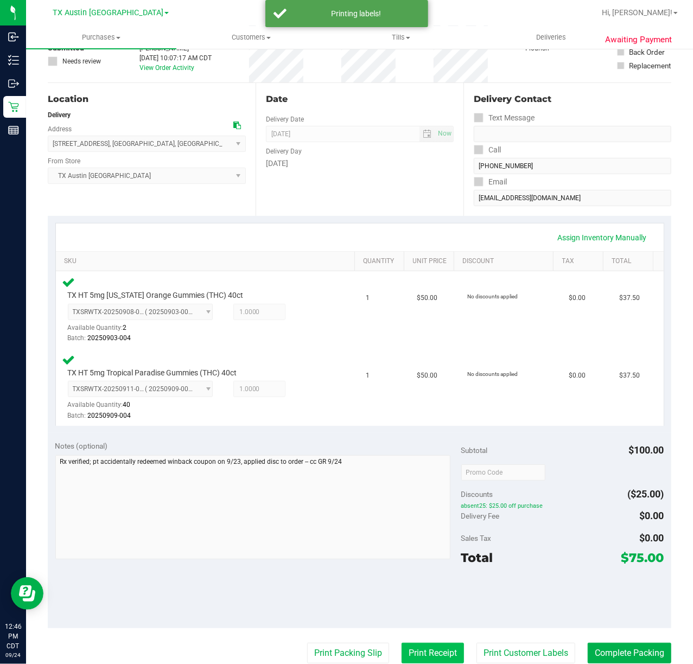
click at [428, 653] on button "Print Receipt" at bounding box center [433, 653] width 62 height 21
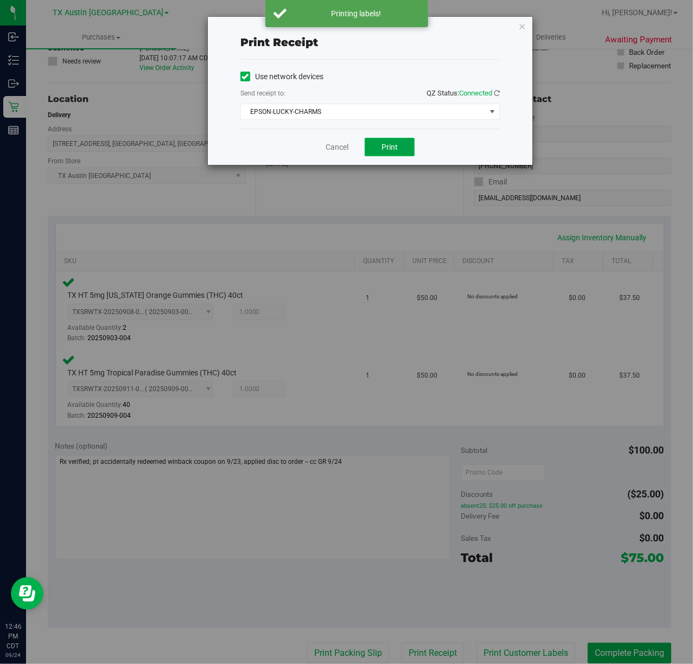
click at [396, 143] on span "Print" at bounding box center [389, 147] width 16 height 9
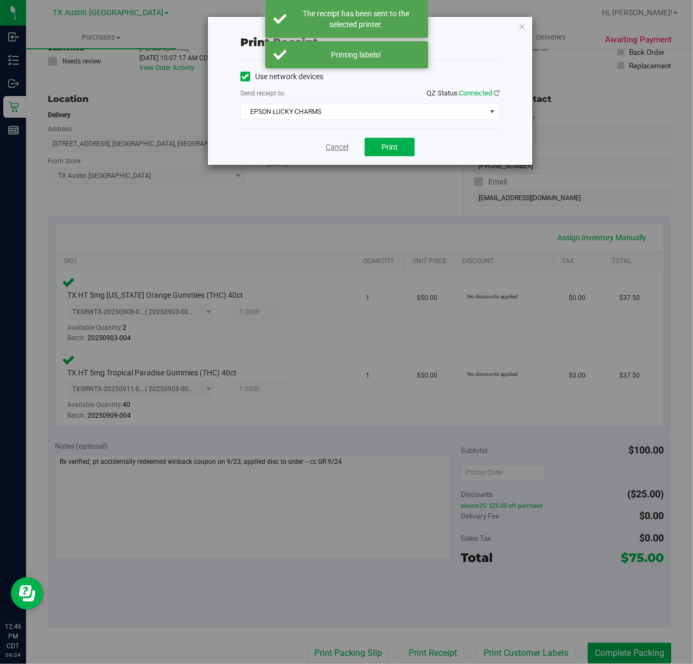
click at [332, 152] on link "Cancel" at bounding box center [337, 147] width 23 height 11
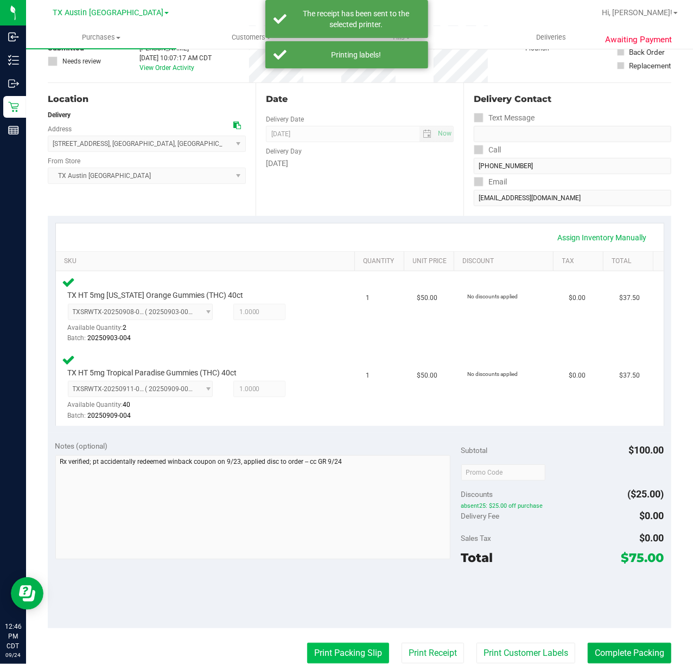
click at [359, 647] on button "Print Packing Slip" at bounding box center [348, 653] width 82 height 21
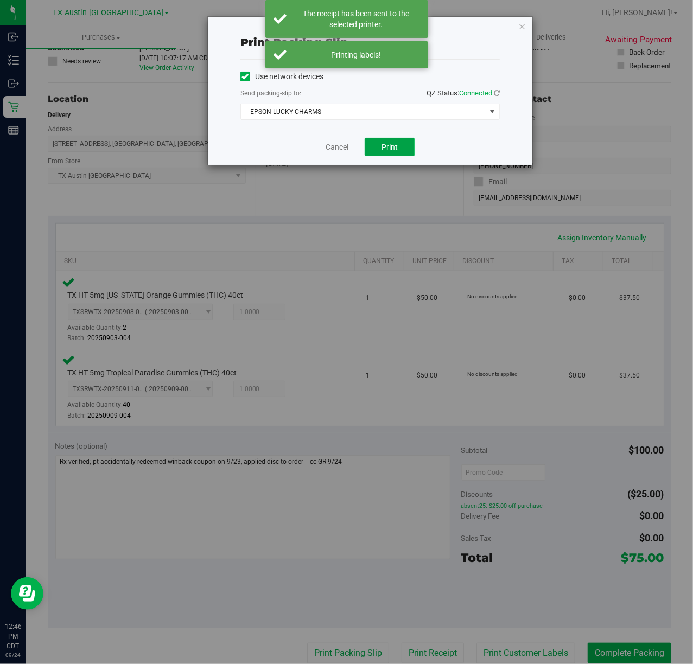
click at [391, 156] on button "Print" at bounding box center [390, 147] width 50 height 18
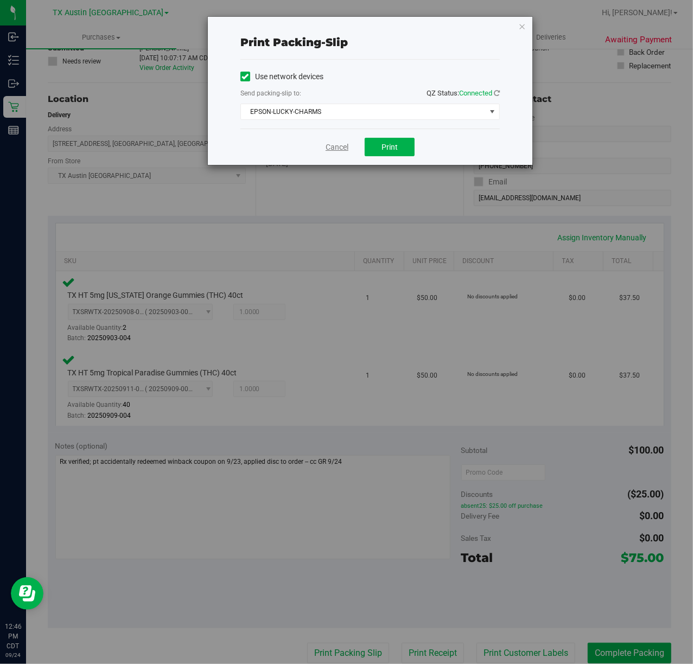
click at [330, 150] on link "Cancel" at bounding box center [337, 147] width 23 height 11
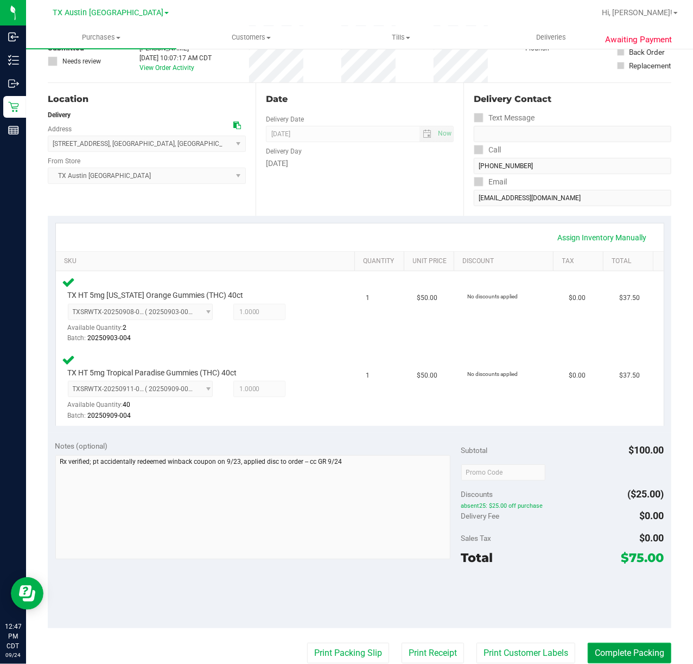
click at [631, 654] on button "Complete Packing" at bounding box center [630, 653] width 84 height 21
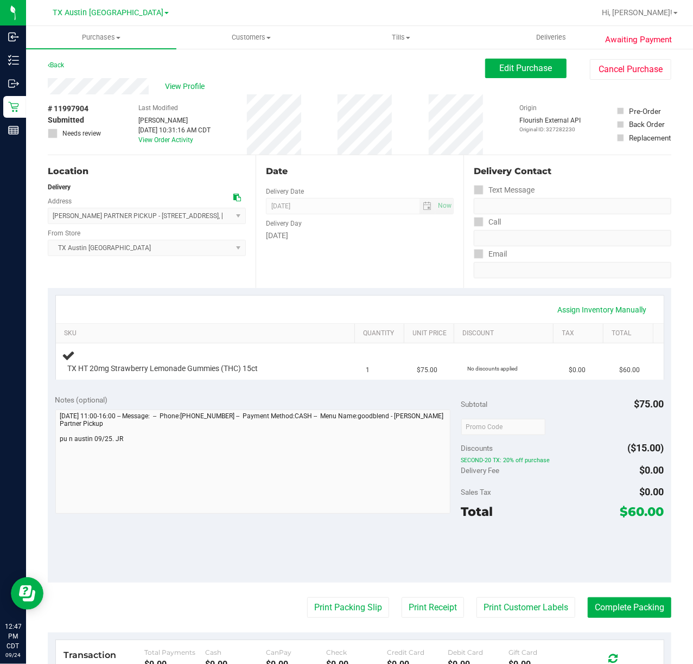
click at [341, 275] on div "Date Delivery Date [DATE] Now [DATE] 07:00 AM Now Delivery Day [DATE]" at bounding box center [360, 221] width 208 height 133
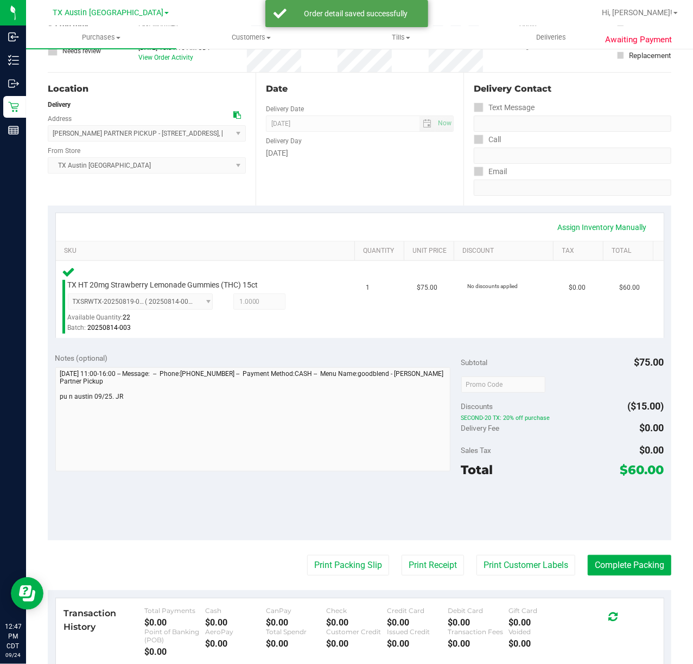
scroll to position [81, 0]
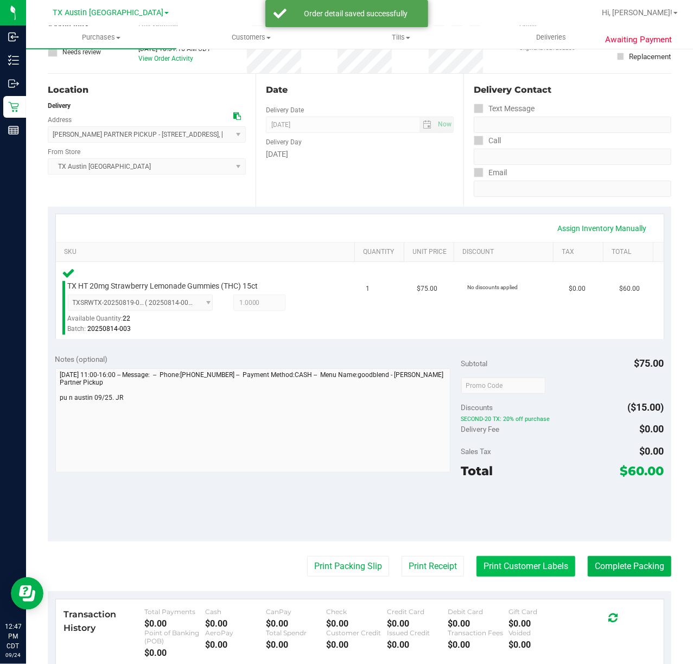
click at [511, 567] on button "Print Customer Labels" at bounding box center [525, 566] width 99 height 21
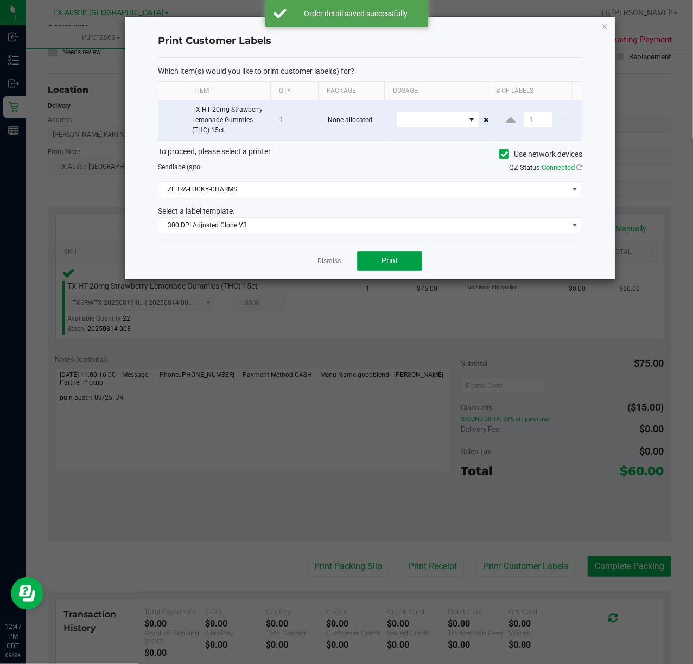
click at [380, 269] on button "Print" at bounding box center [389, 261] width 65 height 20
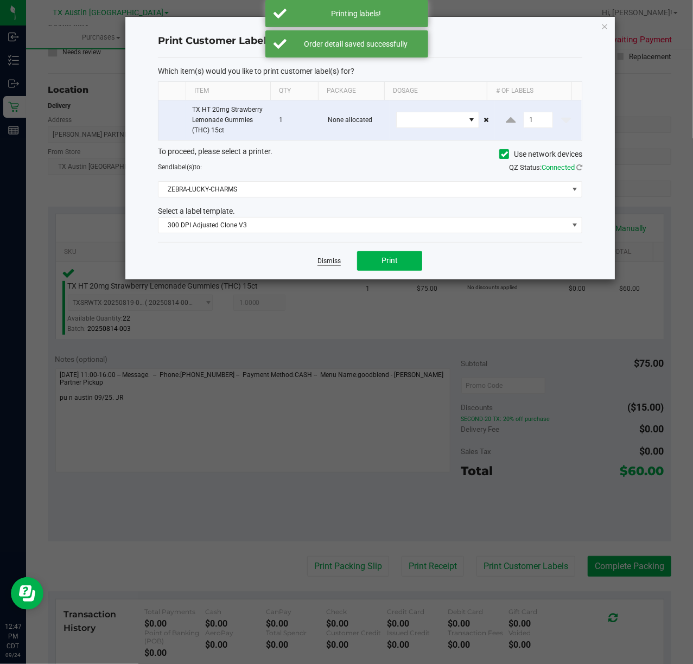
click at [321, 266] on link "Dismiss" at bounding box center [328, 261] width 23 height 9
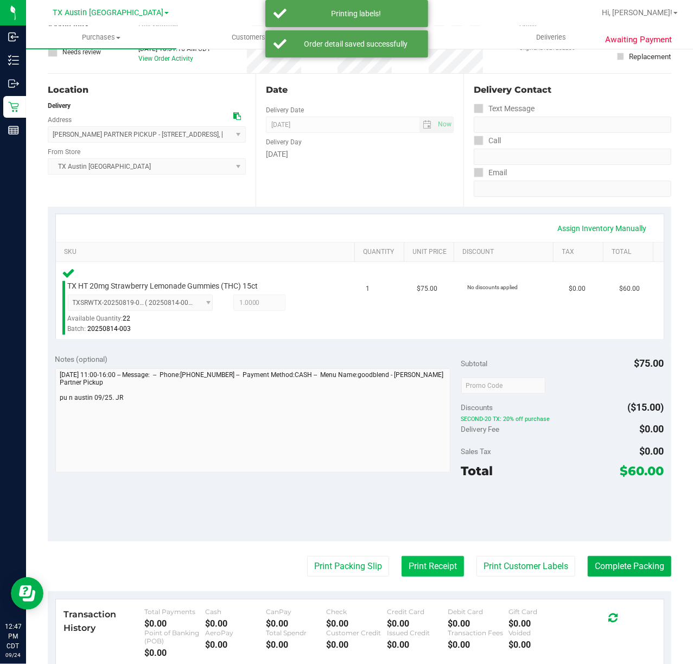
click at [423, 574] on button "Print Receipt" at bounding box center [433, 566] width 62 height 21
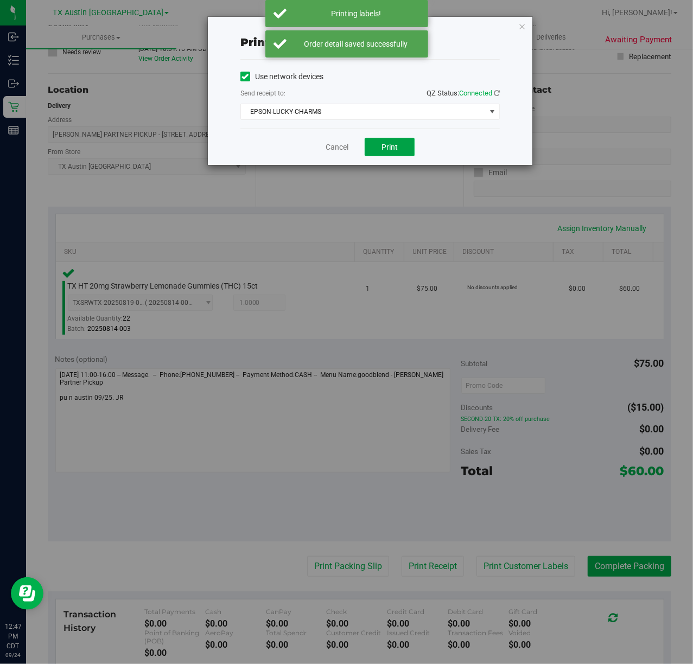
click at [387, 152] on button "Print" at bounding box center [390, 147] width 50 height 18
click at [326, 152] on link "Cancel" at bounding box center [332, 147] width 23 height 11
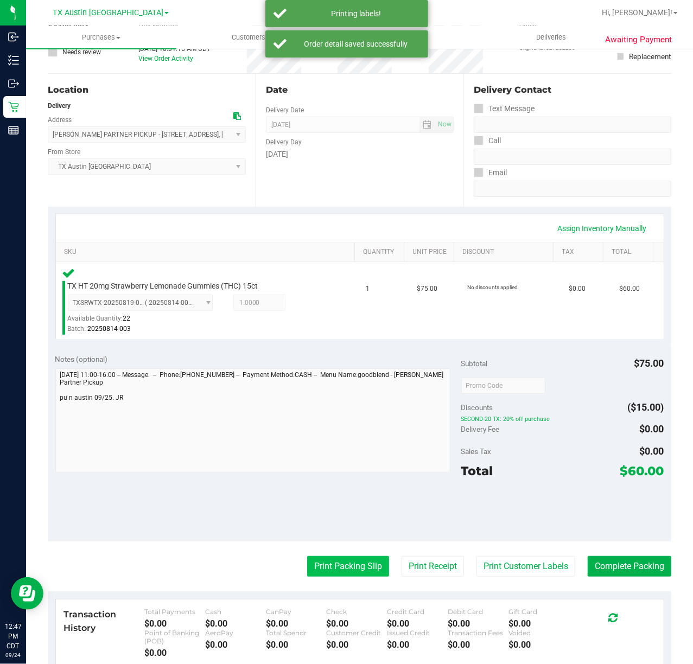
click at [361, 571] on button "Print Packing Slip" at bounding box center [348, 566] width 82 height 21
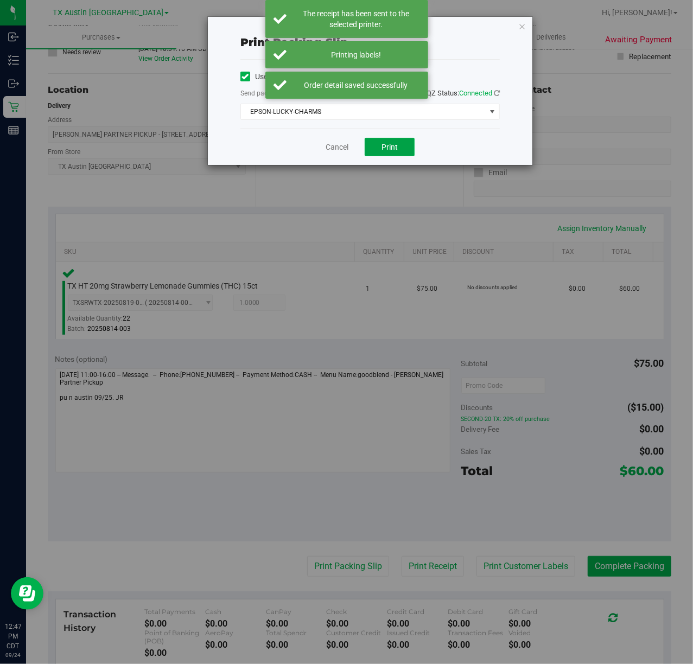
click at [398, 154] on button "Print" at bounding box center [390, 147] width 50 height 18
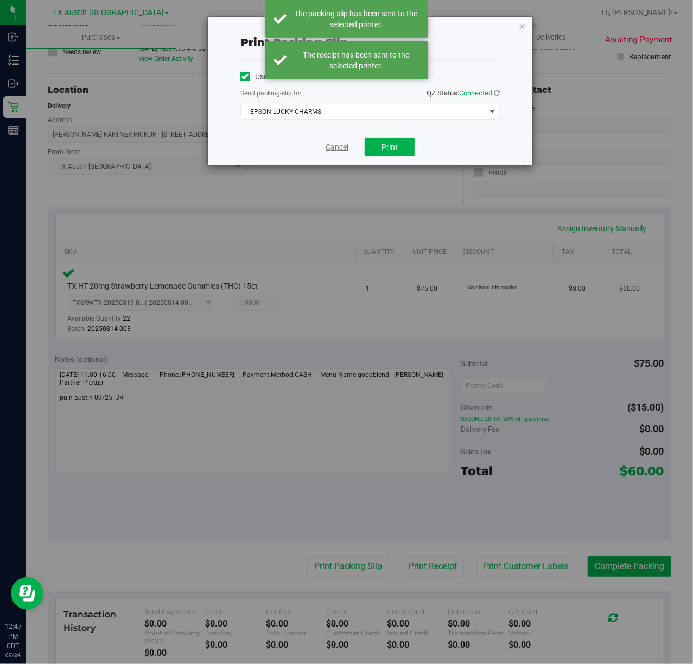
click at [335, 144] on link "Cancel" at bounding box center [337, 147] width 23 height 11
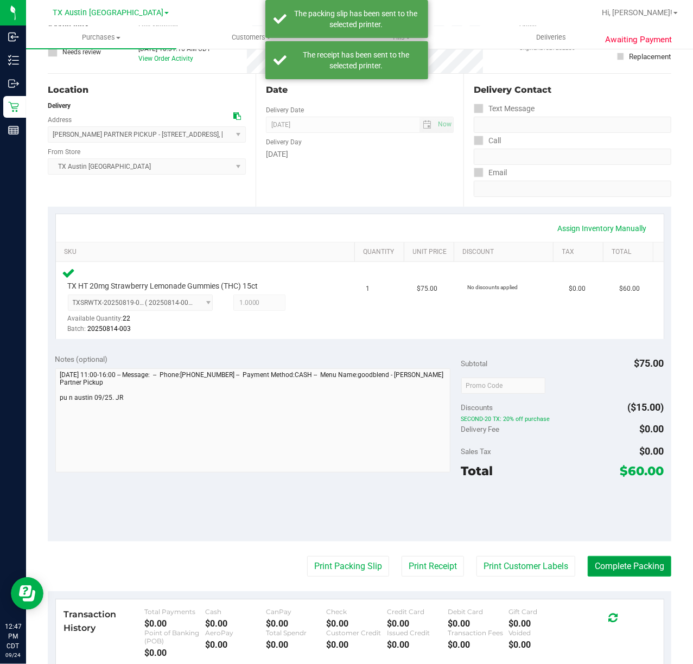
click at [602, 567] on button "Complete Packing" at bounding box center [630, 566] width 84 height 21
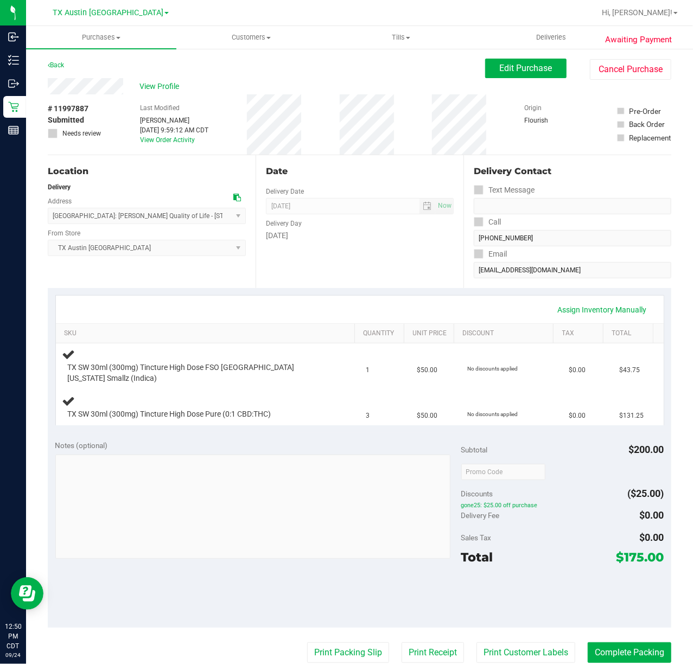
click at [391, 289] on div "Assign Inventory Manually SKU Quantity Unit Price Discount Tax Total TX SW 30ml…" at bounding box center [360, 360] width 624 height 145
click at [393, 257] on div "Date Delivery Date [DATE] Now [DATE] 07:00 AM Now Delivery Day [DATE]" at bounding box center [360, 221] width 208 height 133
click at [420, 276] on div "Date Delivery Date [DATE] Now [DATE] 07:00 AM Now Delivery Day [DATE]" at bounding box center [360, 221] width 208 height 133
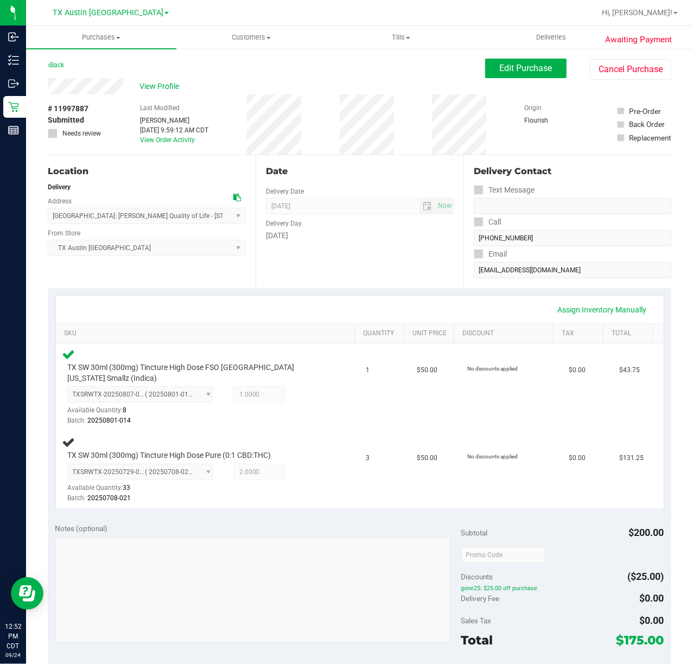
click at [357, 271] on div "Date Delivery Date [DATE] Now [DATE] 07:00 AM Now Delivery Day [DATE]" at bounding box center [360, 221] width 208 height 133
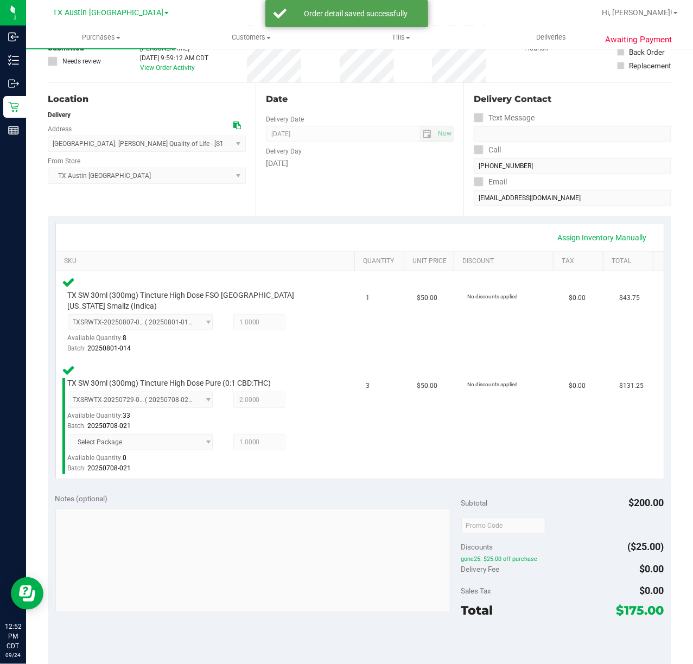
scroll to position [144, 0]
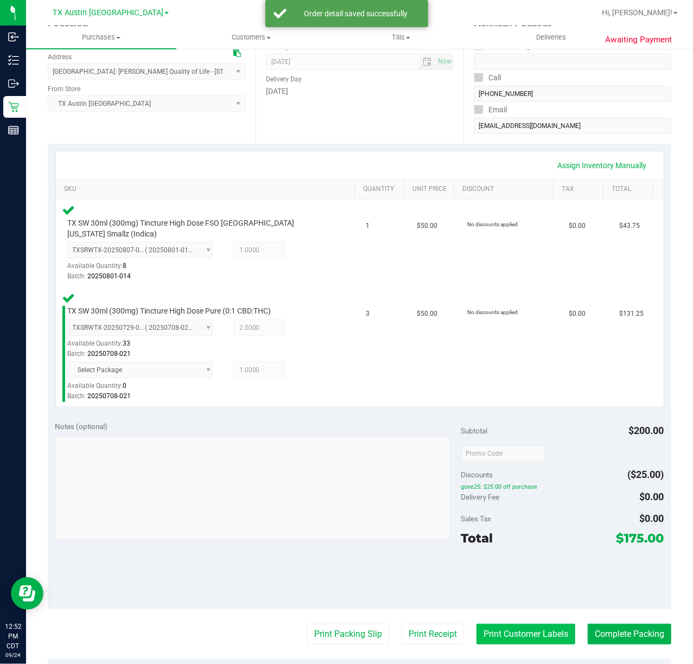
click at [508, 624] on button "Print Customer Labels" at bounding box center [525, 634] width 99 height 21
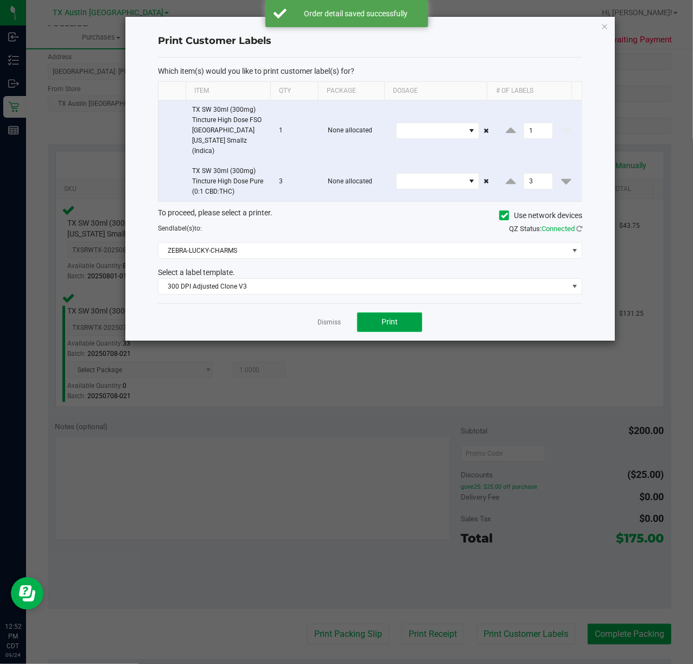
click at [377, 313] on button "Print" at bounding box center [389, 323] width 65 height 20
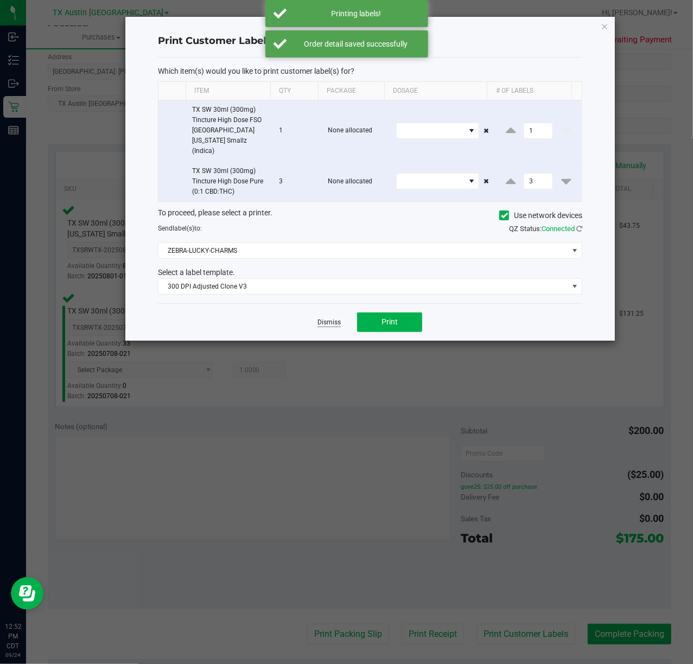
click at [324, 318] on link "Dismiss" at bounding box center [328, 322] width 23 height 9
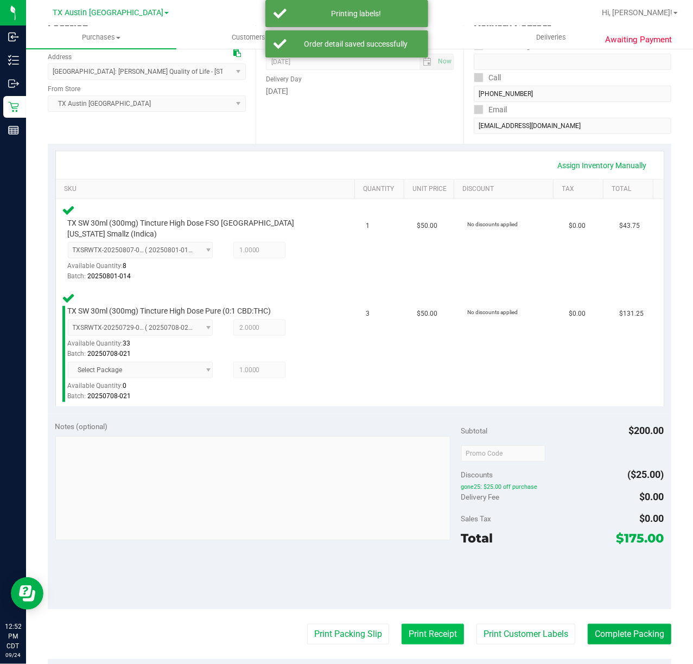
click at [408, 628] on button "Print Receipt" at bounding box center [433, 634] width 62 height 21
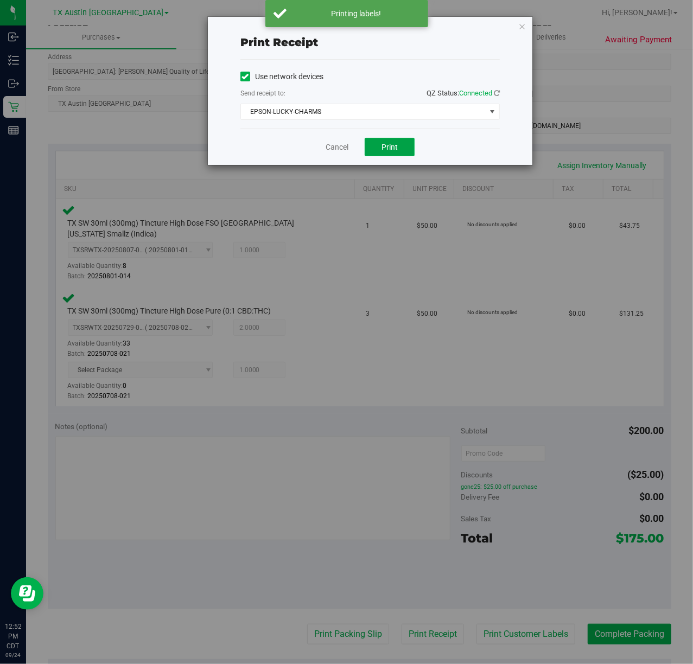
click at [402, 155] on button "Print" at bounding box center [390, 147] width 50 height 18
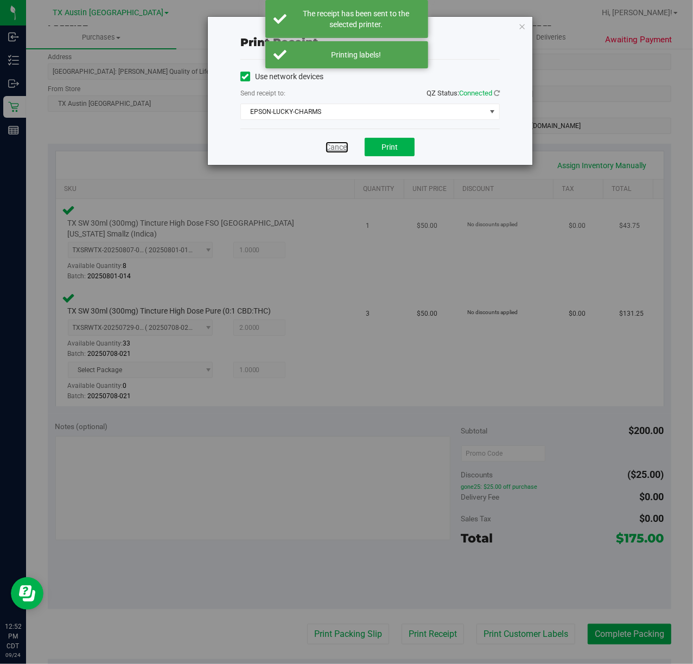
drag, startPoint x: 339, startPoint y: 150, endPoint x: 346, endPoint y: 202, distance: 52.5
click at [339, 150] on link "Cancel" at bounding box center [337, 147] width 23 height 11
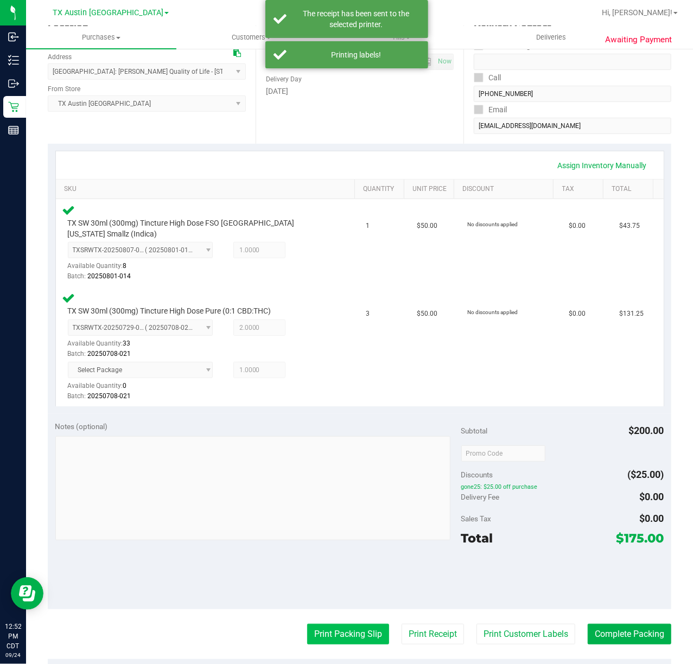
click at [352, 628] on button "Print Packing Slip" at bounding box center [348, 634] width 82 height 21
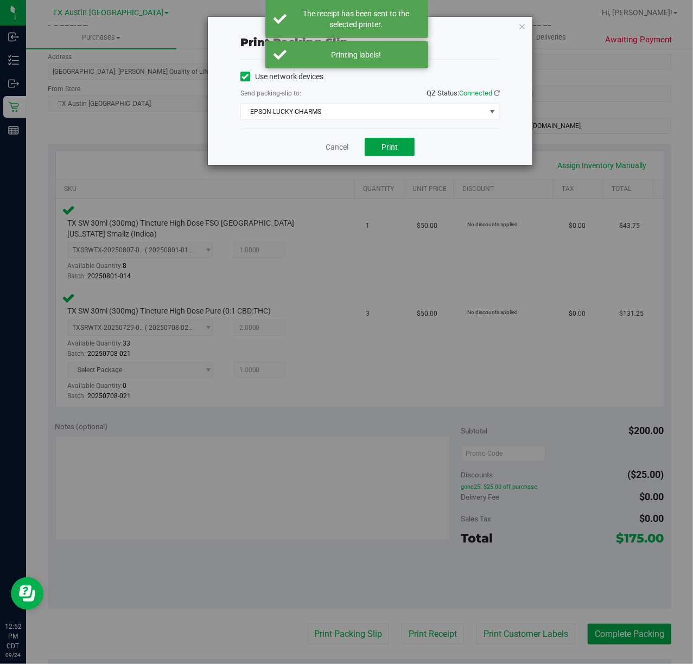
click at [368, 146] on button "Print" at bounding box center [390, 147] width 50 height 18
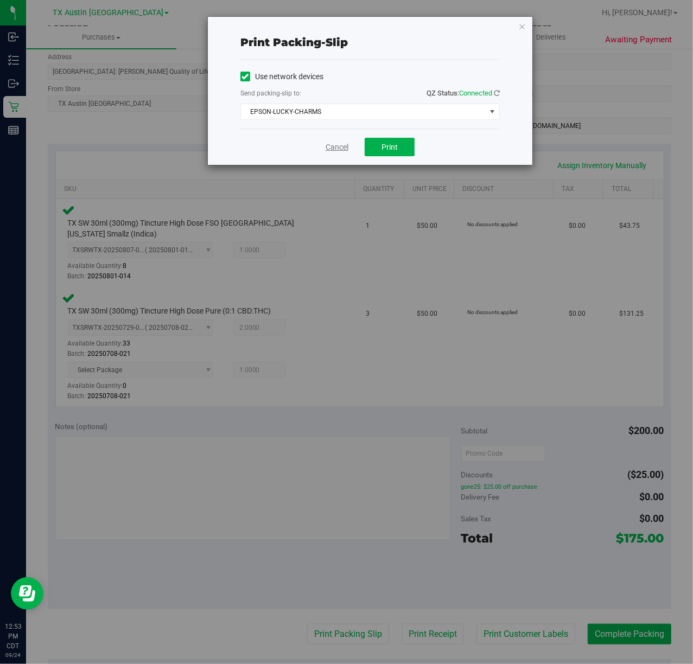
click at [335, 153] on link "Cancel" at bounding box center [337, 147] width 23 height 11
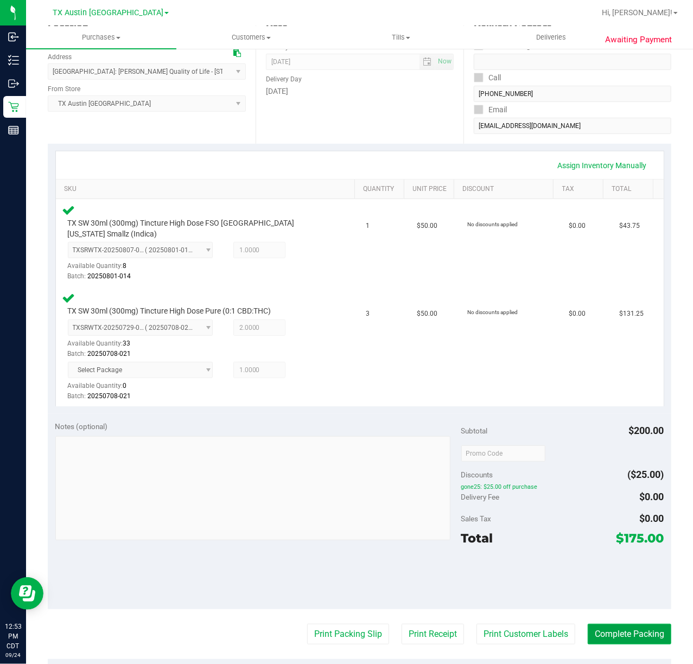
click at [595, 631] on button "Complete Packing" at bounding box center [630, 634] width 84 height 21
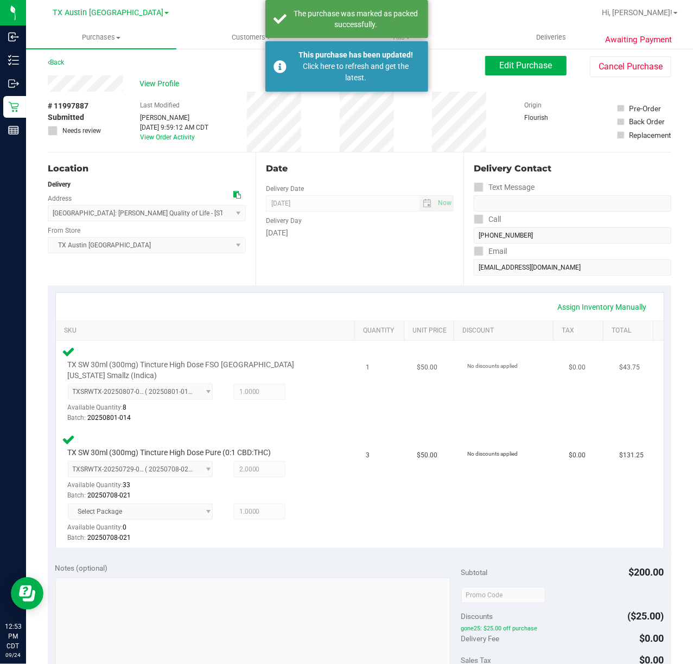
scroll to position [0, 0]
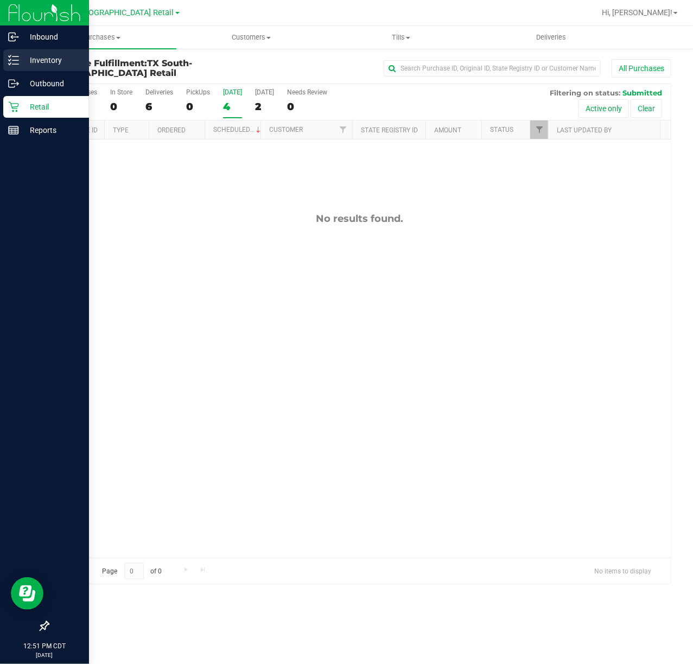
click at [14, 61] on icon at bounding box center [13, 60] width 11 height 11
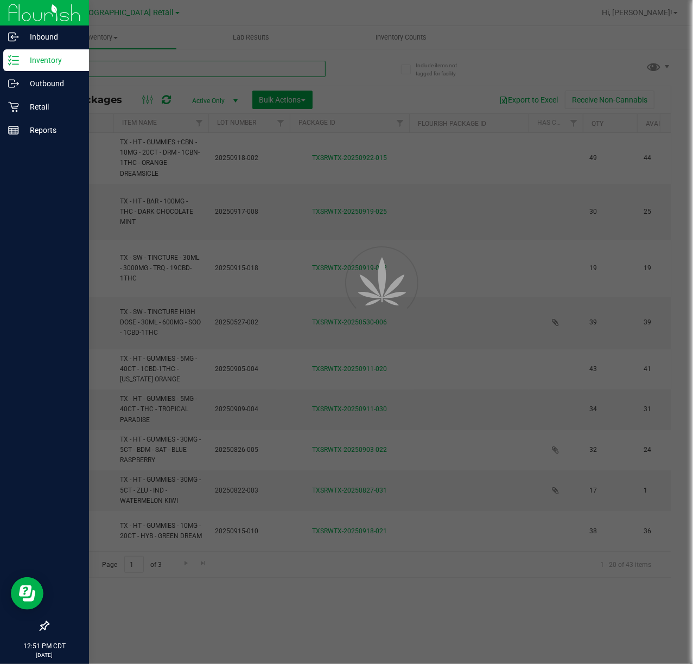
click at [159, 63] on input "text" at bounding box center [187, 69] width 278 height 16
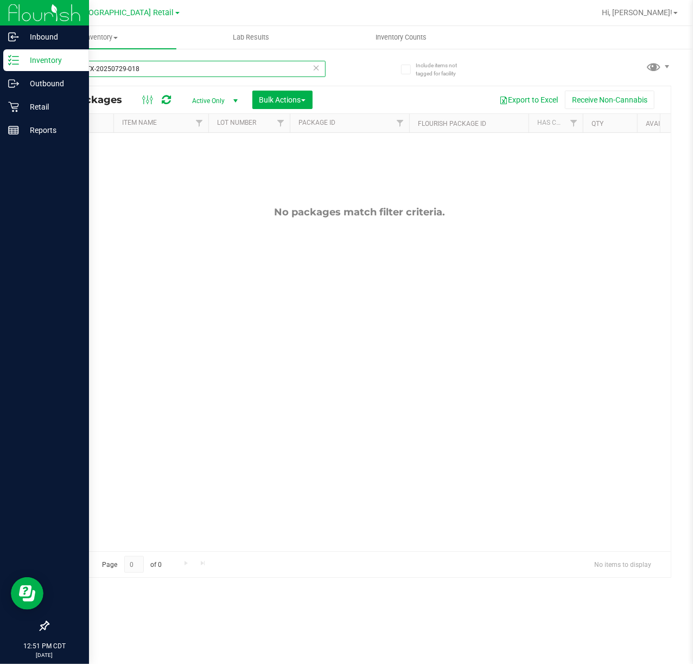
type input "TXSRWTX-20250729-018"
click at [214, 97] on span "Active Only" at bounding box center [213, 100] width 60 height 15
click at [213, 168] on li "All" at bounding box center [212, 167] width 59 height 16
click at [142, 16] on span "TX South-[GEOGRAPHIC_DATA] Retail" at bounding box center [108, 13] width 132 height 10
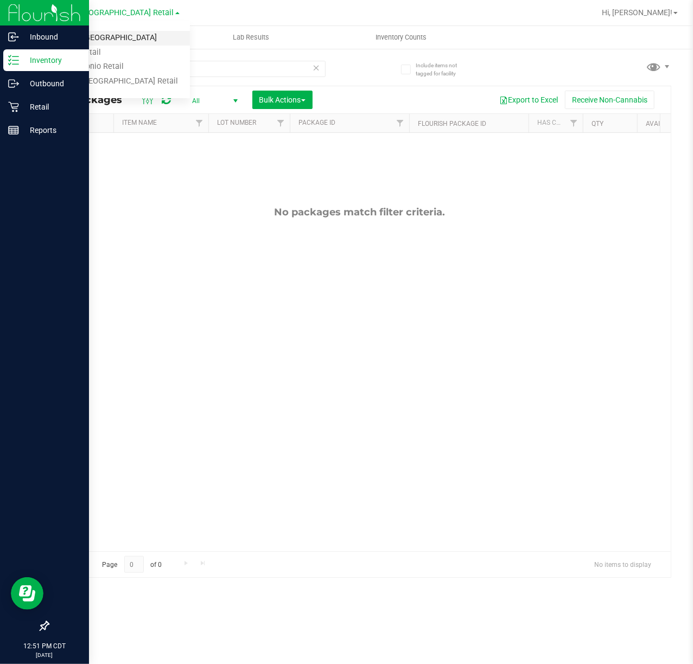
click at [128, 38] on link "TX Austin [GEOGRAPHIC_DATA]" at bounding box center [110, 38] width 158 height 15
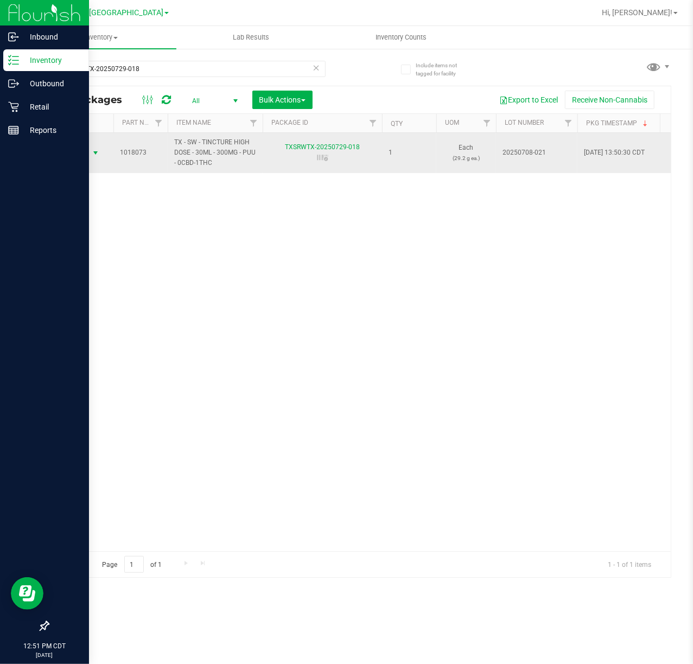
click at [76, 152] on span "Action" at bounding box center [73, 152] width 29 height 15
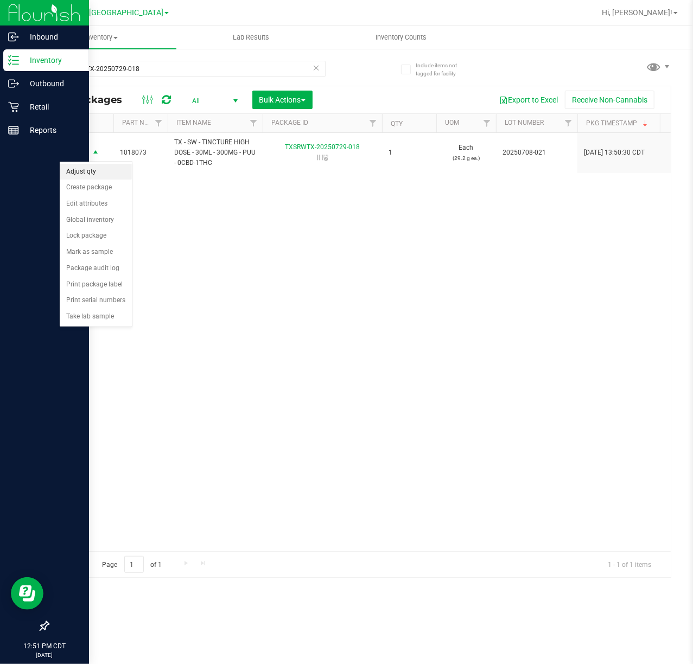
click at [84, 170] on li "Adjust qty" at bounding box center [96, 172] width 72 height 16
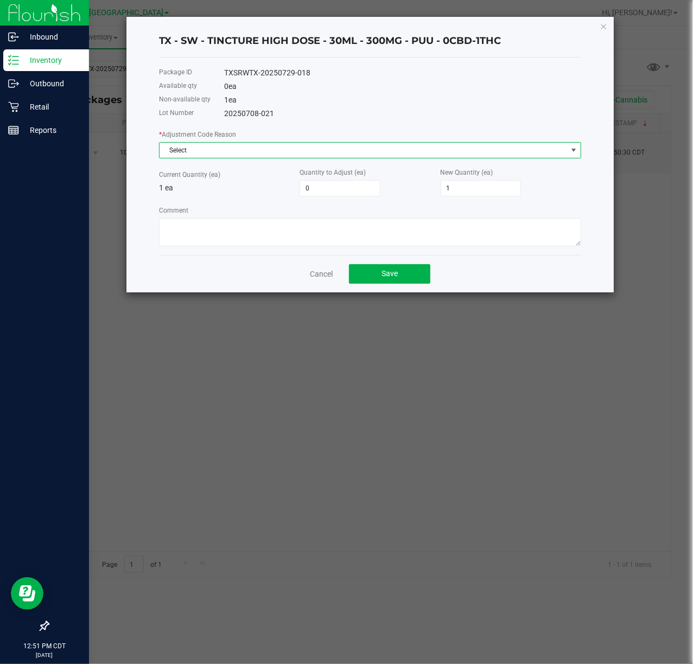
click at [267, 143] on span "Select" at bounding box center [364, 150] width 408 height 15
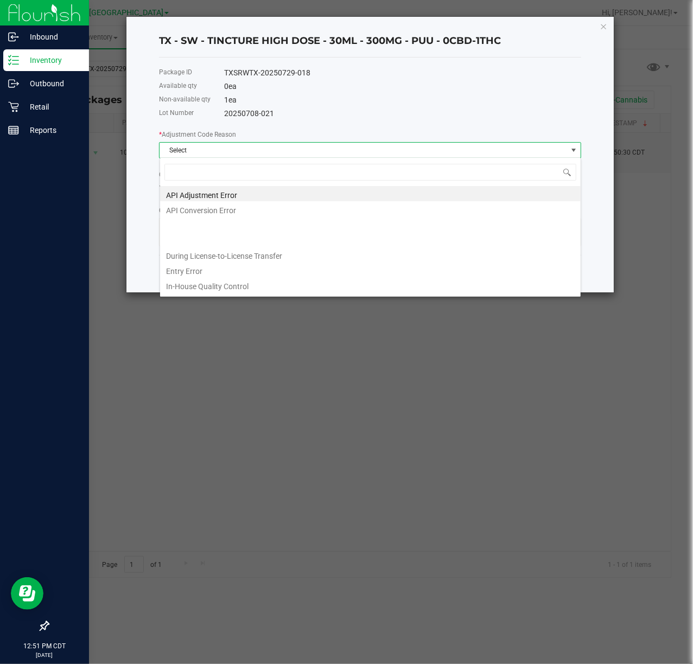
scroll to position [16, 422]
click at [249, 266] on li "Entry Error" at bounding box center [370, 269] width 421 height 15
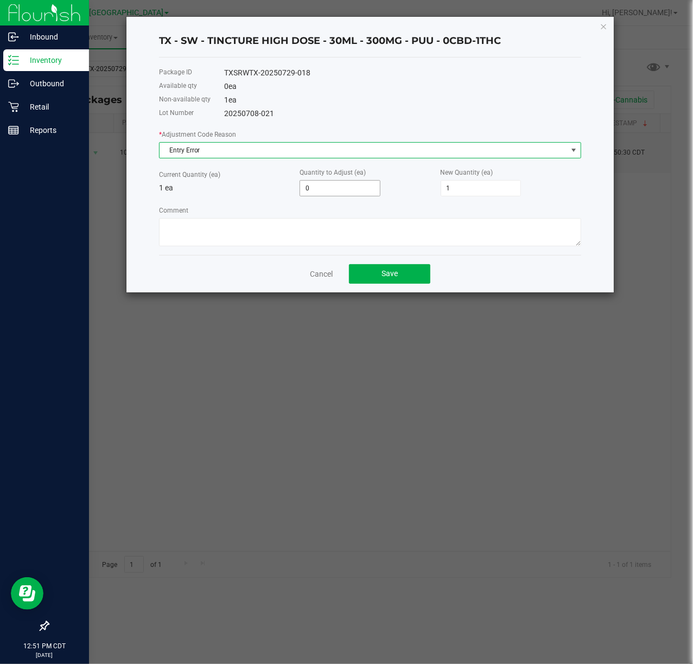
click at [329, 181] on input "0" at bounding box center [340, 188] width 80 height 15
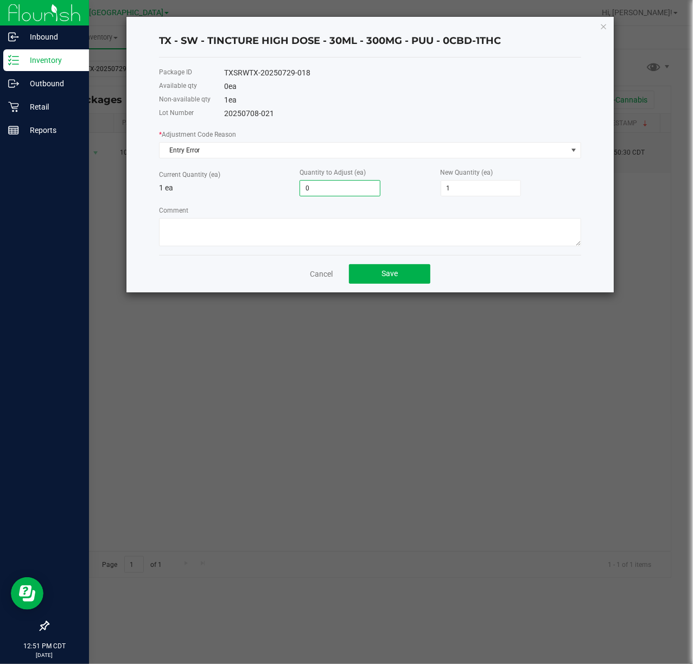
type input "1"
type input "2"
type input "1"
click at [363, 215] on div "Comment" at bounding box center [370, 226] width 422 height 42
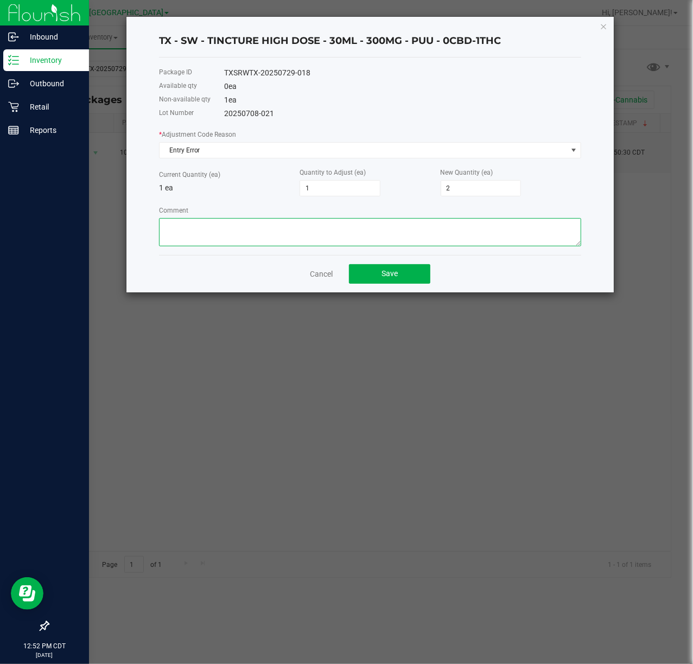
click at [361, 220] on textarea "Comment" at bounding box center [370, 232] width 422 height 28
click at [244, 226] on textarea "Comment" at bounding box center [370, 232] width 422 height 28
type textarea "order wrongly adjusted, add 1 unit back to inv"
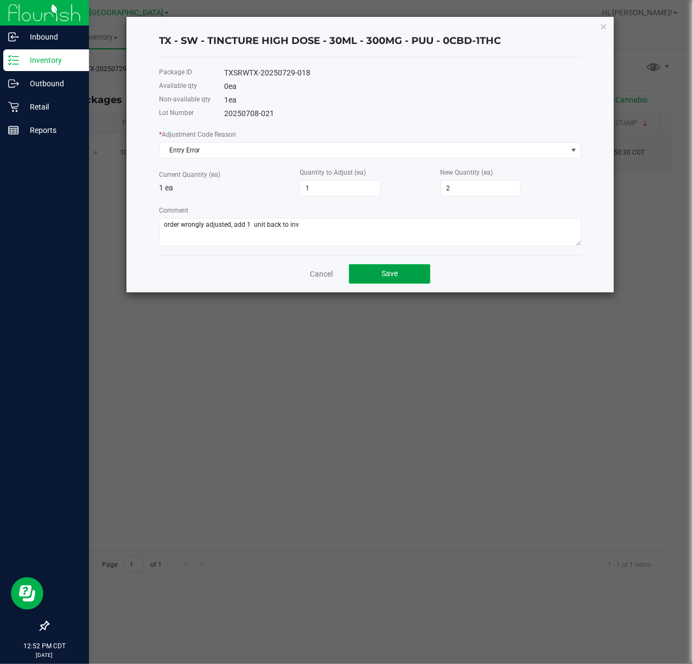
click at [354, 278] on button "Save" at bounding box center [389, 274] width 81 height 20
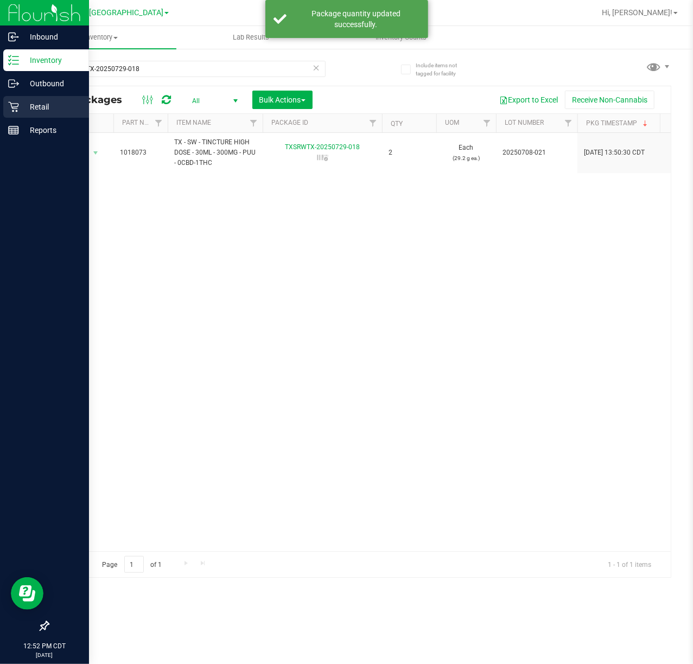
click at [5, 113] on div "Retail" at bounding box center [46, 107] width 86 height 22
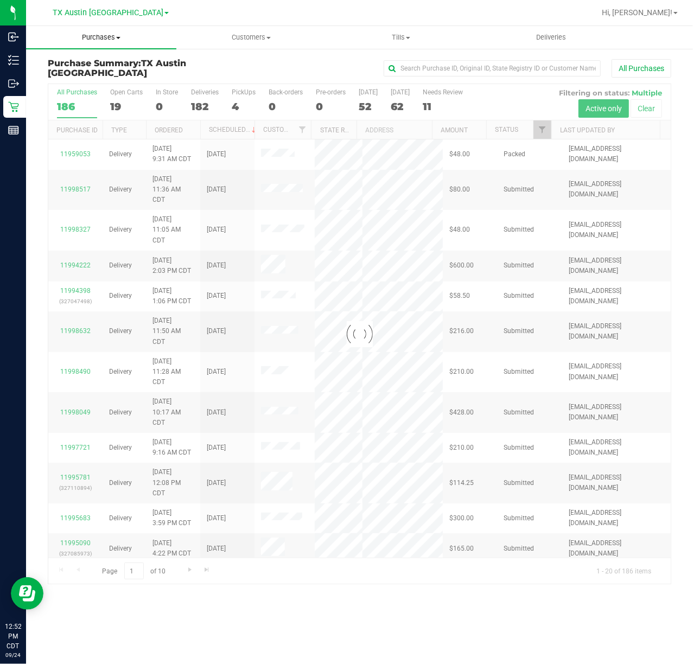
click at [100, 42] on uib-tab-heading "Purchases Summary of purchases Fulfillment All purchases" at bounding box center [101, 37] width 150 height 23
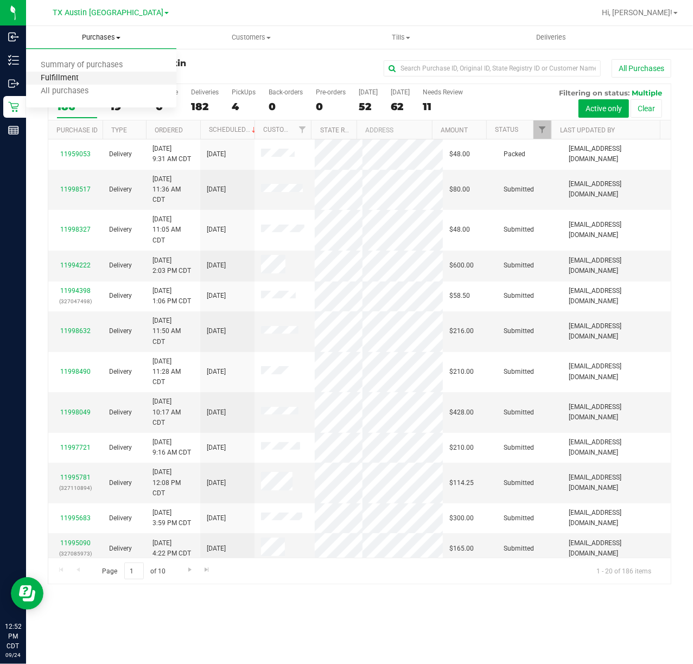
click at [84, 79] on span "Fulfillment" at bounding box center [59, 78] width 67 height 9
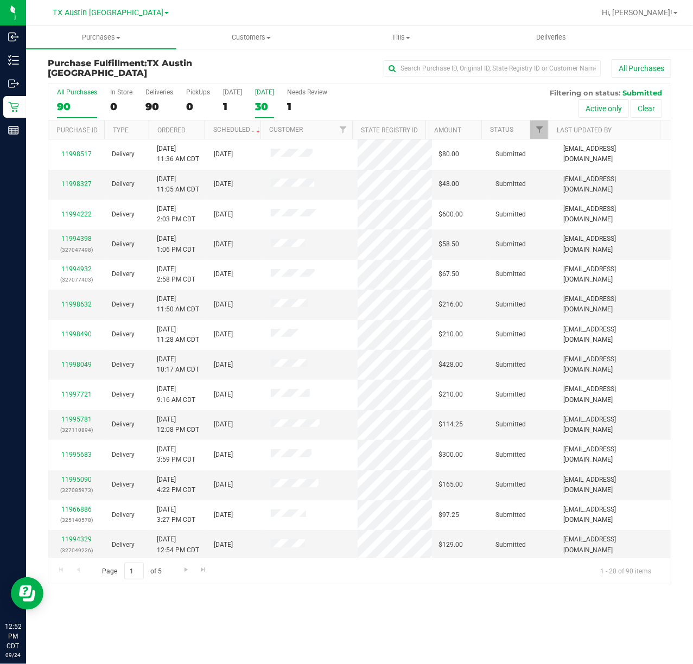
click at [261, 100] on div "30" at bounding box center [264, 106] width 19 height 12
click at [0, 0] on input "Tomorrow 30" at bounding box center [0, 0] width 0 height 0
